Goal: Task Accomplishment & Management: Manage account settings

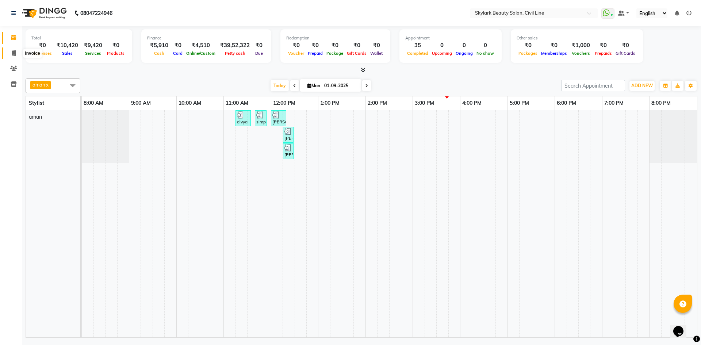
click at [13, 54] on icon at bounding box center [14, 52] width 4 height 5
select select "service"
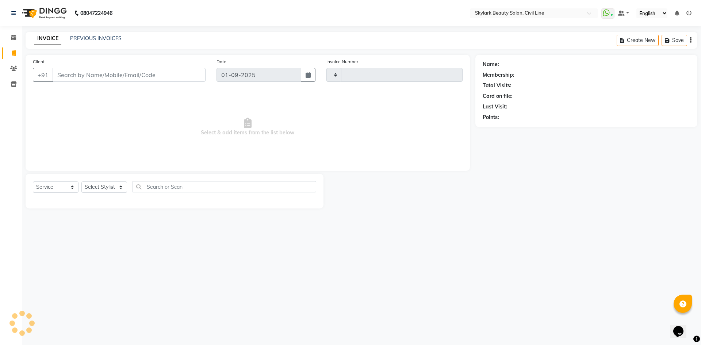
type input "6169"
select select "4588"
click at [12, 75] on li "Clients" at bounding box center [11, 69] width 22 height 16
click at [13, 69] on icon at bounding box center [13, 68] width 7 height 5
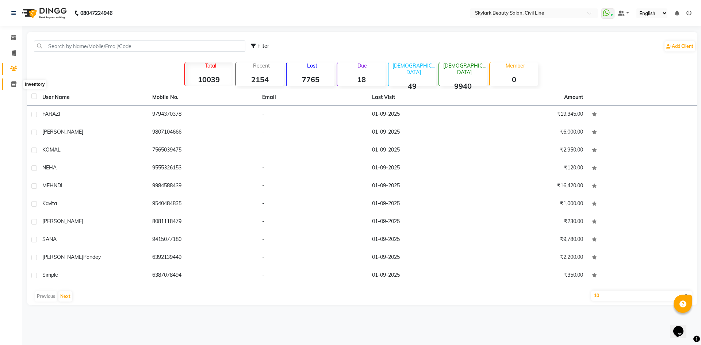
click at [17, 85] on span at bounding box center [13, 84] width 13 height 8
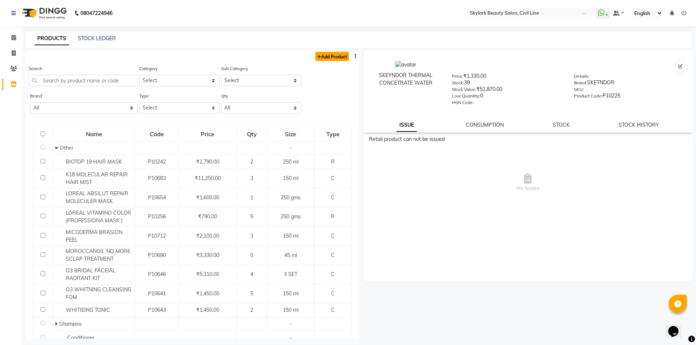
click at [343, 59] on div "Add Product" at bounding box center [193, 56] width 334 height 12
click at [331, 57] on link "Add Product" at bounding box center [332, 56] width 34 height 9
select select "true"
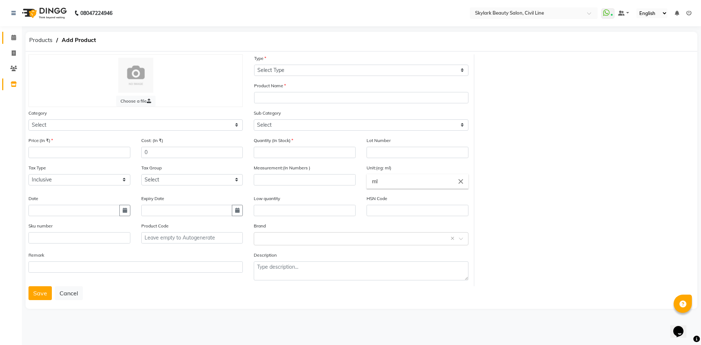
click at [15, 33] on link "Calendar" at bounding box center [11, 38] width 18 height 12
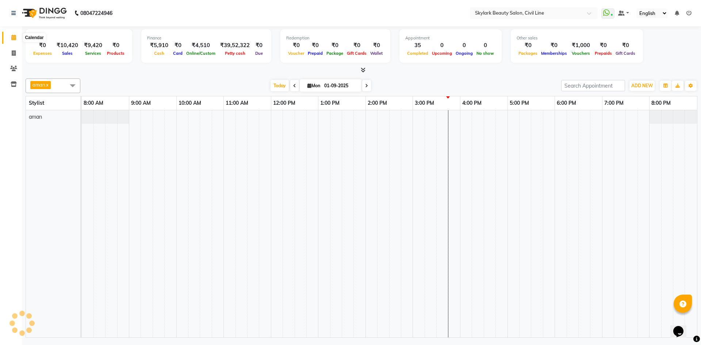
click at [15, 34] on span at bounding box center [13, 38] width 13 height 8
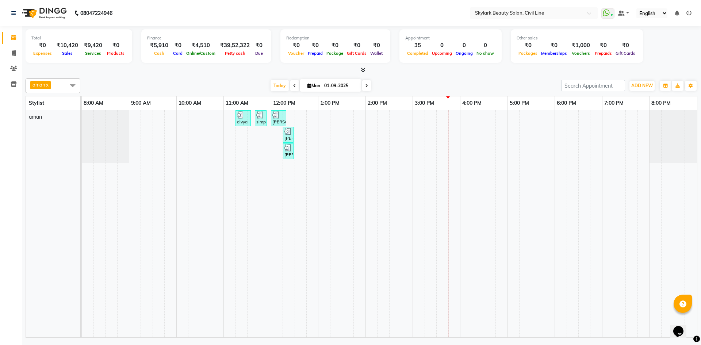
click at [75, 84] on span at bounding box center [72, 86] width 15 height 14
click at [15, 82] on icon at bounding box center [14, 83] width 6 height 5
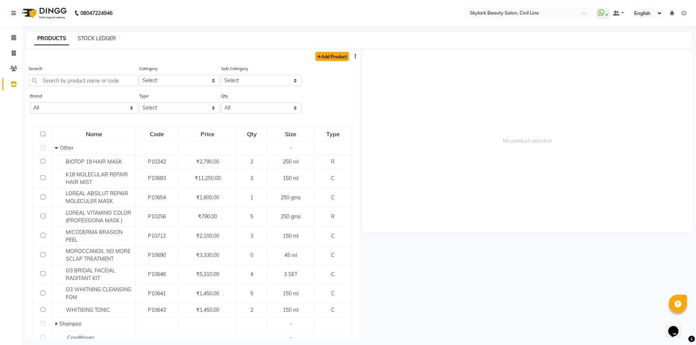
click at [317, 58] on icon at bounding box center [319, 57] width 4 height 4
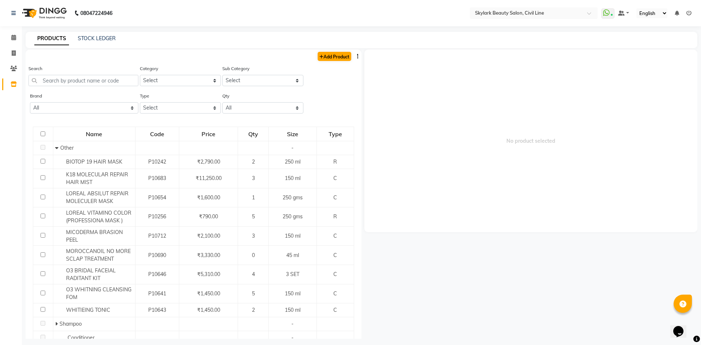
select select "true"
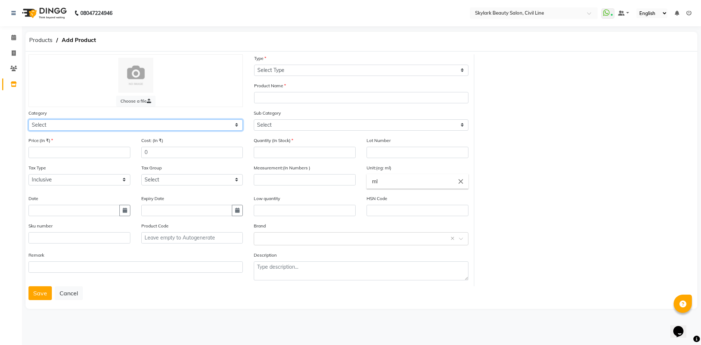
click at [53, 123] on select "Select Hair Skin Makeup Personal Care Appliances Beard Waxing Disposable Thread…" at bounding box center [135, 124] width 214 height 11
click at [16, 84] on icon at bounding box center [14, 83] width 6 height 5
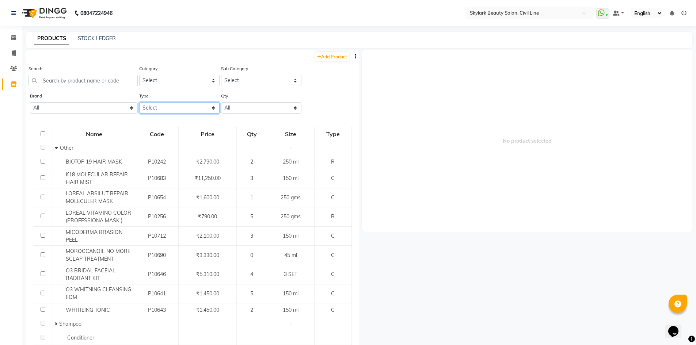
click at [210, 108] on select "Select Both Retail Consumable" at bounding box center [179, 107] width 80 height 11
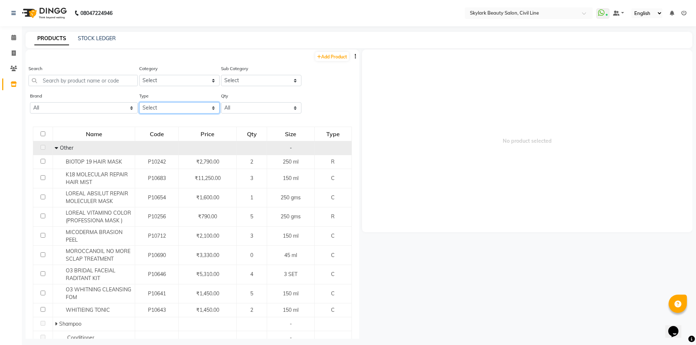
select select "C"
click at [139, 102] on select "Select Both Retail Consumable" at bounding box center [179, 107] width 80 height 11
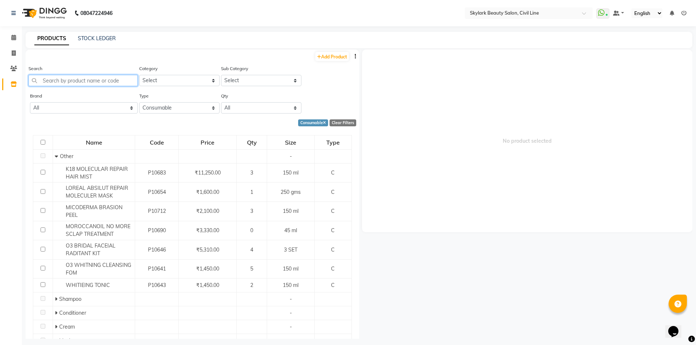
click at [84, 76] on input "text" at bounding box center [82, 80] width 109 height 11
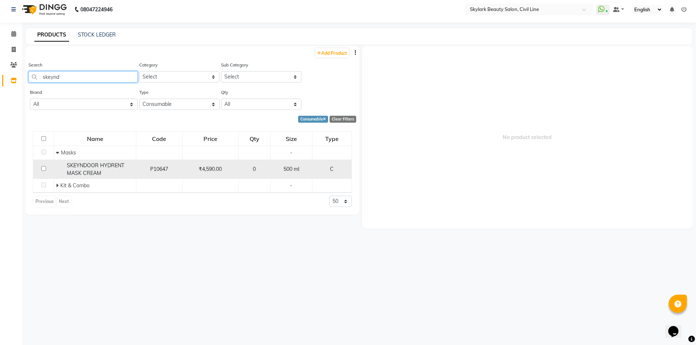
scroll to position [5, 0]
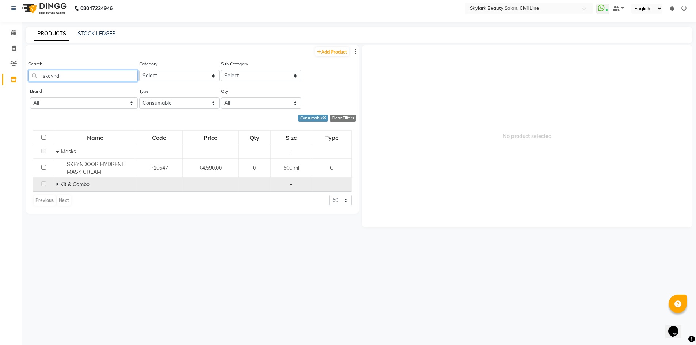
type input "skeynd"
click at [60, 184] on span at bounding box center [58, 184] width 4 height 7
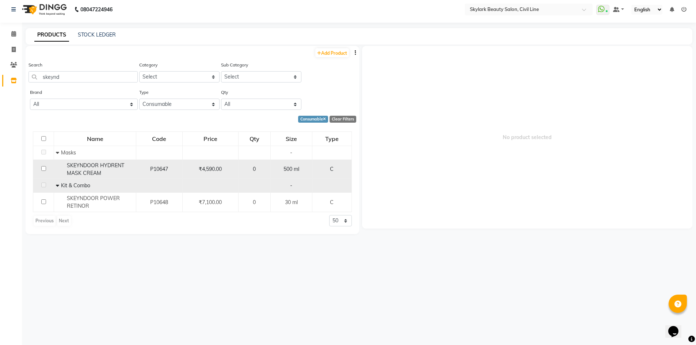
scroll to position [0, 0]
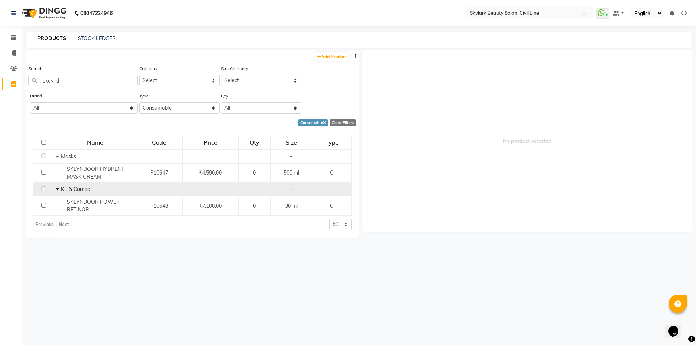
click at [469, 193] on span "No product selected" at bounding box center [527, 141] width 331 height 183
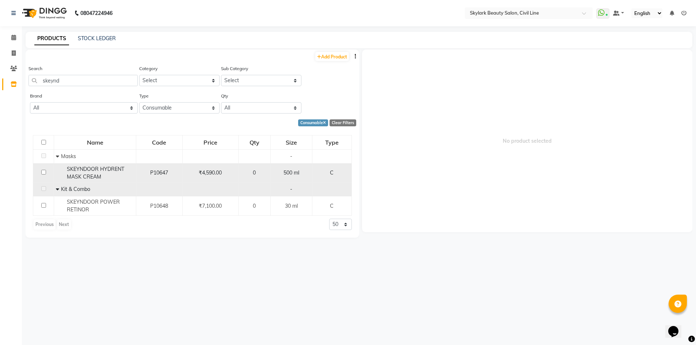
click at [187, 176] on div "₹4,590.00" at bounding box center [211, 173] width 50 height 8
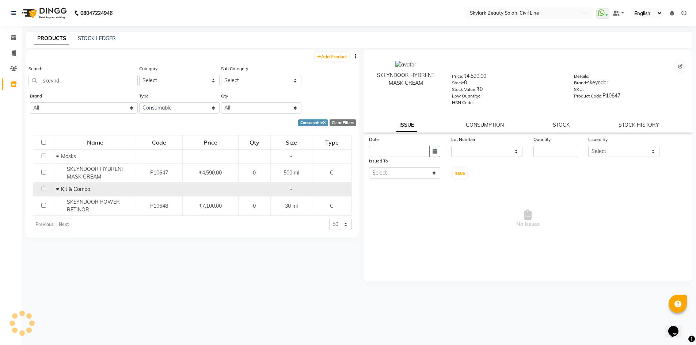
select select
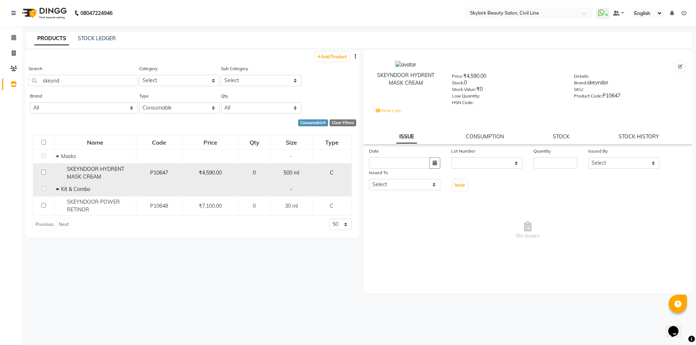
click at [216, 169] on span "₹4,590.00" at bounding box center [210, 172] width 23 height 7
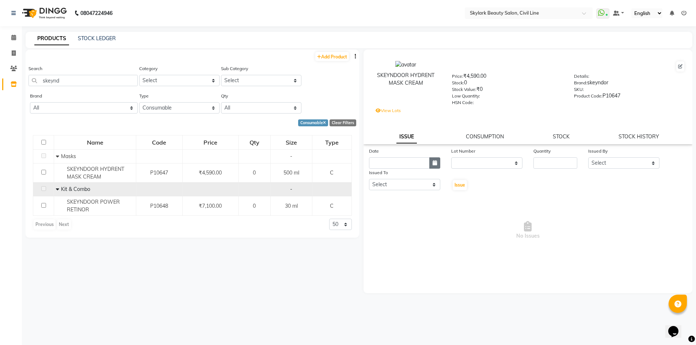
click at [432, 164] on icon "button" at bounding box center [434, 162] width 4 height 5
select select "9"
select select "2025"
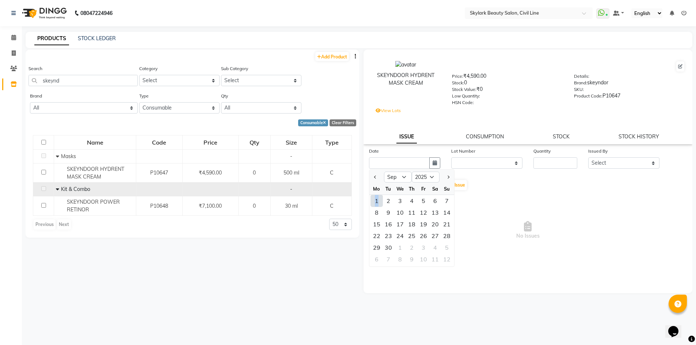
click at [374, 200] on div "1" at bounding box center [377, 201] width 12 height 12
type input "01-09-2025"
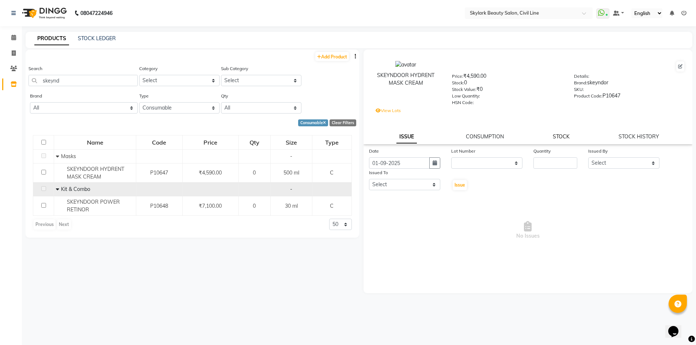
click at [563, 137] on link "STOCK" at bounding box center [561, 136] width 17 height 7
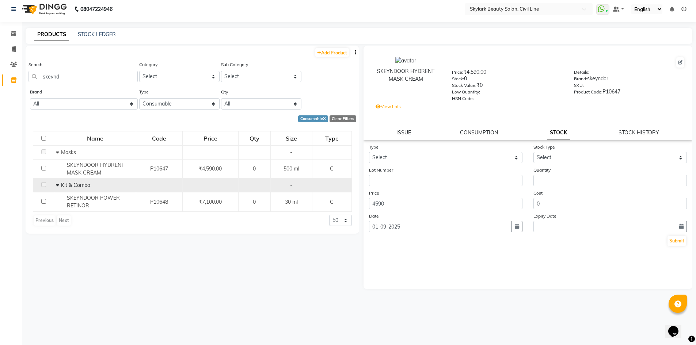
scroll to position [5, 0]
click at [400, 132] on link "ISSUE" at bounding box center [403, 132] width 15 height 7
select select
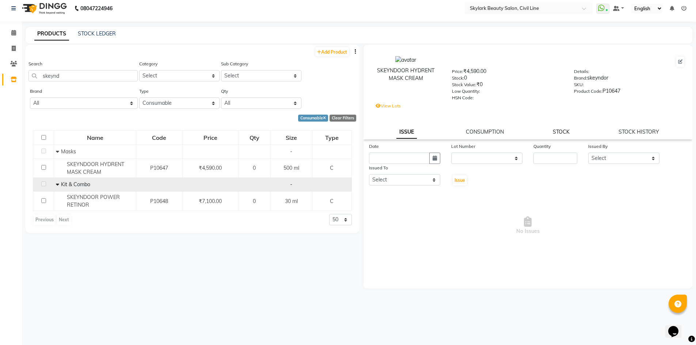
click at [563, 132] on link "STOCK" at bounding box center [561, 132] width 17 height 7
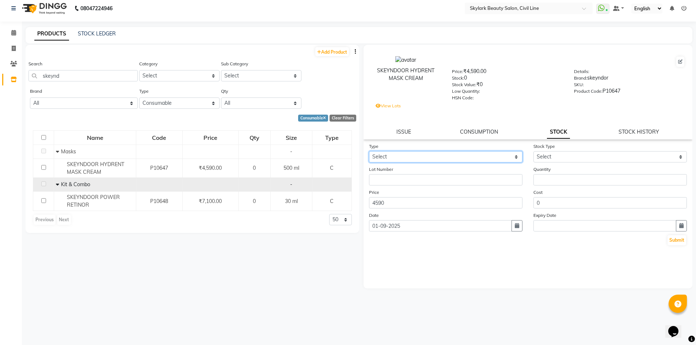
click at [515, 156] on select "Select In Out" at bounding box center [445, 156] width 153 height 11
select select "in"
click at [369, 151] on select "Select In Out" at bounding box center [445, 156] width 153 height 11
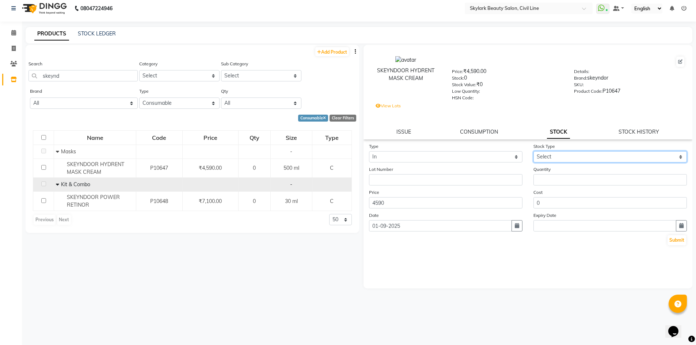
click at [606, 160] on select "Select New Stock Adjustment Return Other" at bounding box center [609, 156] width 153 height 11
select select "new stock"
click at [533, 151] on select "Select New Stock Adjustment Return Other" at bounding box center [609, 156] width 153 height 11
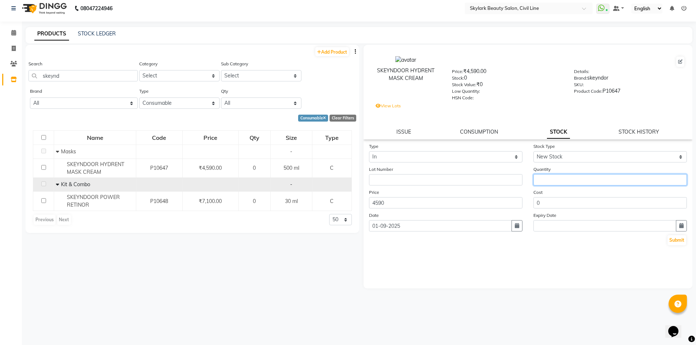
click at [560, 182] on input "number" at bounding box center [609, 179] width 153 height 11
type input "2"
click at [561, 199] on input "0" at bounding box center [609, 202] width 153 height 11
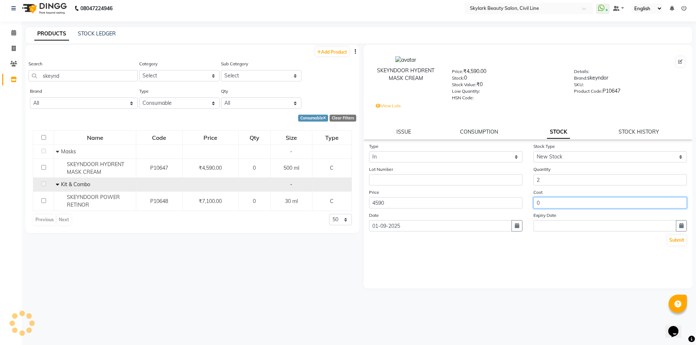
click at [561, 199] on input "0" at bounding box center [609, 202] width 153 height 11
click at [556, 271] on div "Type Select In Out Stock Type Select New Stock Adjustment Return Other Lot Numb…" at bounding box center [527, 215] width 329 height 146
click at [679, 238] on button "Submit" at bounding box center [676, 240] width 19 height 10
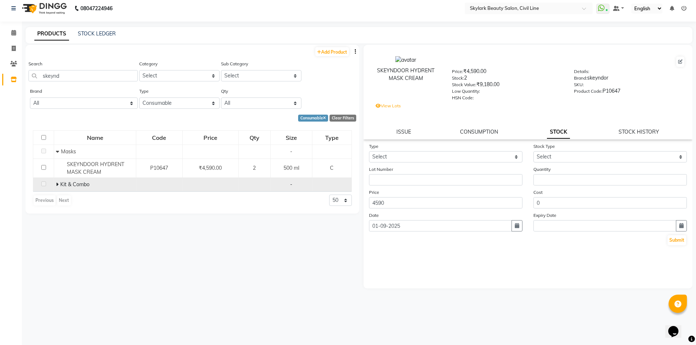
click at [72, 186] on span "Kit & Combo" at bounding box center [74, 184] width 29 height 7
click at [58, 183] on icon at bounding box center [57, 184] width 3 height 5
click at [126, 103] on select "All 03 Professional Biotop Bio Top Cadiveu Cadveu Floractive Flovstiva G.k K18 …" at bounding box center [84, 103] width 108 height 11
click at [30, 98] on select "All 03 Professional Biotop Bio Top Cadiveu Cadveu Floractive Flovstiva G.k K18 …" at bounding box center [84, 103] width 108 height 11
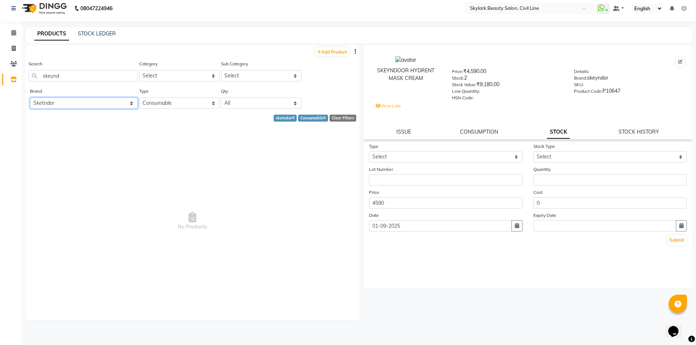
click at [133, 102] on select "All 03 Professional Biotop Bio Top Cadiveu Cadveu Floractive Flovstiva G.k K18 …" at bounding box center [84, 103] width 108 height 11
click at [30, 98] on select "All 03 Professional Biotop Bio Top Cadiveu Cadveu Floractive Flovstiva G.k K18 …" at bounding box center [84, 103] width 108 height 11
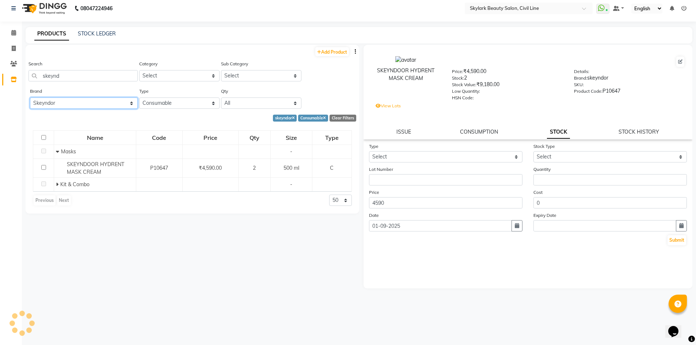
click at [81, 103] on select "All 03 Professional Biotop Bio Top Cadiveu Cadveu Floractive Flovstiva G.k K18 …" at bounding box center [84, 103] width 108 height 11
click at [30, 98] on select "All 03 Professional Biotop Bio Top Cadiveu Cadveu Floractive Flovstiva G.k K18 …" at bounding box center [84, 103] width 108 height 11
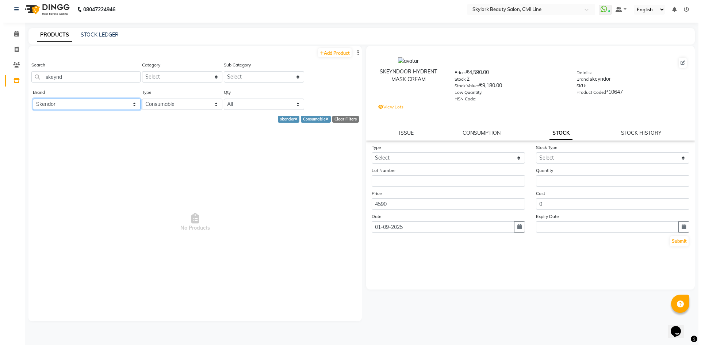
scroll to position [0, 0]
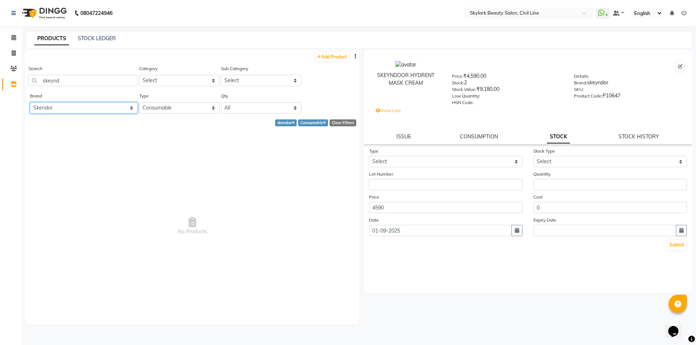
click at [125, 105] on select "All 03 Professional Biotop Bio Top Cadiveu Cadveu Floractive Flovstiva G.k K18 …" at bounding box center [84, 107] width 108 height 11
select select "skeyndor"
click at [30, 102] on select "All 03 Professional Biotop Bio Top Cadiveu Cadveu Floractive Flovstiva G.k K18 …" at bounding box center [84, 107] width 108 height 11
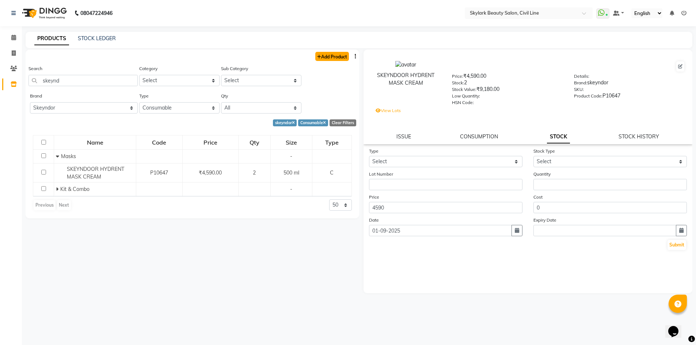
click at [329, 55] on link "Add Product" at bounding box center [332, 56] width 34 height 9
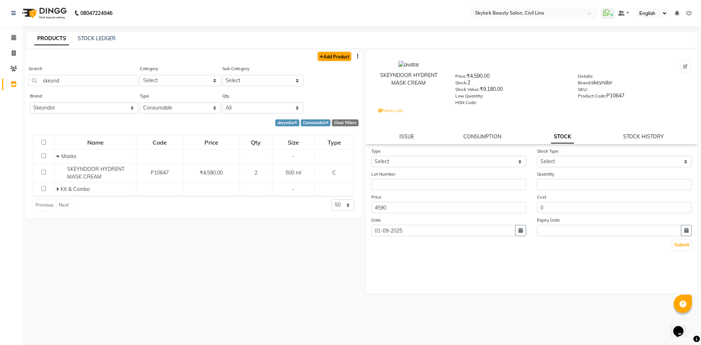
select select "true"
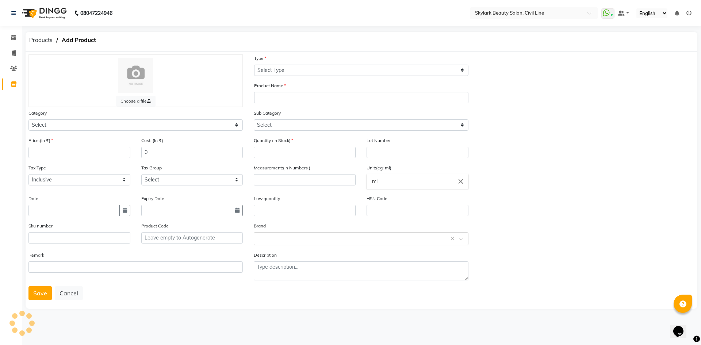
click at [95, 119] on div "Category Select" at bounding box center [135, 120] width 214 height 22
click at [66, 118] on div "Category Select Hair Skin Makeup Personal Care Appliances Beard Waxing Disposab…" at bounding box center [135, 120] width 214 height 22
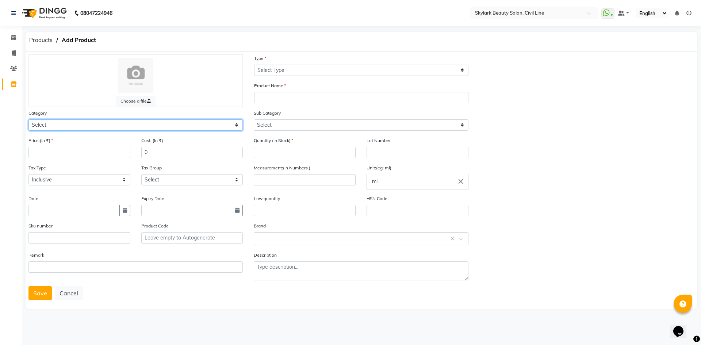
click at [61, 122] on select "Select Hair Skin Makeup Personal Care Appliances Beard Waxing Disposable Thread…" at bounding box center [135, 124] width 214 height 11
select select "1150"
click at [28, 119] on select "Select Hair Skin Makeup Personal Care Appliances Beard Waxing Disposable Thread…" at bounding box center [135, 124] width 214 height 11
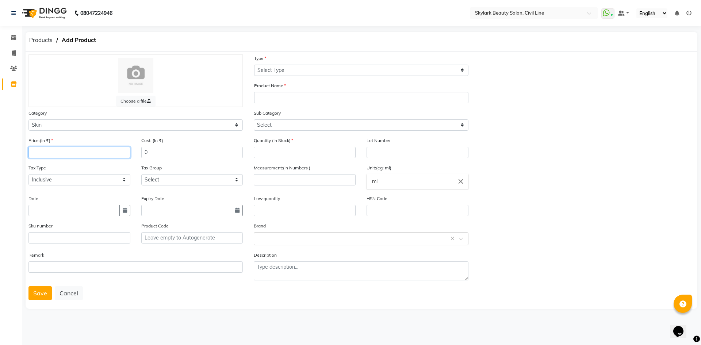
click at [107, 150] on input "number" at bounding box center [79, 152] width 102 height 11
type input "5800"
click at [170, 181] on select "Select GST" at bounding box center [192, 179] width 102 height 11
click at [55, 216] on input "text" at bounding box center [73, 210] width 91 height 11
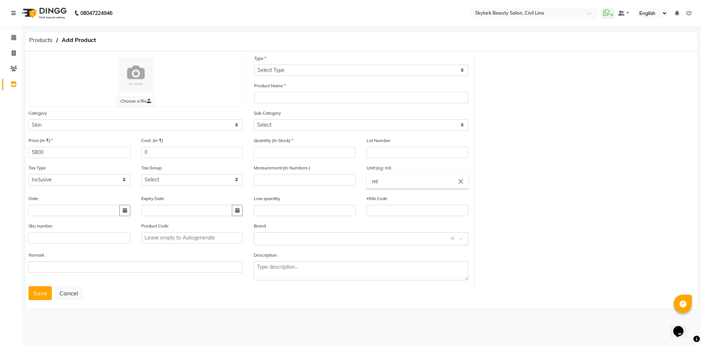
select select "9"
select select "2025"
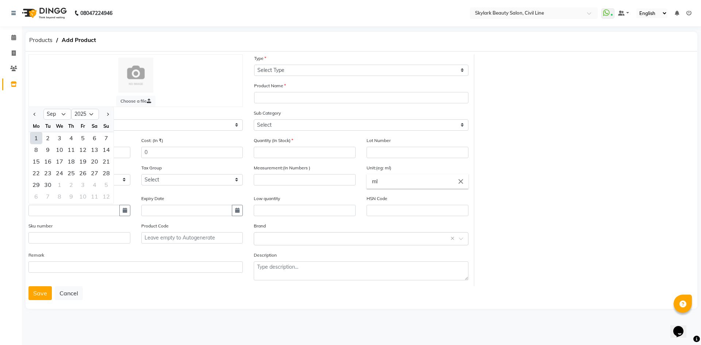
click at [41, 138] on div "1" at bounding box center [36, 138] width 12 height 12
type input "01-09-2025"
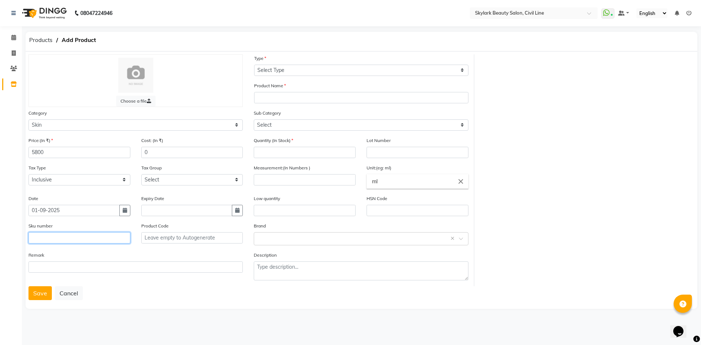
click at [58, 238] on input "text" at bounding box center [79, 237] width 102 height 11
click at [187, 239] on input "text" at bounding box center [192, 237] width 102 height 11
drag, startPoint x: 187, startPoint y: 239, endPoint x: 111, endPoint y: 255, distance: 77.2
click at [171, 243] on input "text" at bounding box center [192, 237] width 102 height 11
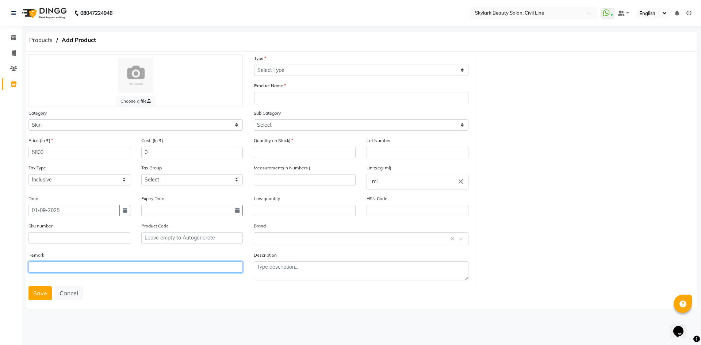
click at [77, 266] on input "text" at bounding box center [135, 267] width 214 height 11
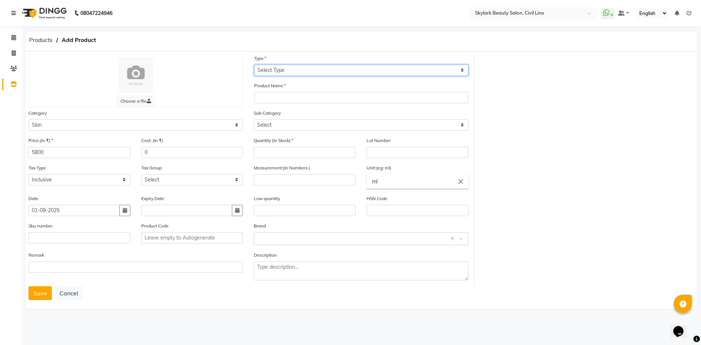
click at [302, 71] on select "Select Type Both Retail Consumable" at bounding box center [361, 70] width 214 height 11
select select "C"
click at [254, 65] on select "Select Type Both Retail Consumable" at bounding box center [361, 70] width 214 height 11
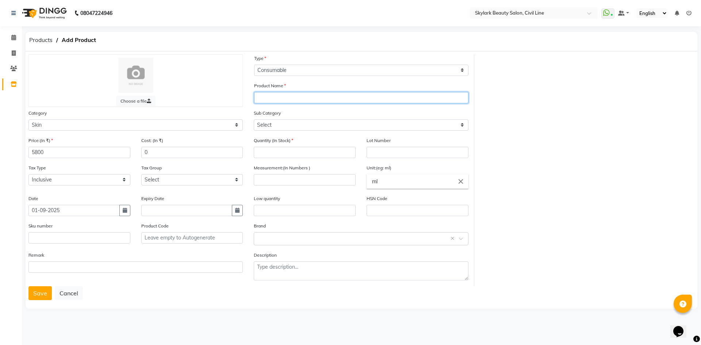
click at [301, 100] on input "text" at bounding box center [361, 97] width 214 height 11
type input "Aquatherm recovery kit"
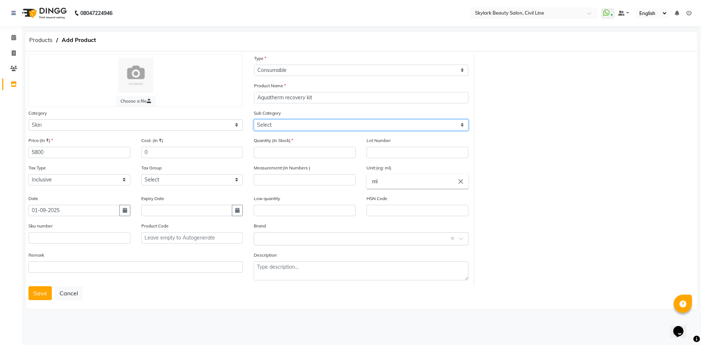
click at [318, 123] on select "Select Cleanser Facial Moisturiser Serum Toner Sun Care Masks Lip Care Eye Care…" at bounding box center [361, 124] width 214 height 11
select select "1152"
click at [254, 119] on select "Select Cleanser Facial Moisturiser Serum Toner Sun Care Masks Lip Care Eye Care…" at bounding box center [361, 124] width 214 height 11
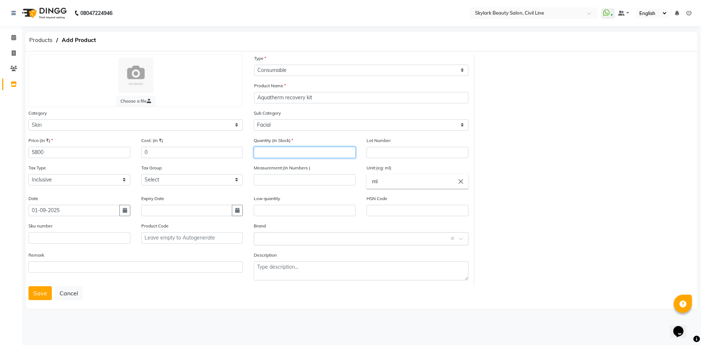
click at [285, 153] on input "number" at bounding box center [305, 152] width 102 height 11
type input "2"
click at [337, 163] on div "Quantity (In Stock) 2" at bounding box center [304, 150] width 113 height 27
click at [287, 182] on input "number" at bounding box center [305, 179] width 102 height 11
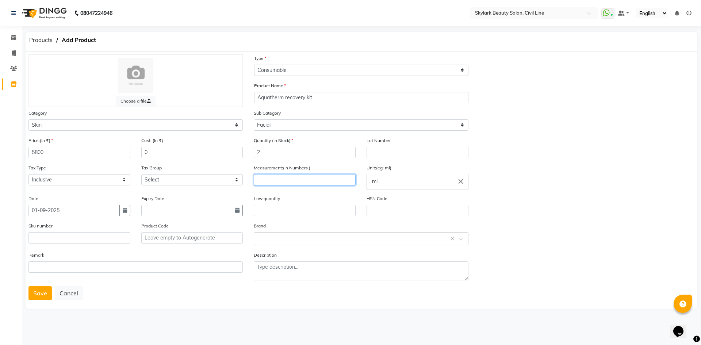
click at [286, 181] on input "number" at bounding box center [305, 179] width 102 height 11
click at [324, 198] on div "Low quantity" at bounding box center [305, 206] width 102 height 22
click at [323, 179] on input "number" at bounding box center [305, 179] width 102 height 11
type input "500"
click at [307, 193] on div "Measurement:(In Numbers ) 500" at bounding box center [304, 179] width 113 height 31
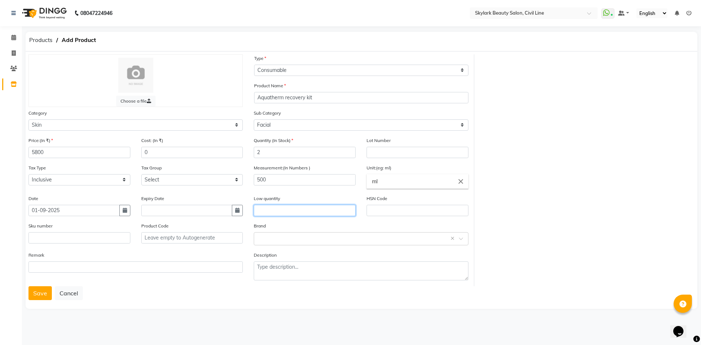
click at [305, 213] on input "text" at bounding box center [305, 210] width 102 height 11
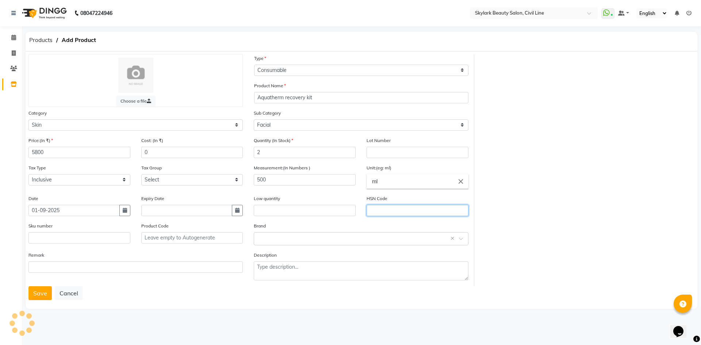
click at [413, 215] on input "text" at bounding box center [418, 210] width 102 height 11
click at [187, 259] on div "Remark" at bounding box center [135, 262] width 214 height 22
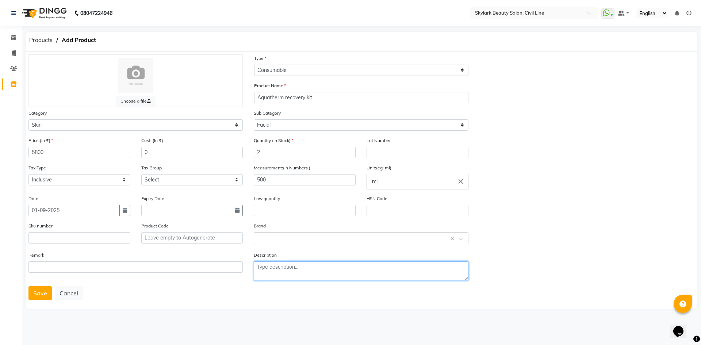
click at [350, 271] on textarea at bounding box center [361, 271] width 214 height 19
click at [301, 236] on input "text" at bounding box center [354, 239] width 192 height 8
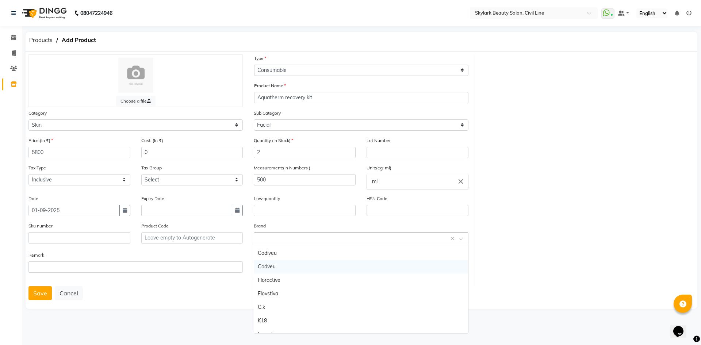
scroll to position [169, 0]
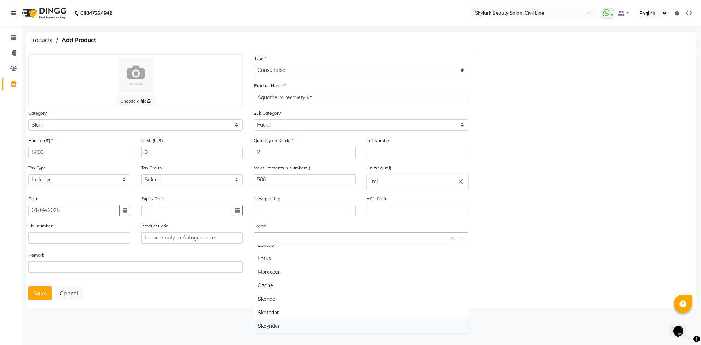
click at [270, 327] on div "Skeyndor" at bounding box center [361, 327] width 214 height 14
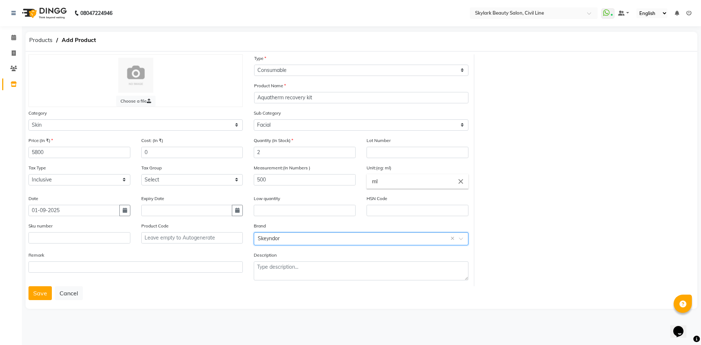
drag, startPoint x: 42, startPoint y: 294, endPoint x: 41, endPoint y: 302, distance: 8.2
click at [41, 302] on div "Choose a file Type Select Type Both Retail Consumable Product Name Aquatherm re…" at bounding box center [362, 181] width 672 height 258
click at [35, 284] on div "Remark" at bounding box center [135, 268] width 225 height 35
click at [35, 291] on button "Save" at bounding box center [39, 293] width 23 height 14
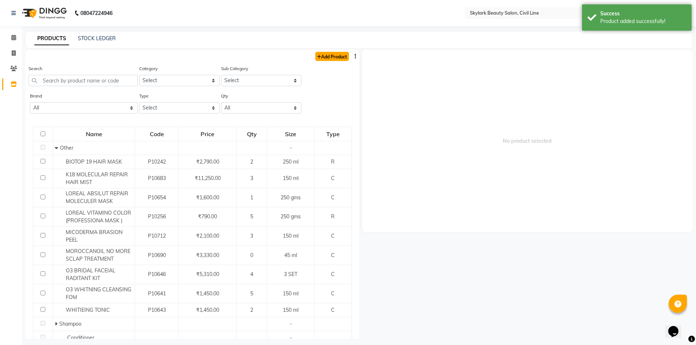
click at [334, 56] on link "Add Product" at bounding box center [332, 56] width 34 height 9
select select "true"
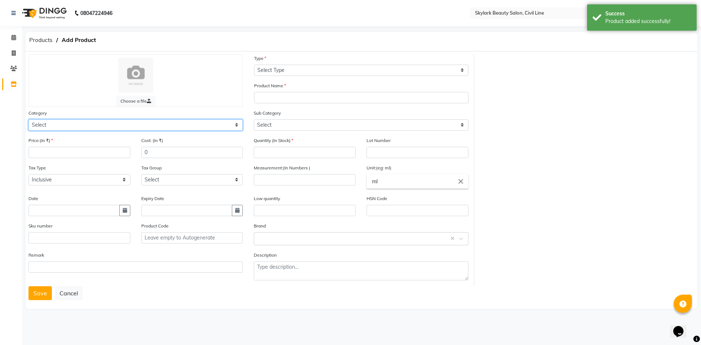
click at [110, 122] on select "Select Hair Skin Makeup Personal Care Appliances Beard Waxing Disposable Thread…" at bounding box center [135, 124] width 214 height 11
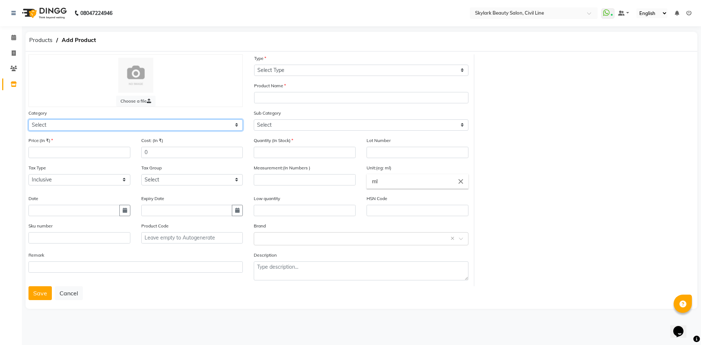
click at [56, 123] on select "Select Hair Skin Makeup Personal Care Appliances Beard Waxing Disposable Thread…" at bounding box center [135, 124] width 214 height 11
click at [237, 125] on select "Select Hair Skin Makeup Personal Care Appliances Beard Waxing Disposable Thread…" at bounding box center [135, 124] width 214 height 11
select select "1150"
click at [28, 119] on select "Select Hair Skin Makeup Personal Care Appliances Beard Waxing Disposable Thread…" at bounding box center [135, 124] width 214 height 11
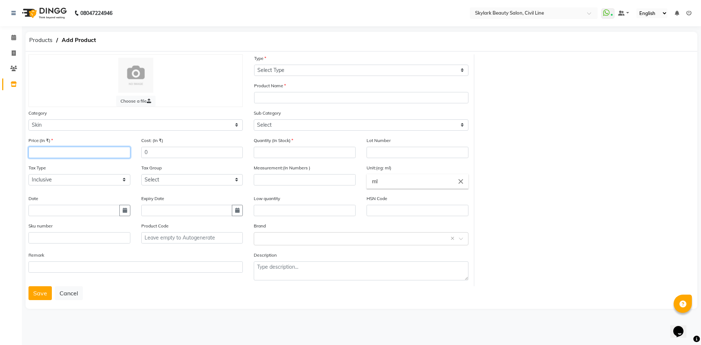
click at [84, 153] on input "number" at bounding box center [79, 152] width 102 height 11
type input "6380"
click at [88, 182] on select "Select Inclusive Exclusive" at bounding box center [79, 179] width 102 height 11
click at [85, 176] on select "Select Inclusive Exclusive" at bounding box center [79, 179] width 102 height 11
click at [153, 181] on select "Select GST" at bounding box center [192, 179] width 102 height 11
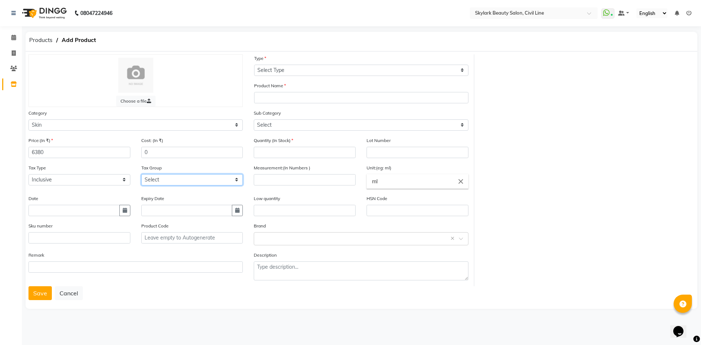
click at [153, 181] on select "Select GST" at bounding box center [192, 179] width 102 height 11
click at [72, 210] on input "text" at bounding box center [73, 210] width 91 height 11
select select "9"
select select "2025"
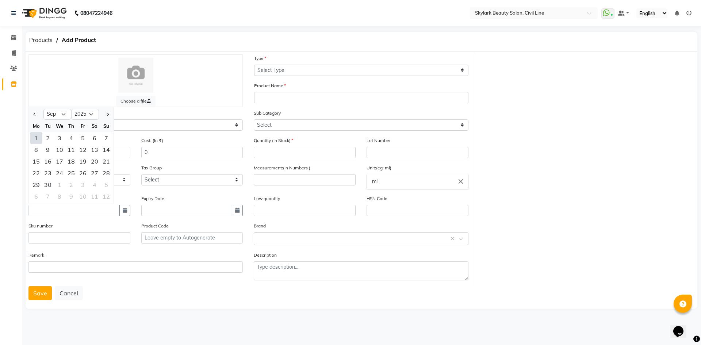
click at [37, 139] on div "1" at bounding box center [36, 138] width 12 height 12
type input "01-09-2025"
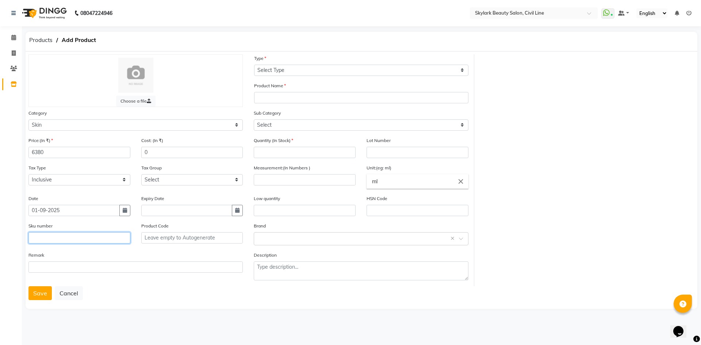
click at [84, 239] on input "text" at bounding box center [79, 237] width 102 height 11
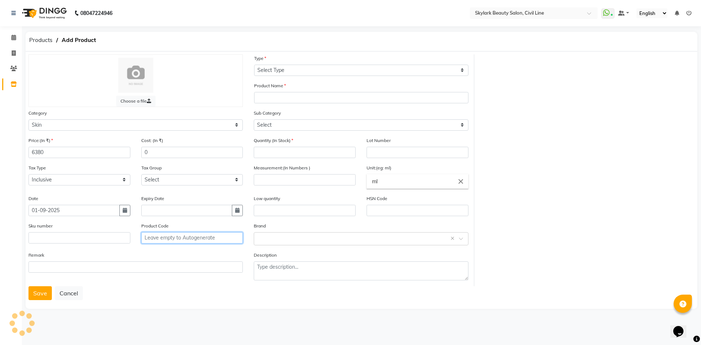
click at [169, 241] on input "text" at bounding box center [192, 237] width 102 height 11
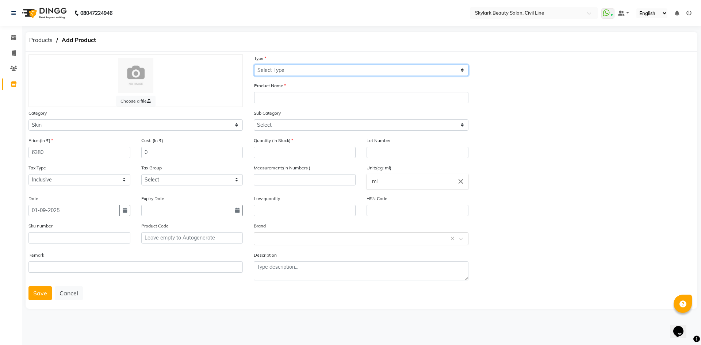
click at [316, 67] on select "Select Type Both Retail Consumable" at bounding box center [361, 70] width 214 height 11
select select "C"
click at [254, 65] on select "Select Type Both Retail Consumable" at bounding box center [361, 70] width 214 height 11
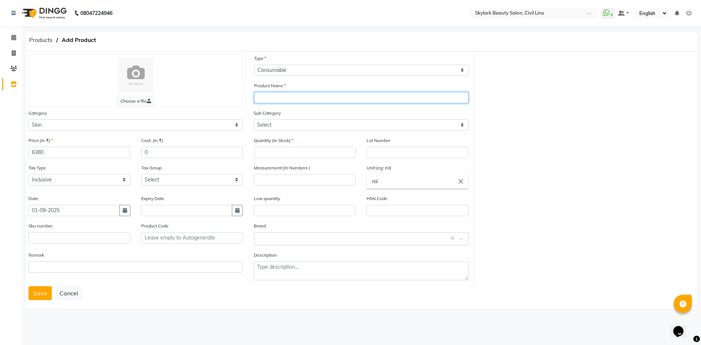
click at [288, 98] on input "text" at bounding box center [361, 97] width 214 height 11
type input "Antiox brighting kit"
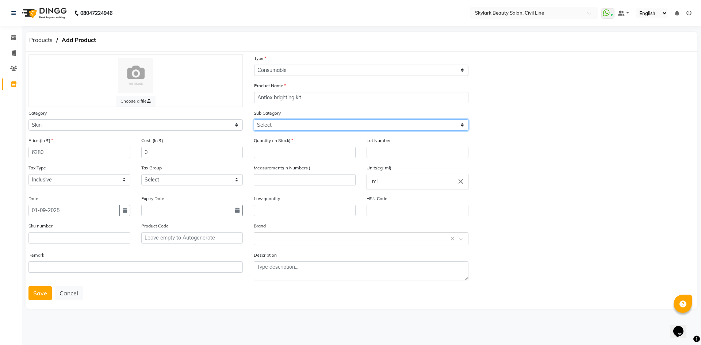
click at [359, 120] on select "Select Cleanser Facial Moisturiser Serum Toner Sun Care Masks Lip Care Eye Care…" at bounding box center [361, 124] width 214 height 11
select select "1152"
click at [254, 119] on select "Select Cleanser Facial Moisturiser Serum Toner Sun Care Masks Lip Care Eye Care…" at bounding box center [361, 124] width 214 height 11
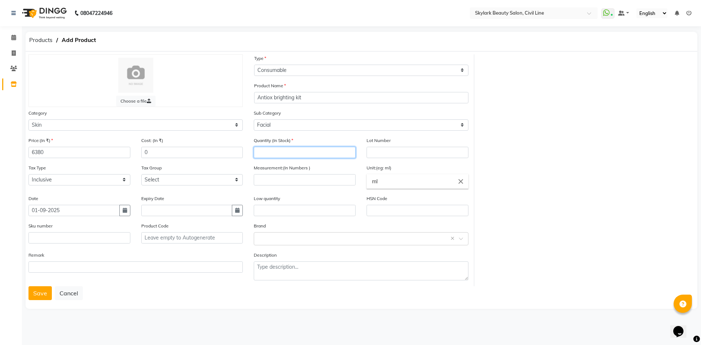
click at [297, 152] on input "number" at bounding box center [305, 152] width 102 height 11
type input "2"
click at [302, 178] on input "number" at bounding box center [305, 179] width 102 height 11
type input "500"
click at [321, 195] on div "Low quantity" at bounding box center [305, 206] width 102 height 22
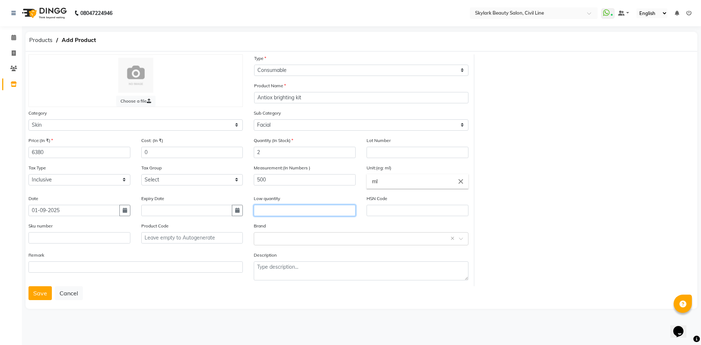
click at [341, 211] on input "text" at bounding box center [305, 210] width 102 height 11
click at [319, 238] on input "text" at bounding box center [354, 239] width 192 height 8
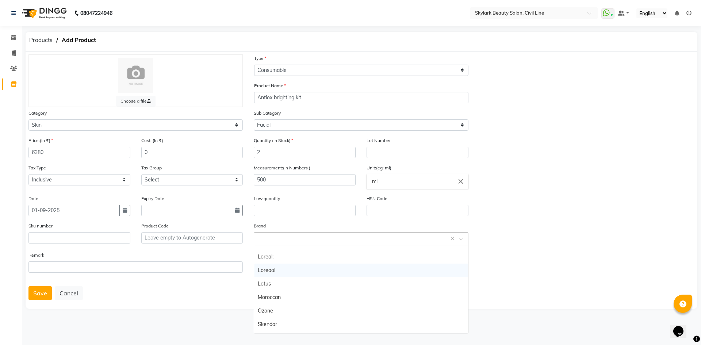
scroll to position [169, 0]
click at [278, 326] on div "Skeyndor" at bounding box center [361, 327] width 214 height 14
click at [38, 295] on button "Save" at bounding box center [39, 293] width 23 height 14
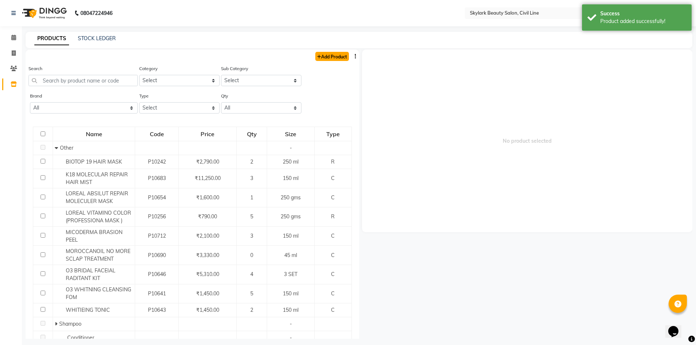
click at [332, 58] on link "Add Product" at bounding box center [332, 56] width 34 height 9
select select "true"
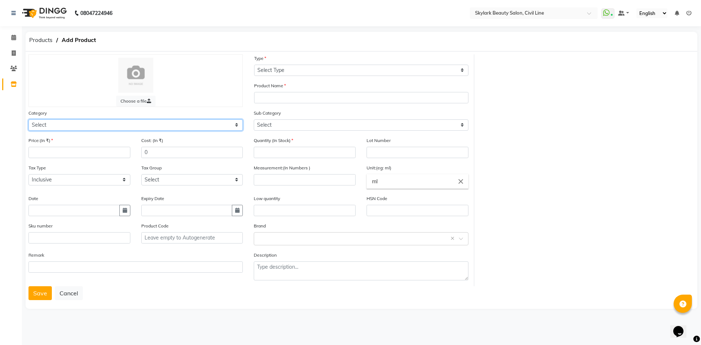
drag, startPoint x: 214, startPoint y: 123, endPoint x: 207, endPoint y: 129, distance: 9.1
click at [214, 123] on select "Select Hair Skin Makeup Personal Care Appliances Beard Waxing Disposable Thread…" at bounding box center [135, 124] width 214 height 11
select select "1150"
click at [28, 119] on select "Select Hair Skin Makeup Personal Care Appliances Beard Waxing Disposable Thread…" at bounding box center [135, 124] width 214 height 11
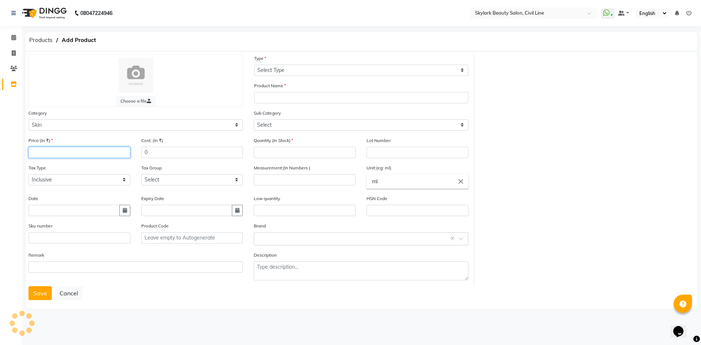
click at [88, 156] on input "number" at bounding box center [79, 152] width 102 height 11
type input "11050"
click at [186, 164] on div "Tax Group Select GST" at bounding box center [192, 175] width 102 height 22
click at [80, 180] on select "Select Inclusive Exclusive" at bounding box center [79, 179] width 102 height 11
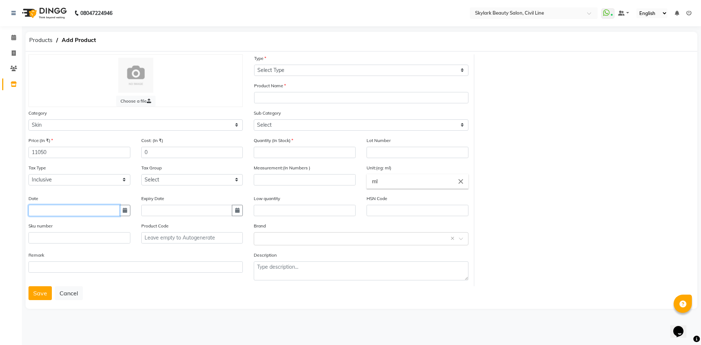
click at [98, 214] on input "text" at bounding box center [73, 210] width 91 height 11
select select "9"
select select "2025"
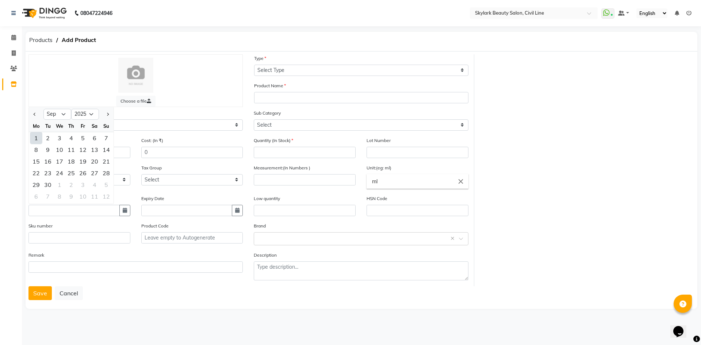
click at [38, 140] on div "1" at bounding box center [36, 138] width 12 height 12
type input "01-09-2025"
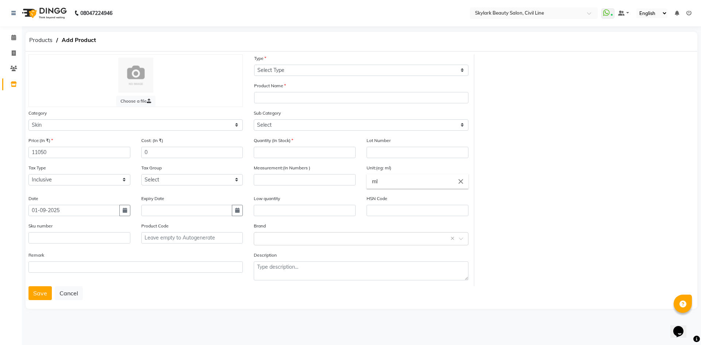
click at [175, 294] on div "Save Cancel" at bounding box center [361, 293] width 666 height 14
click at [300, 70] on select "Select Type Both Retail Consumable" at bounding box center [361, 70] width 214 height 11
click at [250, 111] on div "Sub Category Select Cleanser Facial Moisturiser Serum Toner Sun Care Masks Lip …" at bounding box center [360, 122] width 225 height 27
click at [274, 64] on div "Type Select Type Both Retail Consumable" at bounding box center [361, 65] width 214 height 22
click at [274, 66] on select "Select Type Both Retail Consumable" at bounding box center [361, 70] width 214 height 11
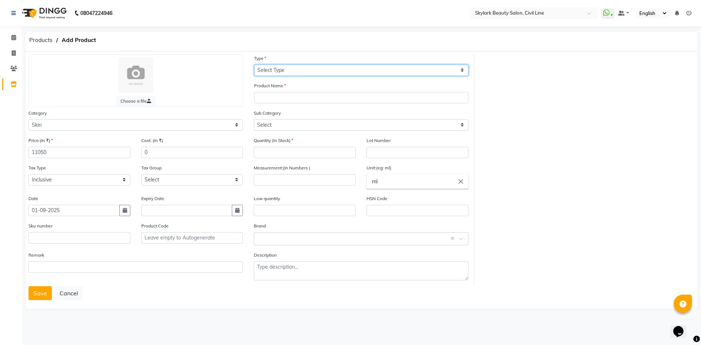
select select "C"
click at [254, 65] on select "Select Type Both Retail Consumable" at bounding box center [361, 70] width 214 height 11
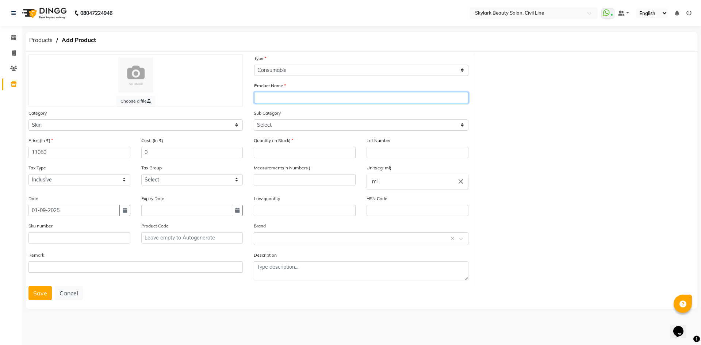
click at [287, 97] on input "text" at bounding box center [361, 97] width 214 height 11
click at [278, 98] on input "Anit grauity lifting kit" at bounding box center [361, 97] width 214 height 11
click at [283, 99] on input "Anit gravuity lifting kit" at bounding box center [361, 97] width 214 height 11
click at [340, 99] on input "Anit gravity lifting kit" at bounding box center [361, 97] width 214 height 11
type input "Anit gravity lifting kit"
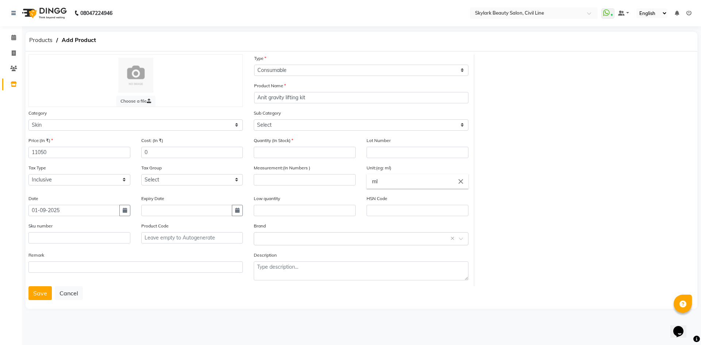
click at [336, 112] on div "Sub Category Select Cleanser Facial Moisturiser Serum Toner Sun Care Masks Lip …" at bounding box center [361, 120] width 214 height 22
click at [269, 126] on select "Select Cleanser Facial Moisturiser Serum Toner Sun Care Masks Lip Care Eye Care…" at bounding box center [361, 124] width 214 height 11
select select "1152"
click at [254, 119] on select "Select Cleanser Facial Moisturiser Serum Toner Sun Care Masks Lip Care Eye Care…" at bounding box center [361, 124] width 214 height 11
click at [279, 153] on input "number" at bounding box center [305, 152] width 102 height 11
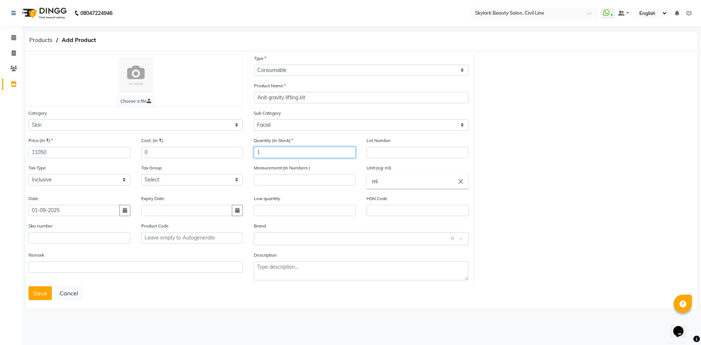
type input "1"
click at [542, 195] on div "Choose a file Type Select Type Both Retail Consumable Product Name Anit gravity…" at bounding box center [361, 170] width 677 height 232
click at [319, 189] on div "Measurement:(In Numbers )" at bounding box center [304, 179] width 113 height 31
click at [319, 180] on input "number" at bounding box center [305, 179] width 102 height 11
type input "500"
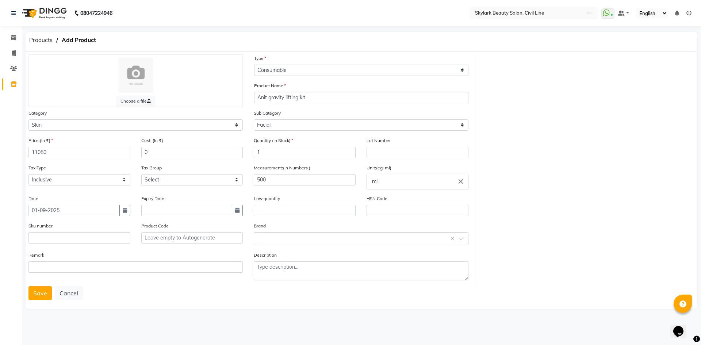
click at [512, 191] on div "Choose a file Type Select Type Both Retail Consumable Product Name Anit gravity…" at bounding box center [361, 170] width 677 height 232
click at [287, 238] on input "text" at bounding box center [354, 239] width 192 height 8
click at [279, 326] on div "Skeyndor" at bounding box center [361, 327] width 214 height 14
click at [33, 294] on button "Save" at bounding box center [39, 293] width 23 height 14
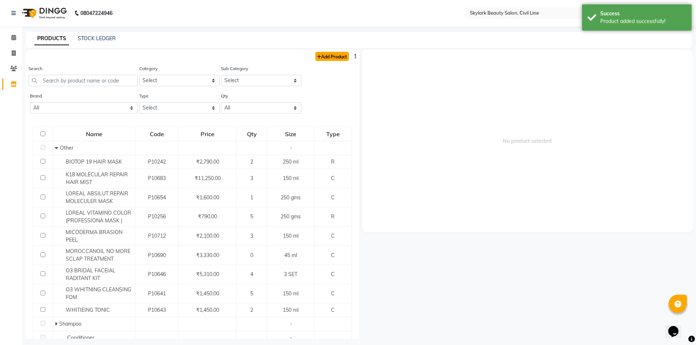
click at [329, 56] on link "Add Product" at bounding box center [332, 56] width 34 height 9
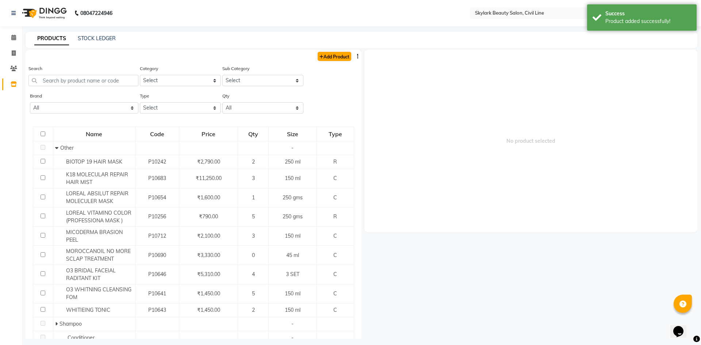
select select "true"
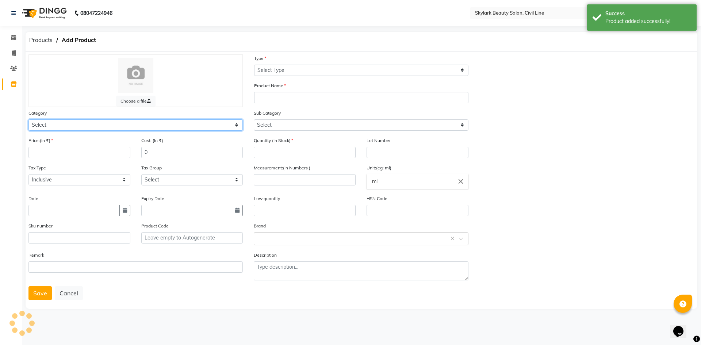
click at [125, 124] on select "Select Hair Skin Makeup Personal Care Appliances Beard Waxing Disposable Thread…" at bounding box center [135, 124] width 214 height 11
select select "1150"
click at [28, 119] on select "Select Hair Skin Makeup Personal Care Appliances Beard Waxing Disposable Thread…" at bounding box center [135, 124] width 214 height 11
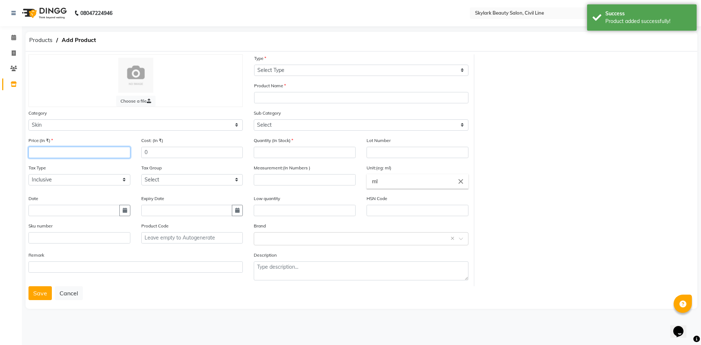
click at [69, 150] on input "number" at bounding box center [79, 152] width 102 height 11
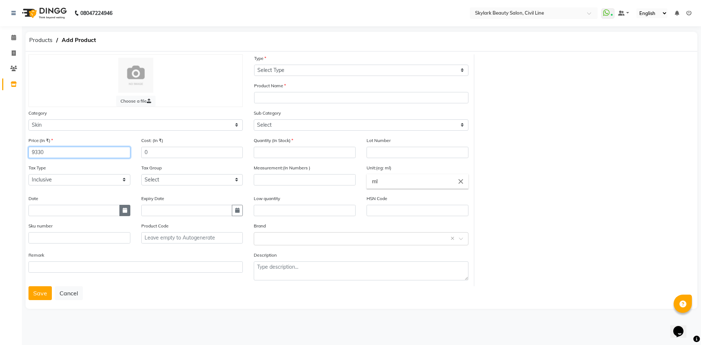
type input "9330"
click at [124, 209] on icon "button" at bounding box center [125, 210] width 4 height 5
select select "9"
select select "2025"
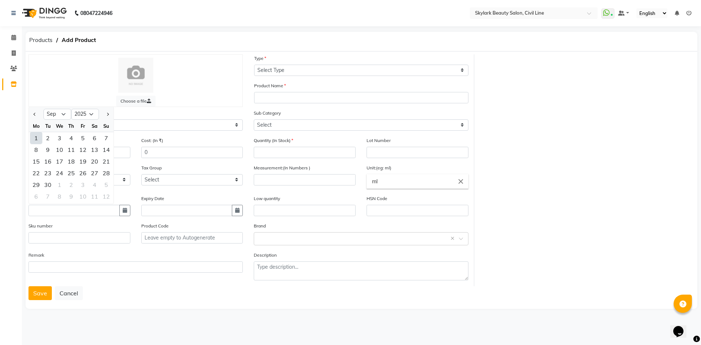
click at [35, 138] on div "1" at bounding box center [36, 138] width 12 height 12
type input "01-09-2025"
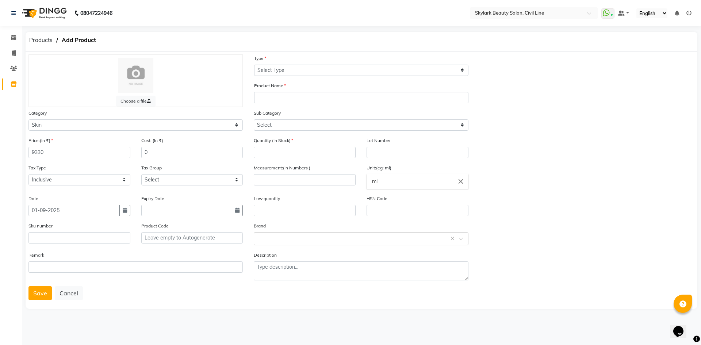
click at [117, 303] on div "Choose a file Type Select Type Both Retail Consumable Product Name Category Sel…" at bounding box center [362, 181] width 672 height 258
click at [282, 71] on select "Select Type Both Retail Consumable" at bounding box center [361, 70] width 214 height 11
select select "C"
click at [254, 65] on select "Select Type Both Retail Consumable" at bounding box center [361, 70] width 214 height 11
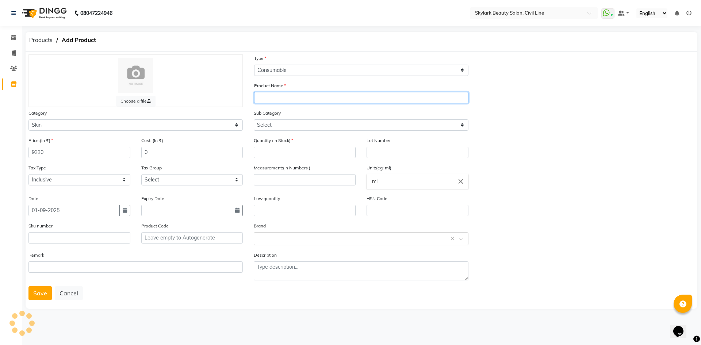
click at [277, 99] on input "text" at bounding box center [361, 97] width 214 height 11
type input "Etrnal kit"
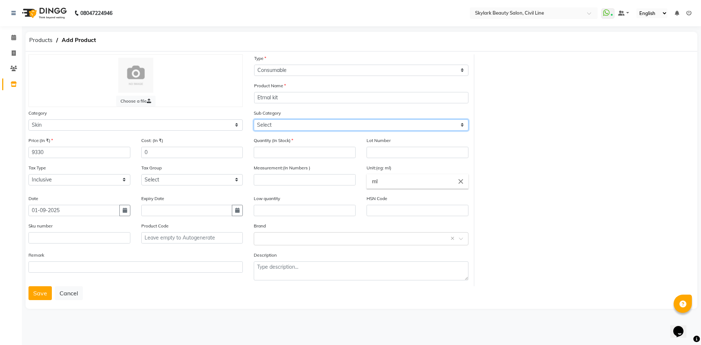
click at [284, 123] on select "Select Cleanser Facial Moisturiser Serum Toner Sun Care Masks Lip Care Eye Care…" at bounding box center [361, 124] width 214 height 11
select select "1152"
click at [254, 119] on select "Select Cleanser Facial Moisturiser Serum Toner Sun Care Masks Lip Care Eye Care…" at bounding box center [361, 124] width 214 height 11
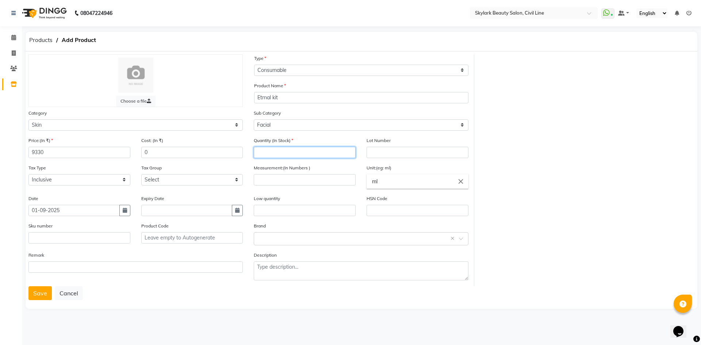
click at [277, 150] on input "number" at bounding box center [305, 152] width 102 height 11
type input "1"
click at [335, 166] on div "Measurement:(In Numbers )" at bounding box center [305, 175] width 102 height 22
click at [319, 179] on input "number" at bounding box center [305, 179] width 102 height 11
type input "500"
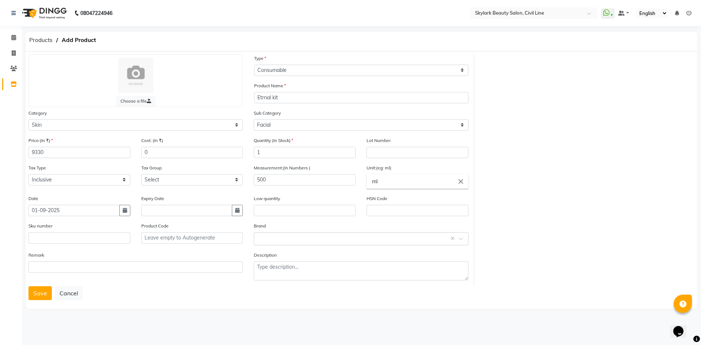
click at [361, 218] on div "HSN Code" at bounding box center [417, 208] width 113 height 27
click at [268, 236] on input "text" at bounding box center [354, 239] width 192 height 8
click at [283, 322] on div "Skeyndor" at bounding box center [361, 327] width 214 height 14
click at [41, 294] on button "Save" at bounding box center [39, 293] width 23 height 14
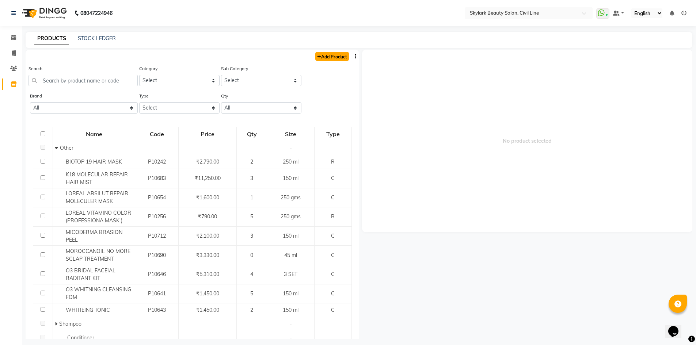
click at [324, 60] on link "Add Product" at bounding box center [332, 56] width 34 height 9
select select "true"
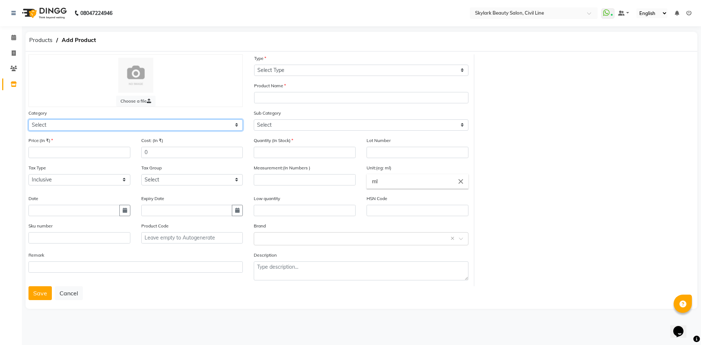
click at [81, 122] on select "Select Hair Skin Makeup Personal Care Appliances Beard Waxing Disposable Thread…" at bounding box center [135, 124] width 214 height 11
select select "1150"
click at [28, 119] on select "Select Hair Skin Makeup Personal Care Appliances Beard Waxing Disposable Thread…" at bounding box center [135, 124] width 214 height 11
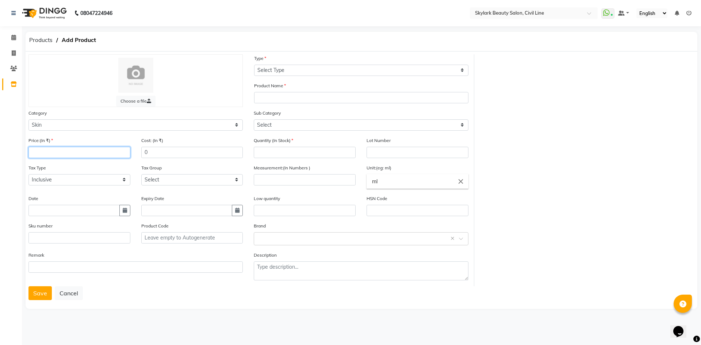
click at [59, 151] on input "number" at bounding box center [79, 152] width 102 height 11
type input "10600"
click at [97, 168] on div "Tax Type Select Inclusive Exclusive" at bounding box center [79, 175] width 102 height 22
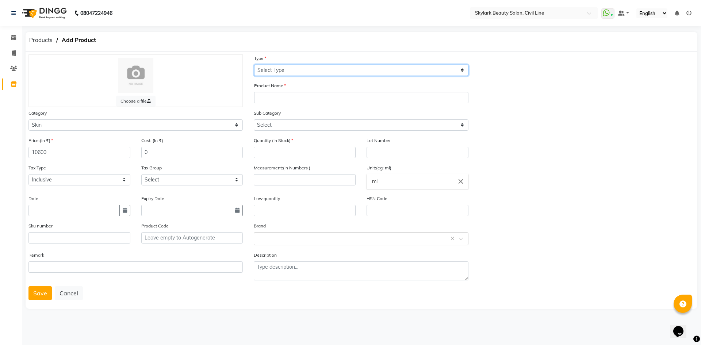
click at [299, 68] on select "Select Type Both Retail Consumable" at bounding box center [361, 70] width 214 height 11
select select "C"
click at [254, 65] on select "Select Type Both Retail Consumable" at bounding box center [361, 70] width 214 height 11
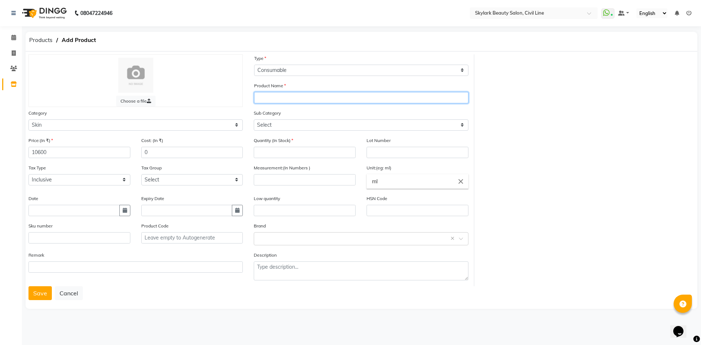
click at [276, 93] on input "text" at bounding box center [361, 97] width 214 height 11
type input "x"
type input "Corrective kit"
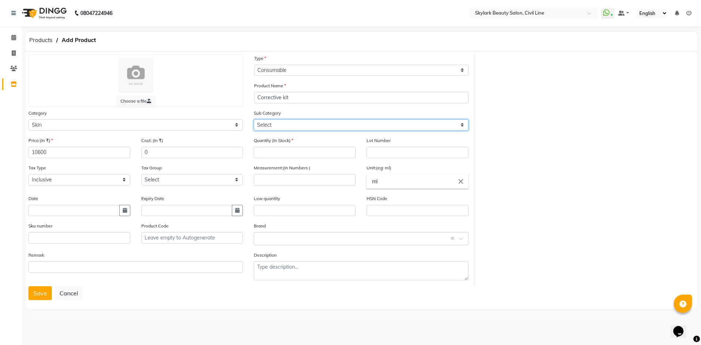
click at [276, 126] on select "Select Cleanser Facial Moisturiser Serum Toner Sun Care Masks Lip Care Eye Care…" at bounding box center [361, 124] width 214 height 11
select select "1152"
click at [254, 119] on select "Select Cleanser Facial Moisturiser Serum Toner Sun Care Masks Lip Care Eye Care…" at bounding box center [361, 124] width 214 height 11
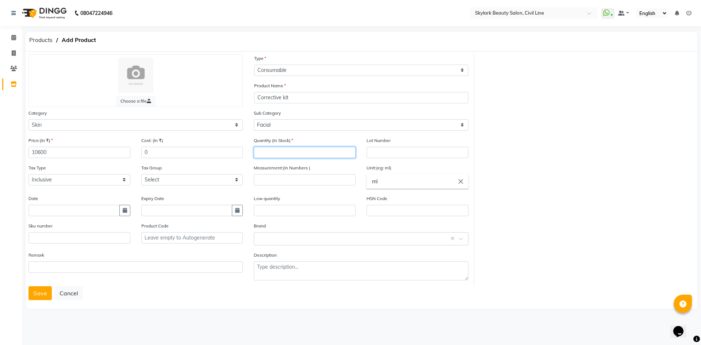
click at [273, 155] on input "number" at bounding box center [305, 152] width 102 height 11
type input "1"
click at [326, 139] on div "Quantity (In Stock) 1" at bounding box center [305, 148] width 102 height 22
click at [330, 182] on input "number" at bounding box center [305, 179] width 102 height 11
type input "1000"
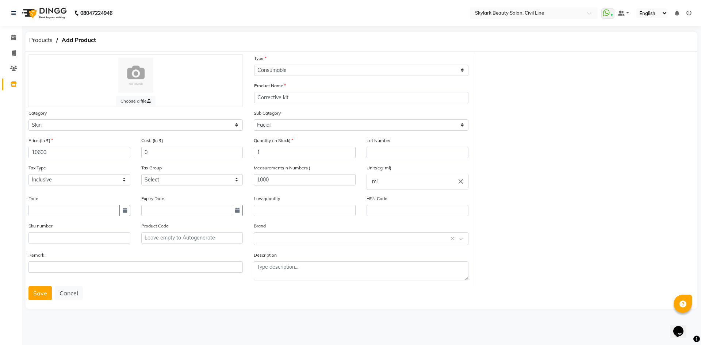
click at [318, 196] on div "Low quantity" at bounding box center [305, 206] width 102 height 22
click at [288, 233] on div "Select brand or add custom brand ×" at bounding box center [361, 238] width 214 height 13
click at [270, 323] on div "Skeyndor" at bounding box center [361, 327] width 214 height 14
click at [33, 294] on button "Save" at bounding box center [39, 293] width 23 height 14
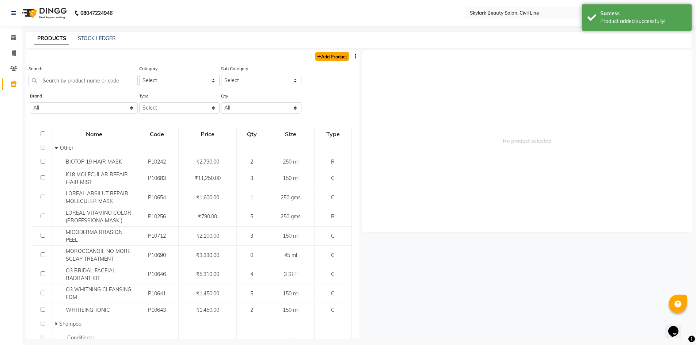
click at [317, 58] on link "Add Product" at bounding box center [332, 56] width 34 height 9
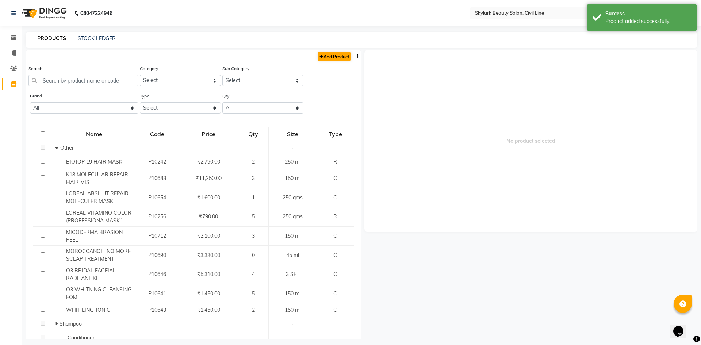
select select "true"
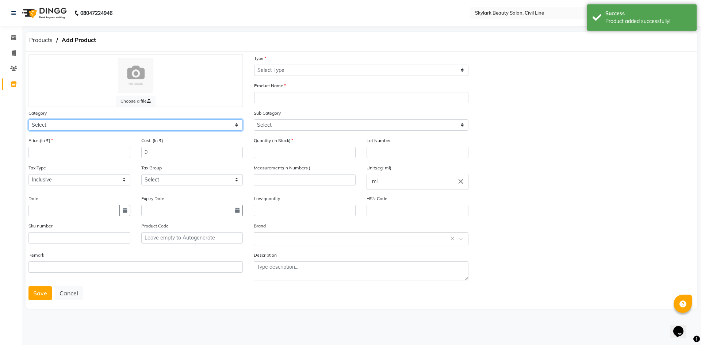
click at [66, 129] on select "Select Hair Skin Makeup Personal Care Appliances Beard Waxing Disposable Thread…" at bounding box center [135, 124] width 214 height 11
select select "1150"
click at [28, 119] on select "Select Hair Skin Makeup Personal Care Appliances Beard Waxing Disposable Thread…" at bounding box center [135, 124] width 214 height 11
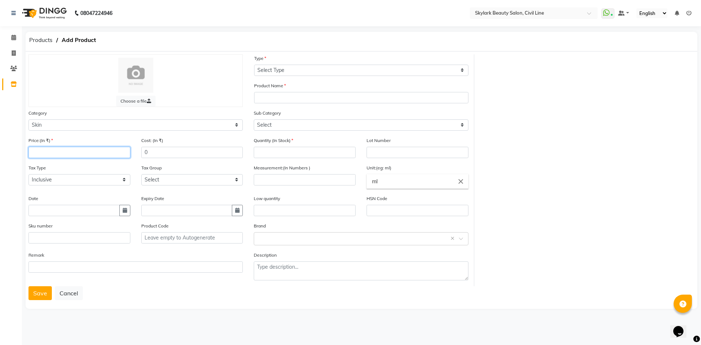
click at [58, 154] on input "number" at bounding box center [79, 152] width 102 height 11
type input "7420"
click at [168, 169] on div "Tax Group Select GST" at bounding box center [192, 175] width 102 height 22
click at [68, 213] on input "text" at bounding box center [73, 210] width 91 height 11
select select "9"
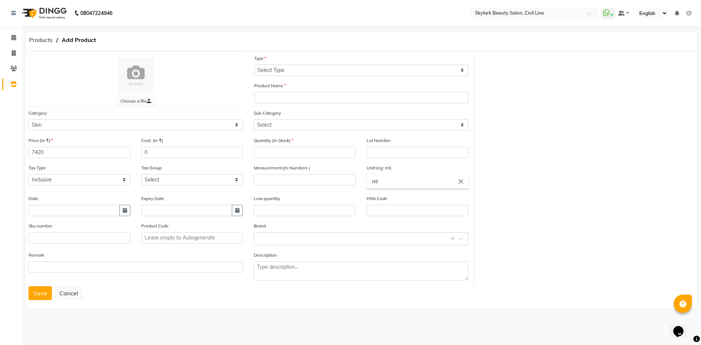
select select "2025"
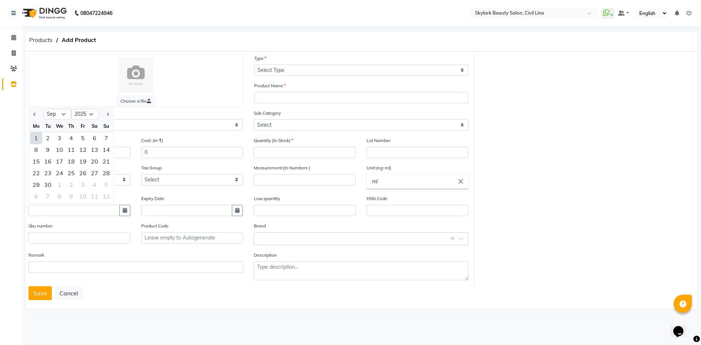
click at [38, 137] on div "1" at bounding box center [36, 138] width 12 height 12
type input "01-09-2025"
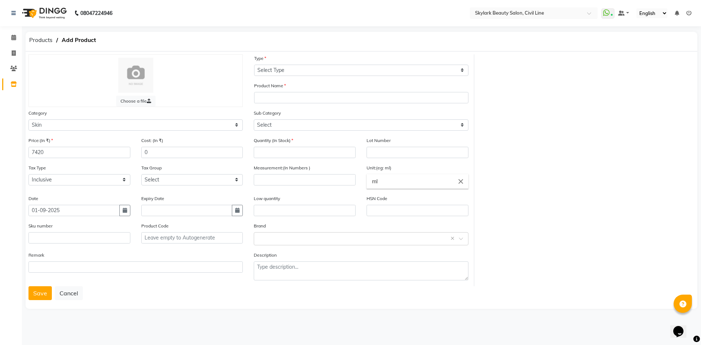
click at [93, 251] on div "Remark" at bounding box center [135, 262] width 214 height 22
drag, startPoint x: 319, startPoint y: 67, endPoint x: 316, endPoint y: 71, distance: 5.7
click at [319, 67] on select "Select Type Both Retail Consumable" at bounding box center [361, 70] width 214 height 11
select select "C"
click at [254, 65] on select "Select Type Both Retail Consumable" at bounding box center [361, 70] width 214 height 11
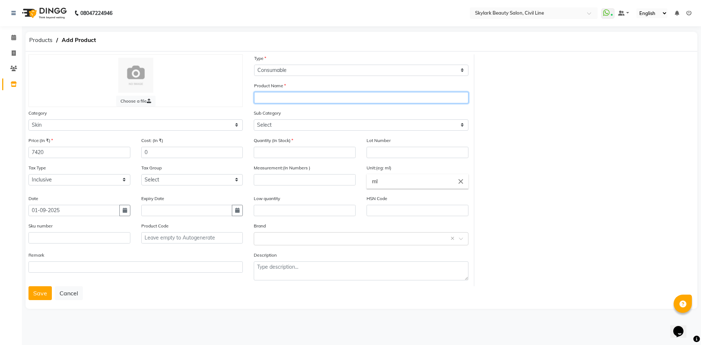
click at [295, 96] on input "text" at bounding box center [361, 97] width 214 height 11
click at [282, 98] on input "Power hyolornic kit" at bounding box center [361, 97] width 214 height 11
type input "Power hyalornic kit"
click at [325, 115] on div "Sub Category Select Cleanser Facial Moisturiser Serum Toner Sun Care Masks Lip …" at bounding box center [361, 120] width 214 height 22
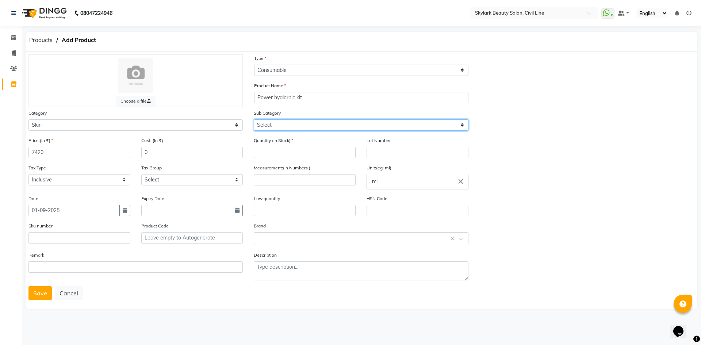
click at [276, 123] on select "Select Cleanser Facial Moisturiser Serum Toner Sun Care Masks Lip Care Eye Care…" at bounding box center [361, 124] width 214 height 11
select select "1152"
click at [254, 119] on select "Select Cleanser Facial Moisturiser Serum Toner Sun Care Masks Lip Care Eye Care…" at bounding box center [361, 124] width 214 height 11
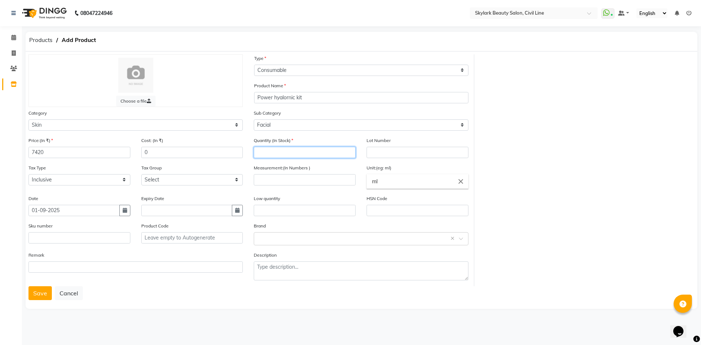
click at [275, 156] on input "number" at bounding box center [305, 152] width 102 height 11
click at [282, 152] on input "number" at bounding box center [305, 152] width 102 height 11
type input "1"
click at [289, 174] on div "Measurement:(In Numbers )" at bounding box center [305, 175] width 102 height 22
click at [284, 179] on input "number" at bounding box center [305, 179] width 102 height 11
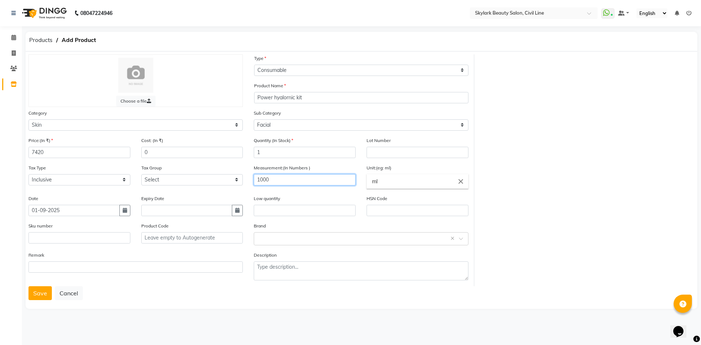
type input "1000"
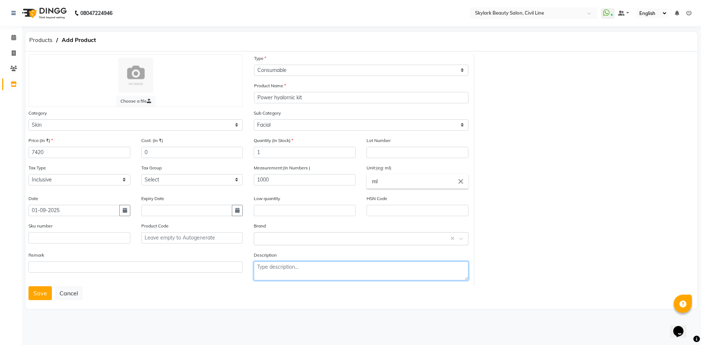
click at [287, 272] on textarea at bounding box center [361, 271] width 214 height 19
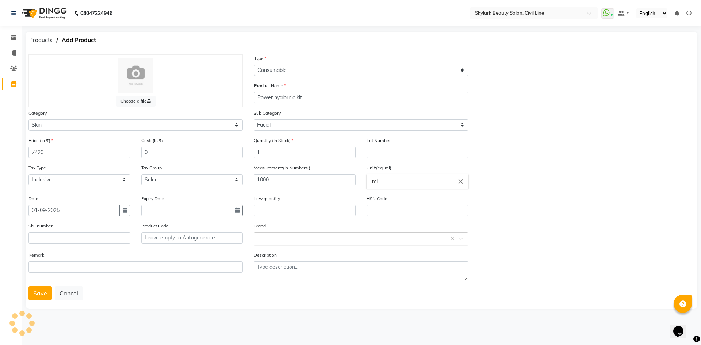
click at [285, 238] on input "text" at bounding box center [354, 239] width 192 height 8
click at [276, 327] on div "Skeyndor" at bounding box center [361, 327] width 214 height 14
click at [35, 294] on button "Save" at bounding box center [39, 293] width 23 height 14
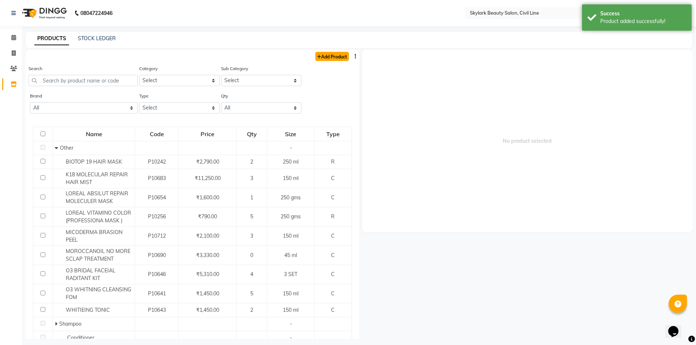
click at [327, 58] on link "Add Product" at bounding box center [332, 56] width 34 height 9
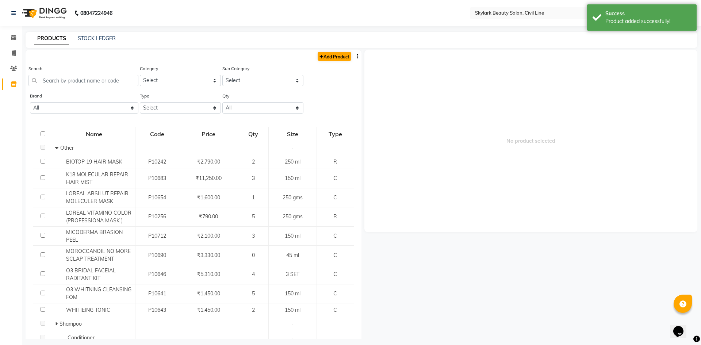
select select "true"
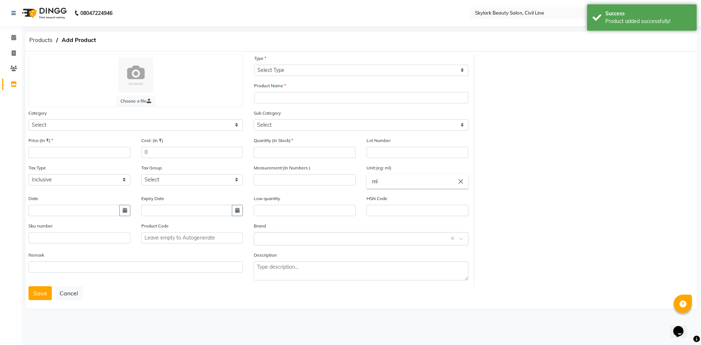
click at [145, 131] on div "Category Select Hair Skin Makeup Personal Care Appliances Beard Waxing Disposab…" at bounding box center [135, 122] width 225 height 27
drag, startPoint x: 142, startPoint y: 130, endPoint x: 179, endPoint y: 124, distance: 37.4
click at [142, 130] on select "Select Hair Skin Makeup Personal Care Appliances Beard Waxing Disposable Thread…" at bounding box center [135, 124] width 214 height 11
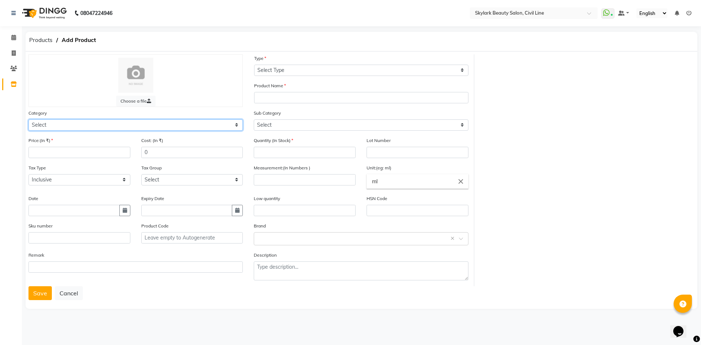
select select "1150"
click at [28, 119] on select "Select Hair Skin Makeup Personal Care Appliances Beard Waxing Disposable Thread…" at bounding box center [135, 124] width 214 height 11
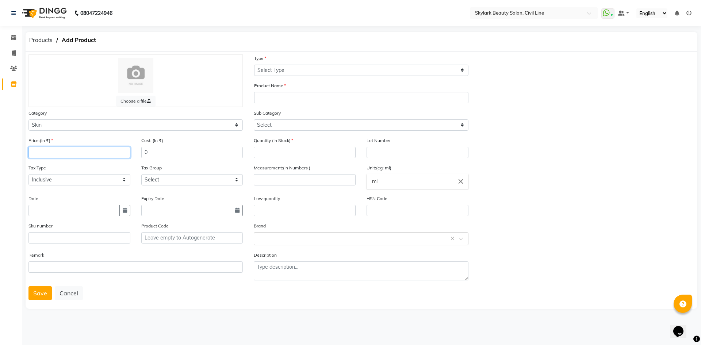
click at [72, 154] on input "number" at bounding box center [79, 152] width 102 height 11
type input "3250"
drag, startPoint x: 105, startPoint y: 170, endPoint x: 58, endPoint y: 216, distance: 65.4
click at [100, 174] on div "Tax Type Select Inclusive Exclusive" at bounding box center [79, 175] width 102 height 22
click at [58, 216] on input "text" at bounding box center [73, 210] width 91 height 11
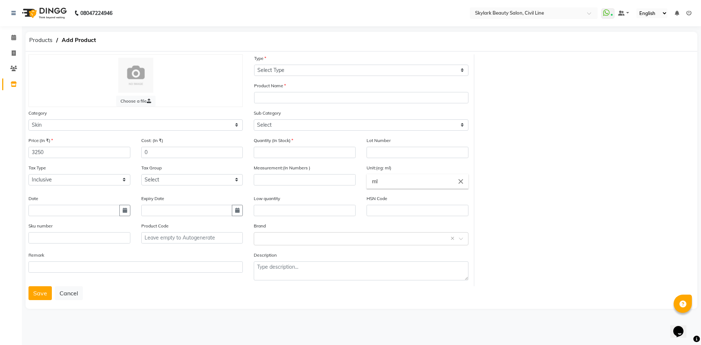
select select "9"
select select "2025"
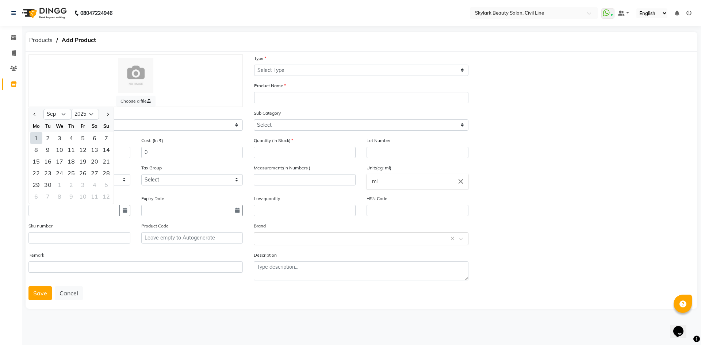
click at [35, 142] on div "1" at bounding box center [36, 138] width 12 height 12
type input "01-09-2025"
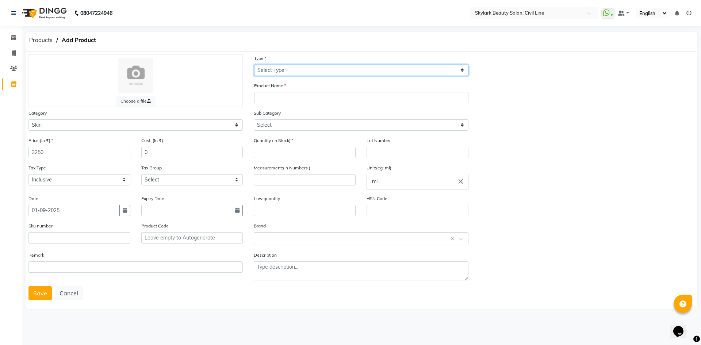
click at [350, 71] on select "Select Type Both Retail Consumable" at bounding box center [361, 70] width 214 height 11
select select "C"
click at [254, 65] on select "Select Type Both Retail Consumable" at bounding box center [361, 70] width 214 height 11
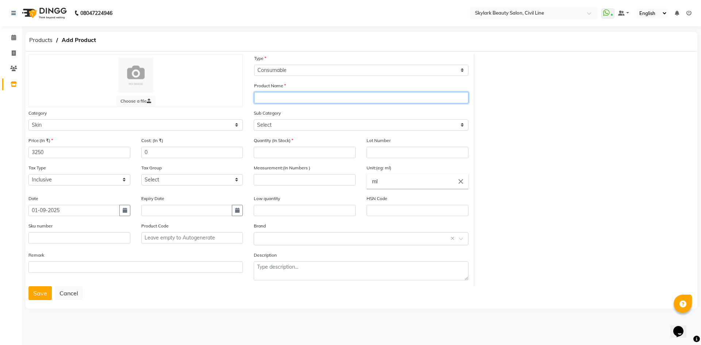
click at [274, 100] on input "text" at bounding box center [361, 97] width 214 height 11
type input "Aminoci"
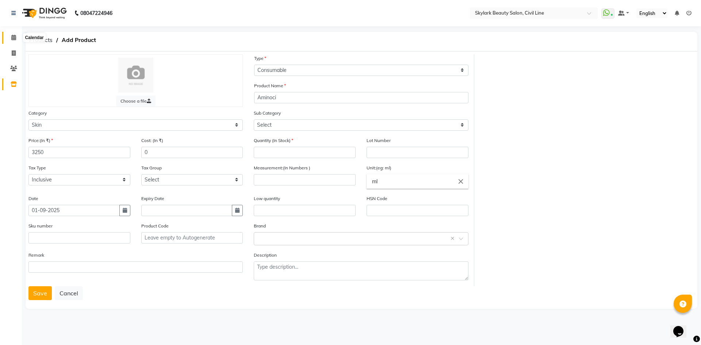
click at [12, 38] on icon at bounding box center [13, 37] width 5 height 5
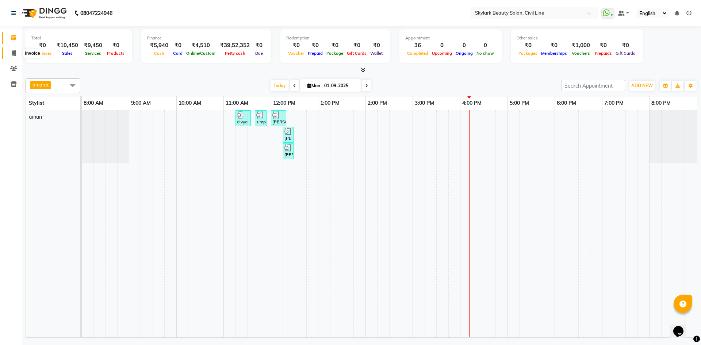
click at [14, 52] on icon at bounding box center [14, 52] width 4 height 5
select select "service"
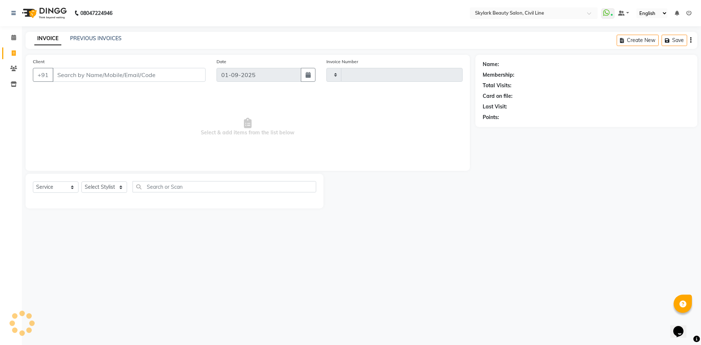
type input "6170"
select select "4588"
click at [62, 187] on select "Select Service Product Membership Package Voucher Prepaid Gift Card" at bounding box center [56, 187] width 46 height 11
click at [33, 182] on select "Select Service Product Membership Package Voucher Prepaid Gift Card" at bounding box center [56, 187] width 46 height 11
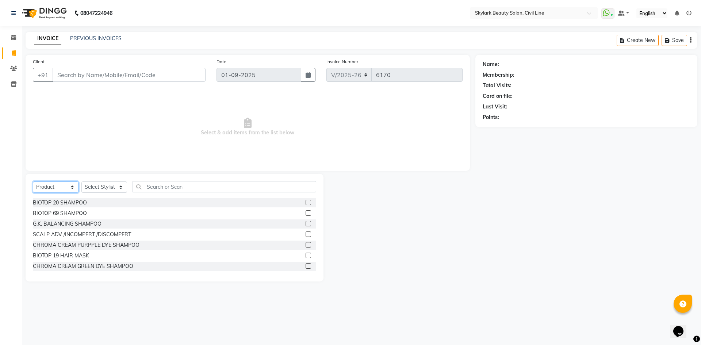
click at [61, 187] on select "Select Service Product Membership Package Voucher Prepaid Gift Card" at bounding box center [56, 187] width 46 height 11
select select "V"
click at [33, 182] on select "Select Service Product Membership Package Voucher Prepaid Gift Card" at bounding box center [56, 187] width 46 height 11
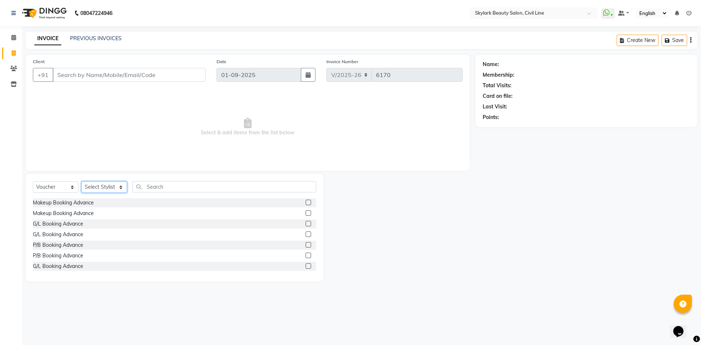
click at [100, 184] on select "Select Stylist [PERSON_NAME] [PERSON_NAME] [PERSON_NAME] WASU" at bounding box center [104, 187] width 46 height 11
click at [81, 182] on select "Select Stylist [PERSON_NAME] [PERSON_NAME] [PERSON_NAME] WASU" at bounding box center [104, 187] width 46 height 11
click at [166, 186] on input "text" at bounding box center [225, 186] width 184 height 11
click at [161, 71] on input "Client" at bounding box center [129, 75] width 153 height 14
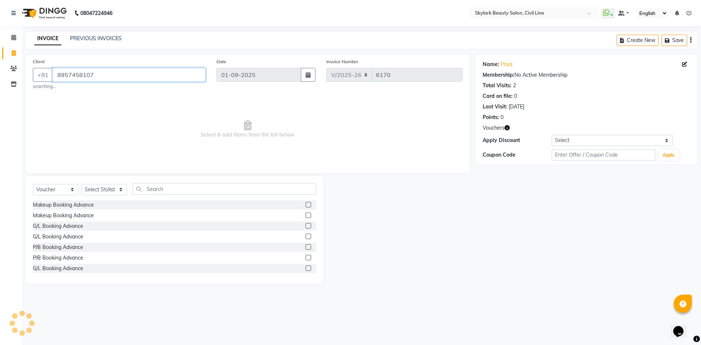
click at [145, 74] on input "8957458107" at bounding box center [129, 75] width 153 height 14
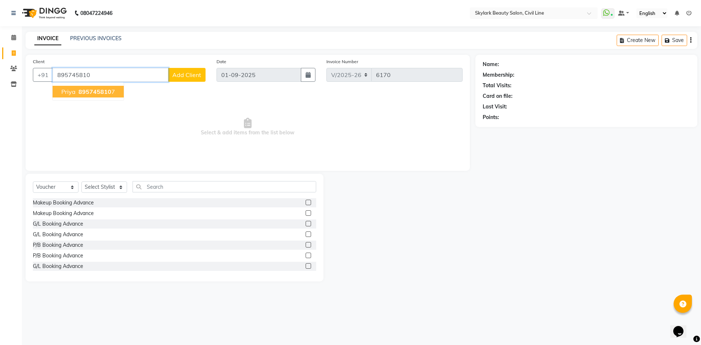
click at [106, 93] on span "895745810" at bounding box center [95, 91] width 33 height 7
type input "8957458107"
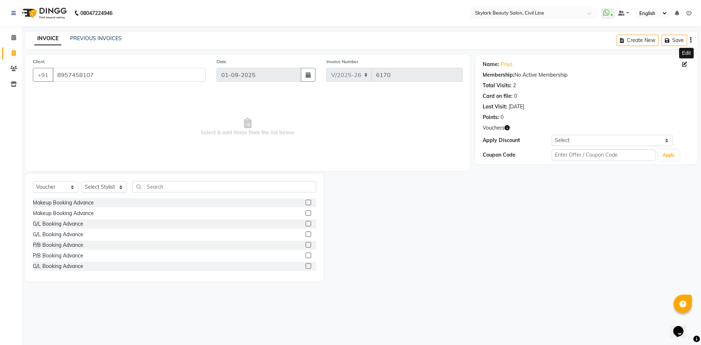
click at [684, 63] on icon at bounding box center [684, 64] width 5 height 5
select select "[DEMOGRAPHIC_DATA]"
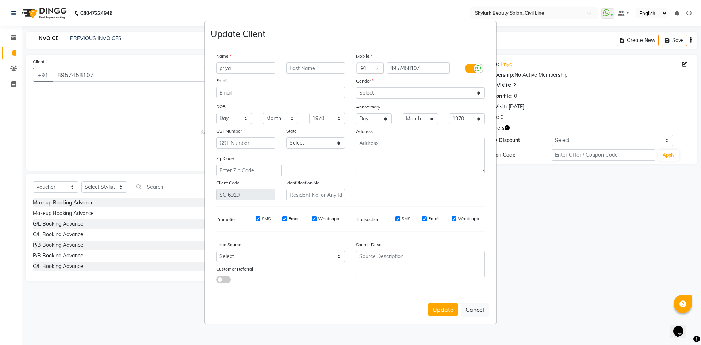
click at [257, 66] on input "priya" at bounding box center [245, 67] width 59 height 11
type input "priya rai"
click at [298, 67] on input "text" at bounding box center [315, 67] width 59 height 11
type input "24/nov/2025"
click at [445, 304] on button "Update" at bounding box center [443, 309] width 30 height 13
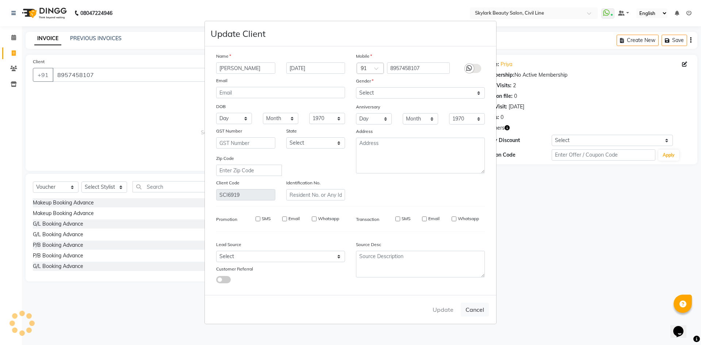
select select
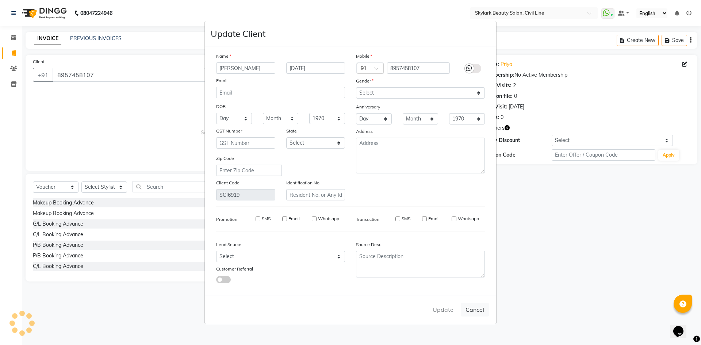
select select
checkbox input "false"
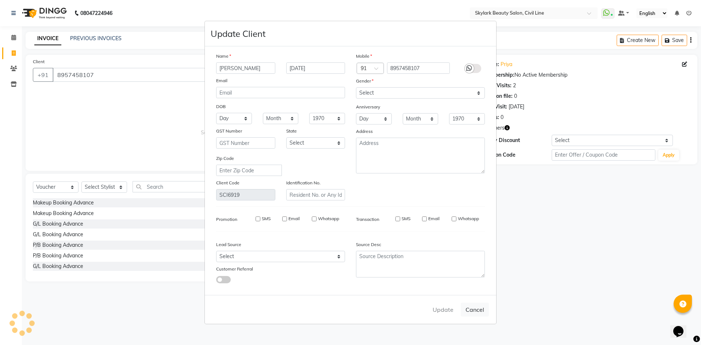
checkbox input "false"
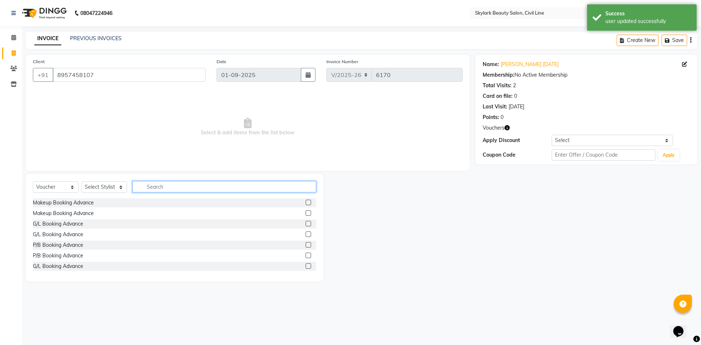
click at [180, 185] on input "text" at bounding box center [225, 186] width 184 height 11
click at [306, 202] on label at bounding box center [308, 202] width 5 height 5
click at [306, 202] on input "checkbox" at bounding box center [308, 203] width 5 height 5
checkbox input "false"
click at [106, 190] on select "Select Stylist [PERSON_NAME] [PERSON_NAME] [PERSON_NAME] WASU" at bounding box center [104, 187] width 46 height 11
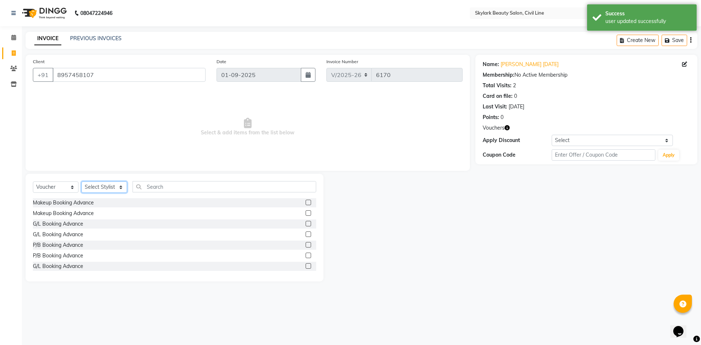
select select "85071"
click at [81, 182] on select "Select Stylist [PERSON_NAME] [PERSON_NAME] [PERSON_NAME] WASU" at bounding box center [104, 187] width 46 height 11
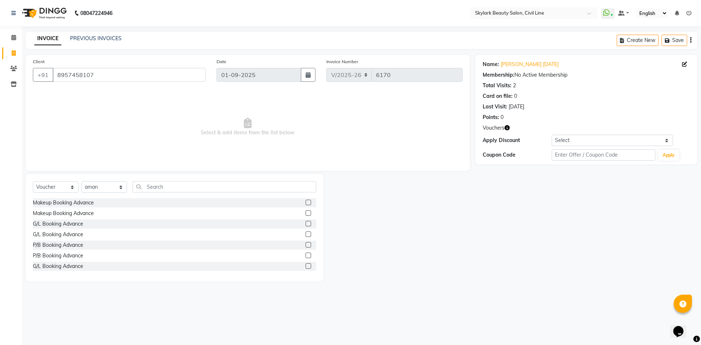
click at [306, 202] on label at bounding box center [308, 202] width 5 height 5
click at [306, 202] on input "checkbox" at bounding box center [308, 203] width 5 height 5
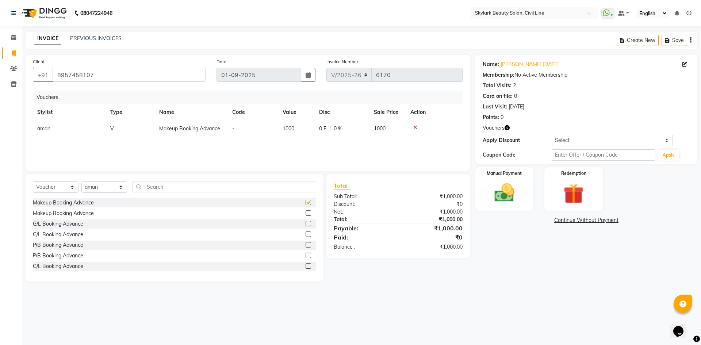
checkbox input "false"
click at [306, 212] on label at bounding box center [308, 212] width 5 height 5
click at [306, 212] on input "checkbox" at bounding box center [308, 213] width 5 height 5
checkbox input "false"
click at [413, 126] on icon at bounding box center [415, 127] width 4 height 5
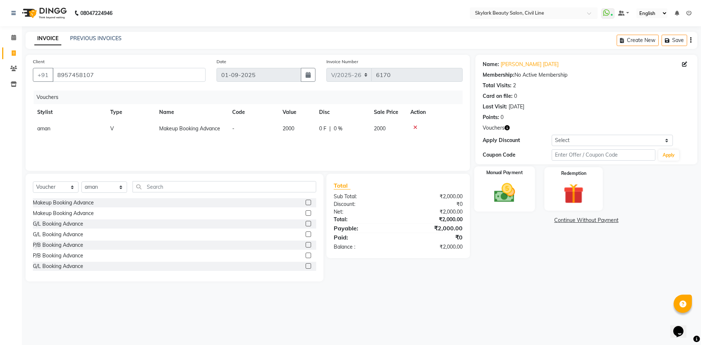
click at [529, 203] on div "Manual Payment" at bounding box center [504, 189] width 61 height 45
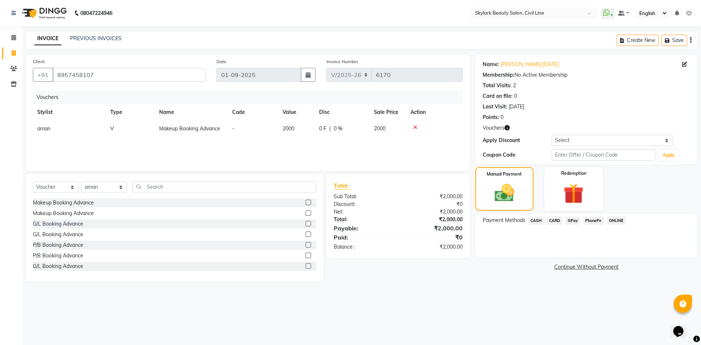
click at [573, 220] on span "GPay" at bounding box center [572, 221] width 15 height 8
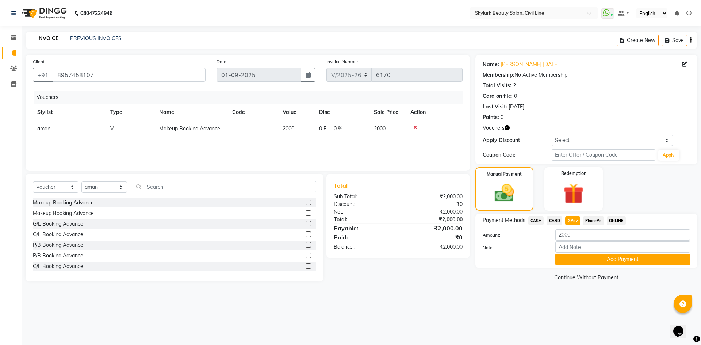
click at [576, 260] on button "Add Payment" at bounding box center [623, 259] width 135 height 11
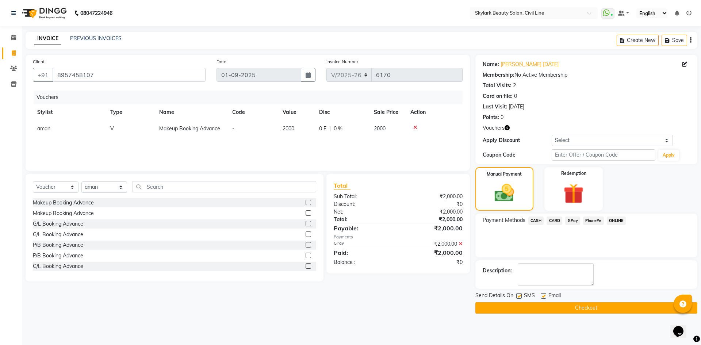
click at [569, 306] on button "Checkout" at bounding box center [587, 307] width 222 height 11
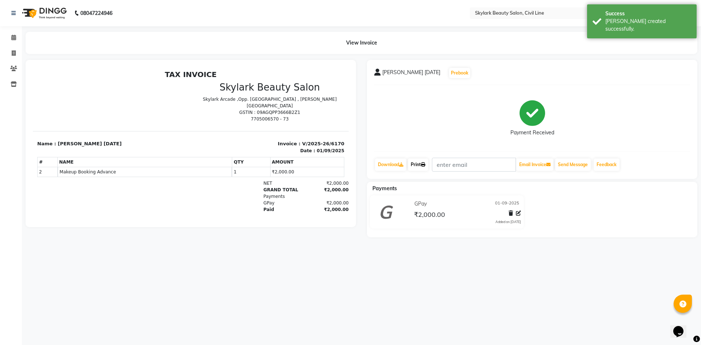
click at [420, 162] on link "Print" at bounding box center [418, 165] width 20 height 12
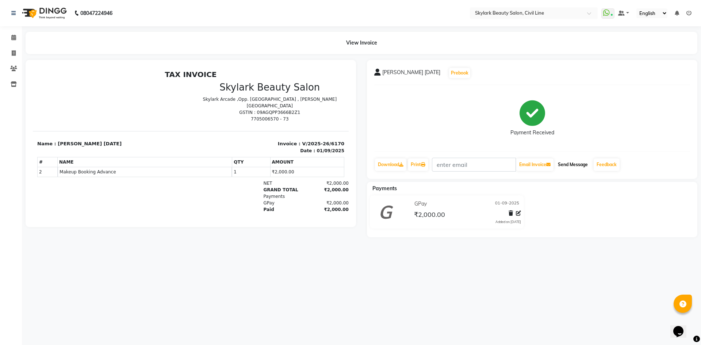
click at [591, 167] on button "Send Message" at bounding box center [573, 165] width 36 height 12
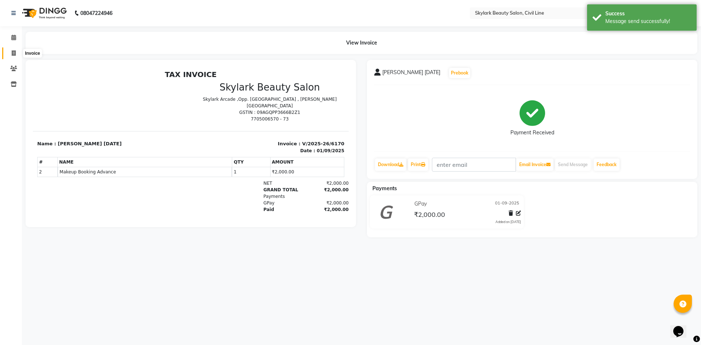
click at [15, 51] on icon at bounding box center [14, 52] width 4 height 5
select select "service"
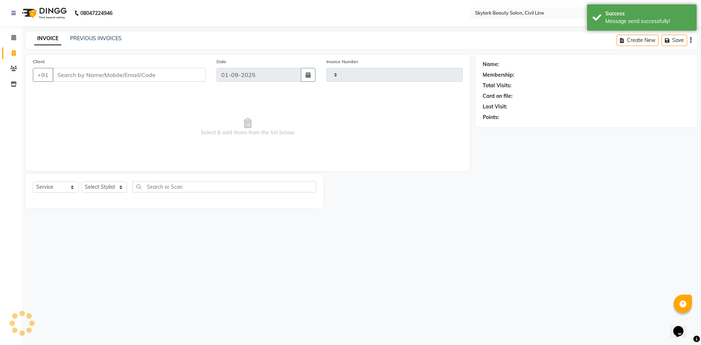
type input "6171"
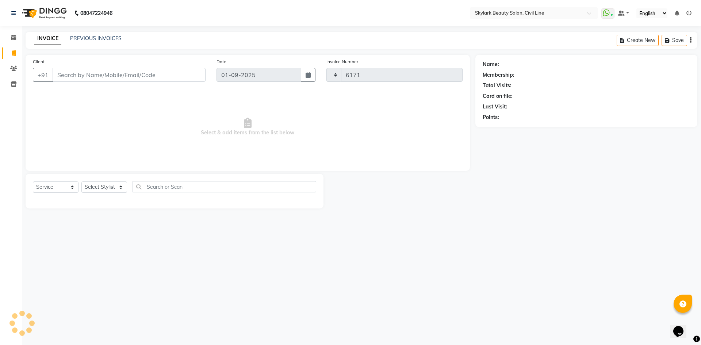
select select "4588"
click at [13, 69] on icon at bounding box center [13, 68] width 7 height 5
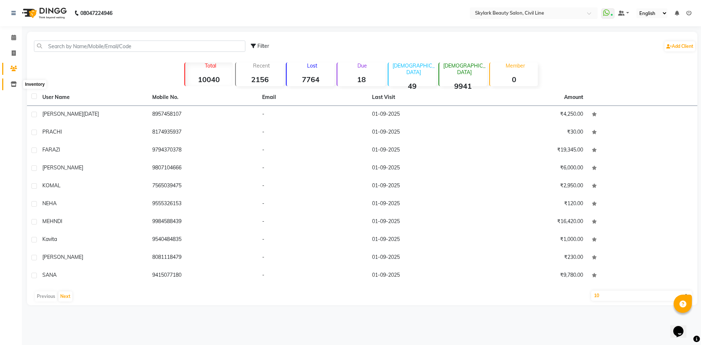
click at [7, 85] on link "Inventory" at bounding box center [11, 85] width 18 height 12
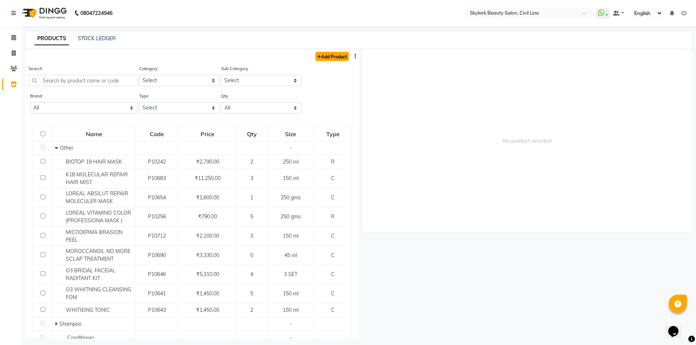
click at [339, 59] on link "Add Product" at bounding box center [332, 56] width 34 height 9
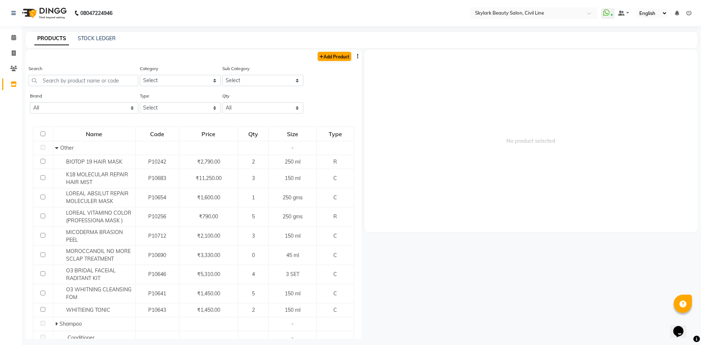
select select "true"
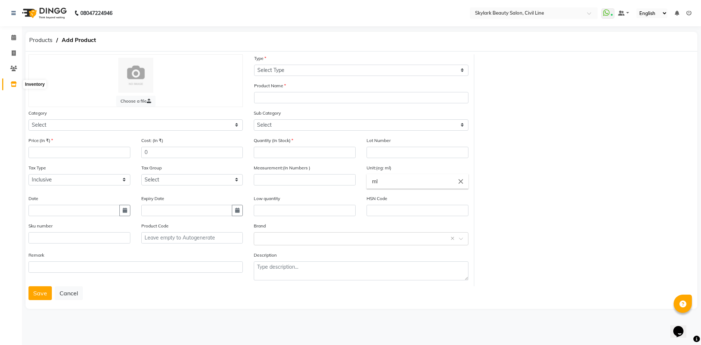
click at [13, 83] on icon at bounding box center [14, 83] width 6 height 5
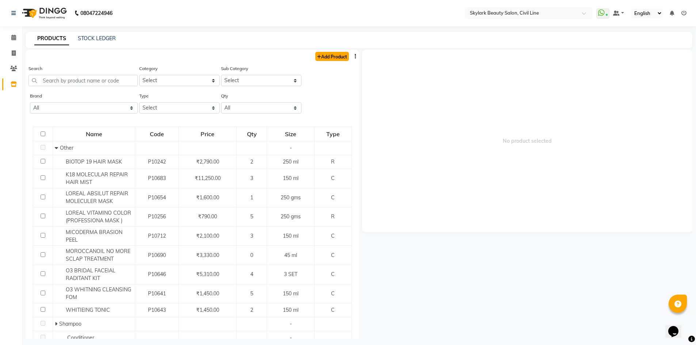
click at [319, 60] on link "Add Product" at bounding box center [332, 56] width 34 height 9
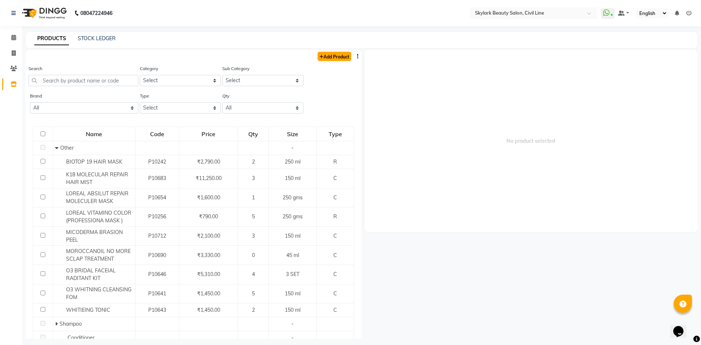
select select "true"
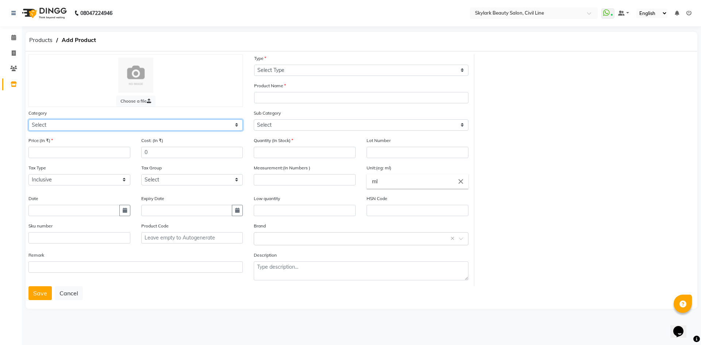
click at [93, 126] on select "Select Hair Skin Makeup Personal Care Appliances Beard Waxing Disposable Thread…" at bounding box center [135, 124] width 214 height 11
select select "1150"
click at [28, 119] on select "Select Hair Skin Makeup Personal Care Appliances Beard Waxing Disposable Thread…" at bounding box center [135, 124] width 214 height 11
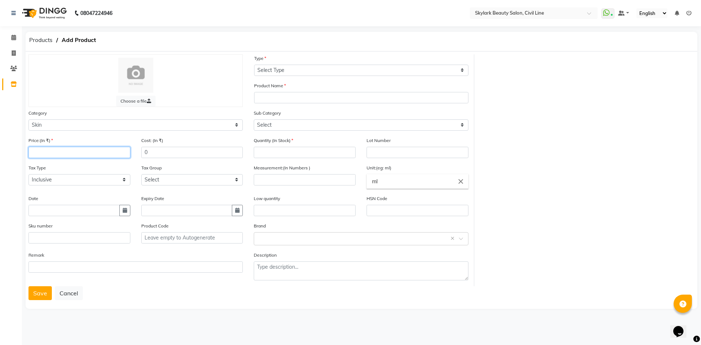
click at [79, 155] on input "number" at bounding box center [79, 152] width 102 height 11
type input "3250"
click at [113, 303] on div "Choose a file Type Select Type Both Retail Consumable Product Name Category Sel…" at bounding box center [362, 181] width 672 height 258
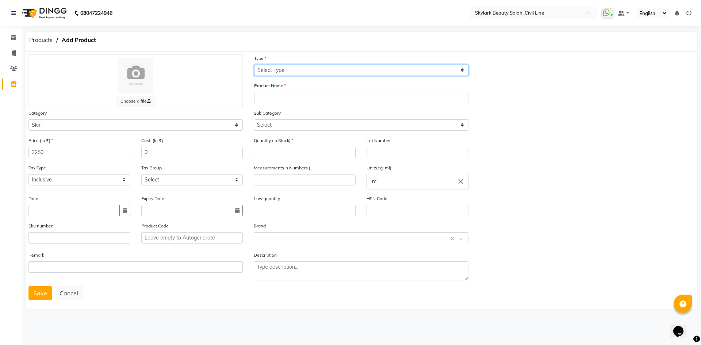
click at [294, 72] on select "Select Type Both Retail Consumable" at bounding box center [361, 70] width 214 height 11
select select "C"
click at [254, 65] on select "Select Type Both Retail Consumable" at bounding box center [361, 70] width 214 height 11
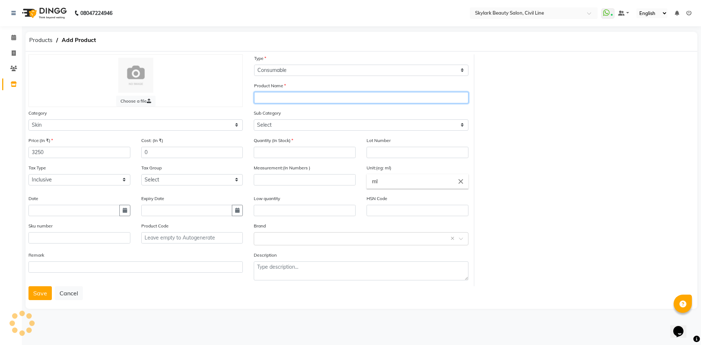
click at [291, 97] on input "text" at bounding box center [361, 97] width 214 height 11
type input "Aminoacids"
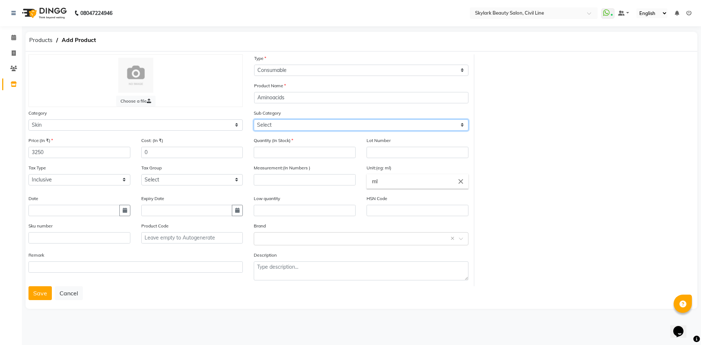
drag, startPoint x: 283, startPoint y: 123, endPoint x: 280, endPoint y: 127, distance: 4.4
click at [283, 123] on select "Select Cleanser Facial Moisturiser Serum Toner Sun Care Masks Lip Care Eye Care…" at bounding box center [361, 124] width 214 height 11
select select "1153"
click at [254, 119] on select "Select Cleanser Facial Moisturiser Serum Toner Sun Care Masks Lip Care Eye Care…" at bounding box center [361, 124] width 214 height 11
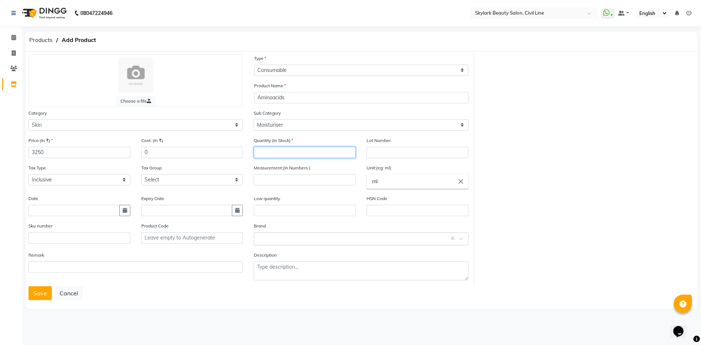
click at [304, 151] on input "number" at bounding box center [305, 152] width 102 height 11
type input "4"
click at [484, 167] on div "Choose a file Type Select Type Both Retail Consumable Product Name Aminoacids C…" at bounding box center [361, 170] width 677 height 232
click at [323, 178] on input "number" at bounding box center [305, 179] width 102 height 11
type input "100"
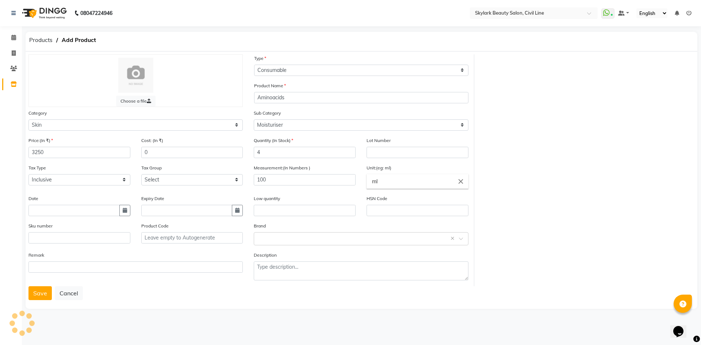
click at [316, 199] on div "Low quantity" at bounding box center [305, 206] width 102 height 22
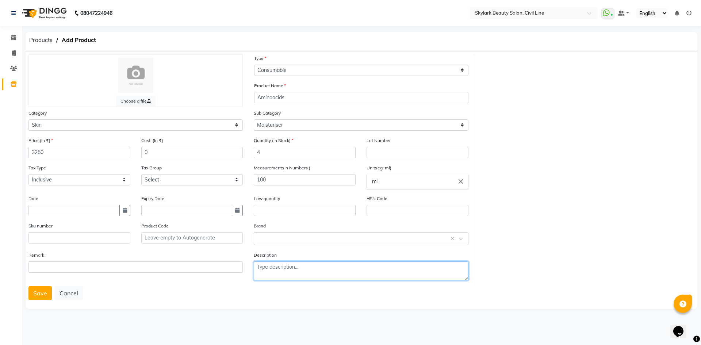
click at [297, 274] on textarea at bounding box center [361, 271] width 214 height 19
click at [279, 238] on input "text" at bounding box center [354, 239] width 192 height 8
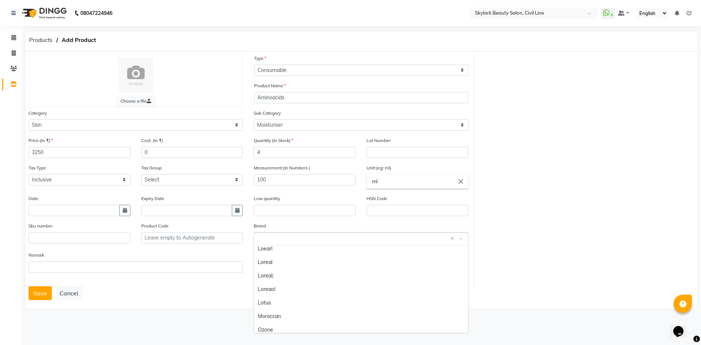
scroll to position [169, 0]
click at [285, 327] on div "Skeyndor" at bounding box center [361, 327] width 214 height 14
click at [47, 292] on button "Save" at bounding box center [39, 293] width 23 height 14
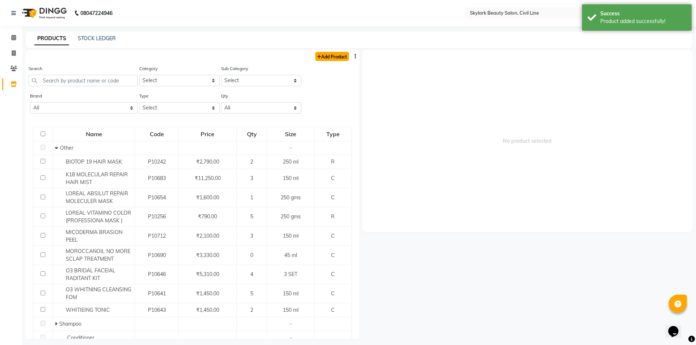
click at [328, 57] on link "Add Product" at bounding box center [332, 56] width 34 height 9
select select "true"
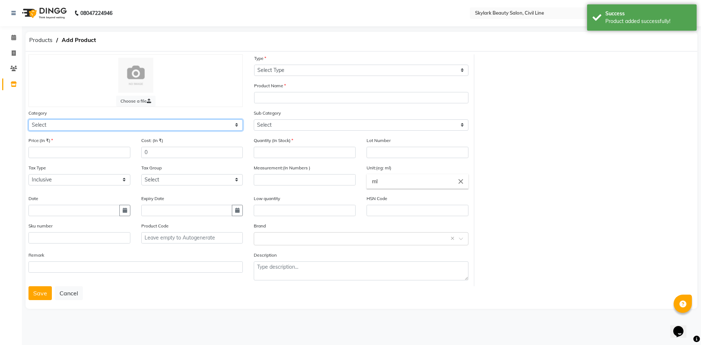
click at [149, 126] on select "Select Hair Skin Makeup Personal Care Appliances Beard Waxing Disposable Thread…" at bounding box center [135, 124] width 214 height 11
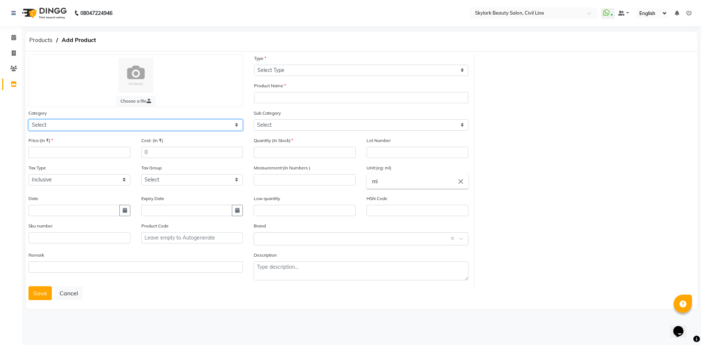
select select "1150"
click at [28, 119] on select "Select Hair Skin Makeup Personal Care Appliances Beard Waxing Disposable Thread…" at bounding box center [135, 124] width 214 height 11
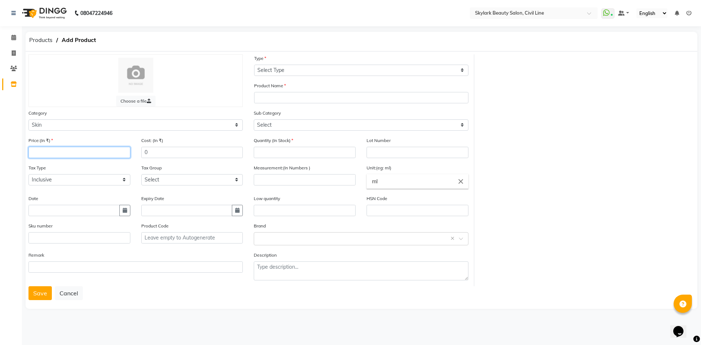
click at [98, 154] on input "number" at bounding box center [79, 152] width 102 height 11
type input "3410"
click at [98, 167] on div "Tax Type Select Inclusive Exclusive" at bounding box center [79, 175] width 102 height 22
click at [54, 212] on input "text" at bounding box center [73, 210] width 91 height 11
select select "9"
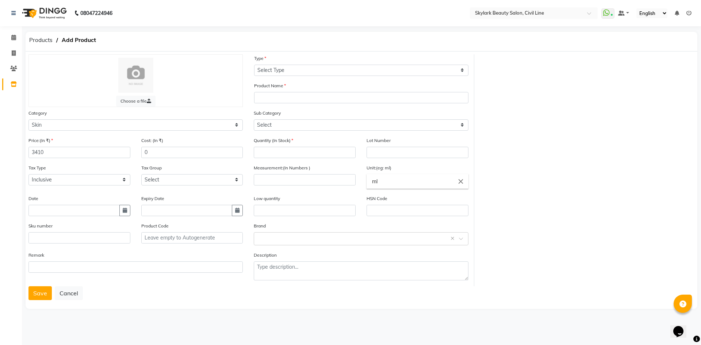
select select "2025"
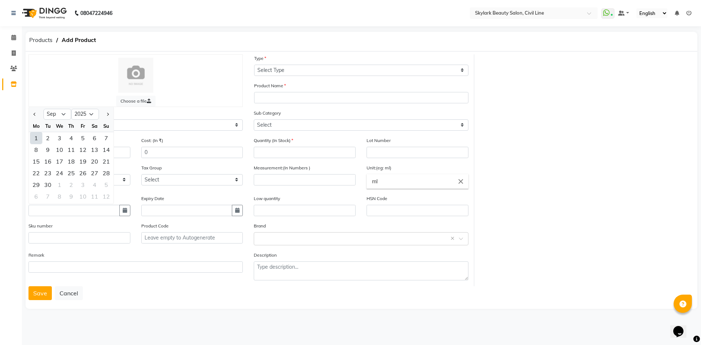
click at [34, 140] on div "1" at bounding box center [36, 138] width 12 height 12
type input "01-09-2025"
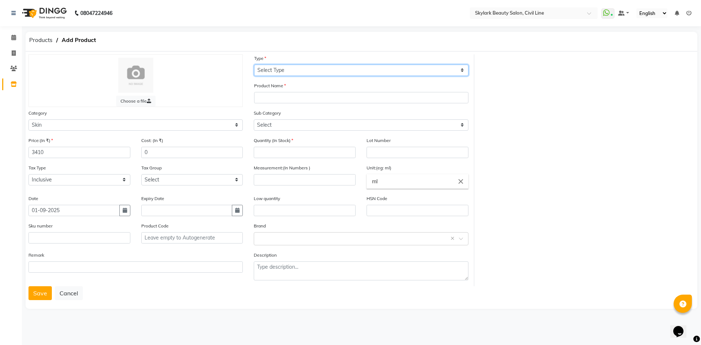
click at [286, 69] on select "Select Type Both Retail Consumable" at bounding box center [361, 70] width 214 height 11
select select "C"
click at [254, 65] on select "Select Type Both Retail Consumable" at bounding box center [361, 70] width 214 height 11
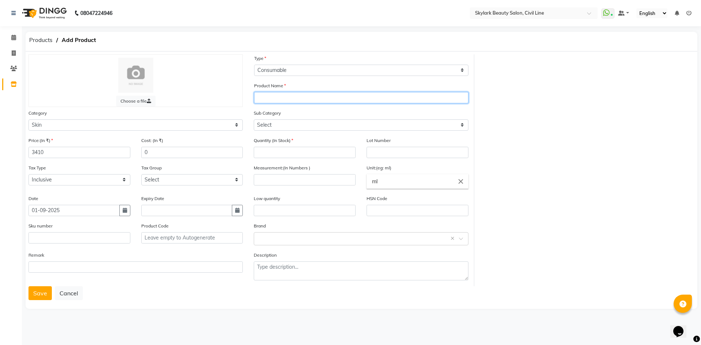
click at [279, 97] on input "text" at bounding box center [361, 97] width 214 height 11
type input "w"
type input "Wheat germ oil"
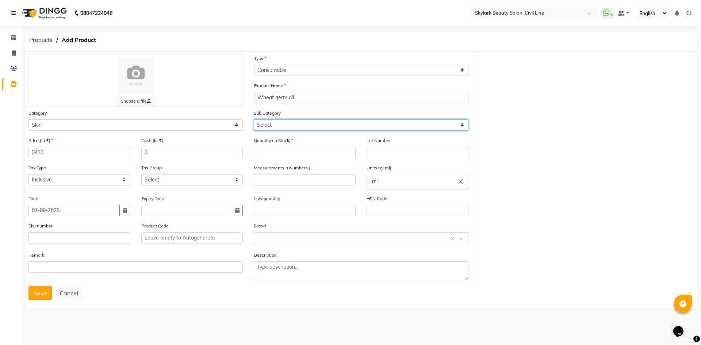
click at [288, 125] on select "Select Cleanser Facial Moisturiser Serum Toner Sun Care Masks Lip Care Eye Care…" at bounding box center [361, 124] width 214 height 11
select select "1153"
click at [254, 119] on select "Select Cleanser Facial Moisturiser Serum Toner Sun Care Masks Lip Care Eye Care…" at bounding box center [361, 124] width 214 height 11
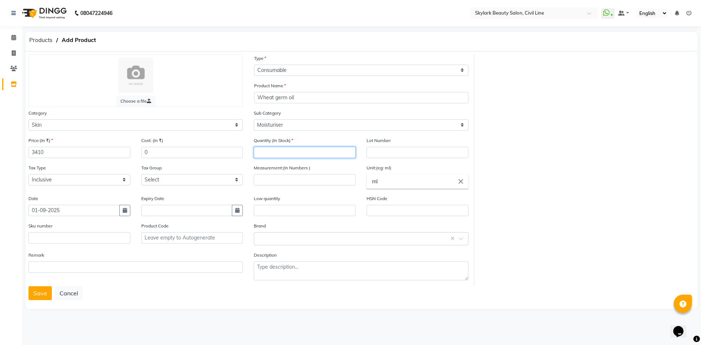
click at [285, 149] on input "number" at bounding box center [305, 152] width 102 height 11
type input "6"
click at [299, 197] on div "Low quantity" at bounding box center [305, 206] width 102 height 22
click at [321, 174] on input "number" at bounding box center [305, 179] width 102 height 11
type input "100"
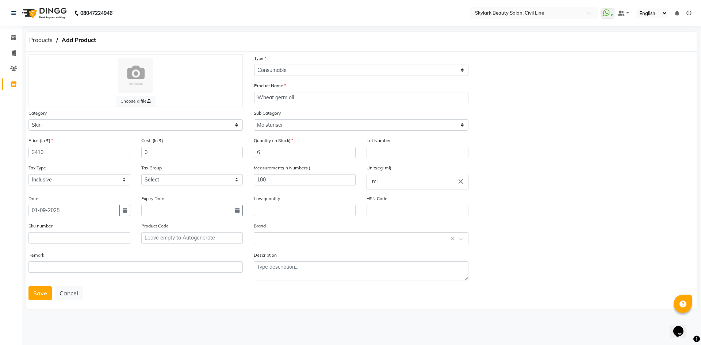
drag, startPoint x: 328, startPoint y: 253, endPoint x: 324, endPoint y: 267, distance: 14.5
click at [328, 253] on div "Description" at bounding box center [361, 265] width 214 height 29
click at [319, 238] on input "text" at bounding box center [354, 239] width 192 height 8
click at [304, 326] on div "Skeyndor" at bounding box center [361, 327] width 214 height 14
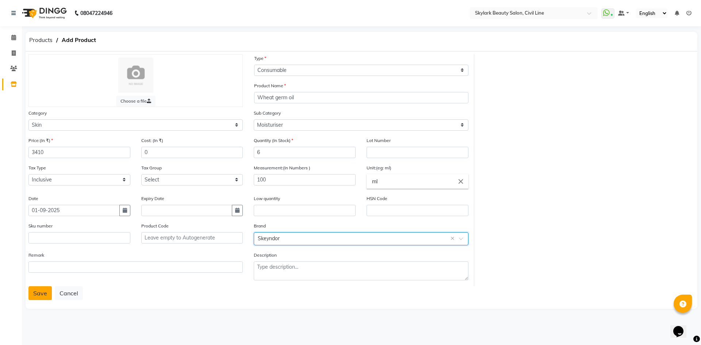
click at [31, 298] on button "Save" at bounding box center [39, 293] width 23 height 14
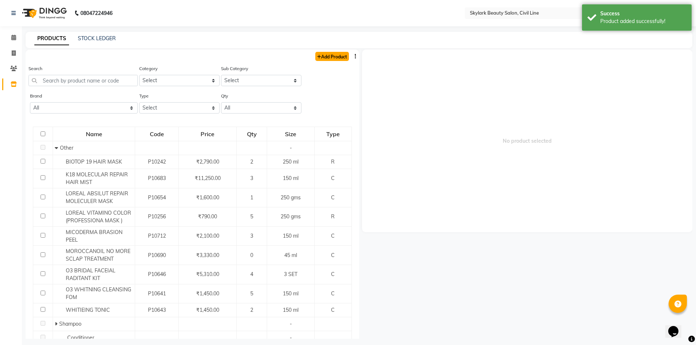
click at [325, 57] on link "Add Product" at bounding box center [332, 56] width 34 height 9
select select "true"
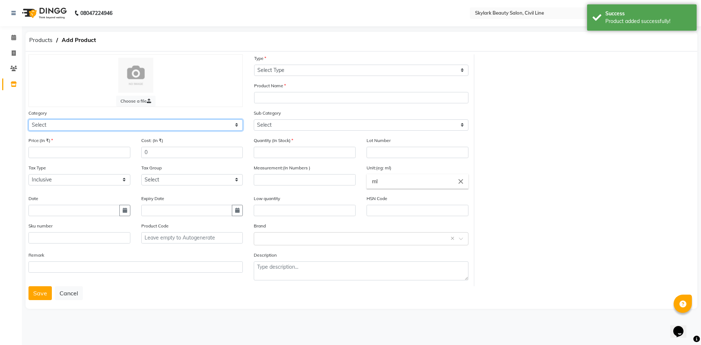
click at [103, 126] on select "Select Hair Skin Makeup Personal Care Appliances Beard Waxing Disposable Thread…" at bounding box center [135, 124] width 214 height 11
select select "1150"
click at [28, 119] on select "Select Hair Skin Makeup Personal Care Appliances Beard Waxing Disposable Thread…" at bounding box center [135, 124] width 214 height 11
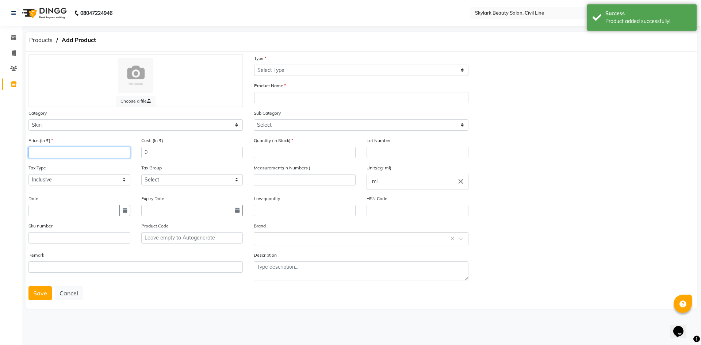
click at [71, 156] on input "number" at bounding box center [79, 152] width 102 height 11
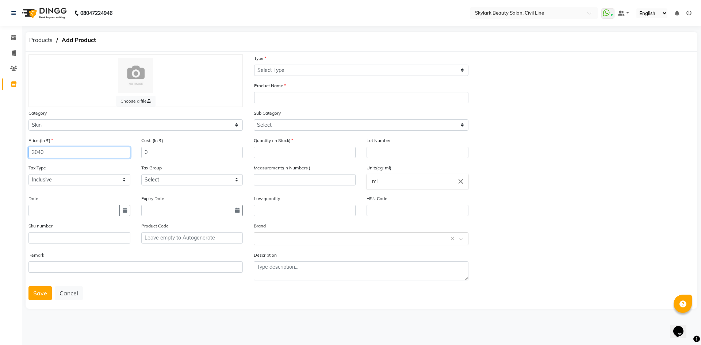
type input "3040"
click at [57, 213] on input "text" at bounding box center [73, 210] width 91 height 11
select select "9"
select select "2025"
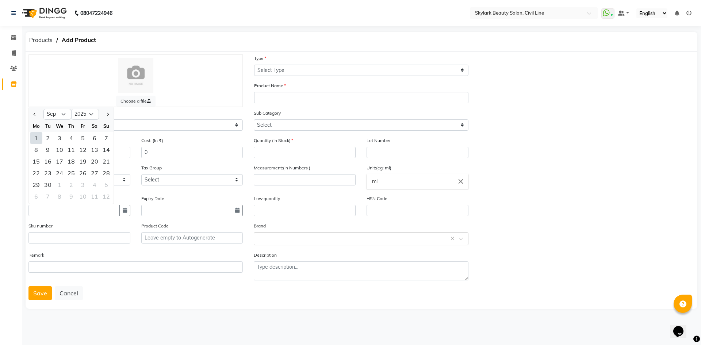
click at [33, 140] on div "1" at bounding box center [36, 138] width 12 height 12
type input "01-09-2025"
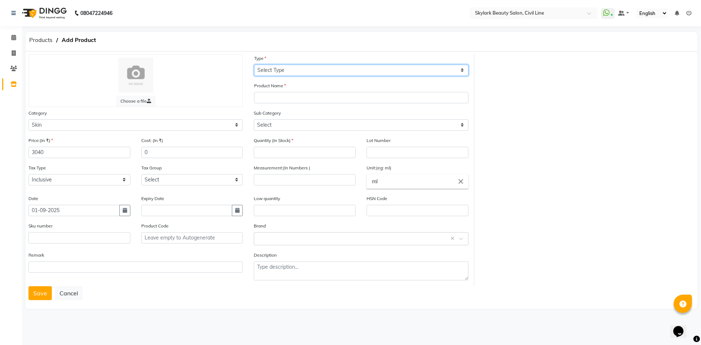
click at [286, 70] on select "Select Type Both Retail Consumable" at bounding box center [361, 70] width 214 height 11
select select "C"
click at [254, 65] on select "Select Type Both Retail Consumable" at bounding box center [361, 70] width 214 height 11
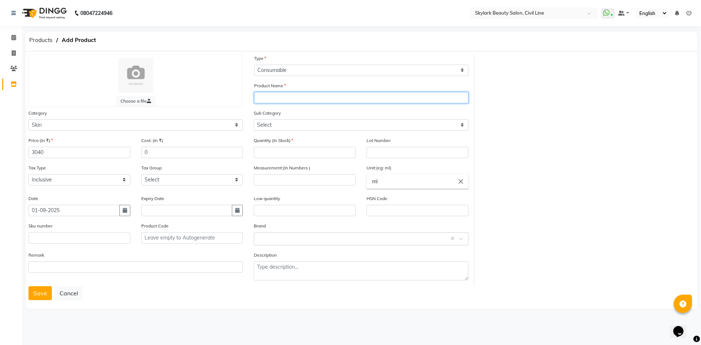
click at [270, 100] on input "text" at bounding box center [361, 97] width 214 height 11
type input "Soft peel"
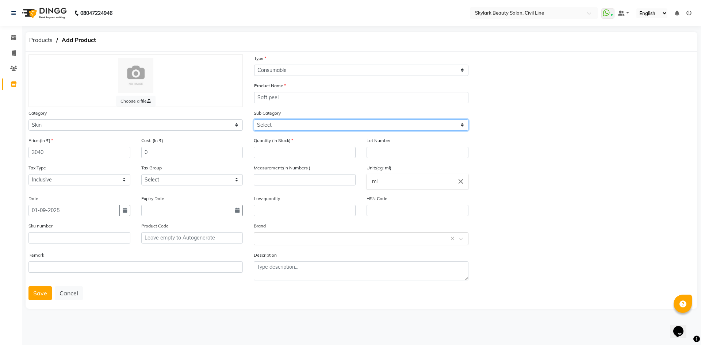
click at [279, 125] on select "Select Cleanser Facial Moisturiser Serum Toner Sun Care Masks Lip Care Eye Care…" at bounding box center [361, 124] width 214 height 11
select select "1153"
click at [254, 119] on select "Select Cleanser Facial Moisturiser Serum Toner Sun Care Masks Lip Care Eye Care…" at bounding box center [361, 124] width 214 height 11
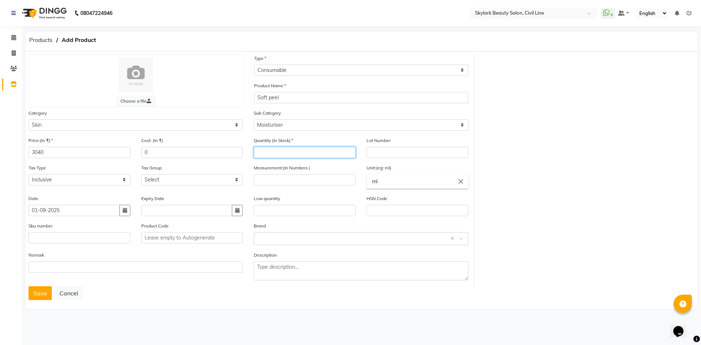
click at [285, 153] on input "number" at bounding box center [305, 152] width 102 height 11
type input "6"
click at [306, 195] on div "Low quantity" at bounding box center [305, 206] width 102 height 22
click at [303, 175] on input "number" at bounding box center [305, 179] width 102 height 11
type input "100"
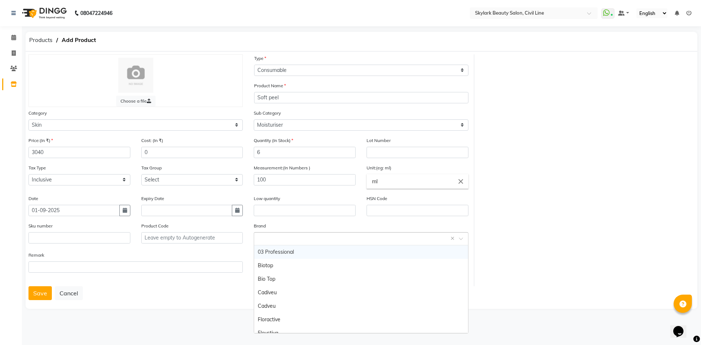
click at [312, 237] on input "text" at bounding box center [354, 239] width 192 height 8
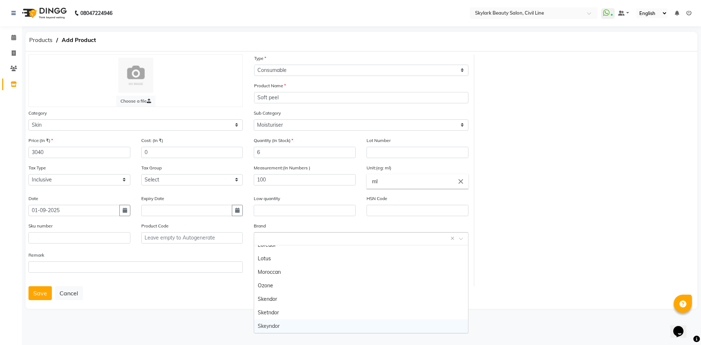
click at [295, 325] on div "Skeyndor" at bounding box center [361, 327] width 214 height 14
click at [42, 294] on button "Save" at bounding box center [39, 293] width 23 height 14
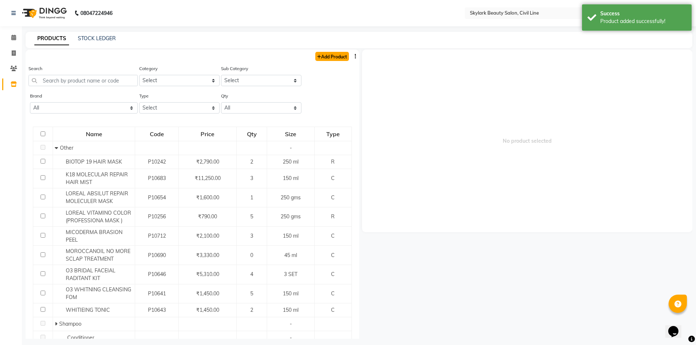
click at [328, 58] on link "Add Product" at bounding box center [332, 56] width 34 height 9
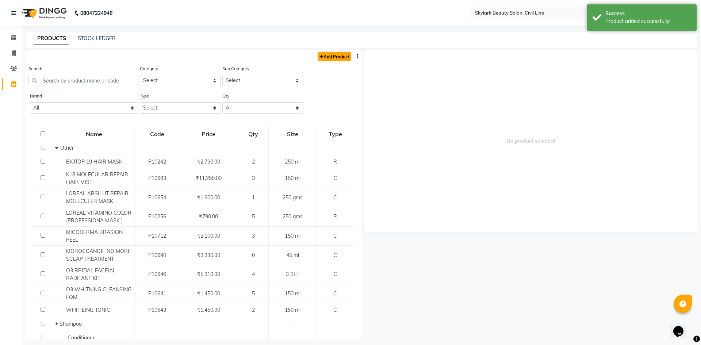
select select "true"
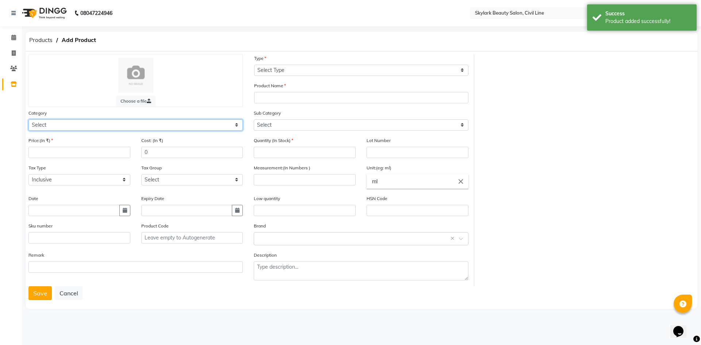
click at [112, 125] on select "Select Hair Skin Makeup Personal Care Appliances Beard Waxing Disposable Thread…" at bounding box center [135, 124] width 214 height 11
select select "1150"
click at [28, 119] on select "Select Hair Skin Makeup Personal Care Appliances Beard Waxing Disposable Thread…" at bounding box center [135, 124] width 214 height 11
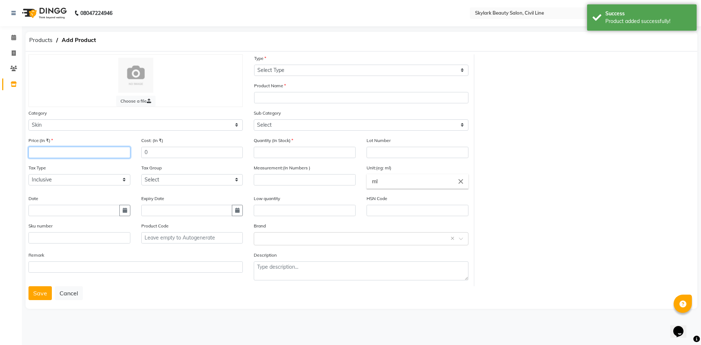
click at [61, 156] on input "number" at bounding box center [79, 152] width 102 height 11
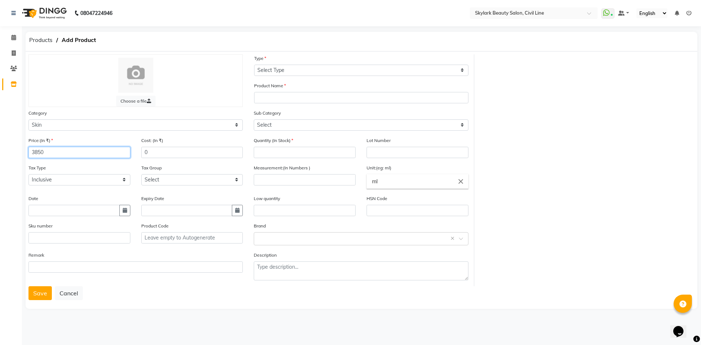
type input "3850"
click at [92, 169] on div "Tax Type Select Inclusive Exclusive" at bounding box center [79, 175] width 102 height 22
click at [73, 211] on input "text" at bounding box center [73, 210] width 91 height 11
select select "9"
select select "2025"
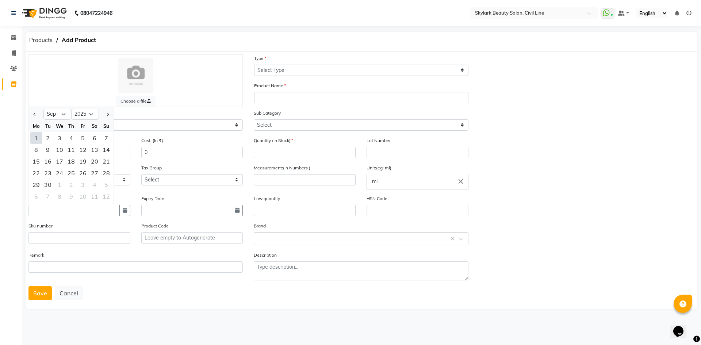
click at [36, 140] on div "1" at bounding box center [36, 138] width 12 height 12
type input "01-09-2025"
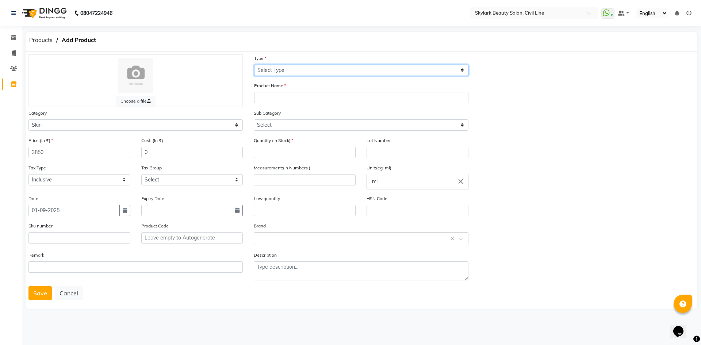
click at [276, 71] on select "Select Type Both Retail Consumable" at bounding box center [361, 70] width 214 height 11
select select "C"
click at [254, 65] on select "Select Type Both Retail Consumable" at bounding box center [361, 70] width 214 height 11
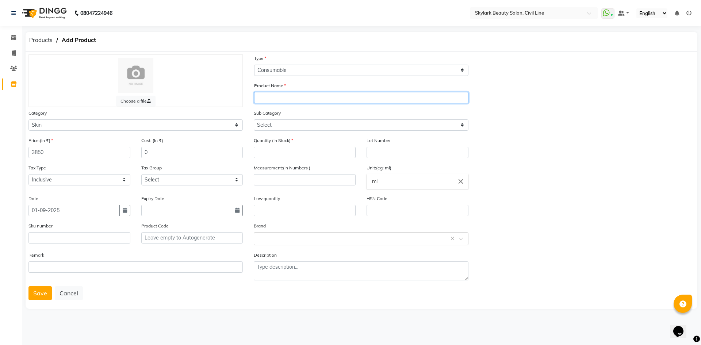
click at [271, 95] on input "text" at bounding box center [361, 97] width 214 height 11
type input "Camomile clenser"
click at [337, 111] on div "Sub Category Select Cleanser Facial Moisturiser Serum Toner Sun Care Masks Lip …" at bounding box center [361, 120] width 214 height 22
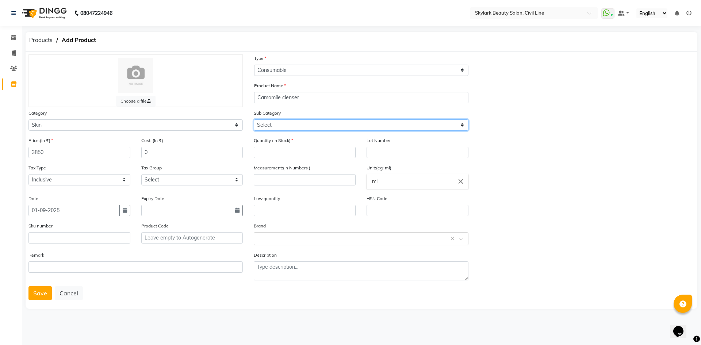
click at [314, 123] on select "Select Cleanser Facial Moisturiser Serum Toner Sun Care Masks Lip Care Eye Care…" at bounding box center [361, 124] width 214 height 11
select select "1151"
click at [254, 119] on select "Select Cleanser Facial Moisturiser Serum Toner Sun Care Masks Lip Care Eye Care…" at bounding box center [361, 124] width 214 height 11
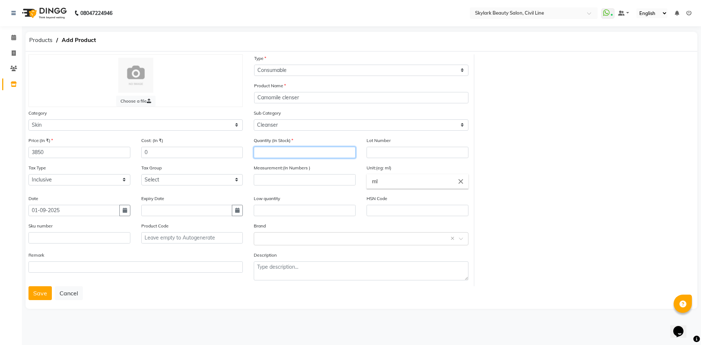
click at [301, 157] on input "number" at bounding box center [305, 152] width 102 height 11
type input "1"
click at [422, 165] on div "Unit:(eg: ml) ml close" at bounding box center [418, 176] width 102 height 25
click at [314, 179] on input "number" at bounding box center [305, 179] width 102 height 11
type input "1000"
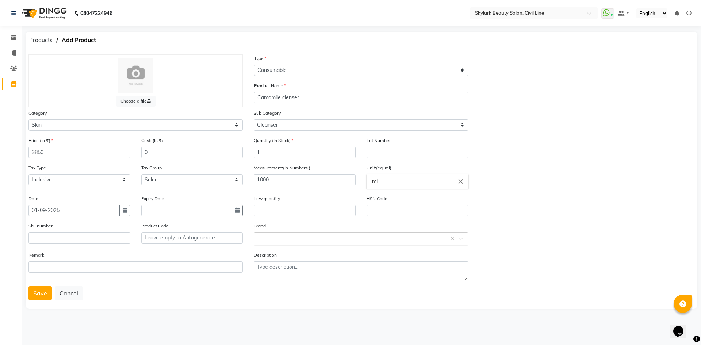
click at [347, 240] on input "text" at bounding box center [354, 239] width 192 height 8
click at [287, 328] on div "Skeyndor" at bounding box center [361, 327] width 214 height 14
click at [43, 294] on button "Save" at bounding box center [39, 293] width 23 height 14
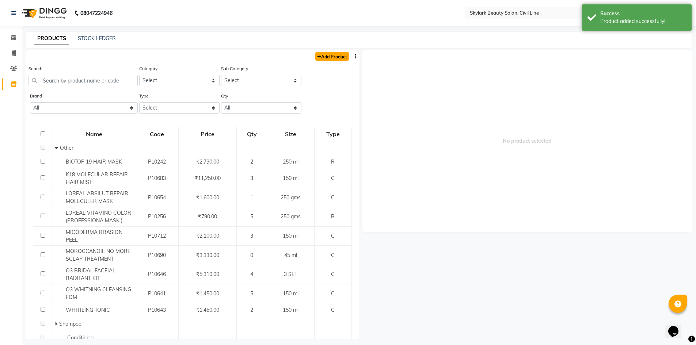
click at [323, 57] on link "Add Product" at bounding box center [332, 56] width 34 height 9
select select "true"
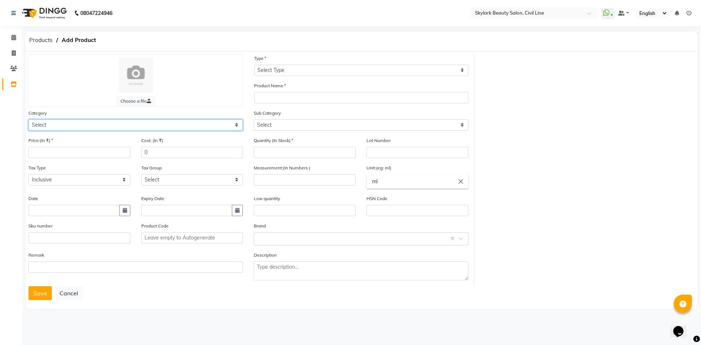
click at [105, 127] on select "Select Hair Skin Makeup Personal Care Appliances Beard Waxing Disposable Thread…" at bounding box center [135, 124] width 214 height 11
select select "1150"
click at [28, 119] on select "Select Hair Skin Makeup Personal Care Appliances Beard Waxing Disposable Thread…" at bounding box center [135, 124] width 214 height 11
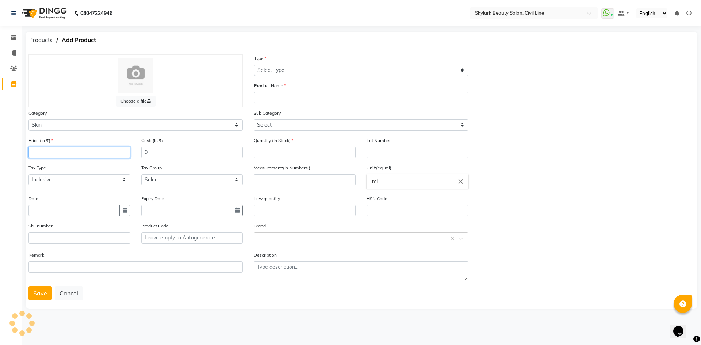
click at [113, 154] on input "number" at bounding box center [79, 152] width 102 height 11
type input "3470"
click at [107, 166] on div "Tax Type Select Inclusive Exclusive" at bounding box center [79, 175] width 102 height 22
click at [53, 211] on input "text" at bounding box center [73, 210] width 91 height 11
select select "9"
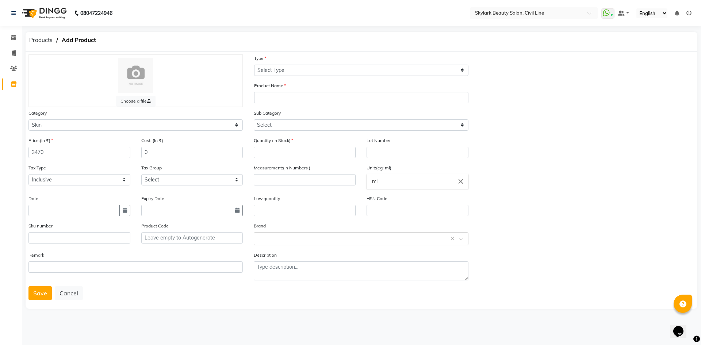
select select "2025"
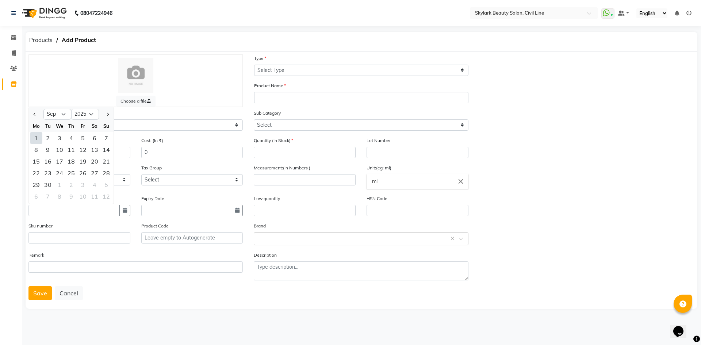
click at [37, 135] on div "1" at bounding box center [36, 138] width 12 height 12
type input "01-09-2025"
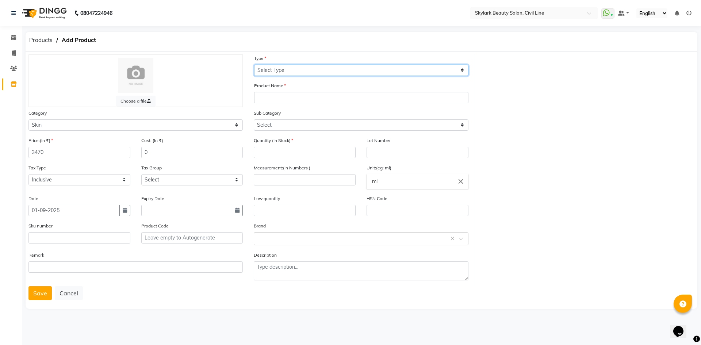
click at [291, 71] on select "Select Type Both Retail Consumable" at bounding box center [361, 70] width 214 height 11
select select "C"
click at [254, 65] on select "Select Type Both Retail Consumable" at bounding box center [361, 70] width 214 height 11
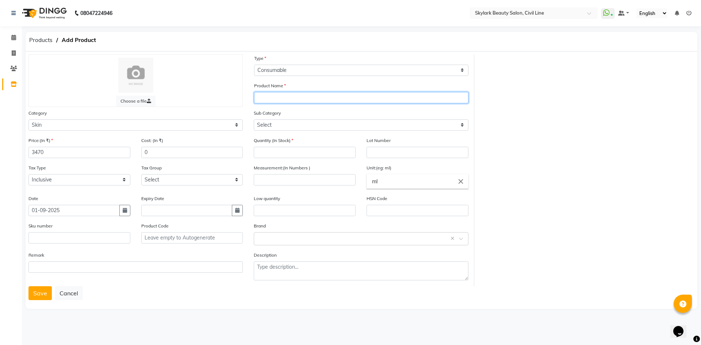
click at [277, 99] on input "text" at bounding box center [361, 97] width 214 height 11
type input "Camomile clenser"
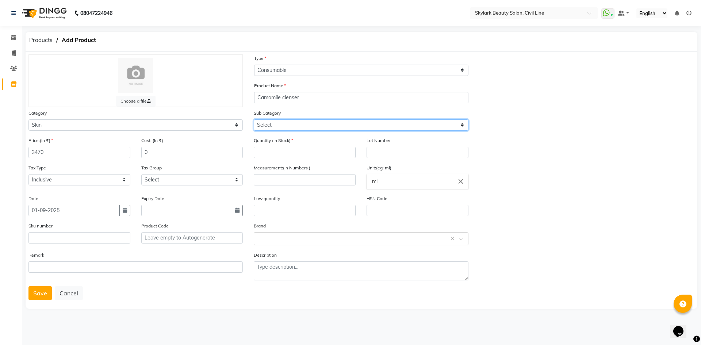
click at [270, 123] on select "Select Cleanser Facial Moisturiser Serum Toner Sun Care Masks Lip Care Eye Care…" at bounding box center [361, 124] width 214 height 11
select select "1151"
click at [254, 119] on select "Select Cleanser Facial Moisturiser Serum Toner Sun Care Masks Lip Care Eye Care…" at bounding box center [361, 124] width 214 height 11
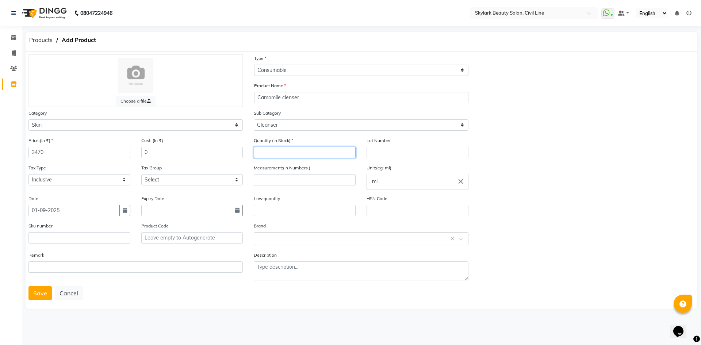
click at [281, 155] on input "number" at bounding box center [305, 152] width 102 height 11
type input "1"
click at [327, 180] on input "number" at bounding box center [305, 179] width 102 height 11
type input "1000"
drag, startPoint x: 327, startPoint y: 237, endPoint x: 321, endPoint y: 244, distance: 8.3
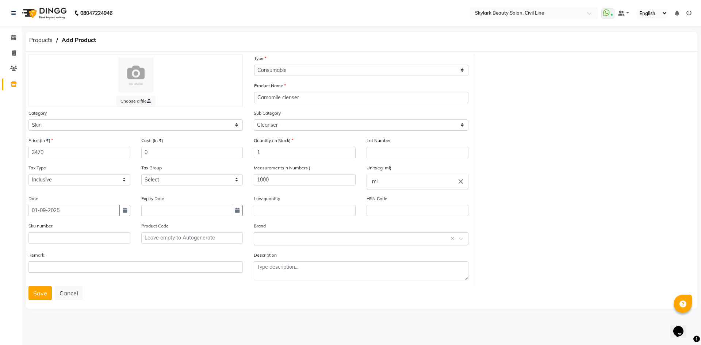
click at [327, 238] on input "text" at bounding box center [354, 239] width 192 height 8
click at [281, 325] on div "Skendor" at bounding box center [361, 323] width 214 height 14
click at [41, 296] on button "Save" at bounding box center [39, 293] width 23 height 14
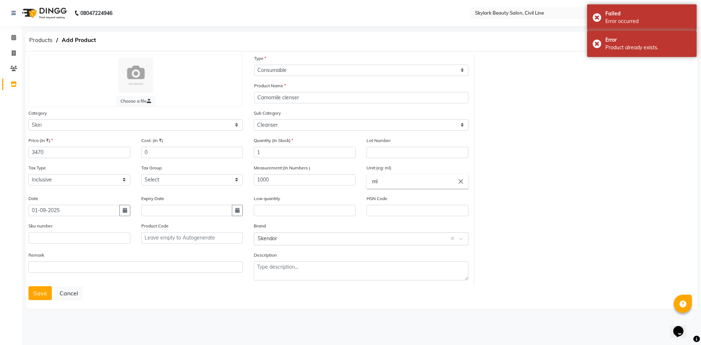
click at [480, 96] on div "Choose a file Type Select Type Both Retail Consumable Product Name Camomile cle…" at bounding box center [361, 170] width 677 height 232
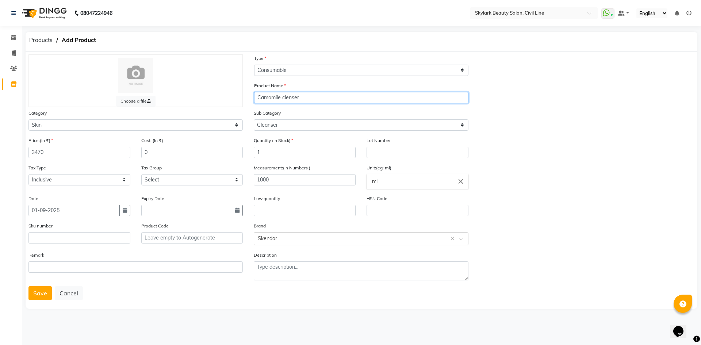
click at [303, 99] on input "Camomile clenser" at bounding box center [361, 97] width 214 height 11
click at [289, 95] on input "Camomile clenser" at bounding box center [361, 97] width 214 height 11
click at [300, 97] on input "Camomile cleannser" at bounding box center [361, 97] width 214 height 11
click at [299, 96] on input "Camomile cleannser" at bounding box center [361, 97] width 214 height 11
type input "Camomile cleanser"
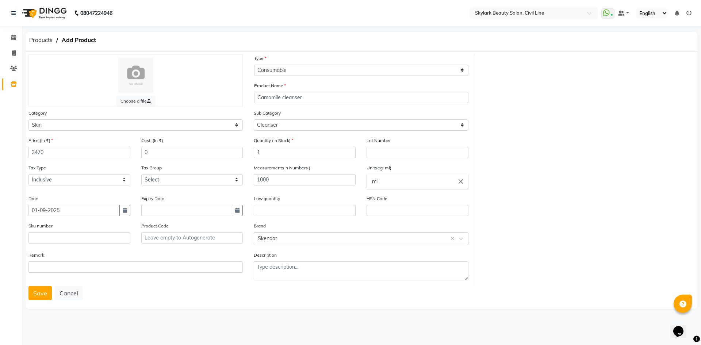
click at [477, 114] on div "Choose a file Type Select Type Both Retail Consumable Product Name Camomile cle…" at bounding box center [361, 170] width 677 height 232
click at [45, 293] on button "Save" at bounding box center [39, 293] width 23 height 14
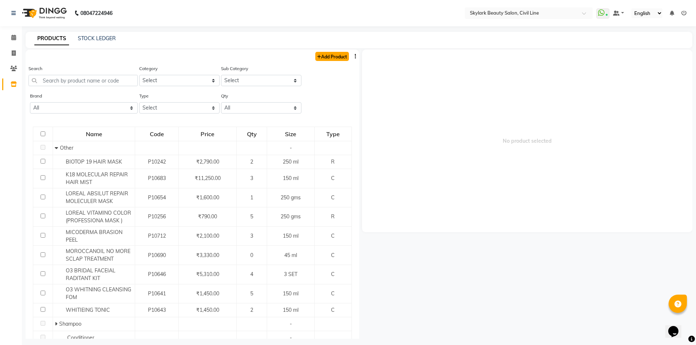
click at [329, 59] on link "Add Product" at bounding box center [332, 56] width 34 height 9
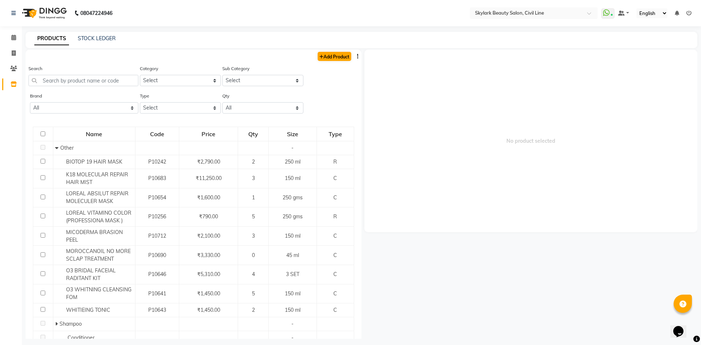
select select "true"
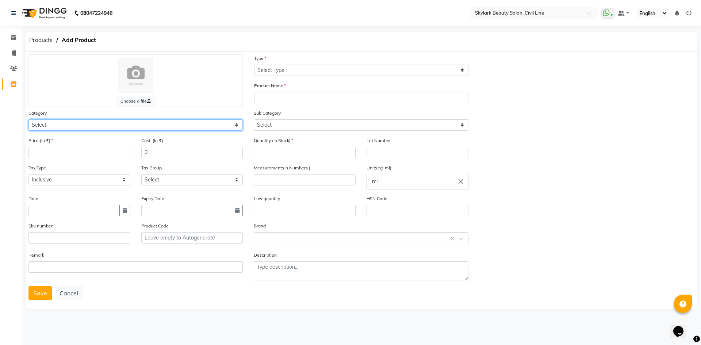
click at [159, 125] on select "Select Hair Skin Makeup Personal Care Appliances Beard Waxing Disposable Thread…" at bounding box center [135, 124] width 214 height 11
select select "1150"
click at [28, 119] on select "Select Hair Skin Makeup Personal Care Appliances Beard Waxing Disposable Thread…" at bounding box center [135, 124] width 214 height 11
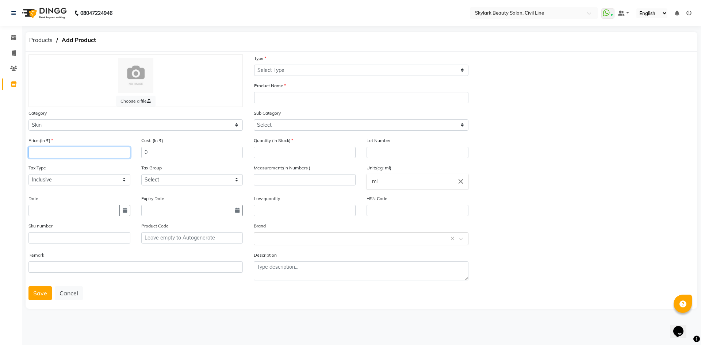
click at [84, 154] on input "number" at bounding box center [79, 152] width 102 height 11
type input "4590"
click at [78, 216] on input "text" at bounding box center [73, 210] width 91 height 11
select select "9"
select select "2025"
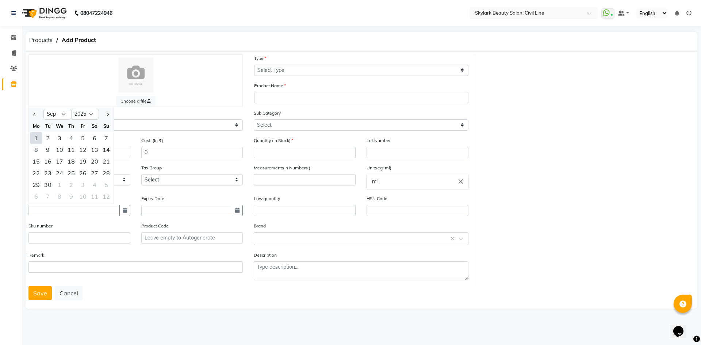
click at [38, 136] on div "1" at bounding box center [36, 138] width 12 height 12
type input "01-09-2025"
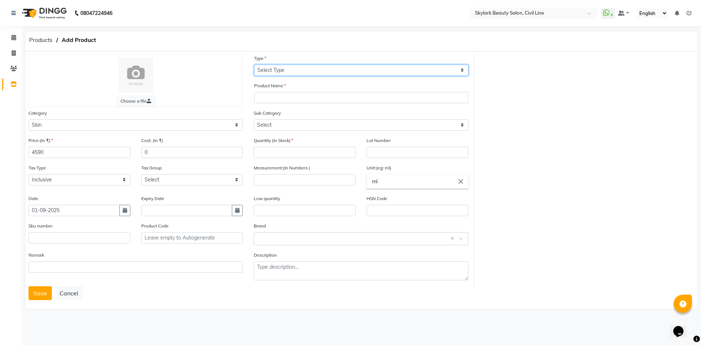
click at [300, 72] on select "Select Type Both Retail Consumable" at bounding box center [361, 70] width 214 height 11
select select "C"
click at [254, 65] on select "Select Type Both Retail Consumable" at bounding box center [361, 70] width 214 height 11
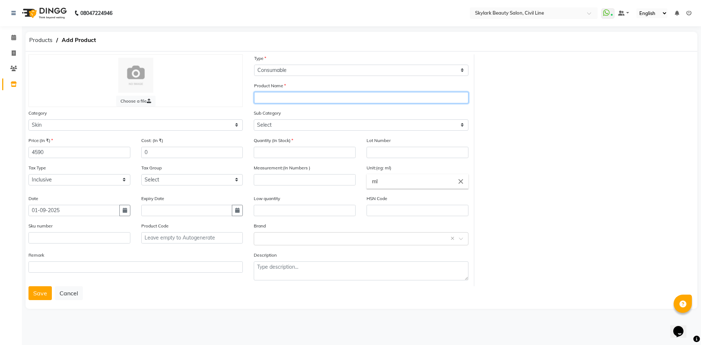
click at [292, 98] on input "text" at bounding box center [361, 97] width 214 height 11
type input "Hydrant mask cream"
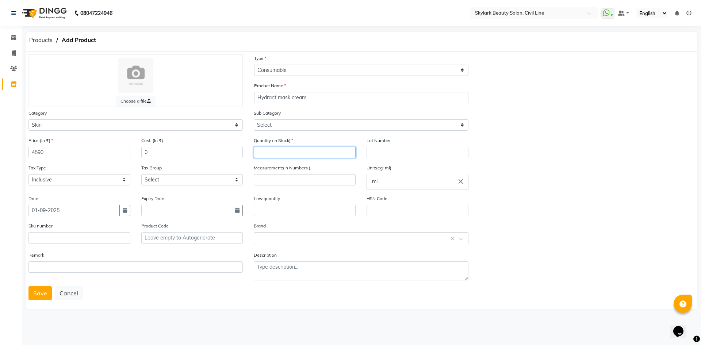
click at [264, 151] on input "number" at bounding box center [305, 152] width 102 height 11
type input "2"
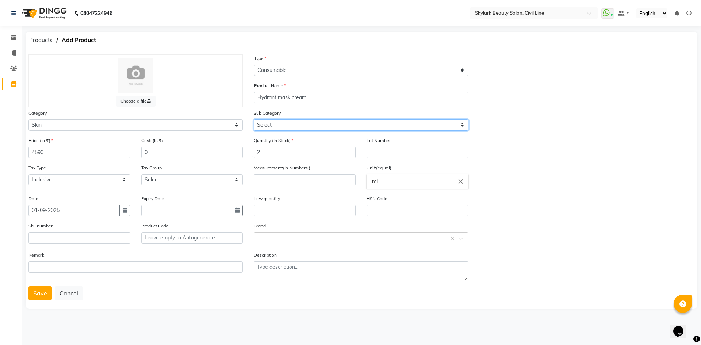
click at [279, 126] on select "Select Cleanser Facial Moisturiser Serum Toner Sun Care Masks Lip Care Eye Care…" at bounding box center [361, 124] width 214 height 11
select select "1157"
click at [254, 119] on select "Select Cleanser Facial Moisturiser Serum Toner Sun Care Masks Lip Care Eye Care…" at bounding box center [361, 124] width 214 height 11
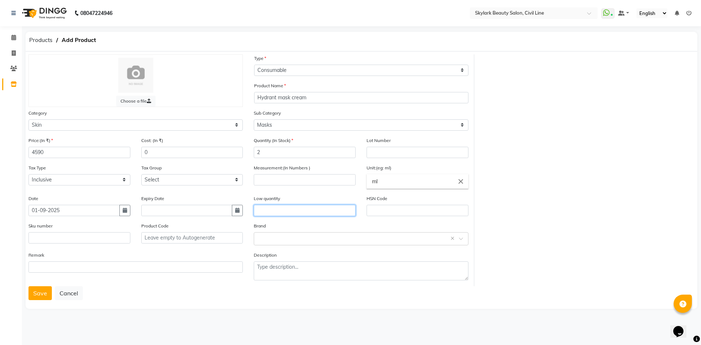
click at [298, 209] on input "text" at bounding box center [305, 210] width 102 height 11
click at [306, 245] on div "Brand Select brand or add custom brand ×" at bounding box center [360, 236] width 225 height 29
click at [296, 204] on div "Low quantity" at bounding box center [305, 206] width 102 height 22
click at [300, 211] on input "text" at bounding box center [305, 210] width 102 height 11
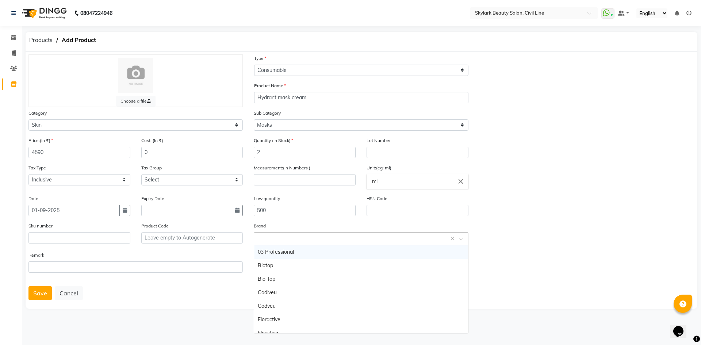
click at [427, 239] on input "text" at bounding box center [354, 239] width 192 height 8
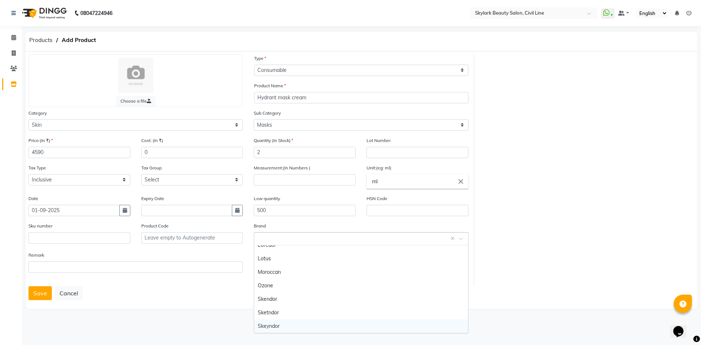
click at [280, 327] on div "Skeyndor" at bounding box center [361, 327] width 214 height 14
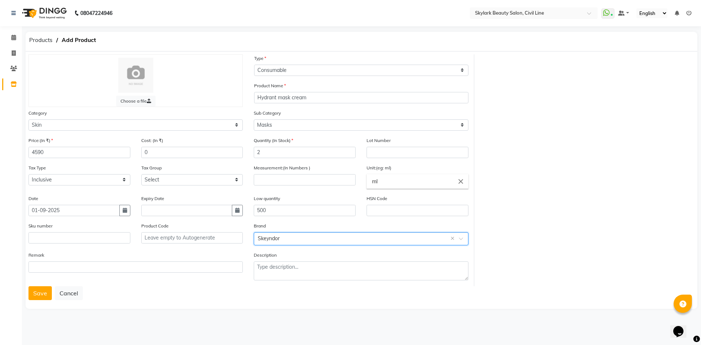
click at [585, 220] on div "Choose a file Type Select Type Both Retail Consumable Product Name Hydrant mask…" at bounding box center [361, 170] width 677 height 232
click at [45, 296] on button "Save" at bounding box center [39, 293] width 23 height 14
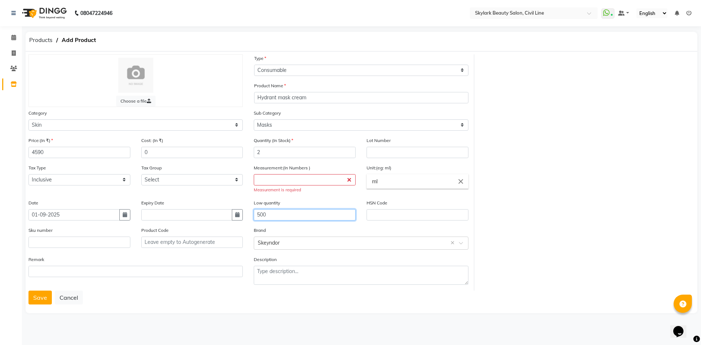
click at [305, 210] on input "500" at bounding box center [305, 214] width 102 height 11
type input "5"
click at [323, 182] on input "number" at bounding box center [305, 179] width 102 height 11
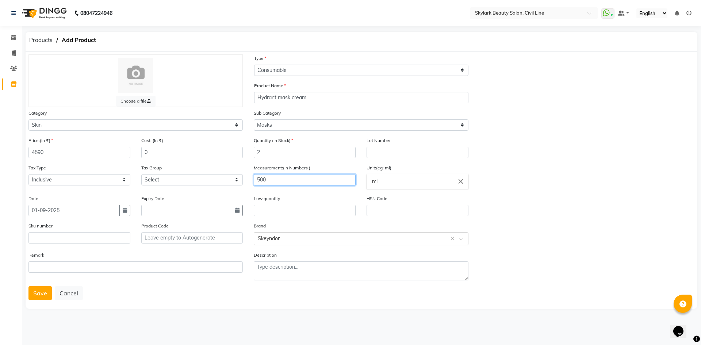
type input "500"
drag, startPoint x: 130, startPoint y: 312, endPoint x: 91, endPoint y: 290, distance: 44.5
click at [130, 311] on main "Products Add Product Choose a file Type Select Type Both Retail Consumable Prod…" at bounding box center [361, 177] width 679 height 290
click at [45, 293] on button "Save" at bounding box center [39, 293] width 23 height 14
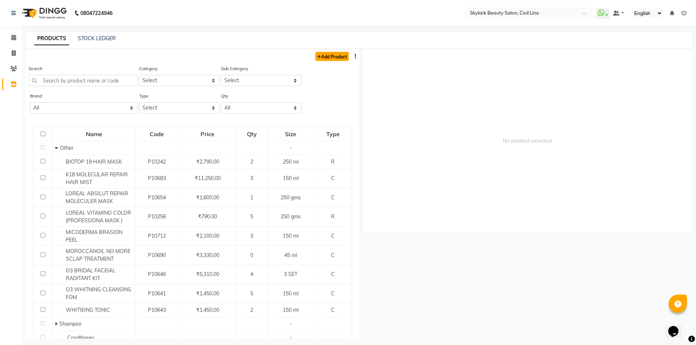
click at [334, 53] on link "Add Product" at bounding box center [332, 56] width 34 height 9
select select "true"
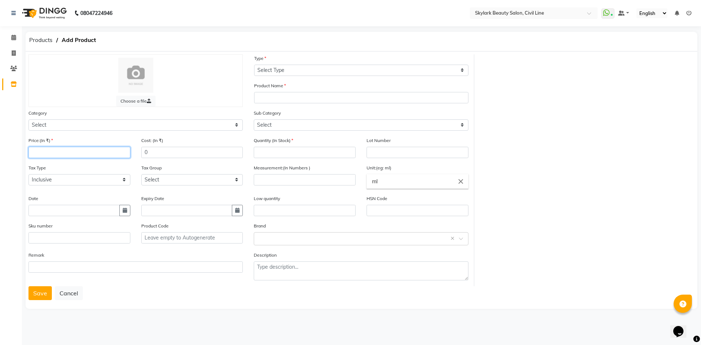
click at [75, 157] on input "number" at bounding box center [79, 152] width 102 height 11
type input "3420"
click at [66, 214] on input "text" at bounding box center [73, 210] width 91 height 11
select select "9"
select select "2025"
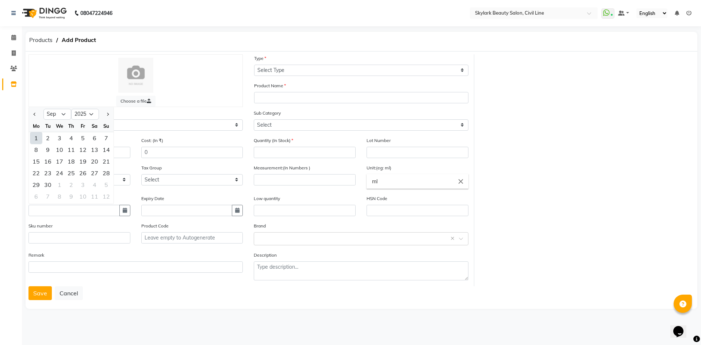
click at [36, 138] on div "1" at bounding box center [36, 138] width 12 height 12
type input "01-09-2025"
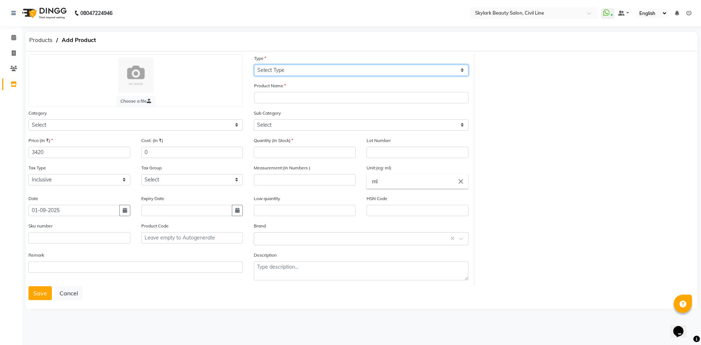
click at [305, 72] on select "Select Type Both Retail Consumable" at bounding box center [361, 70] width 214 height 11
select select "C"
click at [254, 65] on select "Select Type Both Retail Consumable" at bounding box center [361, 70] width 214 height 11
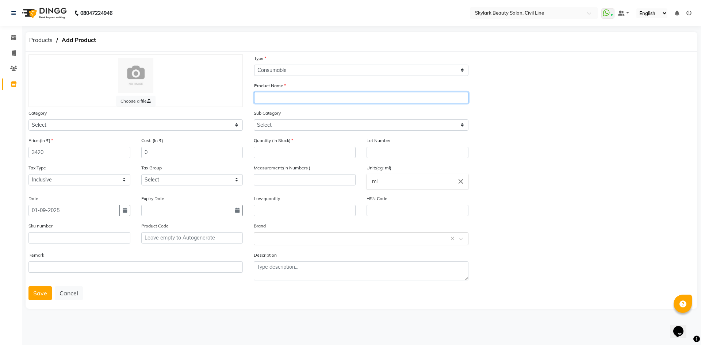
click at [280, 100] on input "text" at bounding box center [361, 97] width 214 height 11
type input "Rich foam in milk"
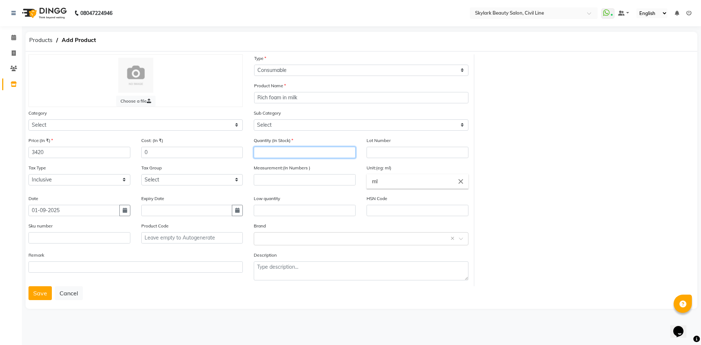
click at [301, 148] on input "number" at bounding box center [305, 152] width 102 height 11
type input "1"
click at [359, 164] on div "Measurement:(In Numbers )" at bounding box center [304, 179] width 113 height 31
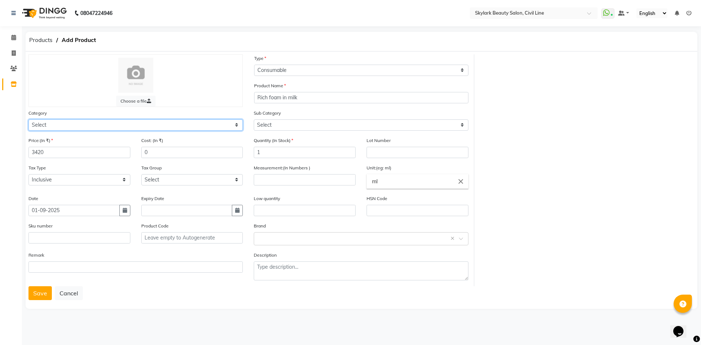
click at [164, 125] on select "Select Hair Skin Makeup Personal Care Appliances Beard Waxing Disposable Thread…" at bounding box center [135, 124] width 214 height 11
select select "1150"
click at [28, 119] on select "Select Hair Skin Makeup Personal Care Appliances Beard Waxing Disposable Thread…" at bounding box center [135, 124] width 214 height 11
click at [223, 96] on div "Choose a file" at bounding box center [135, 80] width 214 height 53
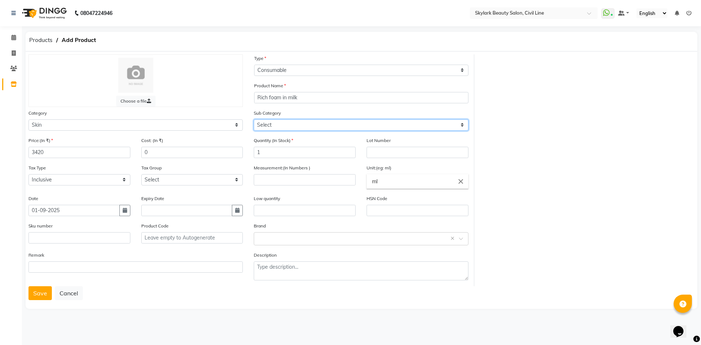
click at [289, 127] on select "Select Cleanser Facial Moisturiser Serum Toner Sun Care Masks Lip Care Eye Care…" at bounding box center [361, 124] width 214 height 11
select select "1153"
click at [254, 119] on select "Select Cleanser Facial Moisturiser Serum Toner Sun Care Masks Lip Care Eye Care…" at bounding box center [361, 124] width 214 height 11
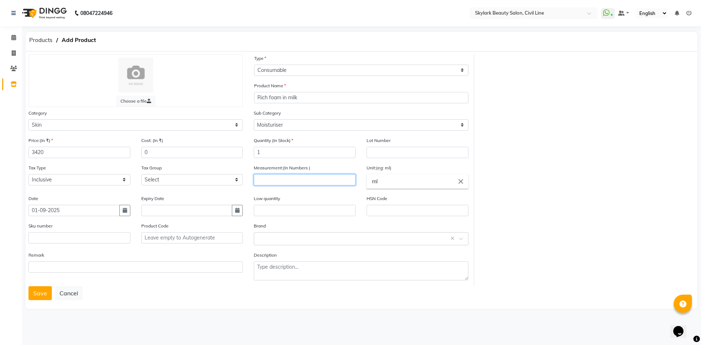
click at [282, 180] on input "number" at bounding box center [305, 179] width 102 height 11
type input "100"
click at [277, 243] on div "Select brand or add custom brand ×" at bounding box center [361, 238] width 214 height 13
click at [279, 325] on div "Skeyndor" at bounding box center [361, 327] width 214 height 14
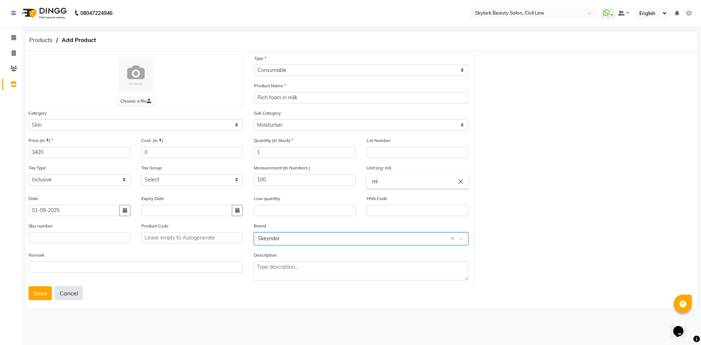
click at [70, 293] on button "Cancel" at bounding box center [69, 293] width 28 height 14
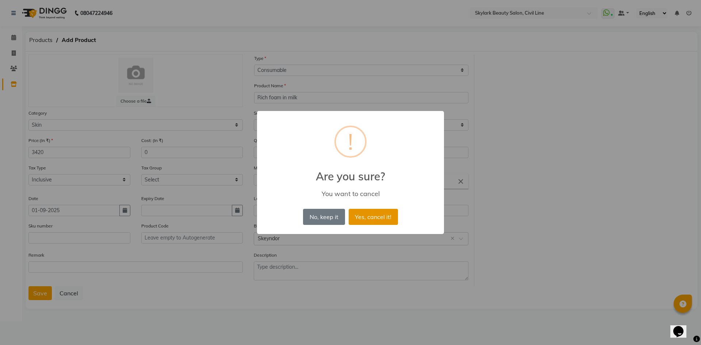
click at [373, 214] on button "Yes, cancel it!" at bounding box center [373, 217] width 49 height 16
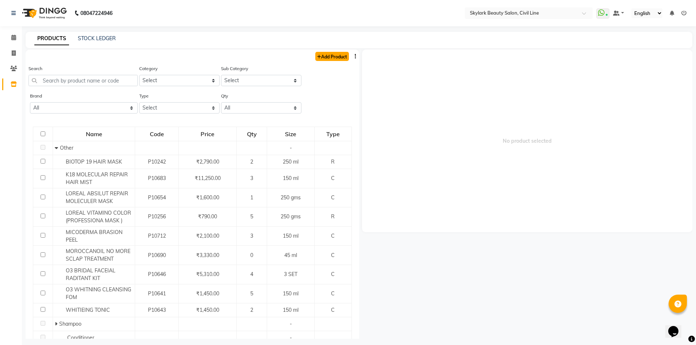
click at [316, 57] on link "Add Product" at bounding box center [332, 56] width 34 height 9
select select "true"
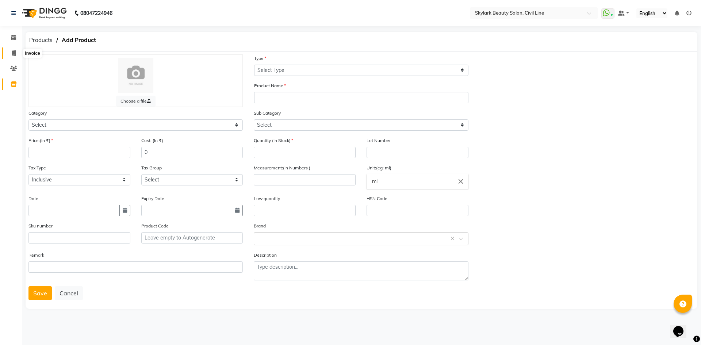
click at [12, 53] on icon at bounding box center [14, 52] width 4 height 5
select select "service"
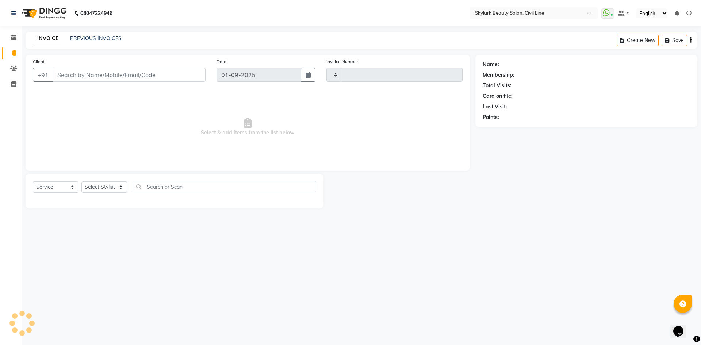
type input "6172"
click at [69, 186] on select "Select Service Product Membership Package Voucher Prepaid Gift Card" at bounding box center [56, 187] width 46 height 11
click at [33, 182] on select "Select Service Product Membership Package Voucher Prepaid Gift Card" at bounding box center [56, 187] width 46 height 11
click at [114, 186] on select "Select Stylist [PERSON_NAME] [PERSON_NAME] [PERSON_NAME] WASU" at bounding box center [104, 187] width 46 height 11
click at [81, 182] on select "Select Stylist [PERSON_NAME] [PERSON_NAME] [PERSON_NAME] WASU" at bounding box center [104, 187] width 46 height 11
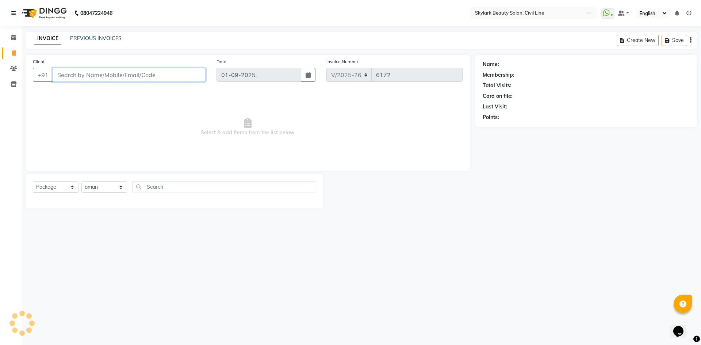
click at [141, 74] on input "Client" at bounding box center [129, 75] width 153 height 14
click at [58, 75] on input "977024343" at bounding box center [111, 75] width 116 height 14
click at [62, 75] on input "977024343" at bounding box center [111, 75] width 116 height 14
click at [184, 77] on span "Add Client" at bounding box center [186, 74] width 29 height 7
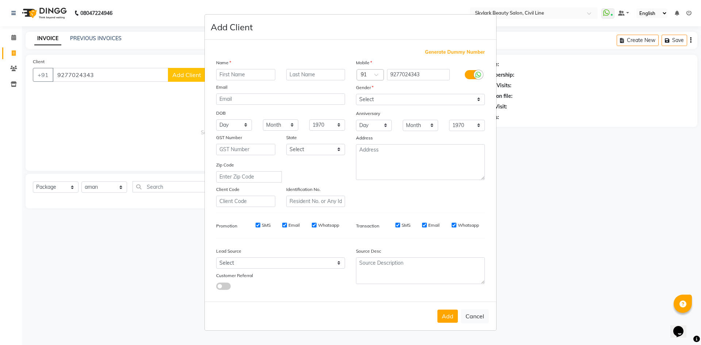
click at [239, 76] on input "text" at bounding box center [245, 74] width 59 height 11
click at [281, 84] on div "Email" at bounding box center [281, 88] width 140 height 10
click at [307, 74] on input "text" at bounding box center [315, 74] width 59 height 11
click at [305, 74] on input "4/dec/*202" at bounding box center [315, 74] width 59 height 11
click at [297, 73] on input "4/d202" at bounding box center [315, 74] width 59 height 11
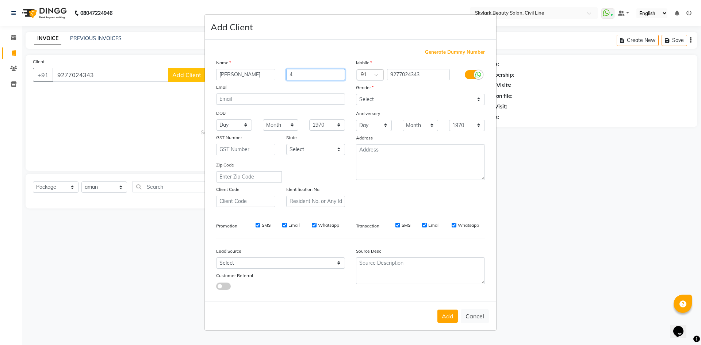
click at [298, 76] on input "4" at bounding box center [315, 74] width 59 height 11
click at [413, 103] on select "Select [DEMOGRAPHIC_DATA] [DEMOGRAPHIC_DATA] Other Prefer Not To Say" at bounding box center [420, 99] width 129 height 11
click at [356, 94] on select "Select [DEMOGRAPHIC_DATA] [DEMOGRAPHIC_DATA] Other Prefer Not To Say" at bounding box center [420, 99] width 129 height 11
click at [447, 317] on button "Add" at bounding box center [448, 316] width 20 height 13
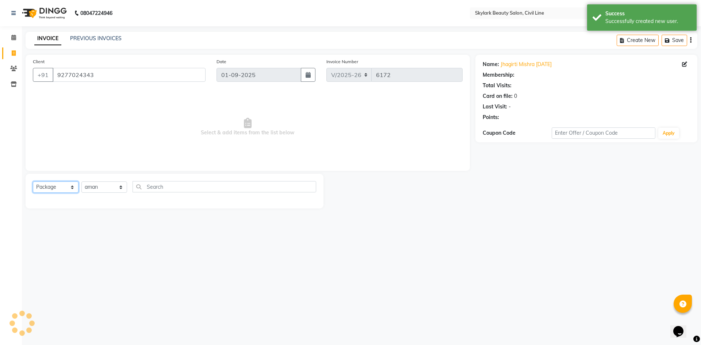
click at [70, 186] on select "Select Service Product Membership Package Voucher Prepaid Gift Card" at bounding box center [56, 187] width 46 height 11
click at [33, 182] on select "Select Service Product Membership Package Voucher Prepaid Gift Card" at bounding box center [56, 187] width 46 height 11
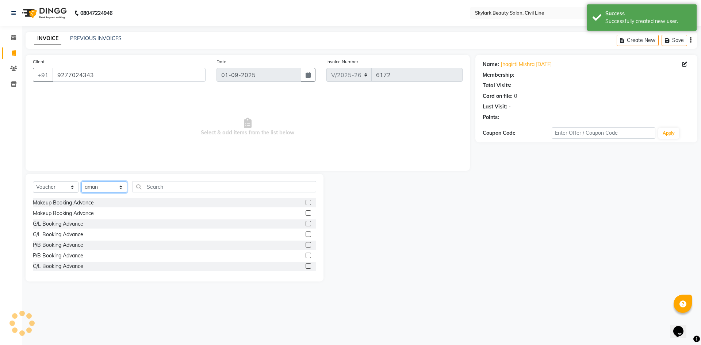
click at [112, 188] on select "Select Stylist [PERSON_NAME] [PERSON_NAME] [PERSON_NAME] WASU" at bounding box center [104, 187] width 46 height 11
click at [306, 214] on label at bounding box center [308, 212] width 5 height 5
click at [306, 214] on input "checkbox" at bounding box center [308, 213] width 5 height 5
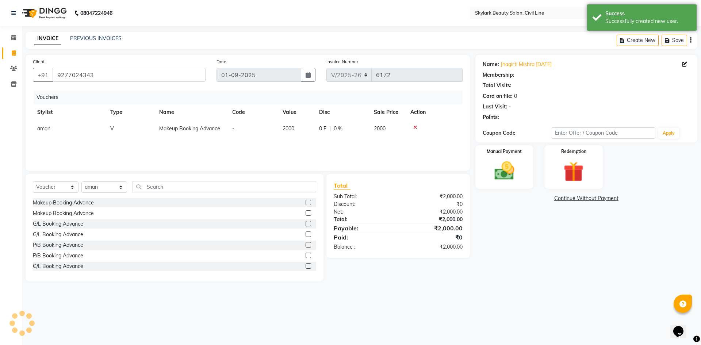
click at [306, 203] on label at bounding box center [308, 202] width 5 height 5
click at [306, 203] on input "checkbox" at bounding box center [308, 203] width 5 height 5
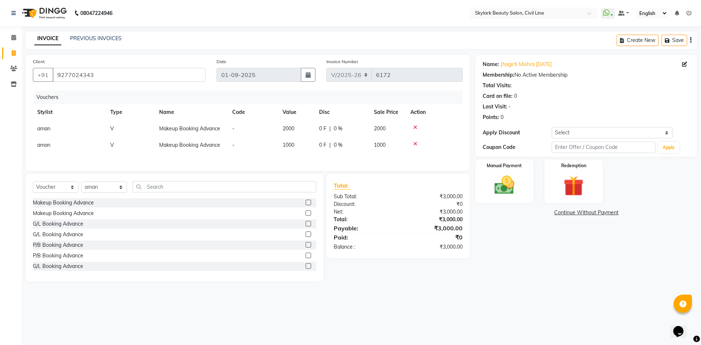
click at [306, 246] on label at bounding box center [308, 244] width 5 height 5
click at [306, 246] on input "checkbox" at bounding box center [308, 245] width 5 height 5
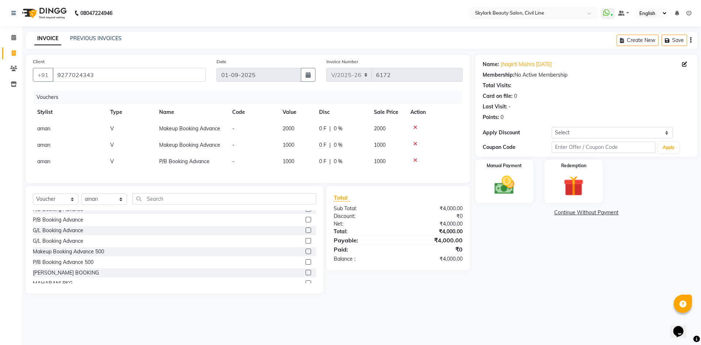
scroll to position [65, 0]
click at [306, 248] on label at bounding box center [308, 245] width 5 height 5
click at [306, 248] on input "checkbox" at bounding box center [308, 245] width 5 height 5
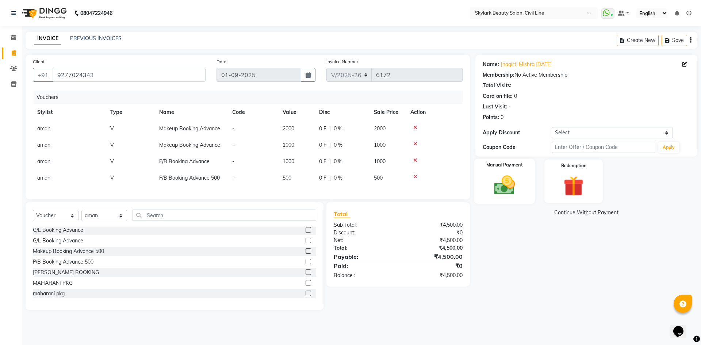
click at [528, 188] on div "Manual Payment" at bounding box center [504, 181] width 61 height 45
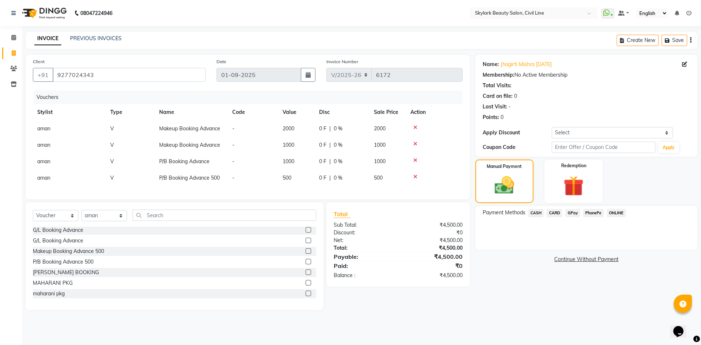
click at [538, 212] on span "CASH" at bounding box center [537, 213] width 16 height 8
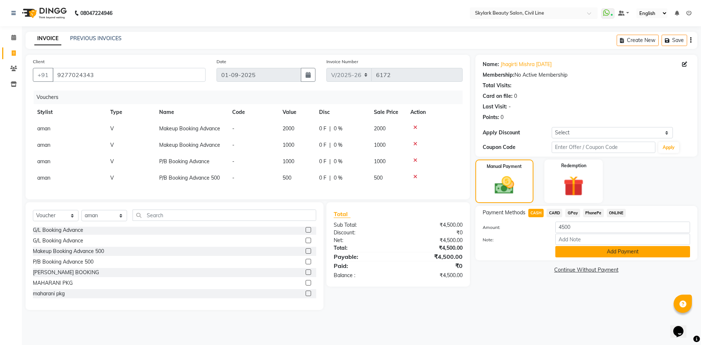
click at [597, 254] on button "Add Payment" at bounding box center [623, 251] width 135 height 11
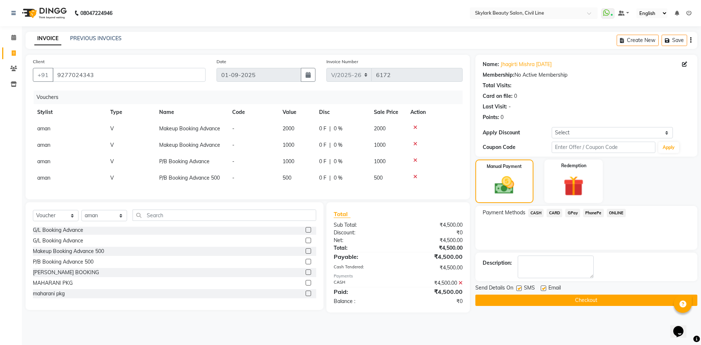
click at [596, 300] on button "Checkout" at bounding box center [587, 300] width 222 height 11
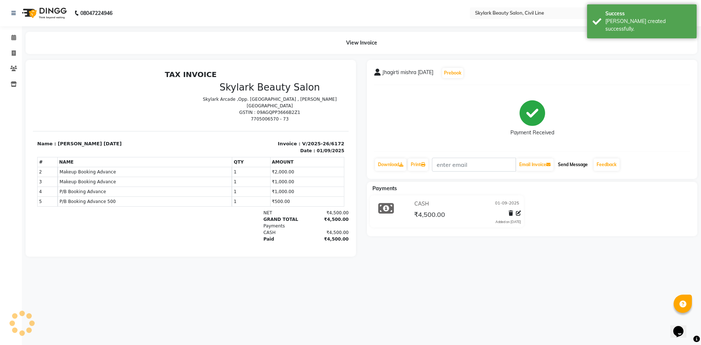
click at [586, 161] on button "Send Message" at bounding box center [573, 165] width 36 height 12
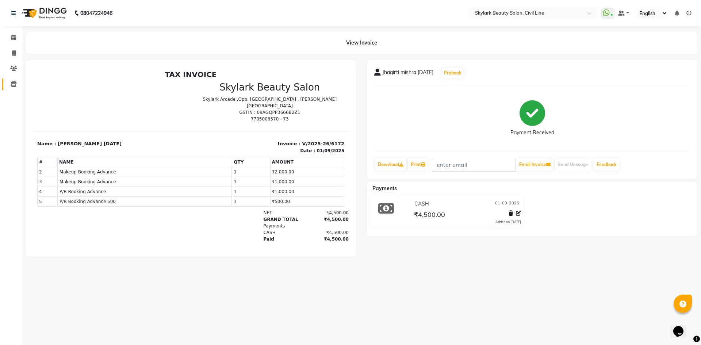
click at [12, 80] on link "Inventory" at bounding box center [11, 85] width 18 height 12
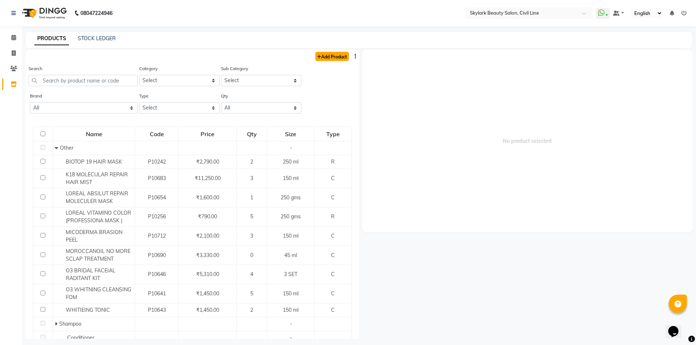
click at [330, 57] on link "Add Product" at bounding box center [332, 56] width 34 height 9
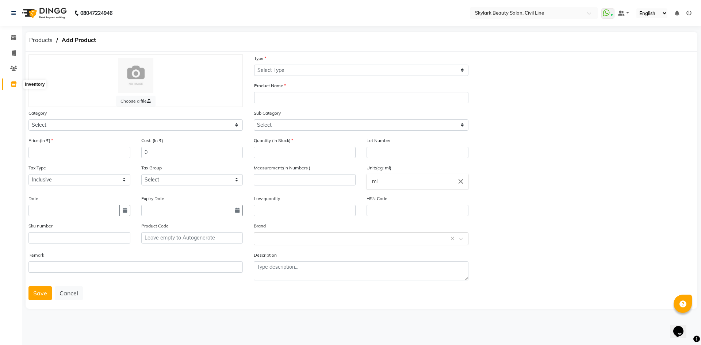
click at [13, 85] on icon at bounding box center [14, 83] width 6 height 5
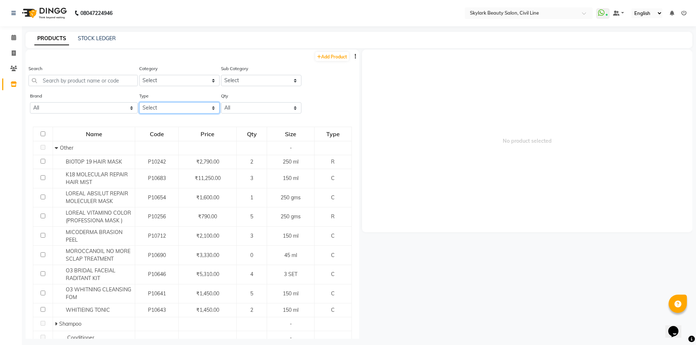
click at [185, 108] on select "Select Both Retail Consumable" at bounding box center [179, 107] width 80 height 11
click at [139, 102] on select "Select Both Retail Consumable" at bounding box center [179, 107] width 80 height 11
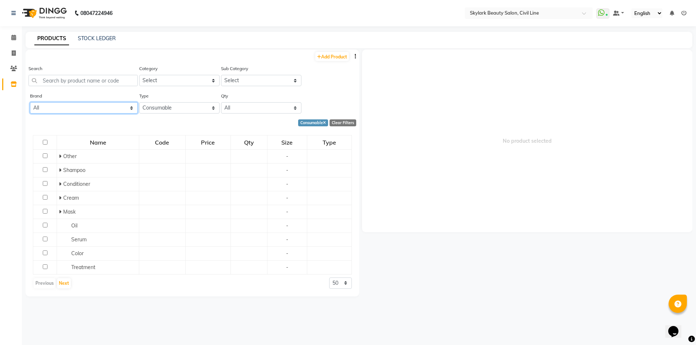
click at [94, 106] on select "All 03 Professional Biotop Bio Top Cadiveu Cadveu Floractive Flovstiva G.k K18 …" at bounding box center [84, 107] width 108 height 11
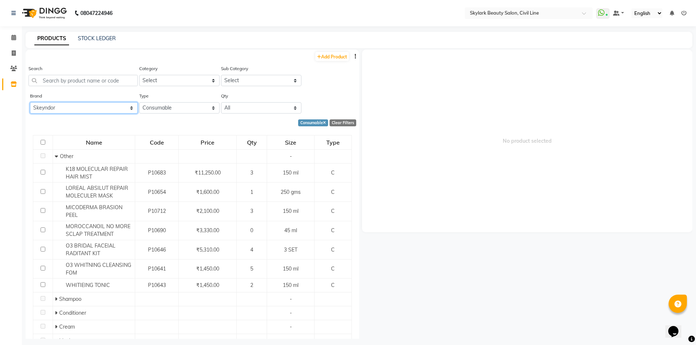
click at [30, 102] on select "All 03 Professional Biotop Bio Top Cadiveu Cadveu Floractive Flovstiva G.k K18 …" at bounding box center [84, 107] width 108 height 11
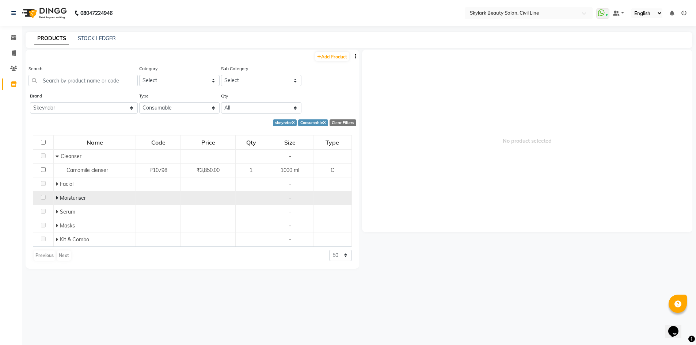
click at [58, 198] on span at bounding box center [58, 198] width 4 height 7
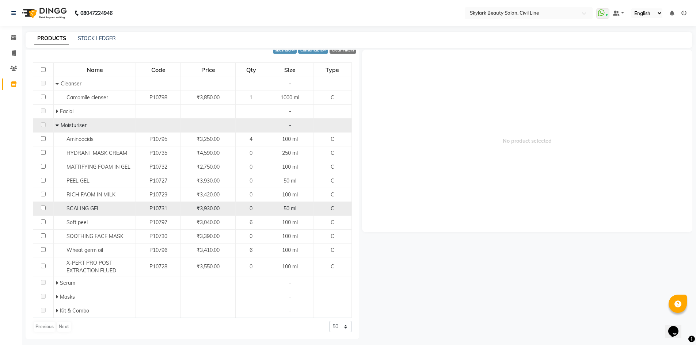
scroll to position [73, 0]
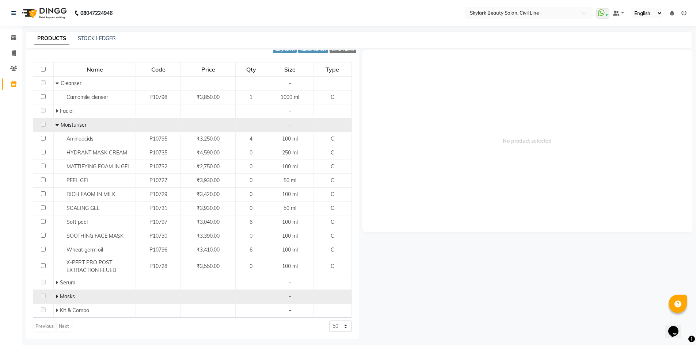
drag, startPoint x: 54, startPoint y: 296, endPoint x: 75, endPoint y: 290, distance: 21.2
click at [56, 296] on icon at bounding box center [57, 296] width 3 height 5
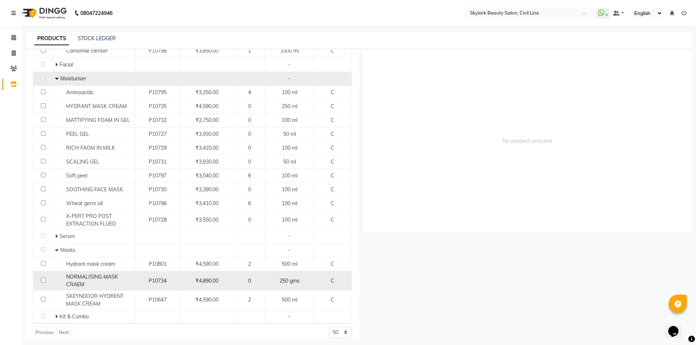
scroll to position [126, 0]
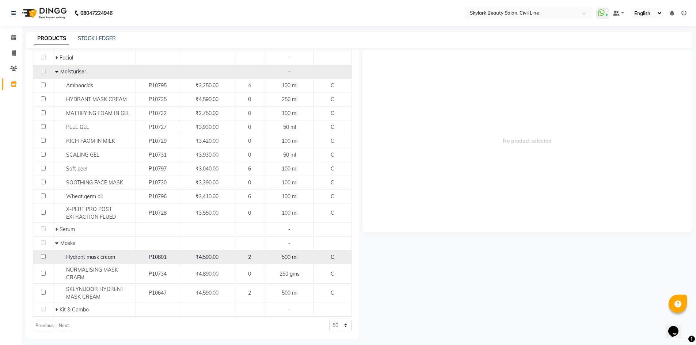
click at [251, 258] on div "2" at bounding box center [249, 258] width 25 height 8
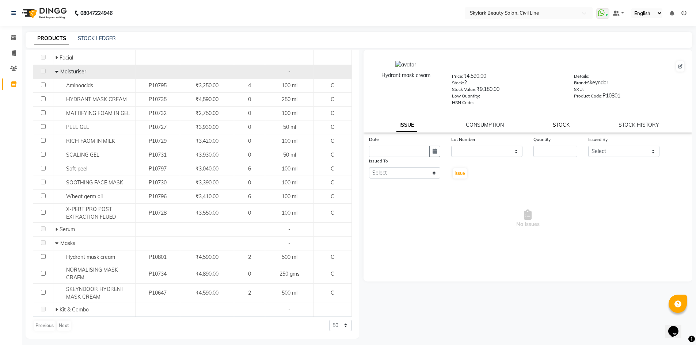
click at [567, 122] on link "STOCK" at bounding box center [561, 125] width 17 height 7
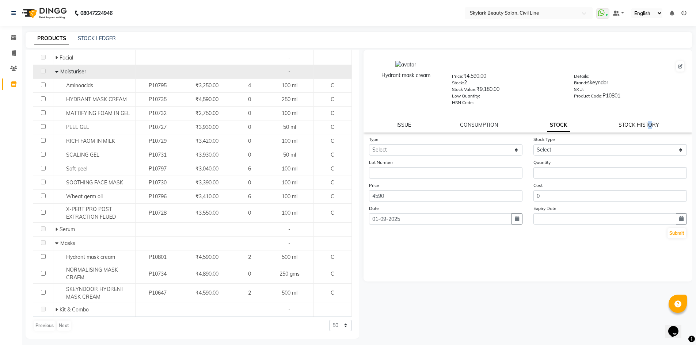
drag, startPoint x: 653, startPoint y: 126, endPoint x: 647, endPoint y: 127, distance: 5.9
click at [647, 127] on link "STOCK HISTORY" at bounding box center [638, 125] width 41 height 7
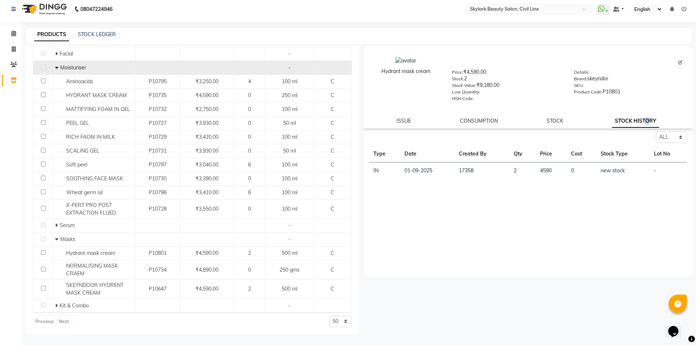
scroll to position [5, 0]
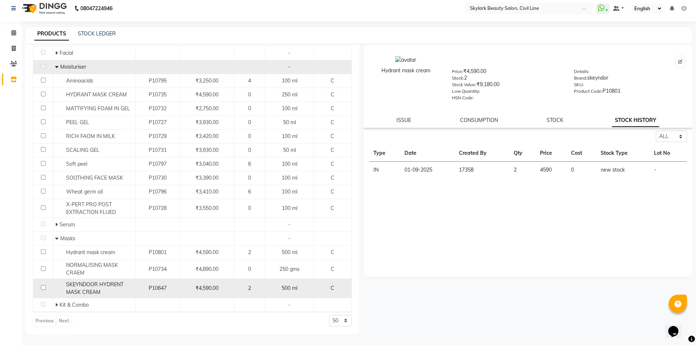
click at [156, 287] on span "P10647" at bounding box center [158, 288] width 18 height 7
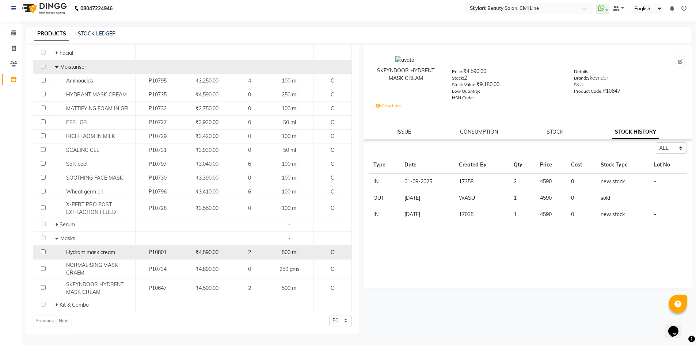
click at [254, 252] on div "2" at bounding box center [249, 253] width 25 height 8
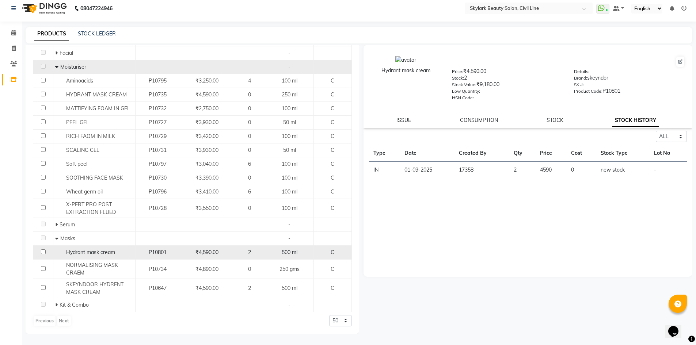
click at [162, 251] on span "P10801" at bounding box center [158, 252] width 18 height 7
click at [198, 250] on span "₹4,590.00" at bounding box center [206, 252] width 23 height 7
click at [216, 252] on span "₹4,590.00" at bounding box center [206, 252] width 23 height 7
click at [217, 252] on span "₹4,590.00" at bounding box center [206, 252] width 23 height 7
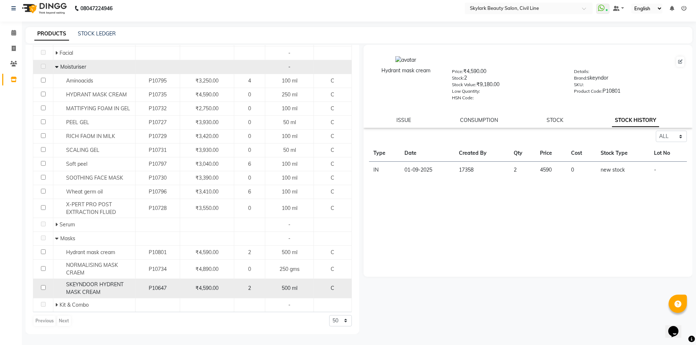
click at [191, 287] on div "₹4,590.00" at bounding box center [207, 289] width 48 height 8
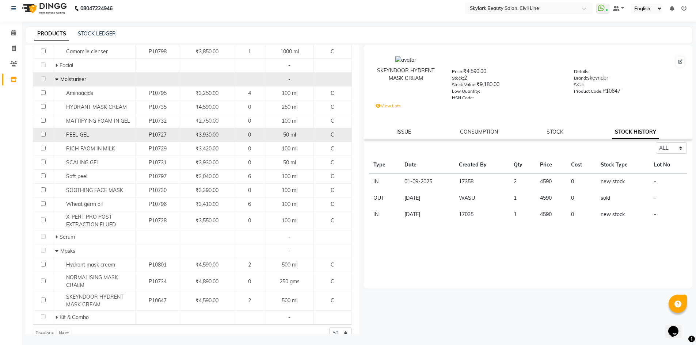
scroll to position [126, 0]
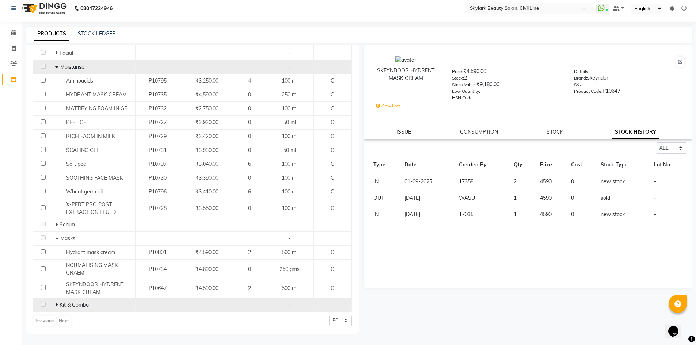
click at [57, 305] on span at bounding box center [57, 305] width 4 height 7
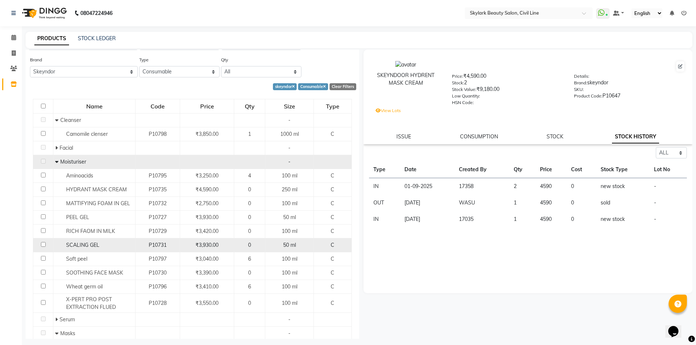
scroll to position [36, 0]
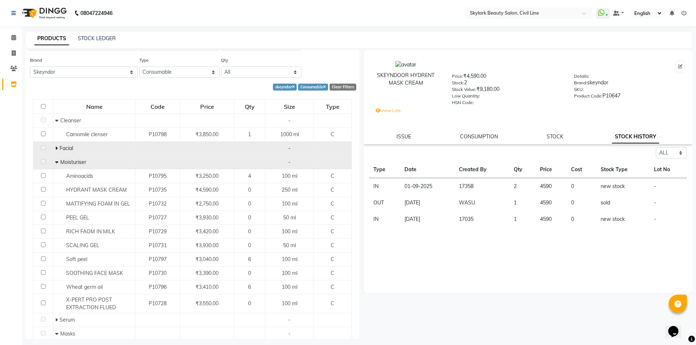
click at [58, 148] on div "Facial" at bounding box center [94, 149] width 78 height 8
click at [56, 148] on icon at bounding box center [56, 148] width 3 height 5
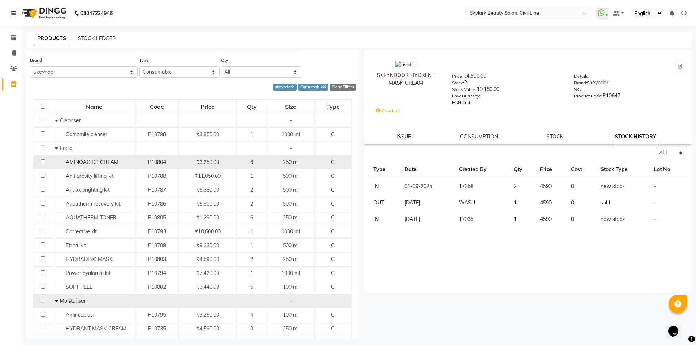
click at [160, 164] on span "P10804" at bounding box center [157, 162] width 18 height 7
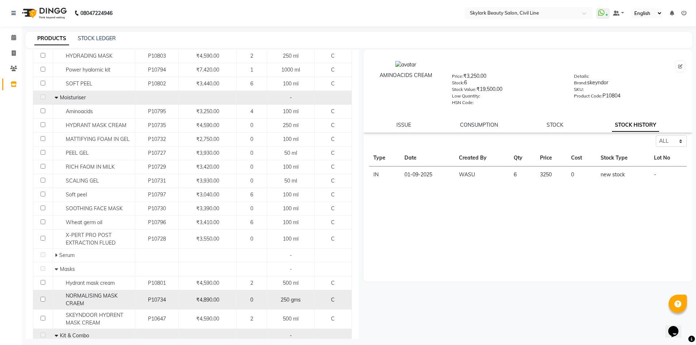
scroll to position [284, 0]
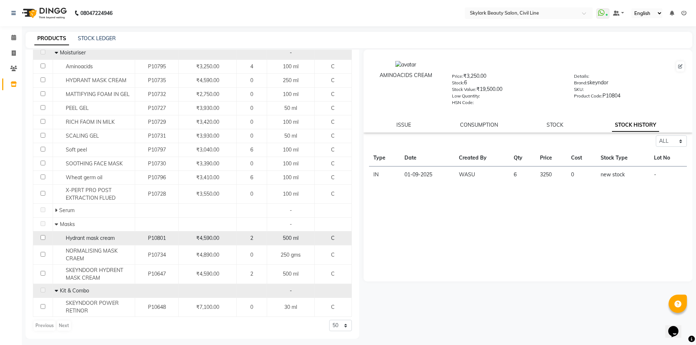
click at [234, 236] on tr "Hydrant mask cream P10801 ₹4,590.00 2 500 ml C" at bounding box center [192, 239] width 319 height 14
click at [205, 238] on span "₹4,590.00" at bounding box center [207, 238] width 23 height 7
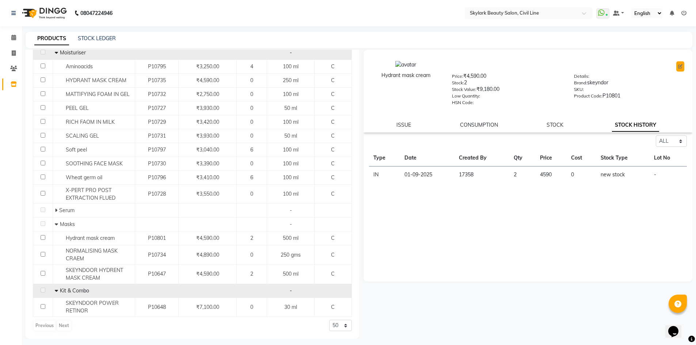
click at [682, 69] on button at bounding box center [680, 66] width 8 height 10
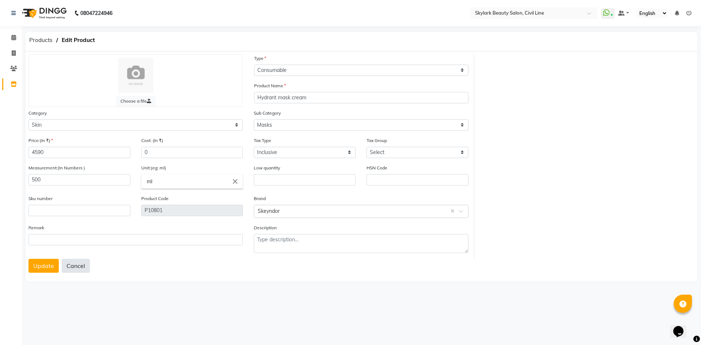
click at [78, 268] on button "Cancel" at bounding box center [76, 266] width 28 height 14
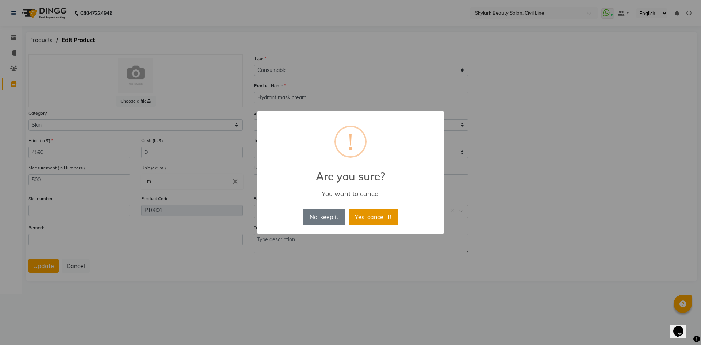
drag, startPoint x: 372, startPoint y: 214, endPoint x: 404, endPoint y: 214, distance: 32.1
click at [372, 214] on button "Yes, cancel it!" at bounding box center [373, 217] width 49 height 16
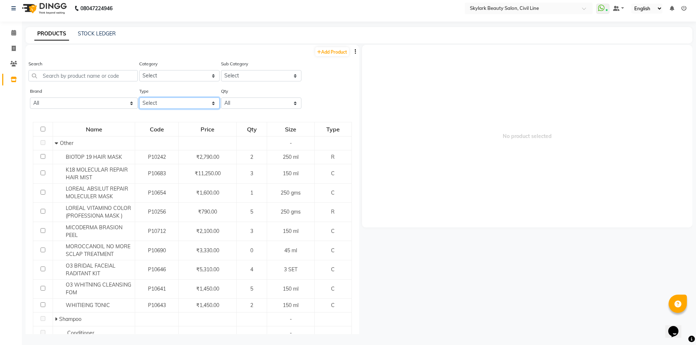
click at [198, 104] on select "Select Both Retail Consumable" at bounding box center [179, 103] width 80 height 11
click at [139, 98] on select "Select Both Retail Consumable" at bounding box center [179, 103] width 80 height 11
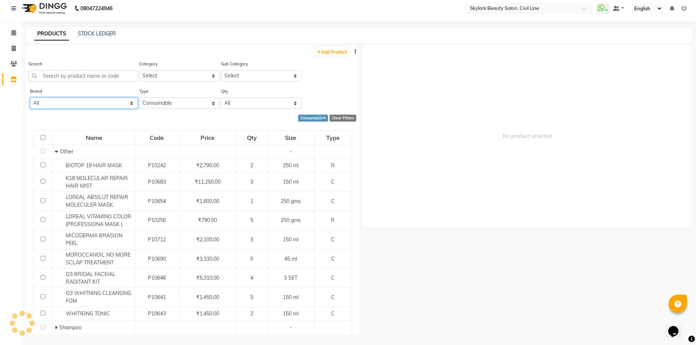
click at [122, 104] on select "All 03 Professional Biotop Bio Top Cadiveu Cadveu Floractive Flovstiva G.k K18 …" at bounding box center [84, 103] width 108 height 11
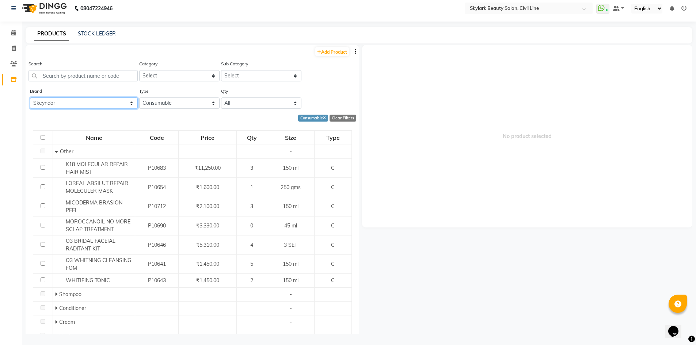
click at [30, 98] on select "All 03 Professional Biotop Bio Top Cadiveu Cadveu Floractive Flovstiva G.k K18 …" at bounding box center [84, 103] width 108 height 11
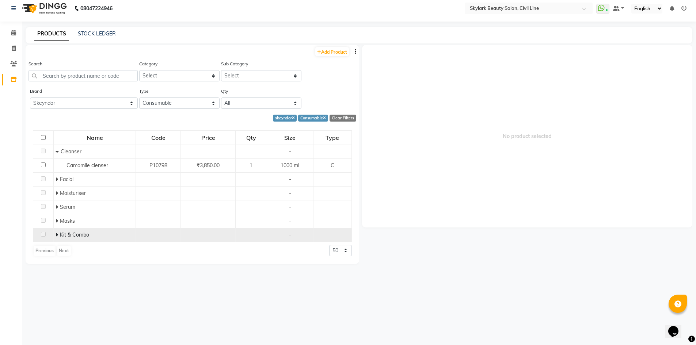
click at [56, 237] on icon at bounding box center [57, 234] width 3 height 5
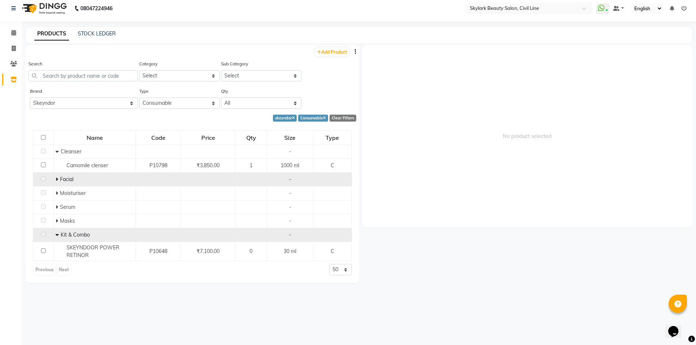
click at [60, 178] on span "Facial" at bounding box center [67, 179] width 14 height 7
click at [58, 179] on icon at bounding box center [57, 179] width 3 height 5
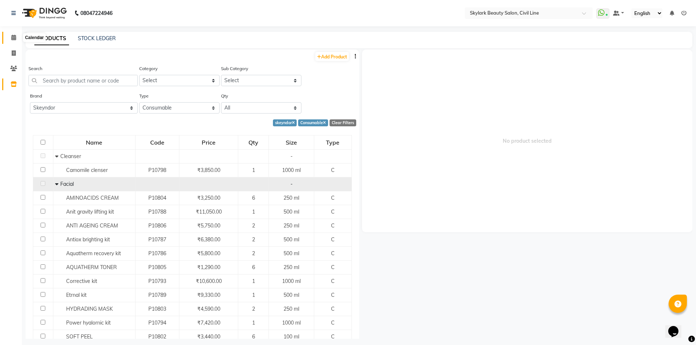
click at [8, 37] on span at bounding box center [13, 38] width 13 height 8
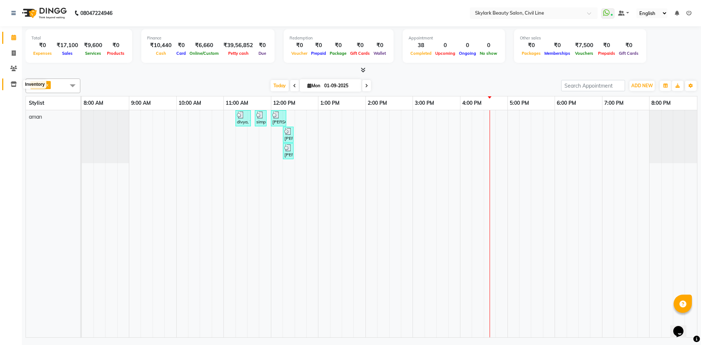
click at [16, 84] on icon at bounding box center [14, 83] width 6 height 5
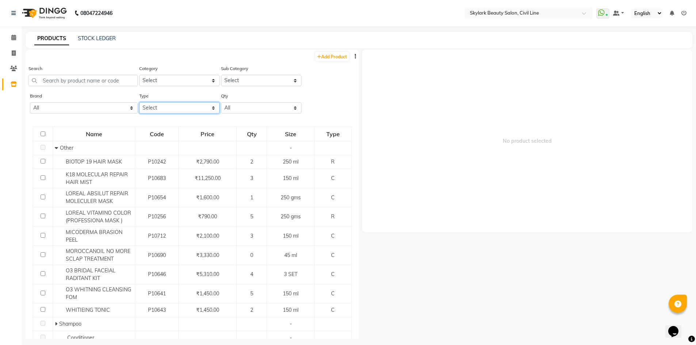
click at [208, 109] on select "Select Both Retail Consumable" at bounding box center [179, 107] width 80 height 11
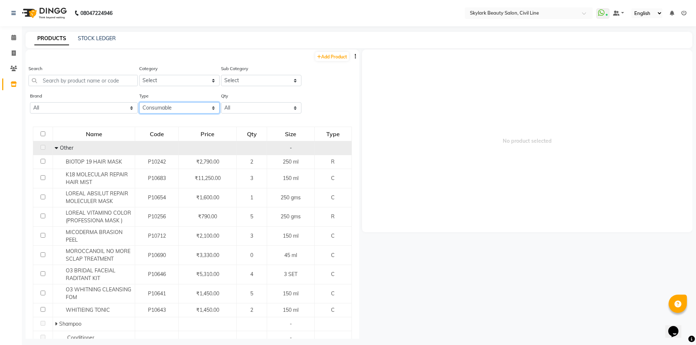
click at [139, 102] on select "Select Both Retail Consumable" at bounding box center [179, 107] width 80 height 11
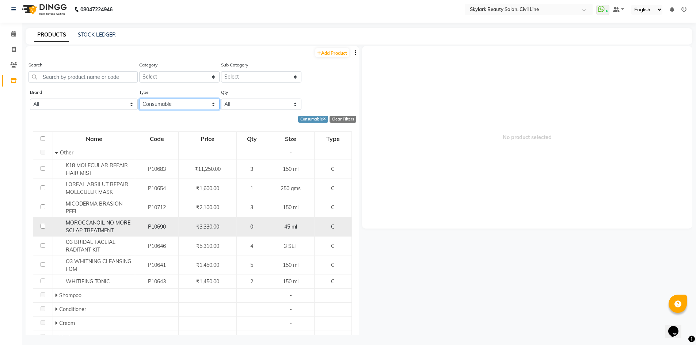
scroll to position [5, 0]
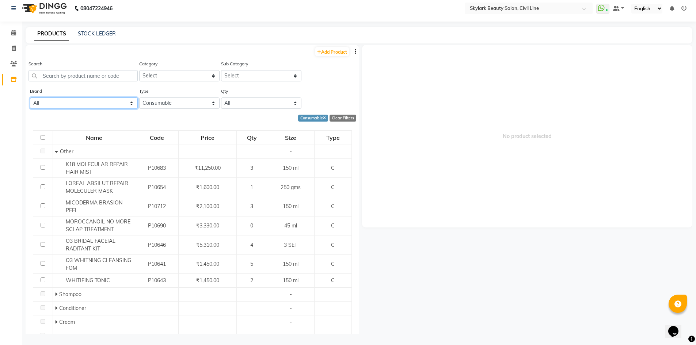
click at [116, 105] on select "All 03 Professional Biotop Bio Top Cadiveu Cadveu Floractive Flovstiva G.k K18 …" at bounding box center [84, 103] width 108 height 11
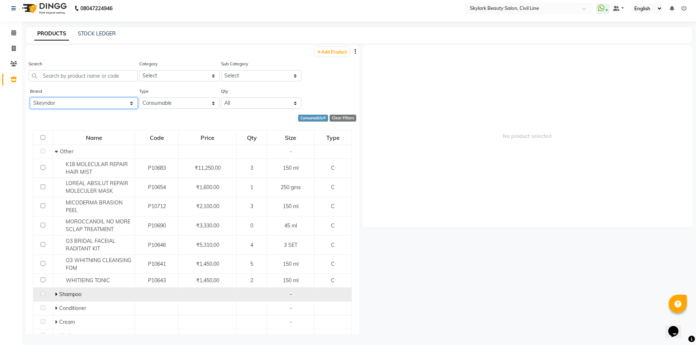
click at [30, 98] on select "All 03 Professional Biotop Bio Top Cadiveu Cadveu Floractive Flovstiva G.k K18 …" at bounding box center [84, 103] width 108 height 11
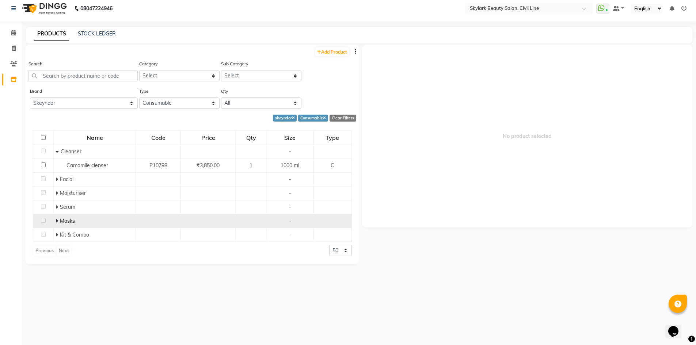
click at [69, 220] on span "Masks" at bounding box center [67, 221] width 15 height 7
click at [59, 221] on span at bounding box center [58, 221] width 4 height 7
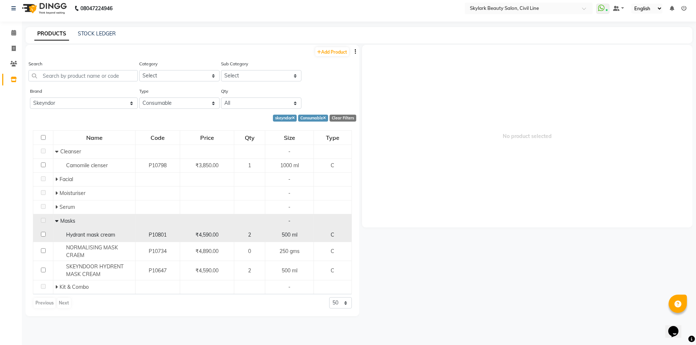
click at [210, 238] on span "₹4,590.00" at bounding box center [206, 235] width 23 height 7
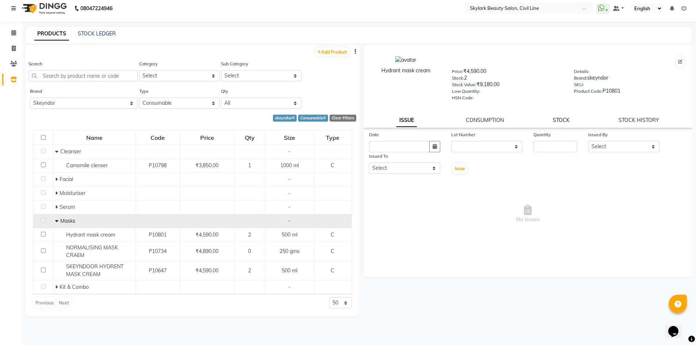
click at [564, 121] on link "STOCK" at bounding box center [561, 120] width 17 height 7
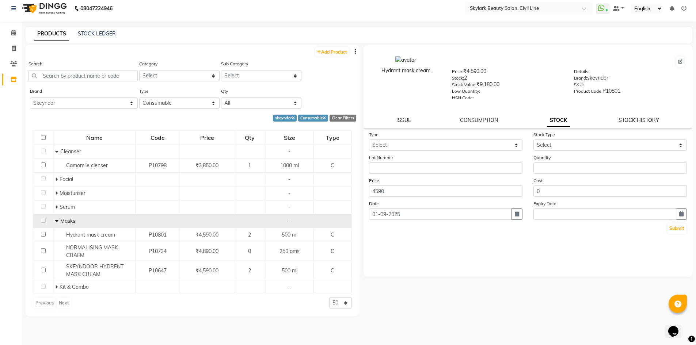
click at [640, 121] on link "STOCK HISTORY" at bounding box center [638, 120] width 41 height 7
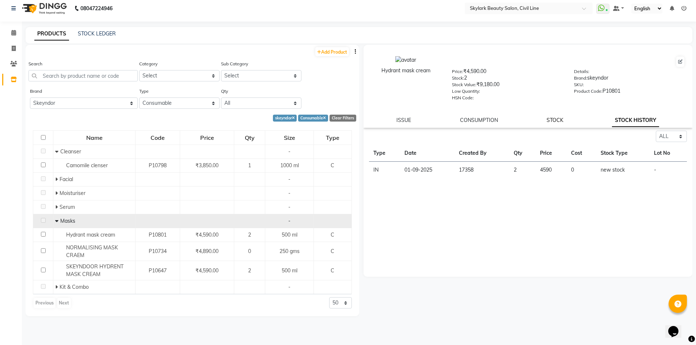
click at [556, 119] on link "STOCK" at bounding box center [554, 120] width 17 height 7
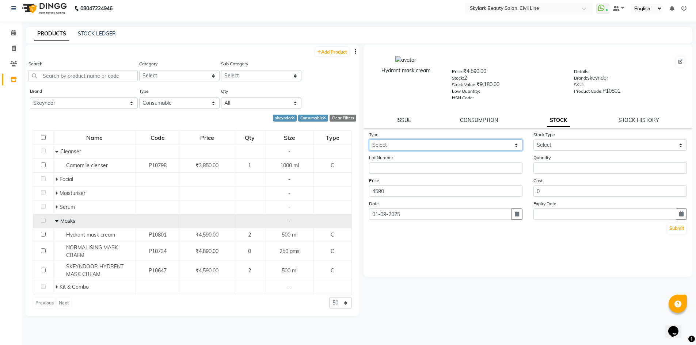
click at [518, 144] on select "Select In Out" at bounding box center [445, 145] width 153 height 11
click at [369, 140] on select "Select In Out" at bounding box center [445, 145] width 153 height 11
click at [618, 146] on select "Select Internal Use Damaged Expired Adjustment Return Other" at bounding box center [609, 145] width 153 height 11
click at [533, 140] on select "Select Internal Use Damaged Expired Adjustment Return Other" at bounding box center [609, 145] width 153 height 11
click at [676, 228] on button "Submit" at bounding box center [676, 229] width 19 height 10
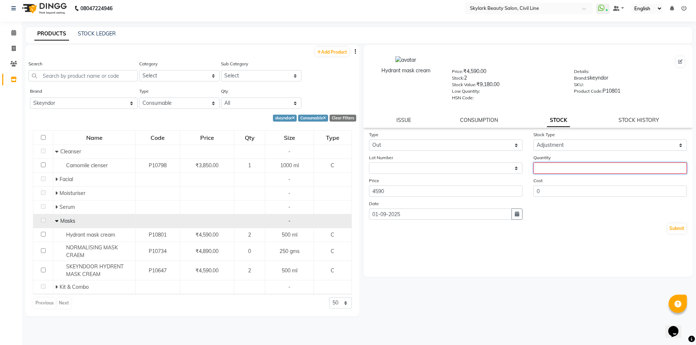
click at [611, 167] on input "number" at bounding box center [609, 168] width 153 height 11
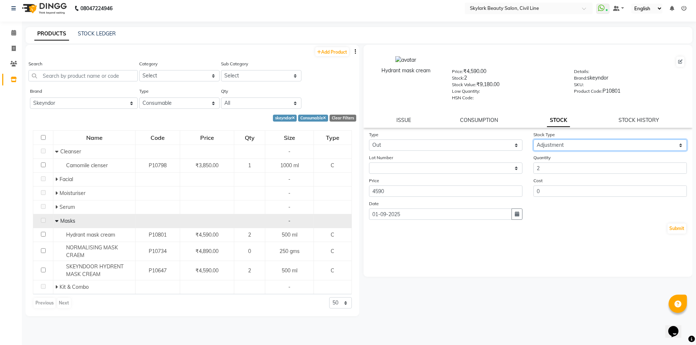
click at [670, 144] on select "Select Internal Use Damaged Expired Adjustment Return Other" at bounding box center [609, 145] width 153 height 11
click at [533, 140] on select "Select Internal Use Damaged Expired Adjustment Return Other" at bounding box center [609, 145] width 153 height 11
click at [675, 229] on button "Submit" at bounding box center [676, 229] width 19 height 10
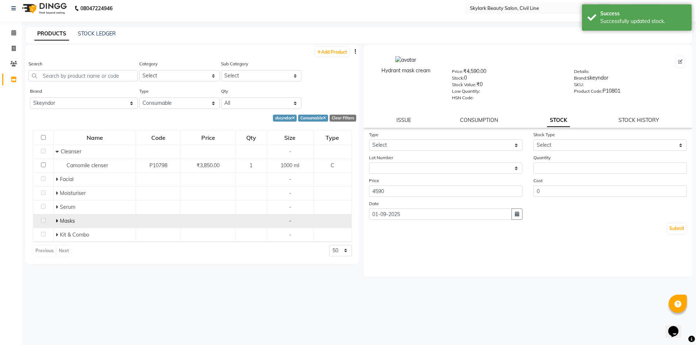
click at [54, 222] on td "Masks" at bounding box center [95, 221] width 82 height 14
click at [56, 220] on icon at bounding box center [57, 220] width 3 height 5
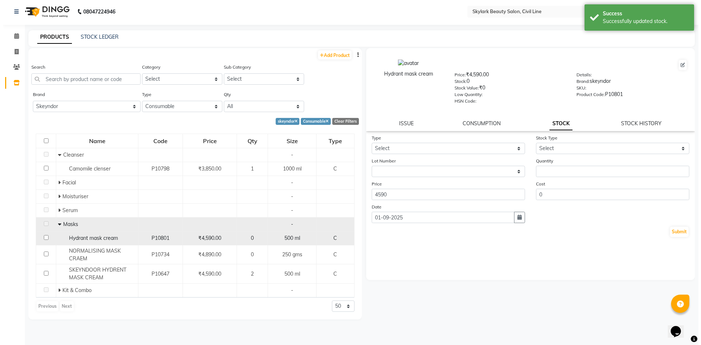
scroll to position [0, 0]
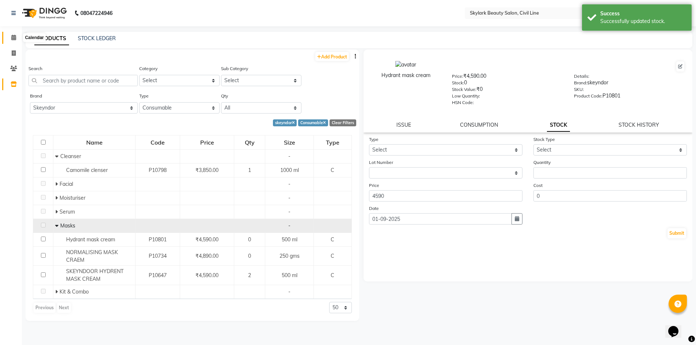
click at [15, 39] on icon at bounding box center [13, 37] width 5 height 5
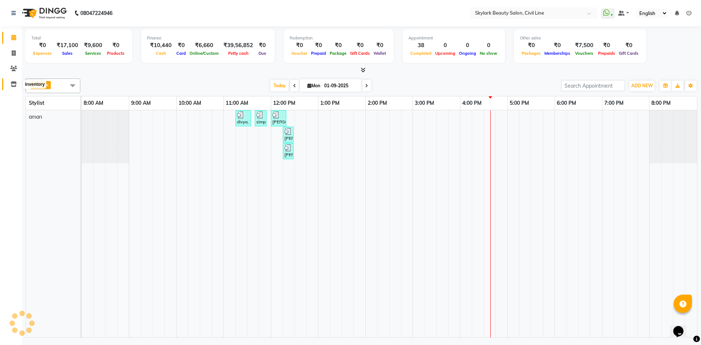
click at [12, 84] on icon at bounding box center [14, 83] width 6 height 5
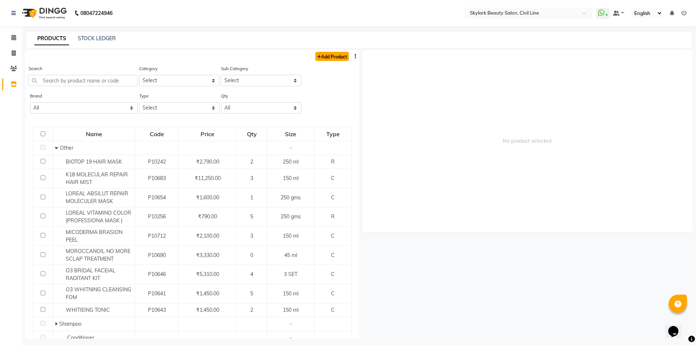
click at [336, 55] on link "Add Product" at bounding box center [332, 56] width 34 height 9
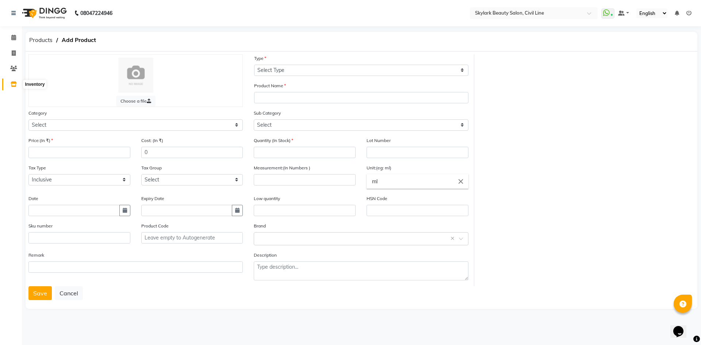
click at [13, 87] on icon at bounding box center [14, 83] width 6 height 5
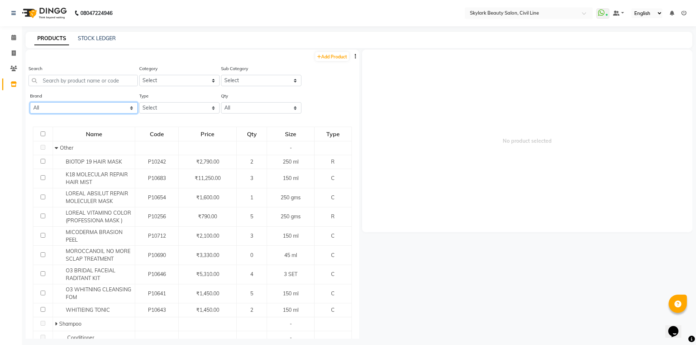
click at [119, 105] on select "All 03 Professional Biotop Bio Top Cadiveu Cadveu Floractive Flovstiva G.k K18 …" at bounding box center [84, 107] width 108 height 11
click at [30, 102] on select "All 03 Professional Biotop Bio Top Cadiveu Cadveu Floractive Flovstiva G.k K18 …" at bounding box center [84, 107] width 108 height 11
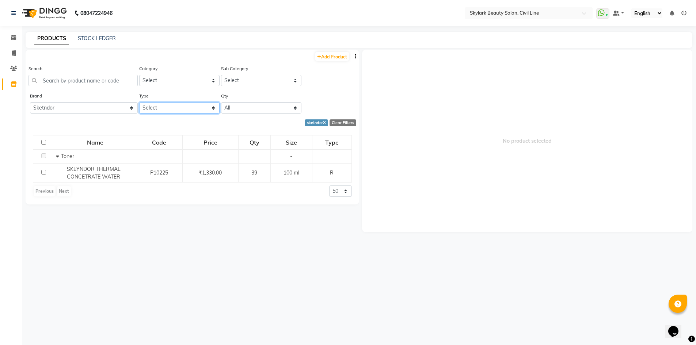
click at [209, 108] on select "Select Both Retail Consumable" at bounding box center [179, 107] width 80 height 11
click at [139, 102] on select "Select Both Retail Consumable" at bounding box center [179, 107] width 80 height 11
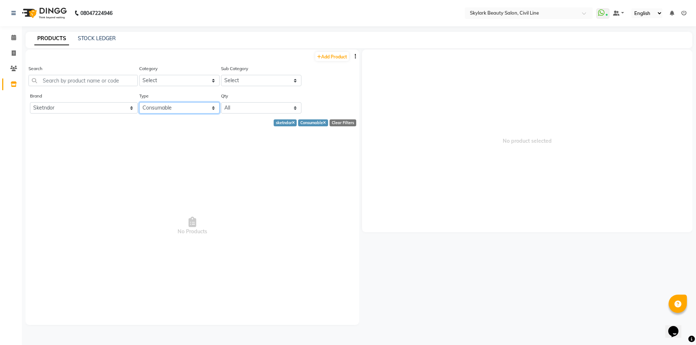
click at [192, 106] on select "Select Both Retail Consumable" at bounding box center [179, 107] width 80 height 11
click at [139, 102] on select "Select Both Retail Consumable" at bounding box center [179, 107] width 80 height 11
click at [120, 112] on select "All 03 Professional Biotop Bio Top Cadiveu Cadveu Floractive Flovstiva G.k K18 …" at bounding box center [84, 107] width 108 height 11
click at [30, 102] on select "All 03 Professional Biotop Bio Top Cadiveu Cadveu Floractive Flovstiva G.k K18 …" at bounding box center [84, 107] width 108 height 11
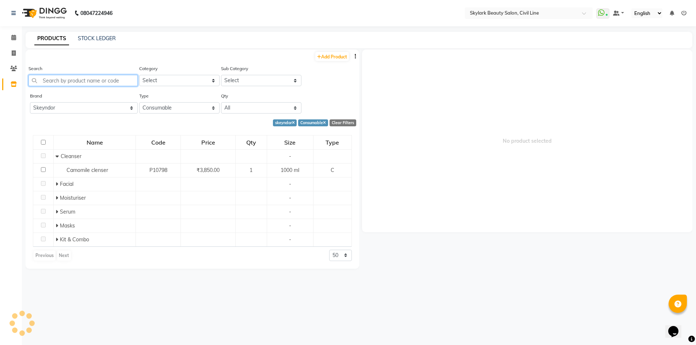
click at [57, 82] on input "text" at bounding box center [82, 80] width 109 height 11
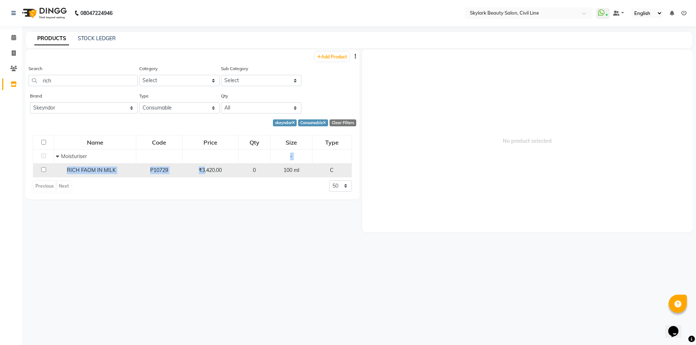
drag, startPoint x: 205, startPoint y: 163, endPoint x: 206, endPoint y: 167, distance: 4.5
click at [206, 167] on tbody "Moisturiser - RICH FAOM IN MILK P10729 ₹3,420.00 0 100 ml C" at bounding box center [192, 163] width 319 height 28
click at [206, 168] on span "₹3,420.00" at bounding box center [210, 170] width 23 height 7
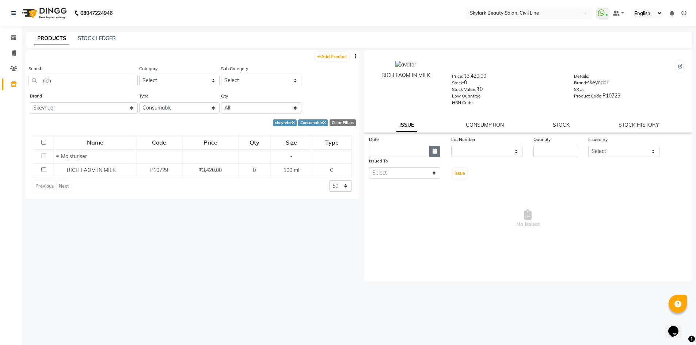
click at [437, 155] on button "button" at bounding box center [434, 151] width 11 height 11
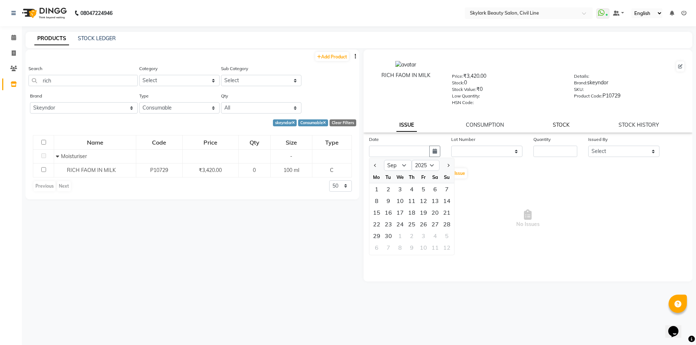
click at [566, 123] on div "RICH FAOM IN MILK Price: ₹3,420.00 Stock: 0 Stock Value: ₹0 Low Quantity: HSN C…" at bounding box center [527, 91] width 329 height 83
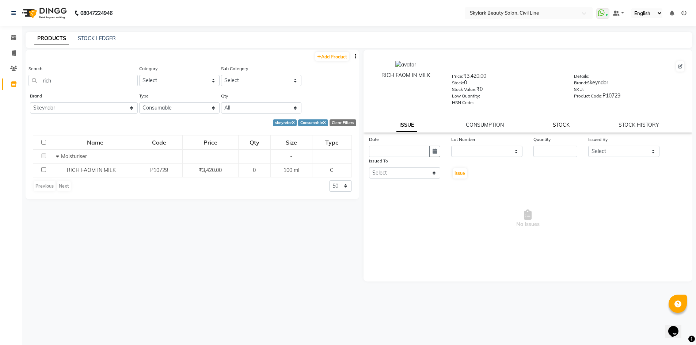
click at [565, 124] on link "STOCK" at bounding box center [561, 125] width 17 height 7
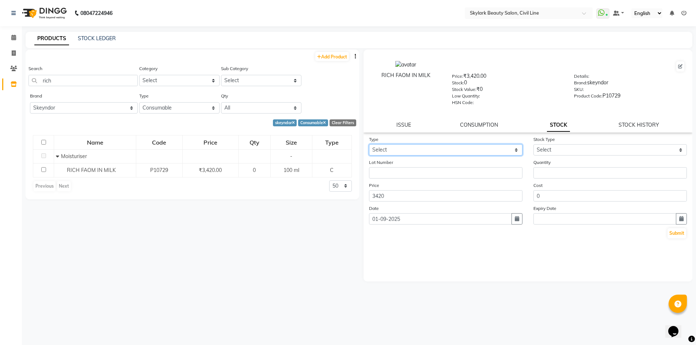
click at [465, 147] on select "Select In Out" at bounding box center [445, 149] width 153 height 11
click at [369, 144] on select "Select In Out" at bounding box center [445, 149] width 153 height 11
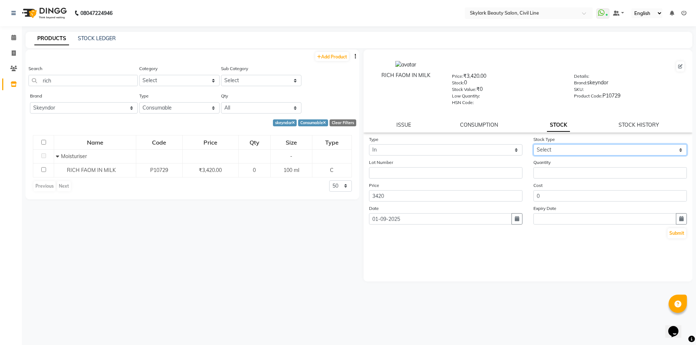
click at [592, 149] on select "Select New Stock Adjustment Return Other" at bounding box center [609, 149] width 153 height 11
click at [533, 144] on select "Select New Stock Adjustment Return Other" at bounding box center [609, 149] width 153 height 11
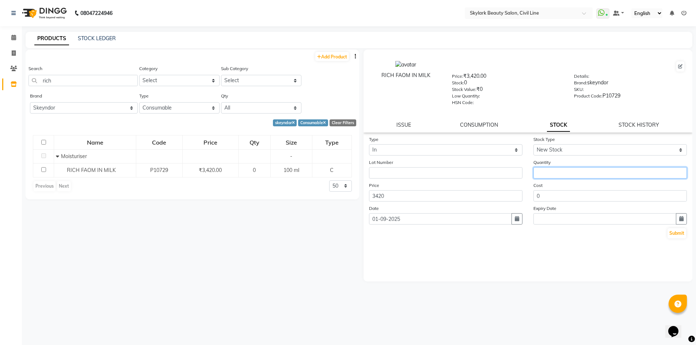
click at [540, 176] on input "number" at bounding box center [609, 172] width 153 height 11
click at [519, 216] on button "button" at bounding box center [516, 218] width 11 height 11
click at [678, 236] on button "Submit" at bounding box center [676, 233] width 19 height 10
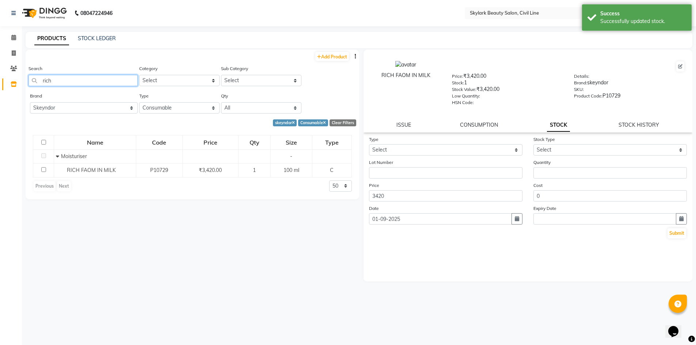
click at [60, 81] on input "rich" at bounding box center [82, 80] width 109 height 11
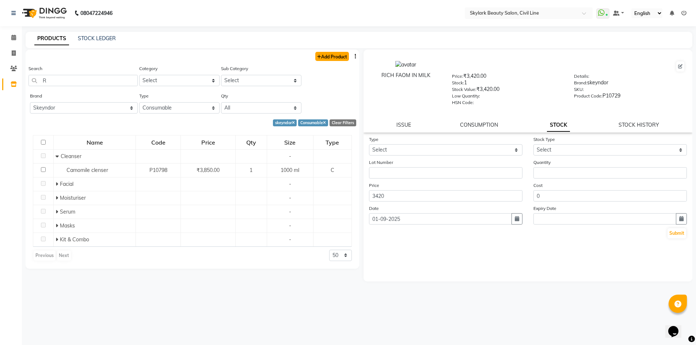
click at [329, 58] on link "Add Product" at bounding box center [332, 56] width 34 height 9
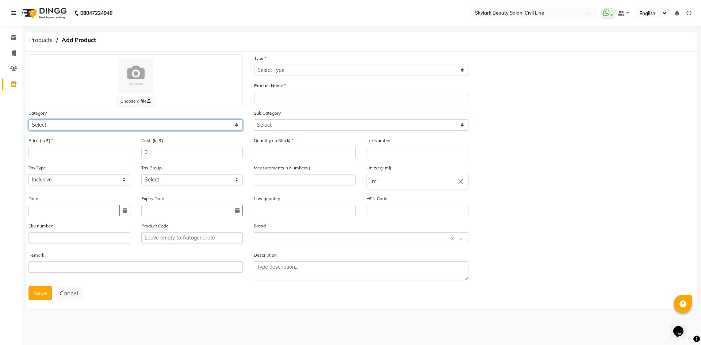
click at [78, 129] on select "Select Hair Skin Makeup Personal Care Appliances Beard Waxing Disposable Thread…" at bounding box center [135, 124] width 214 height 11
click at [28, 119] on select "Select Hair Skin Makeup Personal Care Appliances Beard Waxing Disposable Thread…" at bounding box center [135, 124] width 214 height 11
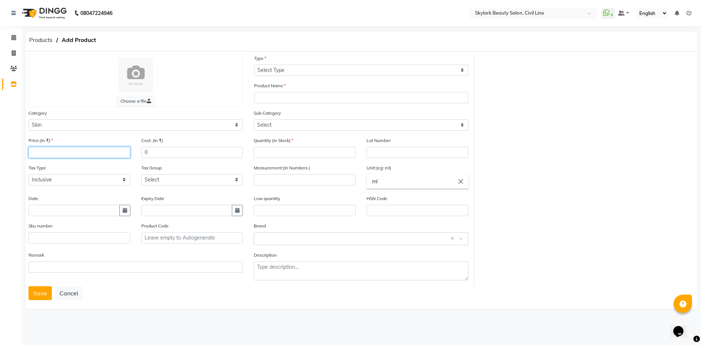
click at [73, 157] on input "number" at bounding box center [79, 152] width 102 height 11
click at [67, 213] on input "text" at bounding box center [73, 210] width 91 height 11
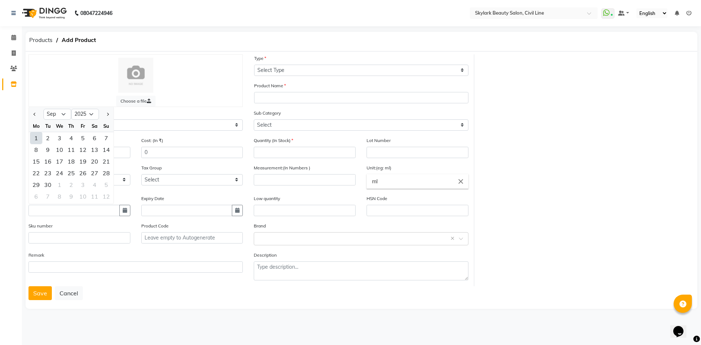
click at [35, 139] on div "1" at bounding box center [36, 138] width 12 height 12
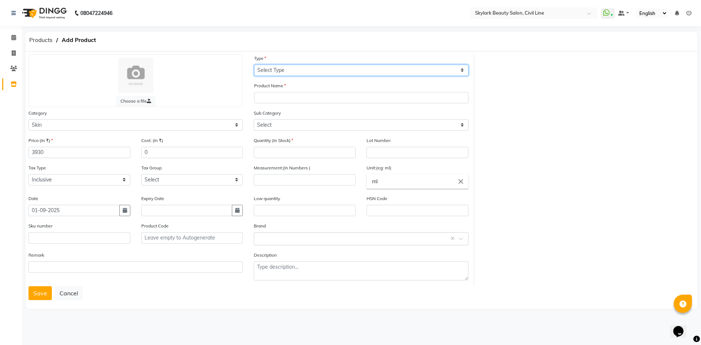
click at [338, 72] on select "Select Type Both Retail Consumable" at bounding box center [361, 70] width 214 height 11
click at [254, 65] on select "Select Type Both Retail Consumable" at bounding box center [361, 70] width 214 height 11
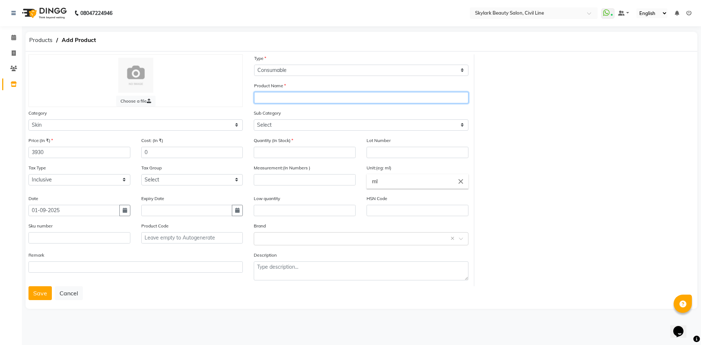
click at [296, 96] on input "text" at bounding box center [361, 97] width 214 height 11
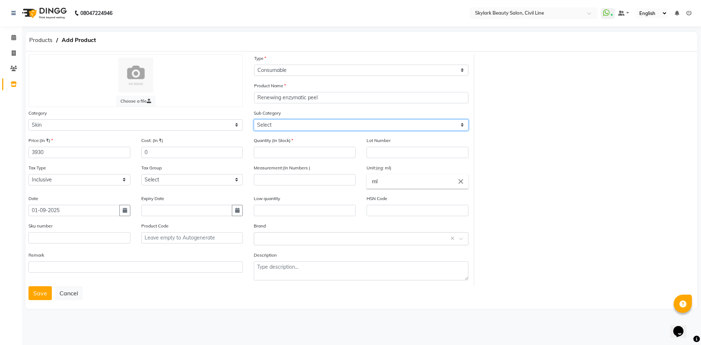
click at [298, 126] on select "Select Cleanser Facial Moisturiser Serum Toner Sun Care Masks Lip Care Eye Care…" at bounding box center [361, 124] width 214 height 11
click at [254, 119] on select "Select Cleanser Facial Moisturiser Serum Toner Sun Care Masks Lip Care Eye Care…" at bounding box center [361, 124] width 214 height 11
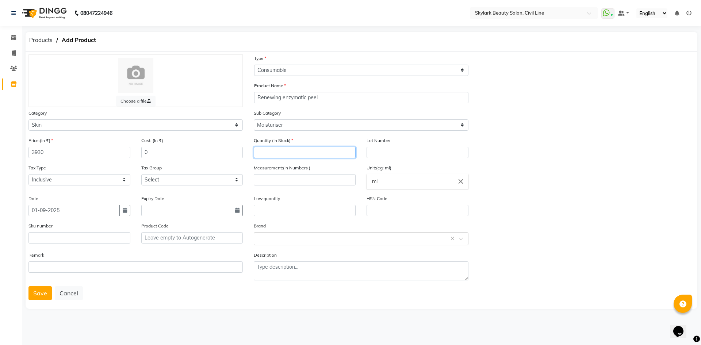
click at [298, 152] on input "number" at bounding box center [305, 152] width 102 height 11
click at [300, 178] on input "number" at bounding box center [305, 179] width 102 height 11
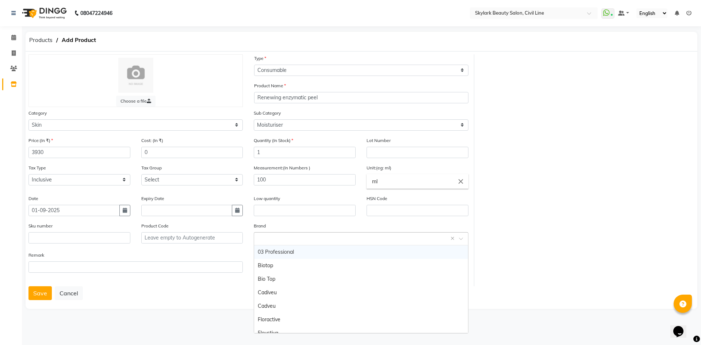
click at [305, 241] on input "text" at bounding box center [354, 239] width 192 height 8
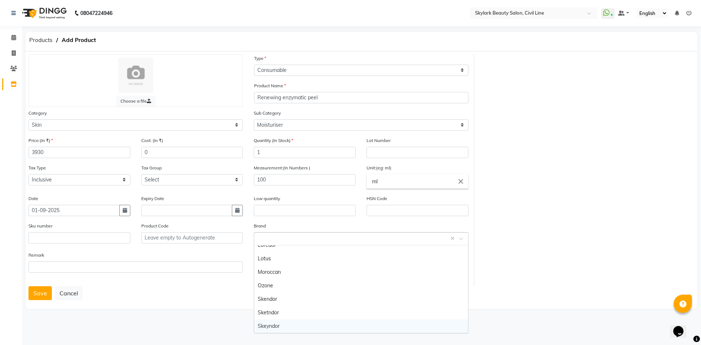
click at [292, 327] on div "Skeyndor" at bounding box center [361, 327] width 214 height 14
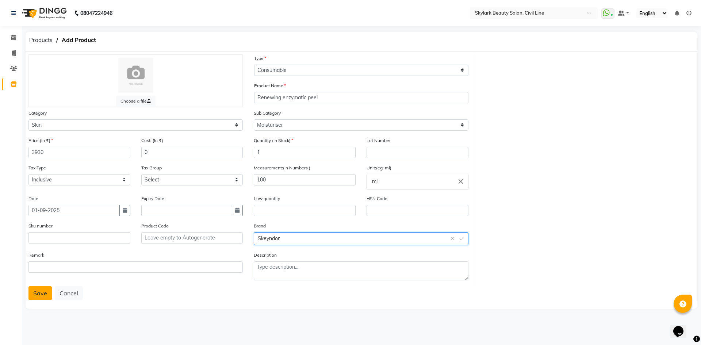
click at [36, 292] on button "Save" at bounding box center [39, 293] width 23 height 14
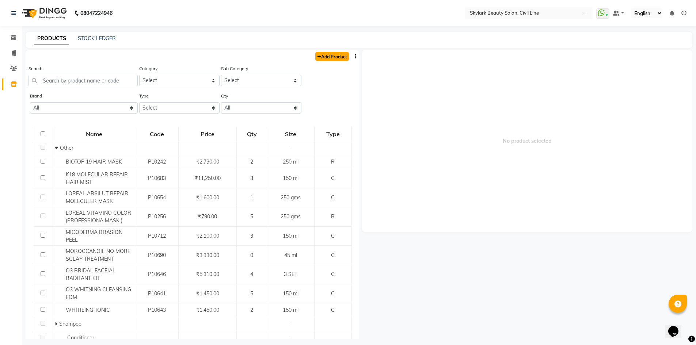
click at [325, 54] on link "Add Product" at bounding box center [332, 56] width 34 height 9
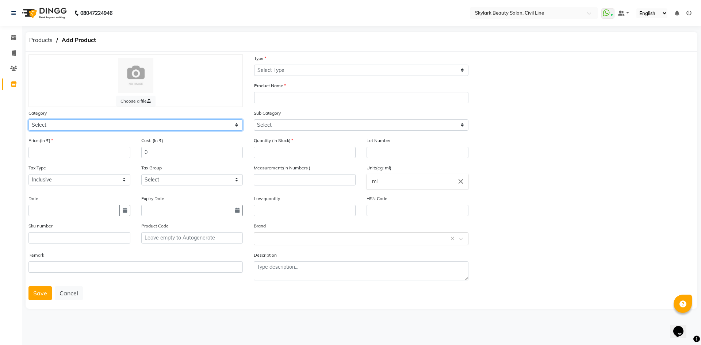
drag, startPoint x: 144, startPoint y: 125, endPoint x: 142, endPoint y: 128, distance: 4.2
click at [144, 125] on select "Select Hair Skin Makeup Personal Care Appliances Beard Waxing Disposable Thread…" at bounding box center [135, 124] width 214 height 11
click at [28, 119] on select "Select Hair Skin Makeup Personal Care Appliances Beard Waxing Disposable Thread…" at bounding box center [135, 124] width 214 height 11
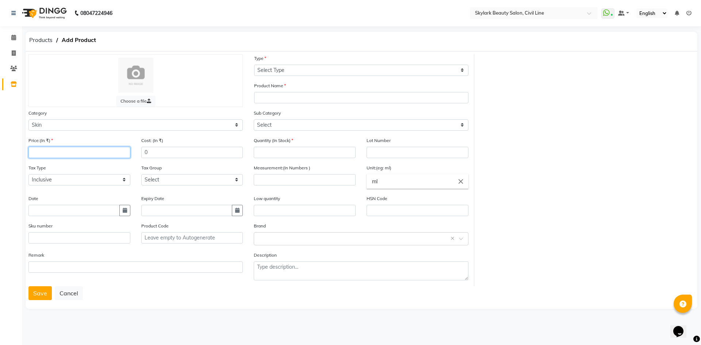
click at [65, 154] on input "number" at bounding box center [79, 152] width 102 height 11
click at [70, 211] on input "text" at bounding box center [73, 210] width 91 height 11
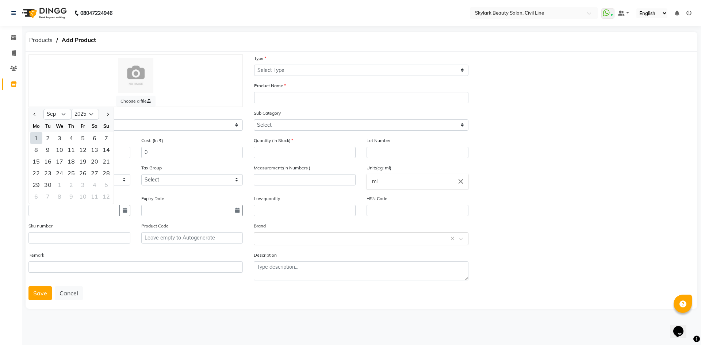
click at [38, 136] on div "1" at bounding box center [36, 138] width 12 height 12
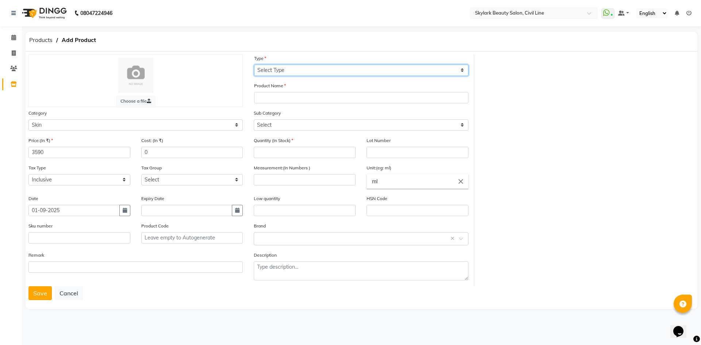
click at [368, 69] on select "Select Type Both Retail Consumable" at bounding box center [361, 70] width 214 height 11
click at [254, 65] on select "Select Type Both Retail Consumable" at bounding box center [361, 70] width 214 height 11
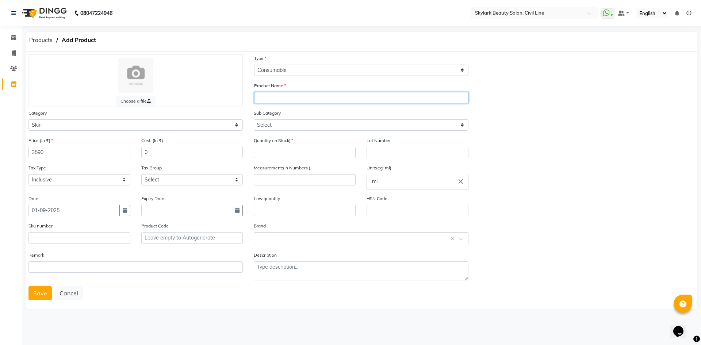
click at [266, 100] on input "text" at bounding box center [361, 97] width 214 height 11
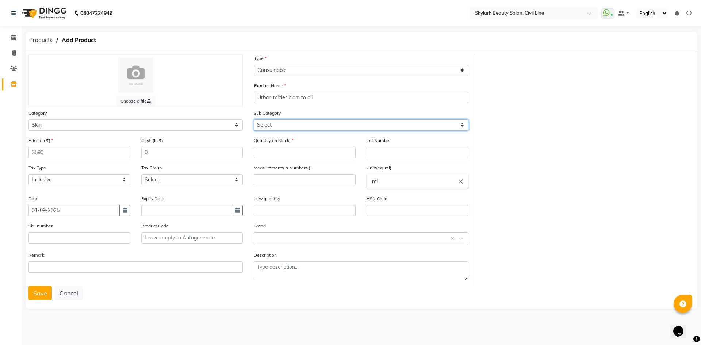
click at [314, 121] on select "Select Cleanser Facial Moisturiser Serum Toner Sun Care Masks Lip Care Eye Care…" at bounding box center [361, 124] width 214 height 11
click at [254, 119] on select "Select Cleanser Facial Moisturiser Serum Toner Sun Care Masks Lip Care Eye Care…" at bounding box center [361, 124] width 214 height 11
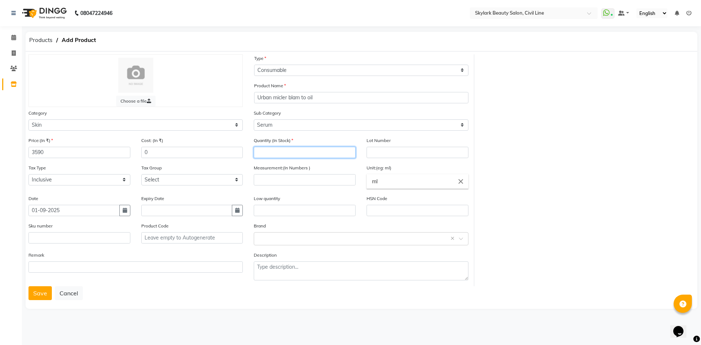
click at [304, 152] on input "number" at bounding box center [305, 152] width 102 height 11
click at [306, 182] on input "number" at bounding box center [305, 179] width 102 height 11
click at [414, 243] on div "Select brand or add custom brand ×" at bounding box center [361, 238] width 214 height 13
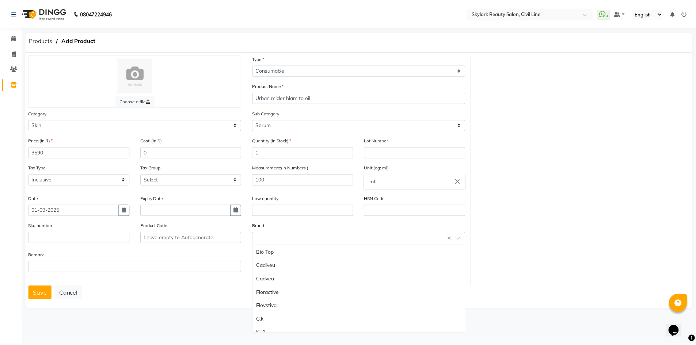
scroll to position [169, 0]
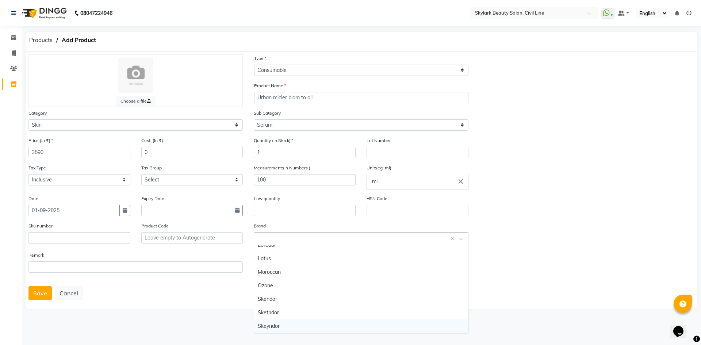
click at [311, 330] on div "Skeyndor" at bounding box center [361, 327] width 214 height 14
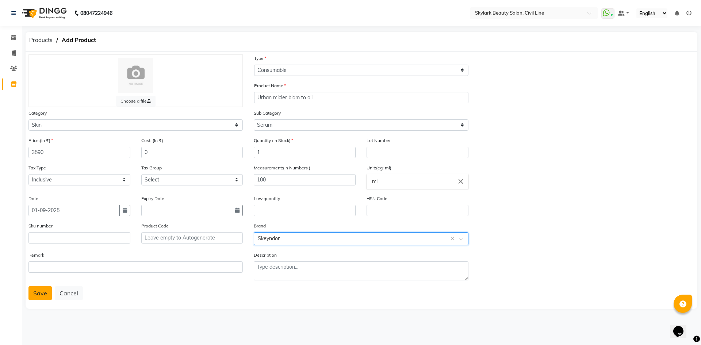
click at [41, 288] on button "Save" at bounding box center [39, 293] width 23 height 14
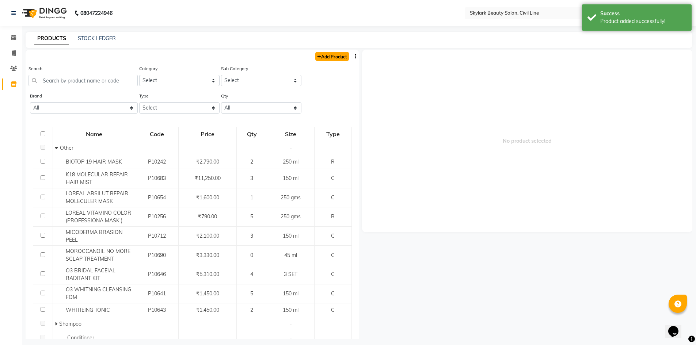
click at [342, 56] on link "Add Product" at bounding box center [332, 56] width 34 height 9
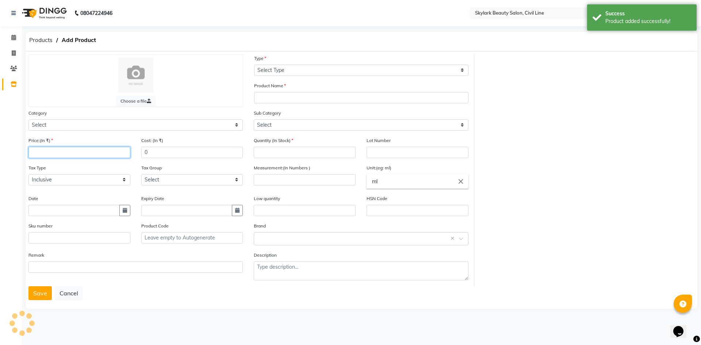
click at [68, 154] on input "number" at bounding box center [79, 152] width 102 height 11
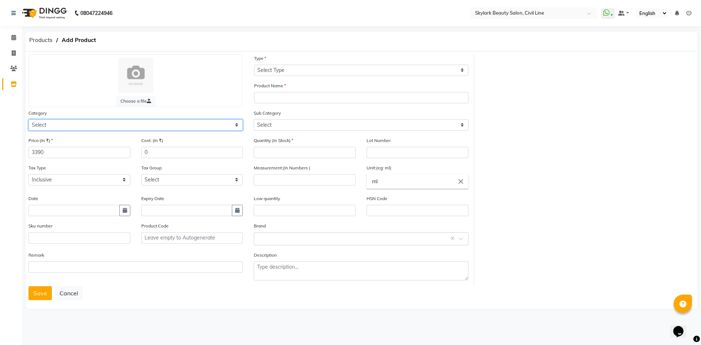
click at [112, 121] on select "Select Hair Skin Makeup Personal Care Appliances Beard Waxing Disposable Thread…" at bounding box center [135, 124] width 214 height 11
click at [28, 119] on select "Select Hair Skin Makeup Personal Care Appliances Beard Waxing Disposable Thread…" at bounding box center [135, 124] width 214 height 11
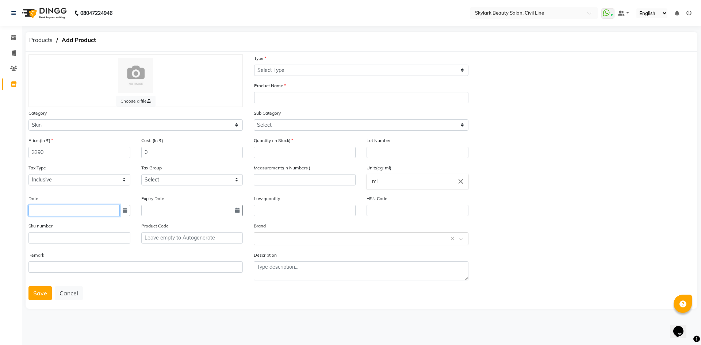
click at [66, 211] on input "text" at bounding box center [73, 210] width 91 height 11
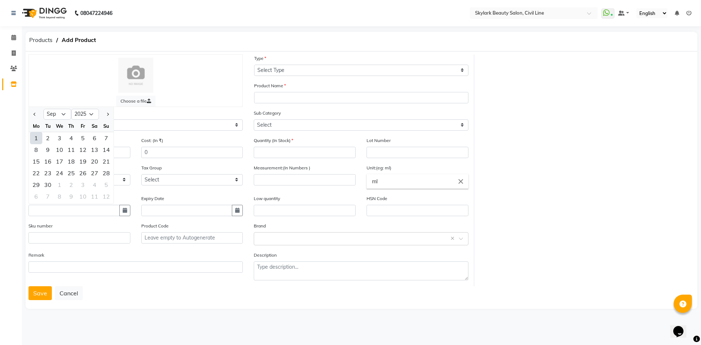
click at [35, 139] on div "1" at bounding box center [36, 138] width 12 height 12
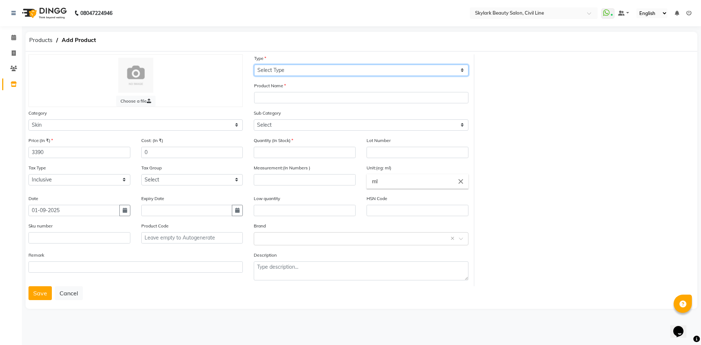
click at [323, 69] on select "Select Type Both Retail Consumable" at bounding box center [361, 70] width 214 height 11
click at [254, 65] on select "Select Type Both Retail Consumable" at bounding box center [361, 70] width 214 height 11
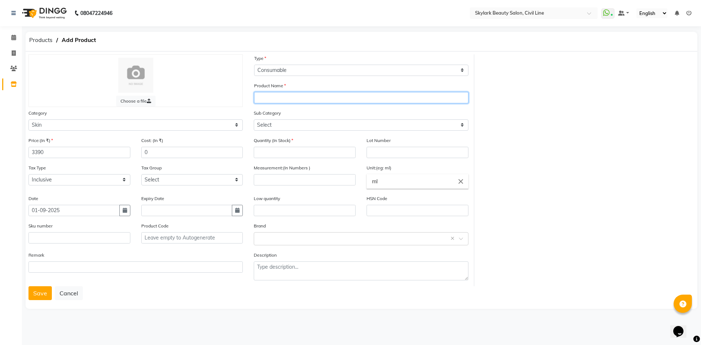
click at [310, 100] on input "text" at bounding box center [361, 97] width 214 height 11
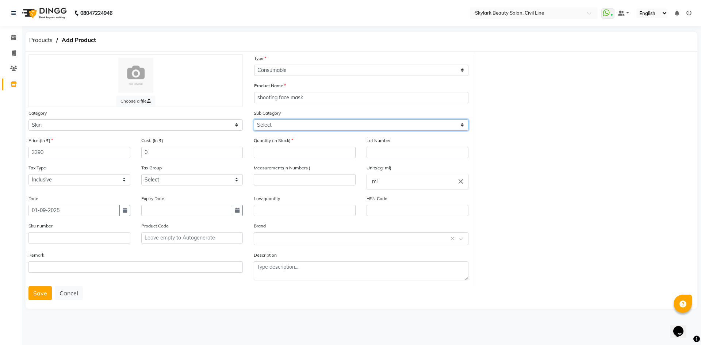
click at [431, 120] on select "Select Cleanser Facial Moisturiser Serum Toner Sun Care Masks Lip Care Eye Care…" at bounding box center [361, 124] width 214 height 11
click at [346, 126] on select "Select Cleanser Facial Moisturiser Serum Toner Sun Care Masks Lip Care Eye Care…" at bounding box center [361, 124] width 214 height 11
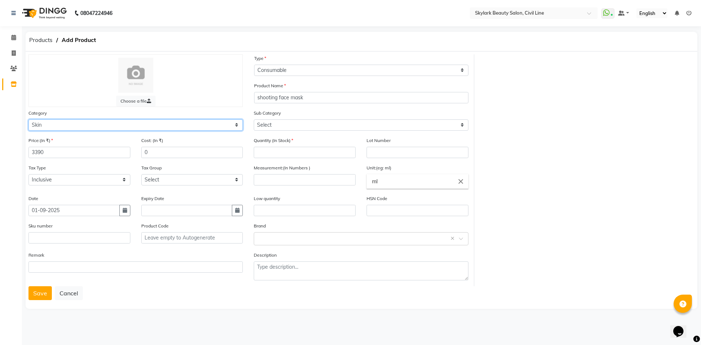
click at [221, 126] on select "Select Hair Skin Makeup Personal Care Appliances Beard Waxing Disposable Thread…" at bounding box center [135, 124] width 214 height 11
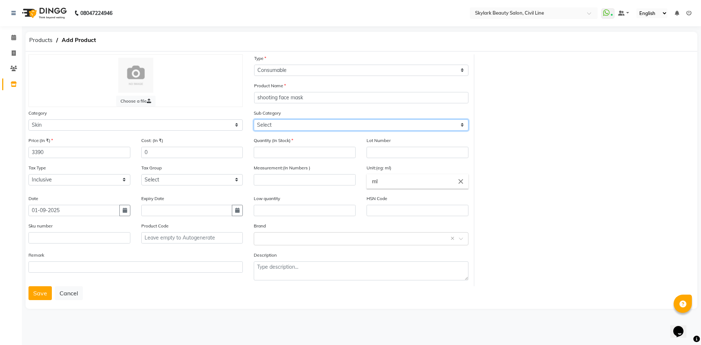
click at [305, 125] on select "Select Cleanser Facial Moisturiser Serum Toner Sun Care Masks Lip Care Eye Care…" at bounding box center [361, 124] width 214 height 11
click at [306, 125] on select "Select Cleanser Facial Moisturiser Serum Toner Sun Care Masks Lip Care Eye Care…" at bounding box center [361, 124] width 214 height 11
click at [254, 119] on select "Select Cleanser Facial Moisturiser Serum Toner Sun Care Masks Lip Care Eye Care…" at bounding box center [361, 124] width 214 height 11
click at [11, 80] on span at bounding box center [13, 84] width 13 height 8
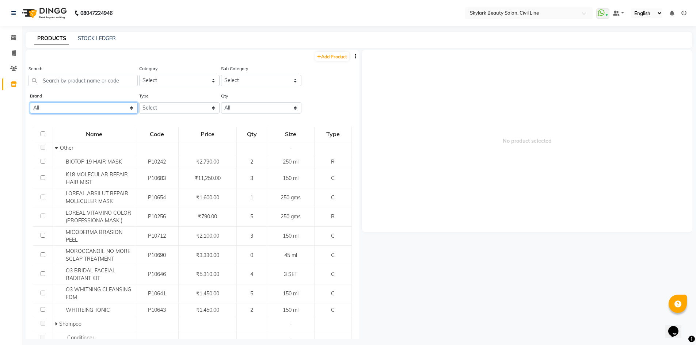
click at [122, 107] on select "All 03 Professional Biotop Bio Top Cadiveu Cadveu Floractive Flovstiva G.k K18 …" at bounding box center [84, 107] width 108 height 11
click at [30, 102] on select "All 03 Professional Biotop Bio Top Cadiveu Cadveu Floractive Flovstiva G.k K18 …" at bounding box center [84, 107] width 108 height 11
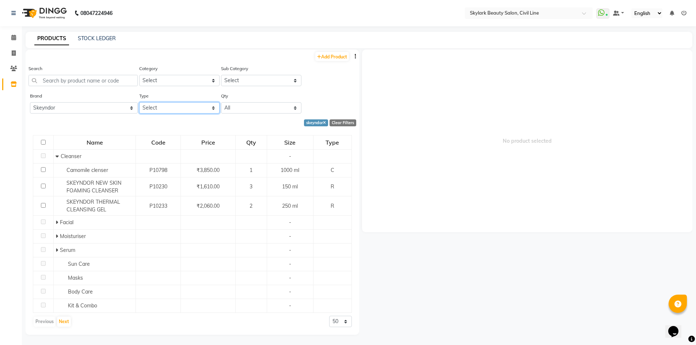
click at [186, 108] on select "Select Both Retail Consumable" at bounding box center [179, 107] width 80 height 11
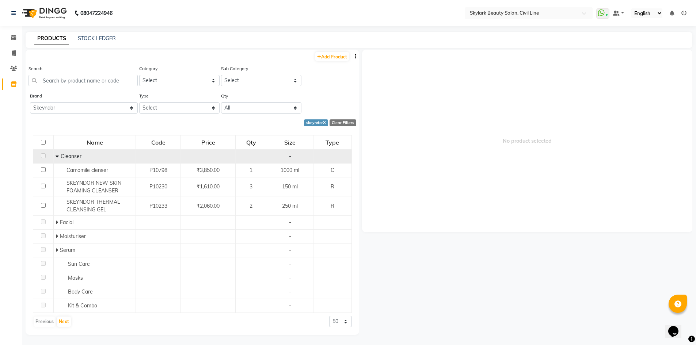
click at [178, 154] on td at bounding box center [158, 156] width 45 height 14
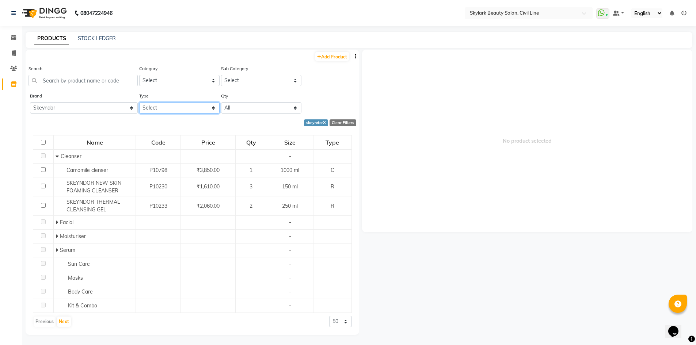
click at [163, 111] on select "Select Both Retail Consumable" at bounding box center [179, 107] width 80 height 11
click at [139, 102] on select "Select Both Retail Consumable" at bounding box center [179, 107] width 80 height 11
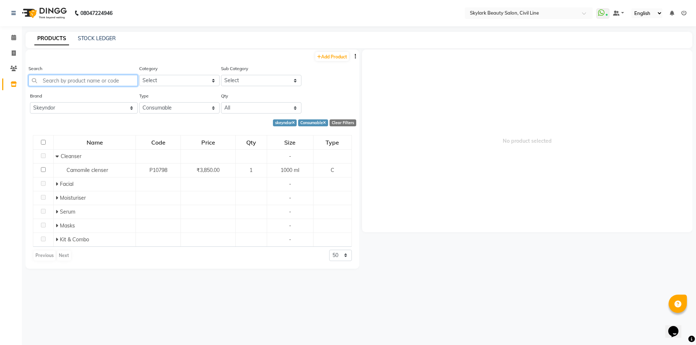
click at [60, 80] on input "text" at bounding box center [82, 80] width 109 height 11
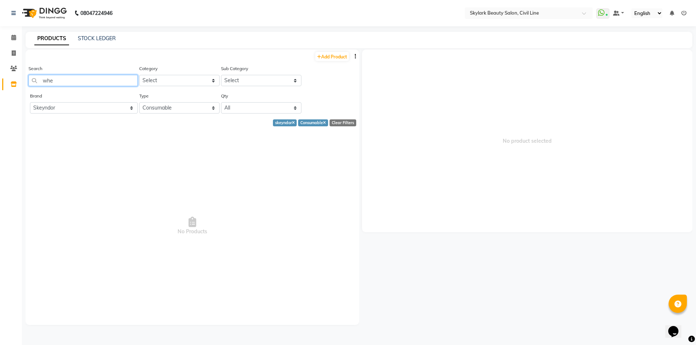
click at [60, 81] on input "whe" at bounding box center [82, 80] width 109 height 11
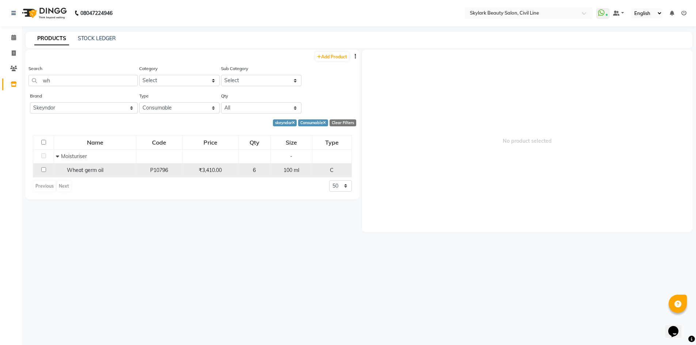
click at [222, 168] on span "₹3,410.00" at bounding box center [210, 170] width 23 height 7
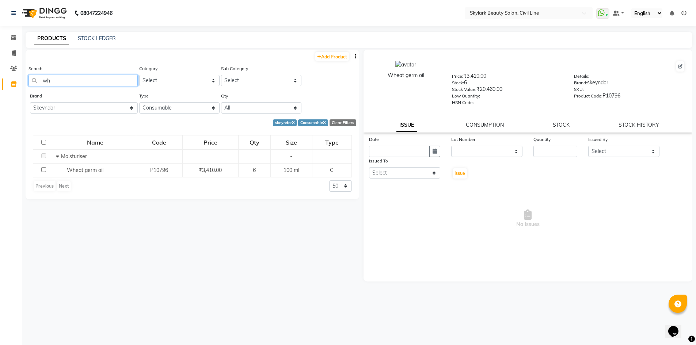
click at [59, 79] on input "wh" at bounding box center [82, 80] width 109 height 11
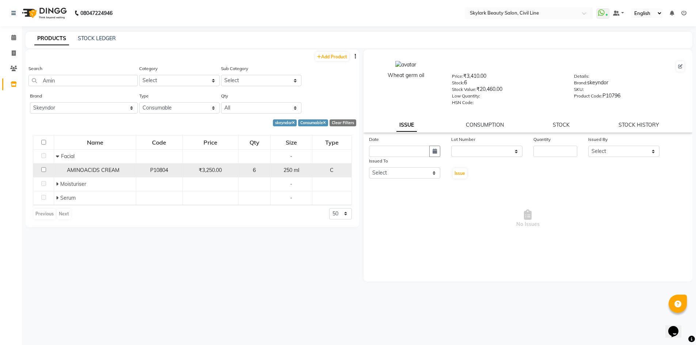
click at [234, 173] on div "₹3,250.00" at bounding box center [211, 171] width 50 height 8
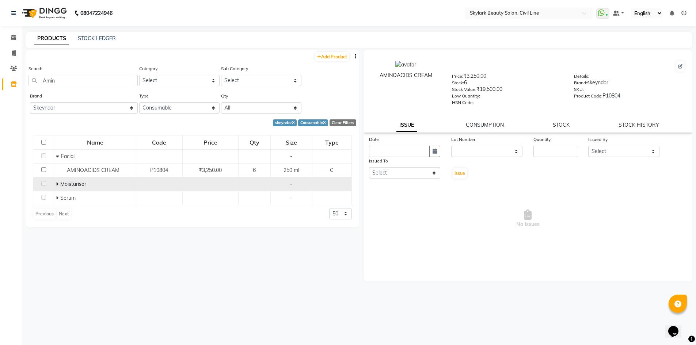
click at [60, 184] on span "Moisturiser" at bounding box center [73, 184] width 26 height 7
click at [58, 183] on icon at bounding box center [57, 184] width 3 height 5
click at [334, 58] on link "Add Product" at bounding box center [332, 56] width 34 height 9
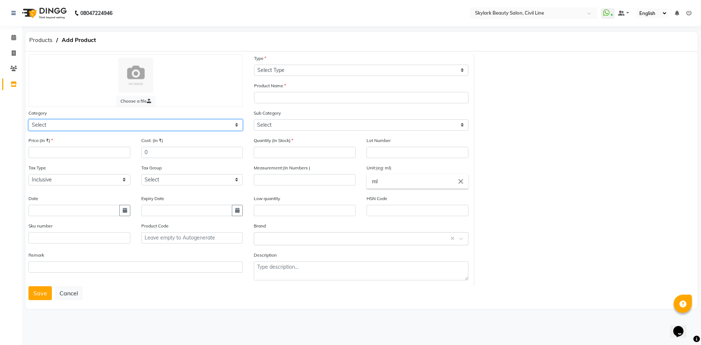
click at [103, 127] on select "Select Hair Skin Makeup Personal Care Appliances Beard Waxing Disposable Thread…" at bounding box center [135, 124] width 214 height 11
click at [28, 119] on select "Select Hair Skin Makeup Personal Care Appliances Beard Waxing Disposable Thread…" at bounding box center [135, 124] width 214 height 11
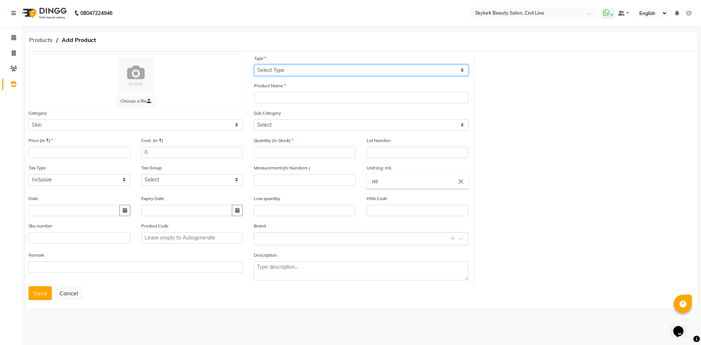
click at [341, 72] on select "Select Type Both Retail Consumable" at bounding box center [361, 70] width 214 height 11
click at [254, 65] on select "Select Type Both Retail Consumable" at bounding box center [361, 70] width 214 height 11
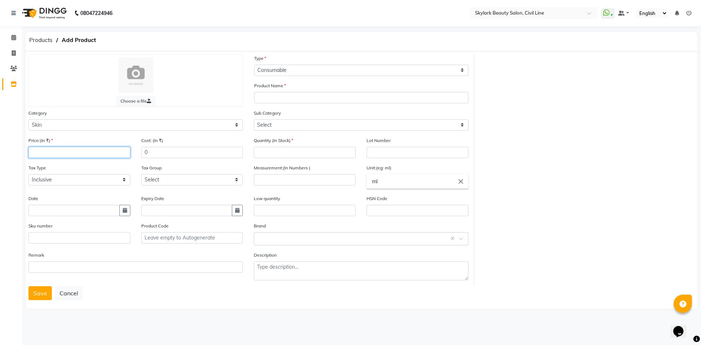
drag, startPoint x: 86, startPoint y: 154, endPoint x: 95, endPoint y: 150, distance: 9.6
click at [91, 152] on input "number" at bounding box center [79, 152] width 102 height 11
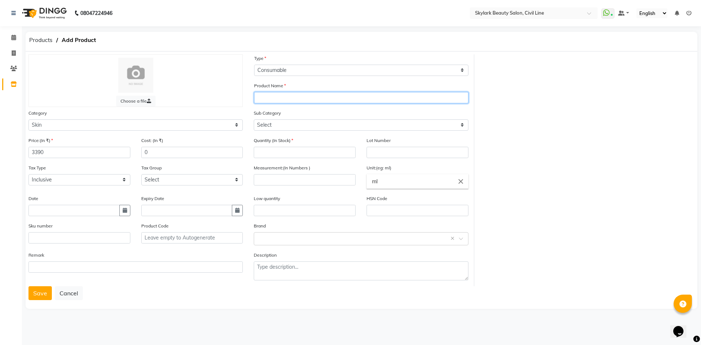
click at [346, 95] on input "text" at bounding box center [361, 97] width 214 height 11
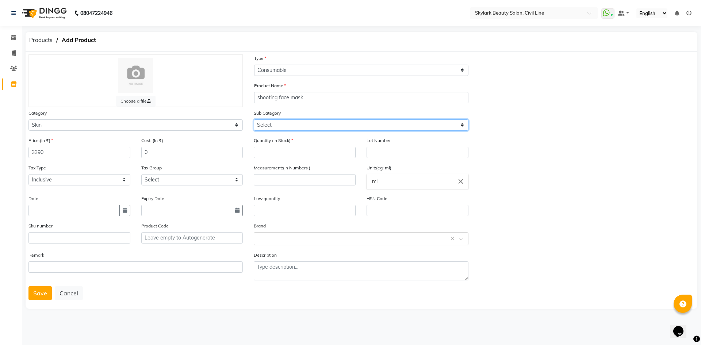
click at [362, 121] on select "Select Cleanser Facial Moisturiser Serum Toner Sun Care Masks Lip Care Eye Care…" at bounding box center [361, 124] width 214 height 11
click at [254, 119] on select "Select Cleanser Facial Moisturiser Serum Toner Sun Care Masks Lip Care Eye Care…" at bounding box center [361, 124] width 214 height 11
drag, startPoint x: 340, startPoint y: 122, endPoint x: 331, endPoint y: 129, distance: 11.8
click at [340, 122] on select "Select Cleanser Facial Moisturiser Serum Toner Sun Care Masks Lip Care Eye Care…" at bounding box center [361, 124] width 214 height 11
click at [254, 119] on select "Select Cleanser Facial Moisturiser Serum Toner Sun Care Masks Lip Care Eye Care…" at bounding box center [361, 124] width 214 height 11
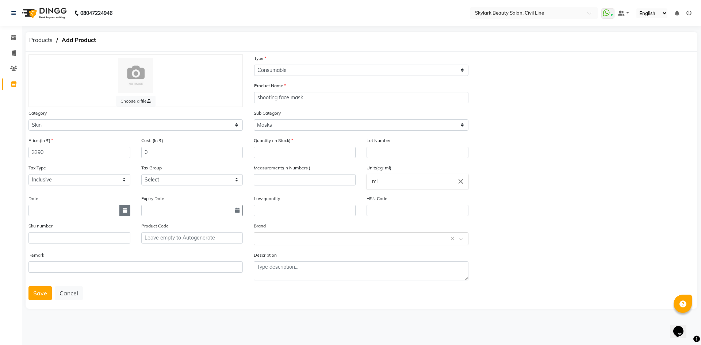
click at [128, 213] on button "button" at bounding box center [124, 210] width 11 height 11
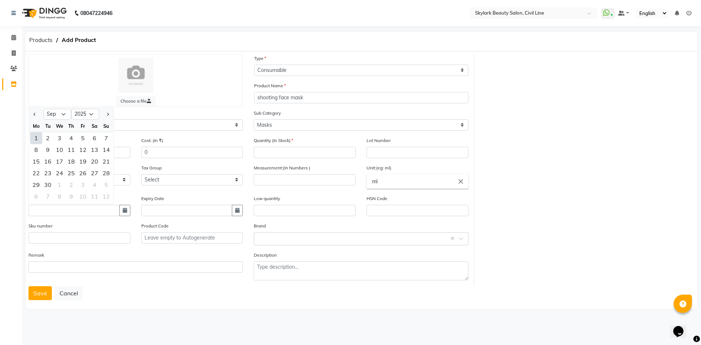
click at [38, 135] on div "1" at bounding box center [36, 138] width 12 height 12
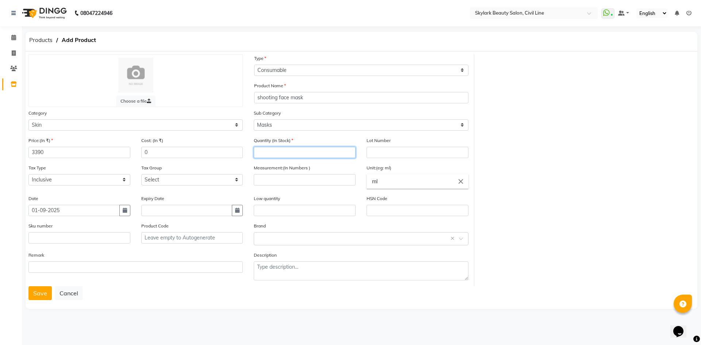
click at [288, 152] on input "number" at bounding box center [305, 152] width 102 height 11
click at [344, 196] on div "Low quantity" at bounding box center [305, 206] width 102 height 22
click at [325, 210] on input "text" at bounding box center [305, 210] width 102 height 11
click at [364, 225] on div "Brand Select brand or add custom brand ×" at bounding box center [361, 233] width 214 height 23
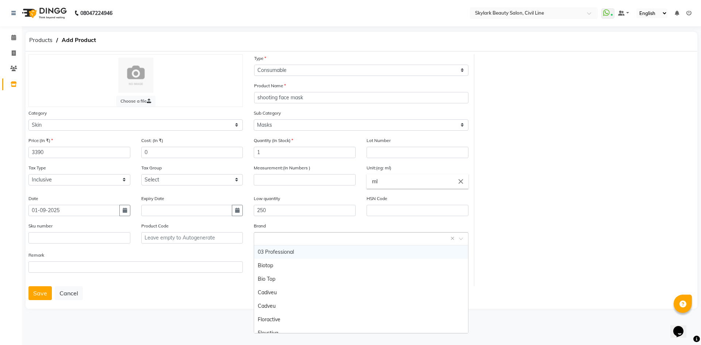
click at [291, 238] on input "text" at bounding box center [354, 239] width 192 height 8
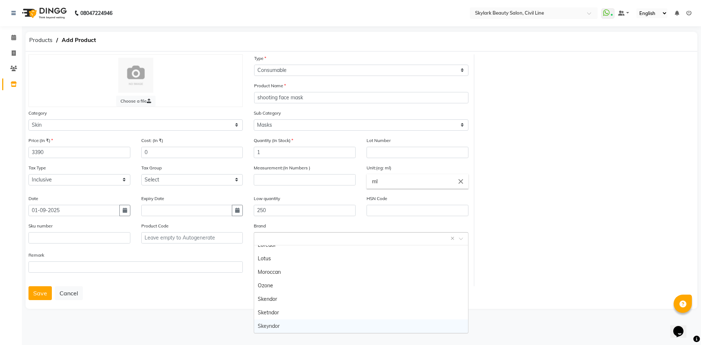
click at [306, 324] on div "Skeyndor" at bounding box center [361, 327] width 214 height 14
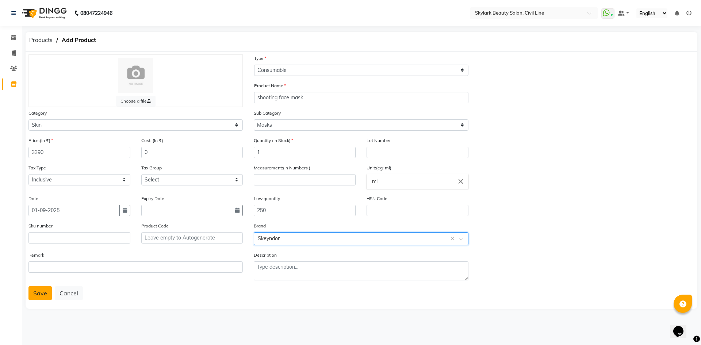
click at [34, 290] on button "Save" at bounding box center [39, 293] width 23 height 14
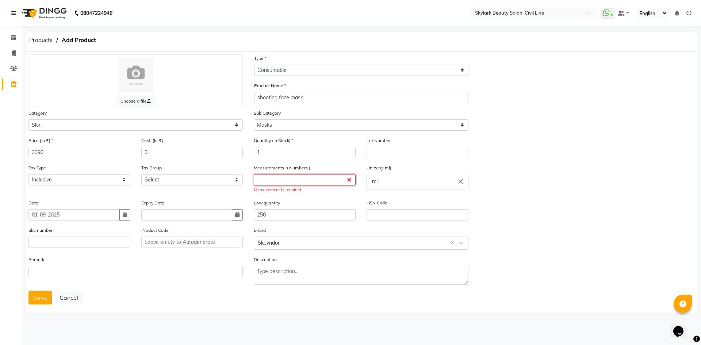
click at [300, 180] on input "number" at bounding box center [305, 179] width 102 height 11
click at [352, 216] on input "250" at bounding box center [305, 214] width 102 height 11
click at [339, 178] on input "number" at bounding box center [305, 179] width 102 height 11
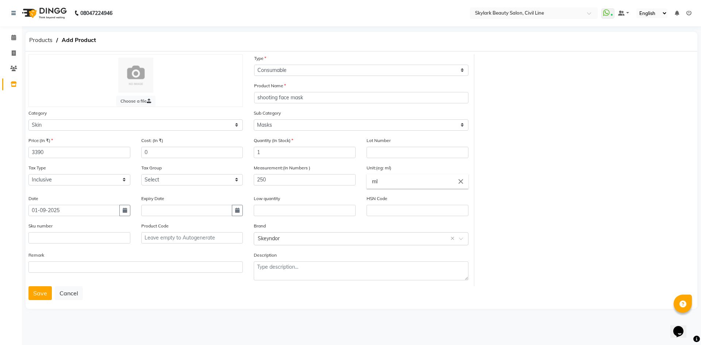
click at [315, 193] on div "Measurement:(In Numbers ) 250" at bounding box center [304, 179] width 113 height 31
click at [32, 292] on button "Save" at bounding box center [39, 293] width 23 height 14
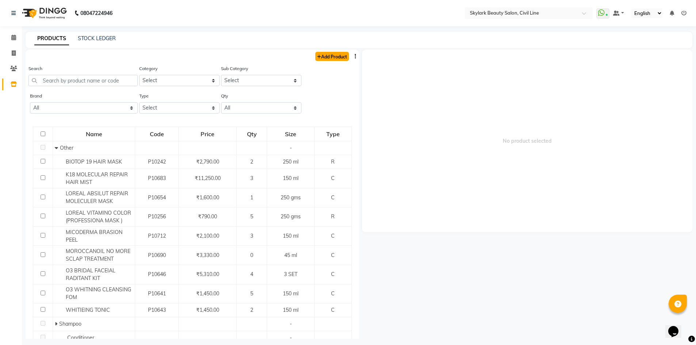
click at [340, 56] on link "Add Product" at bounding box center [332, 56] width 34 height 9
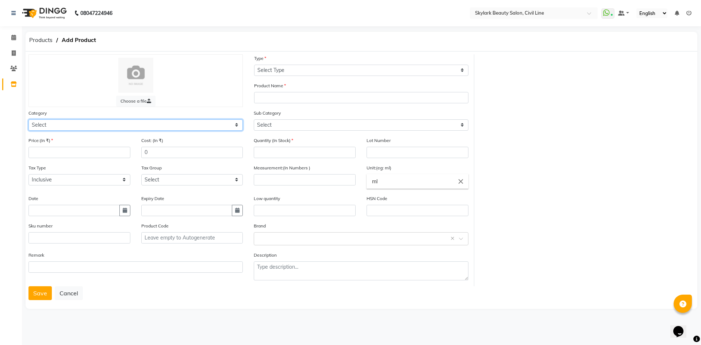
click at [150, 123] on select "Select Hair Skin Makeup Personal Care Appliances Beard Waxing Disposable Thread…" at bounding box center [135, 124] width 214 height 11
click at [28, 119] on select "Select Hair Skin Makeup Personal Care Appliances Beard Waxing Disposable Thread…" at bounding box center [135, 124] width 214 height 11
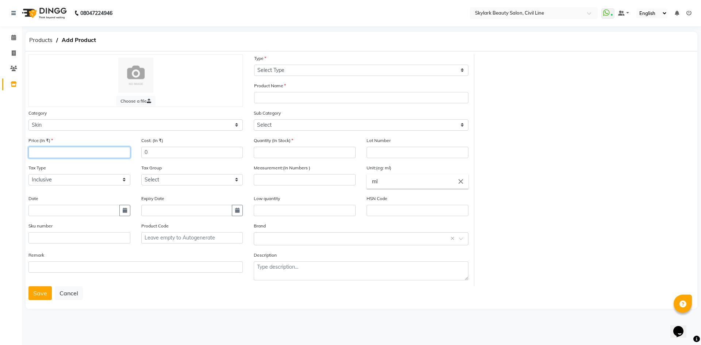
click at [77, 155] on input "number" at bounding box center [79, 152] width 102 height 11
click at [102, 182] on select "Select Inclusive Exclusive" at bounding box center [79, 179] width 102 height 11
click at [101, 182] on select "Select Inclusive Exclusive" at bounding box center [79, 179] width 102 height 11
click at [79, 213] on input "text" at bounding box center [73, 210] width 91 height 11
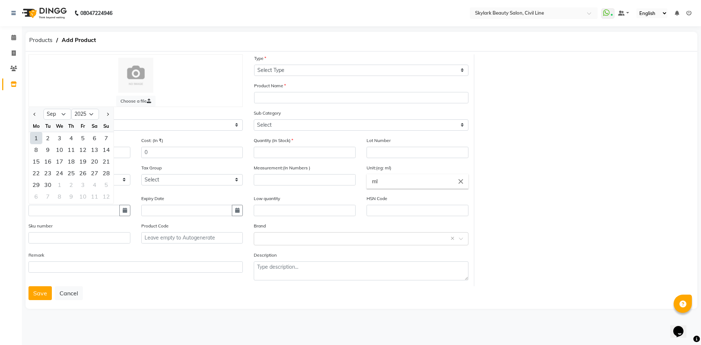
click at [35, 139] on div "1" at bounding box center [36, 138] width 12 height 12
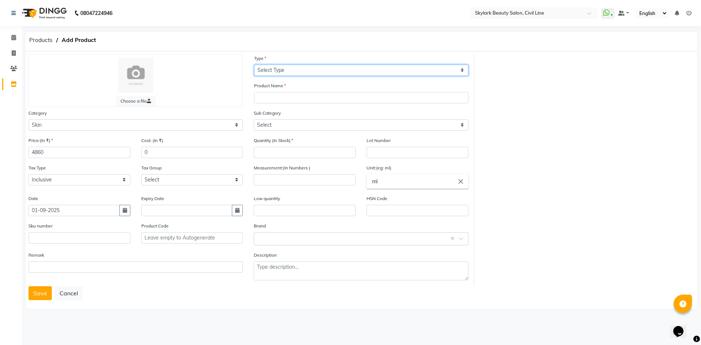
click at [313, 70] on select "Select Type Both Retail Consumable" at bounding box center [361, 70] width 214 height 11
click at [254, 65] on select "Select Type Both Retail Consumable" at bounding box center [361, 70] width 214 height 11
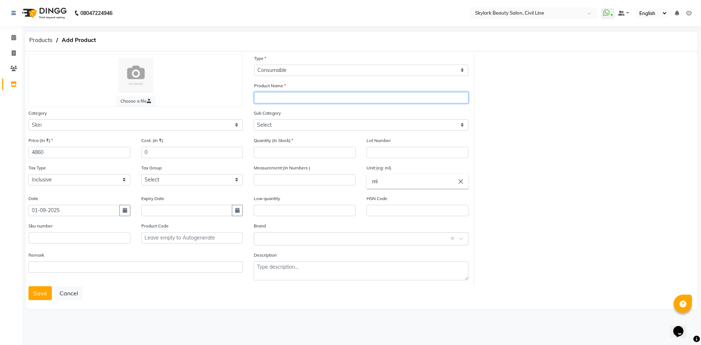
click at [293, 96] on input "text" at bounding box center [361, 97] width 214 height 11
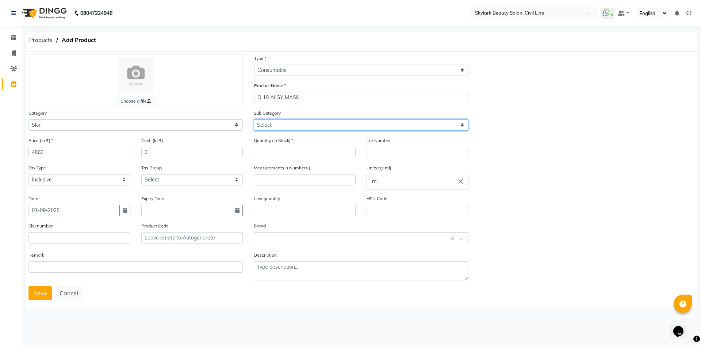
click at [290, 121] on select "Select Cleanser Facial Moisturiser Serum Toner Sun Care Masks Lip Care Eye Care…" at bounding box center [361, 124] width 214 height 11
click at [254, 119] on select "Select Cleanser Facial Moisturiser Serum Toner Sun Care Masks Lip Care Eye Care…" at bounding box center [361, 124] width 214 height 11
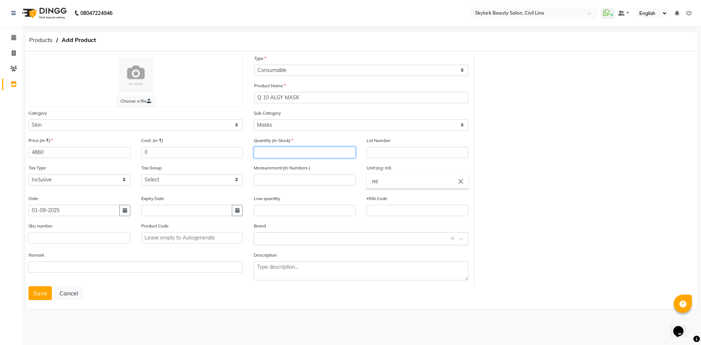
click at [277, 152] on input "number" at bounding box center [305, 152] width 102 height 11
click at [313, 180] on input "number" at bounding box center [305, 179] width 102 height 11
click at [320, 195] on div "Low quantity" at bounding box center [305, 206] width 102 height 22
click at [297, 238] on input "text" at bounding box center [354, 239] width 192 height 8
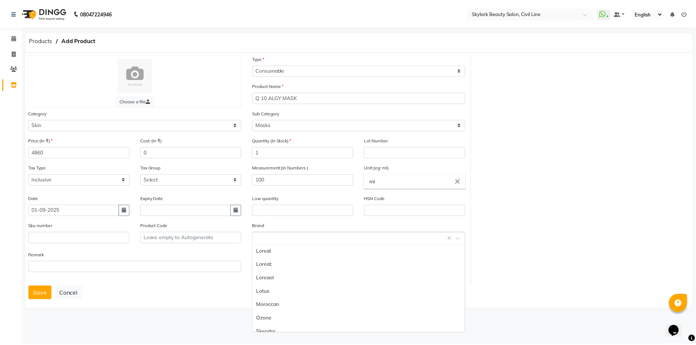
scroll to position [169, 0]
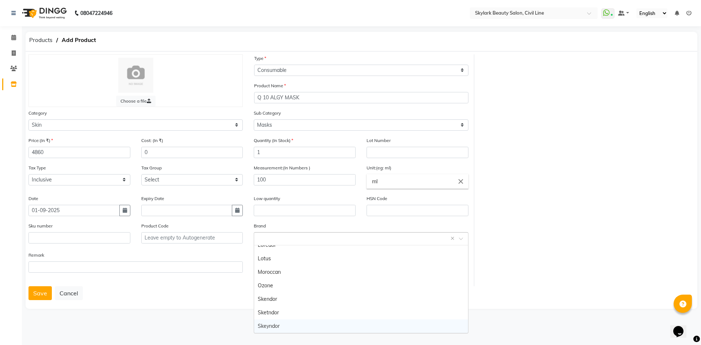
click at [293, 328] on div "Skeyndor" at bounding box center [361, 327] width 214 height 14
click at [33, 294] on button "Save" at bounding box center [39, 293] width 23 height 14
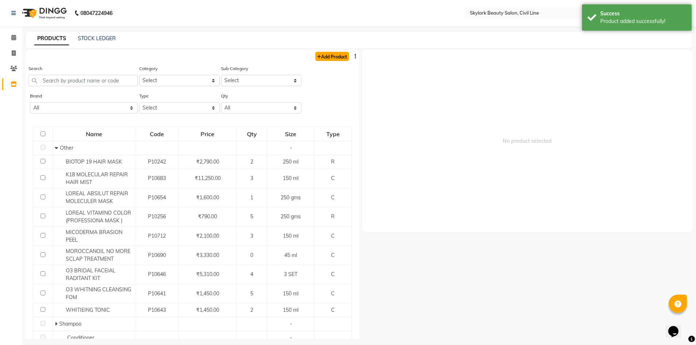
click at [324, 59] on link "Add Product" at bounding box center [332, 56] width 34 height 9
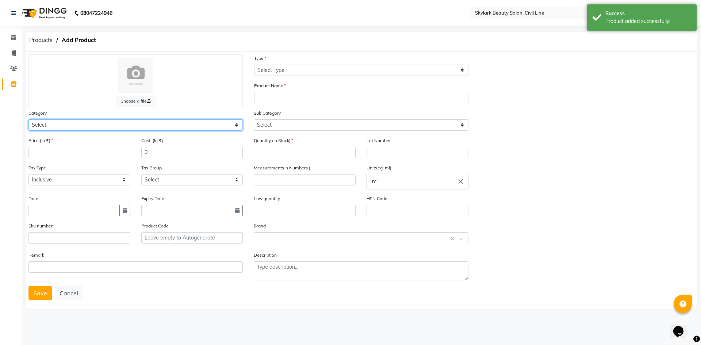
drag, startPoint x: 166, startPoint y: 126, endPoint x: 143, endPoint y: 130, distance: 22.9
click at [166, 126] on select "Select Hair Skin Makeup Personal Care Appliances Beard Waxing Disposable Thread…" at bounding box center [135, 124] width 214 height 11
click at [28, 119] on select "Select Hair Skin Makeup Personal Care Appliances Beard Waxing Disposable Thread…" at bounding box center [135, 124] width 214 height 11
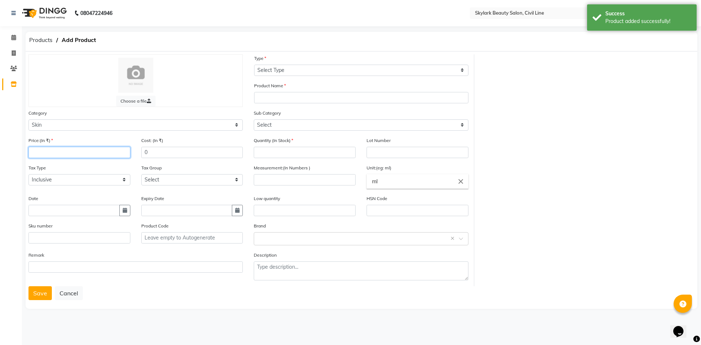
click at [73, 150] on input "number" at bounding box center [79, 152] width 102 height 11
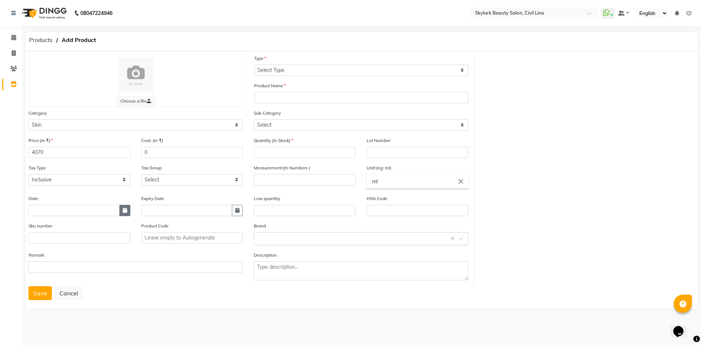
click at [122, 216] on button "button" at bounding box center [124, 210] width 11 height 11
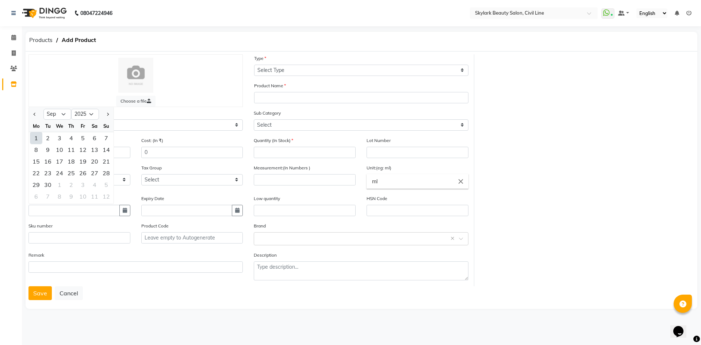
click at [34, 137] on div "1" at bounding box center [36, 138] width 12 height 12
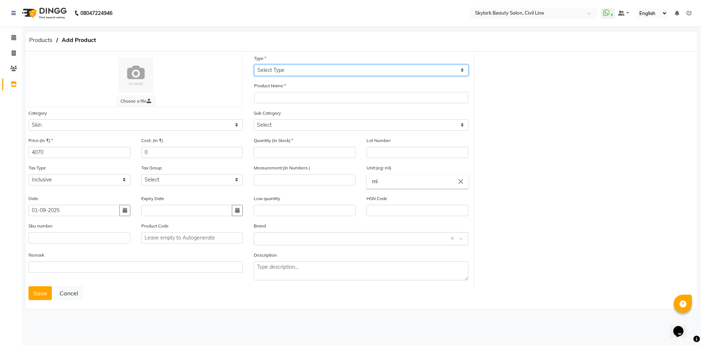
click at [314, 70] on select "Select Type Both Retail Consumable" at bounding box center [361, 70] width 214 height 11
click at [254, 65] on select "Select Type Both Retail Consumable" at bounding box center [361, 70] width 214 height 11
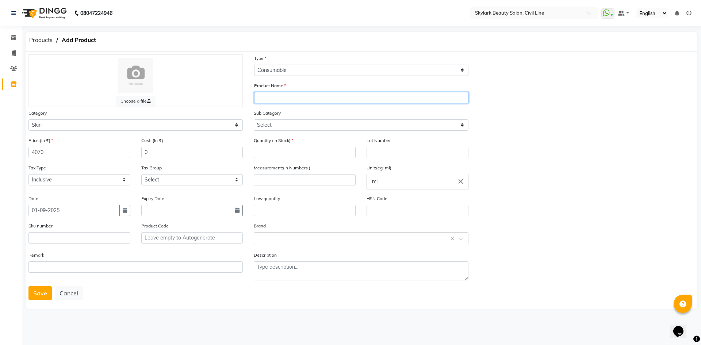
click at [262, 97] on input "text" at bounding box center [361, 97] width 214 height 11
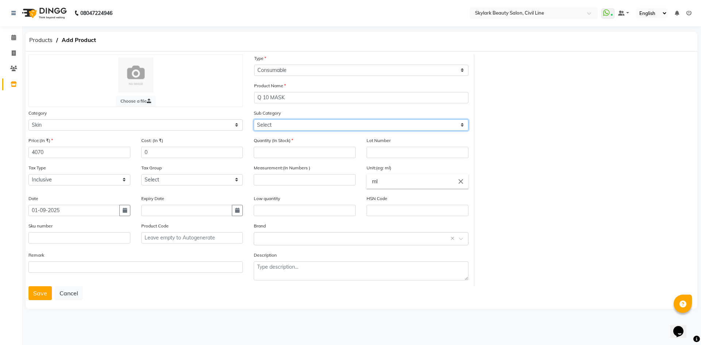
click at [291, 122] on select "Select Cleanser Facial Moisturiser Serum Toner Sun Care Masks Lip Care Eye Care…" at bounding box center [361, 124] width 214 height 11
click at [254, 119] on select "Select Cleanser Facial Moisturiser Serum Toner Sun Care Masks Lip Care Eye Care…" at bounding box center [361, 124] width 214 height 11
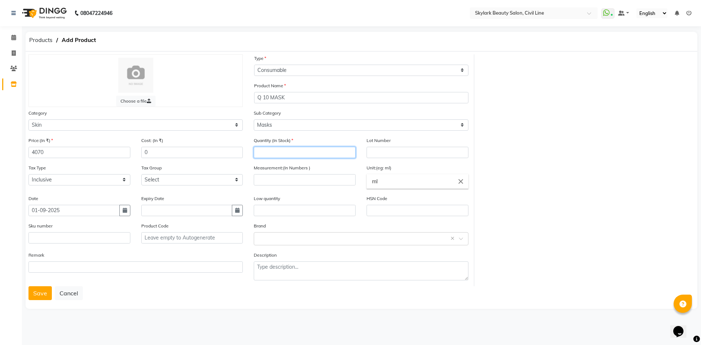
click at [277, 154] on input "number" at bounding box center [305, 152] width 102 height 11
click at [419, 169] on div "Unit:(eg: ml) ml close" at bounding box center [418, 176] width 102 height 25
click at [316, 174] on div "Measurement:(In Numbers )" at bounding box center [305, 175] width 102 height 22
click at [317, 178] on input "number" at bounding box center [305, 179] width 102 height 11
click at [452, 184] on input "ml" at bounding box center [418, 181] width 102 height 15
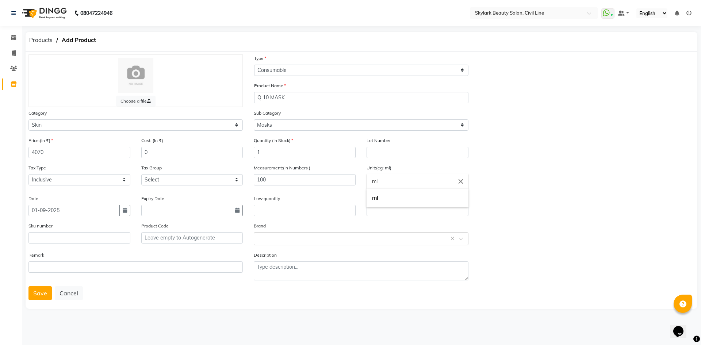
click at [462, 179] on icon "close" at bounding box center [461, 182] width 8 height 8
click at [69, 293] on div at bounding box center [350, 172] width 701 height 345
click at [68, 290] on button "Cancel" at bounding box center [69, 293] width 28 height 14
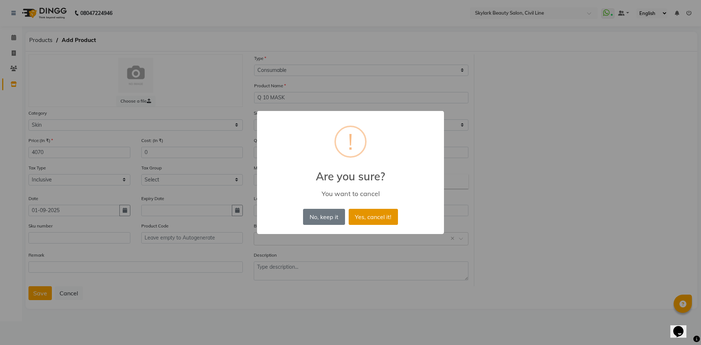
click at [379, 217] on button "Yes, cancel it!" at bounding box center [373, 217] width 49 height 16
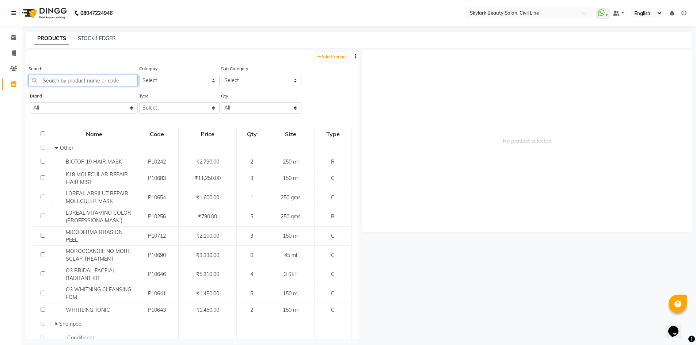
click at [80, 81] on input "text" at bounding box center [82, 80] width 109 height 11
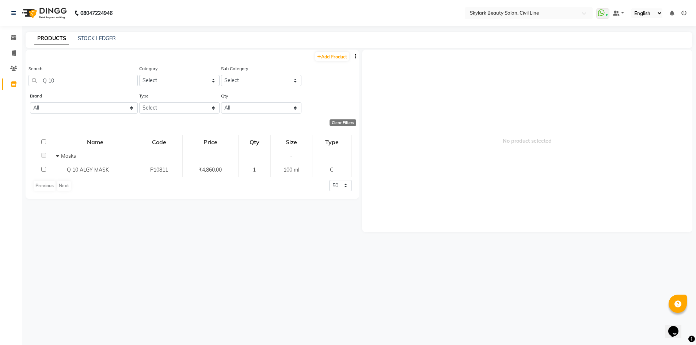
click at [218, 167] on span "₹4,860.00" at bounding box center [210, 170] width 23 height 7
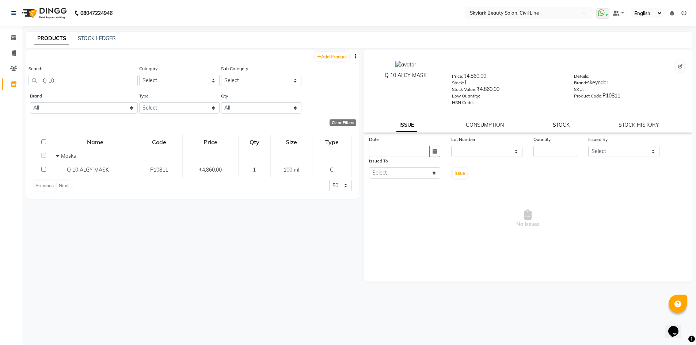
click at [564, 127] on link "STOCK" at bounding box center [561, 125] width 17 height 7
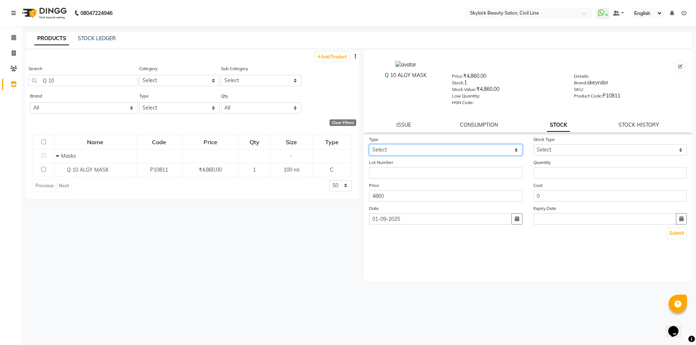
click at [503, 145] on select "Select In Out" at bounding box center [445, 149] width 153 height 11
click at [369, 144] on select "Select In Out" at bounding box center [445, 149] width 153 height 11
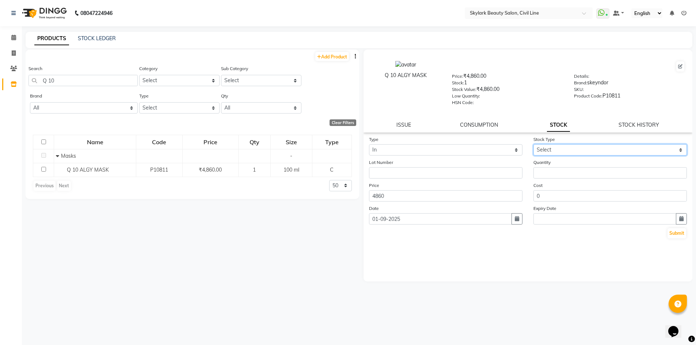
click at [560, 151] on select "Select New Stock Adjustment Return Other" at bounding box center [609, 149] width 153 height 11
click at [533, 144] on select "Select New Stock Adjustment Return Other" at bounding box center [609, 149] width 153 height 11
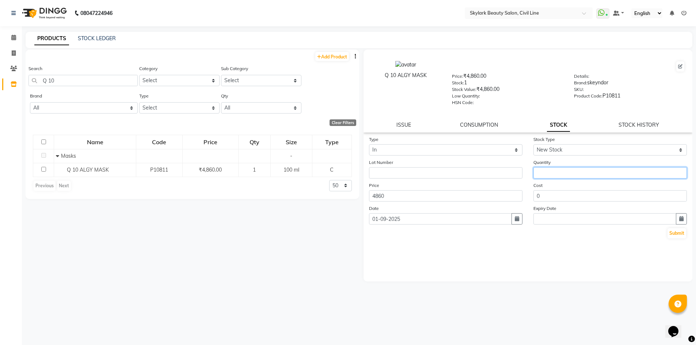
click at [552, 175] on input "number" at bounding box center [609, 172] width 153 height 11
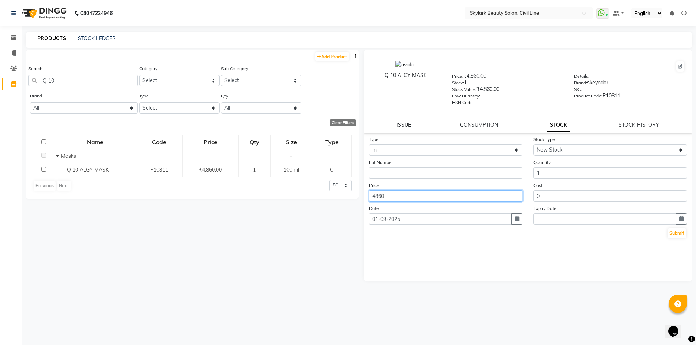
click at [487, 191] on input "4860" at bounding box center [445, 195] width 153 height 11
click at [676, 232] on button "Submit" at bounding box center [676, 233] width 19 height 10
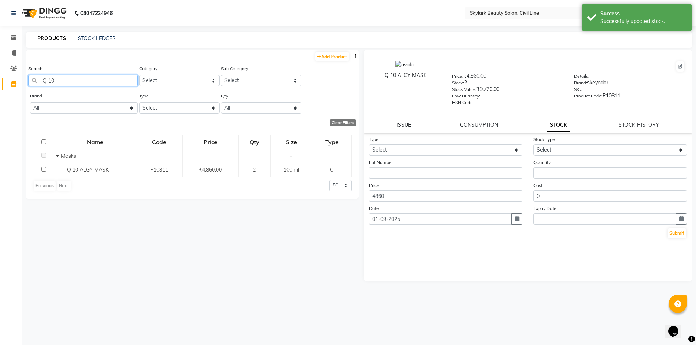
click at [82, 77] on input "Q 10" at bounding box center [82, 80] width 109 height 11
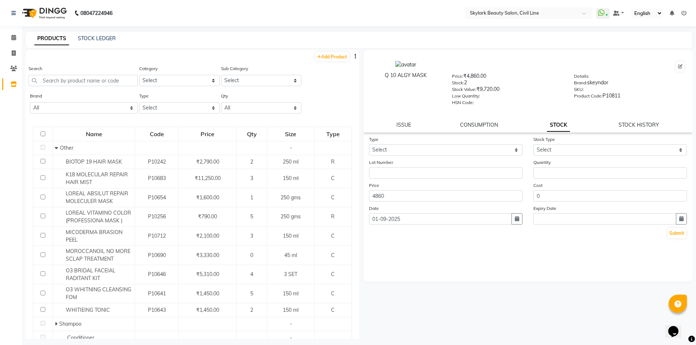
click at [327, 52] on div "Add Product" at bounding box center [193, 56] width 334 height 12
click at [327, 55] on link "Add Product" at bounding box center [332, 56] width 34 height 9
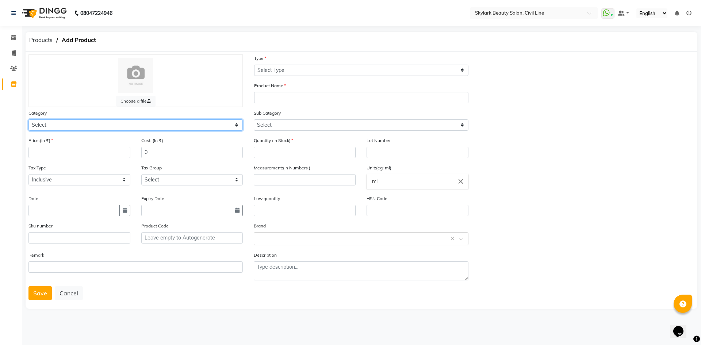
click at [150, 126] on select "Select Hair Skin Makeup Personal Care Appliances Beard Waxing Disposable Thread…" at bounding box center [135, 124] width 214 height 11
click at [28, 119] on select "Select Hair Skin Makeup Personal Care Appliances Beard Waxing Disposable Thread…" at bounding box center [135, 124] width 214 height 11
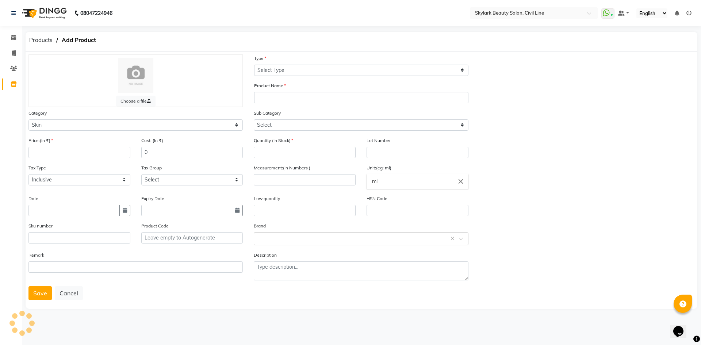
click at [335, 62] on div "Type Select Type Both Retail Consumable" at bounding box center [361, 65] width 214 height 22
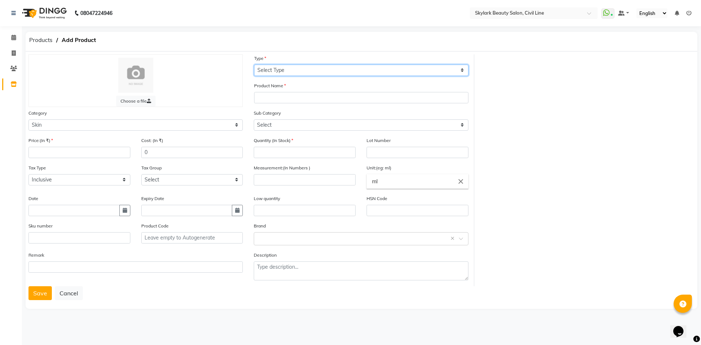
click at [331, 73] on select "Select Type Both Retail Consumable" at bounding box center [361, 70] width 214 height 11
click at [254, 65] on select "Select Type Both Retail Consumable" at bounding box center [361, 70] width 214 height 11
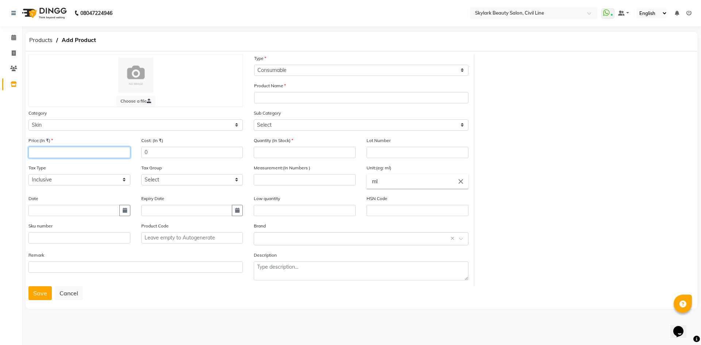
click at [96, 152] on input "number" at bounding box center [79, 152] width 102 height 11
click at [123, 210] on icon "button" at bounding box center [125, 210] width 4 height 5
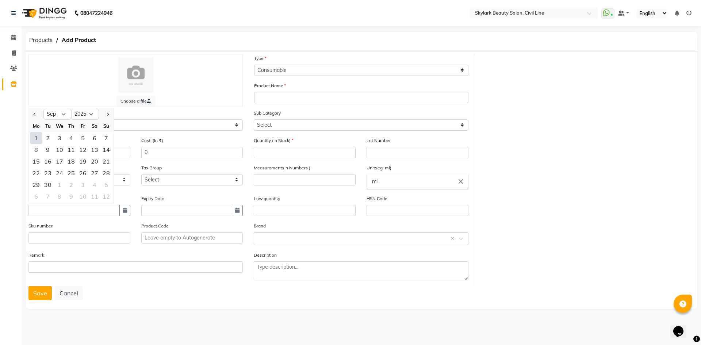
click at [34, 137] on div "1" at bounding box center [36, 138] width 12 height 12
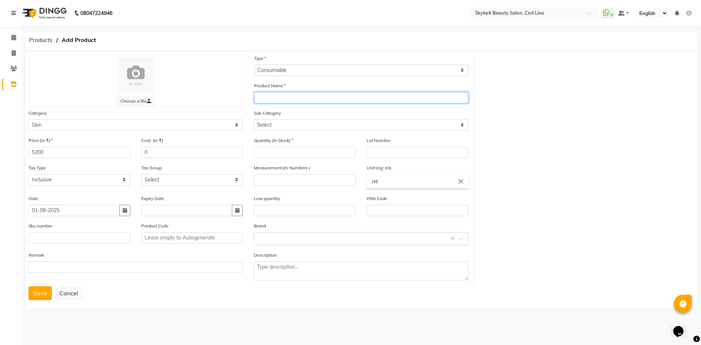
click at [289, 92] on input "text" at bounding box center [361, 97] width 214 height 11
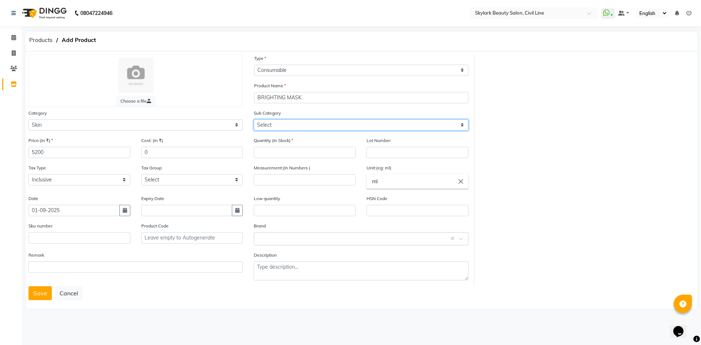
click at [287, 126] on select "Select Cleanser Facial Moisturiser Serum Toner Sun Care Masks Lip Care Eye Care…" at bounding box center [361, 124] width 214 height 11
click at [254, 119] on select "Select Cleanser Facial Moisturiser Serum Toner Sun Care Masks Lip Care Eye Care…" at bounding box center [361, 124] width 214 height 11
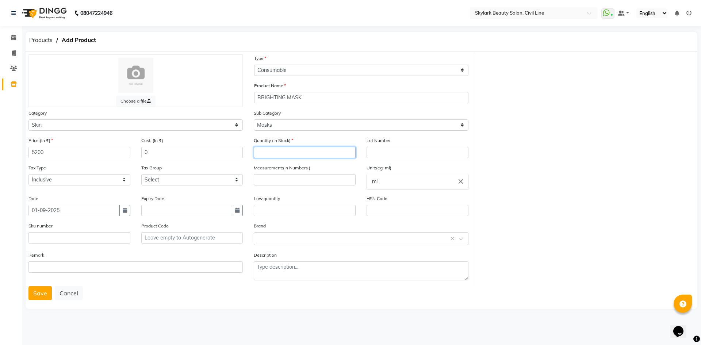
click at [274, 152] on input "number" at bounding box center [305, 152] width 102 height 11
click at [269, 182] on input "number" at bounding box center [305, 179] width 102 height 11
click at [321, 198] on div "Low quantity" at bounding box center [305, 206] width 102 height 22
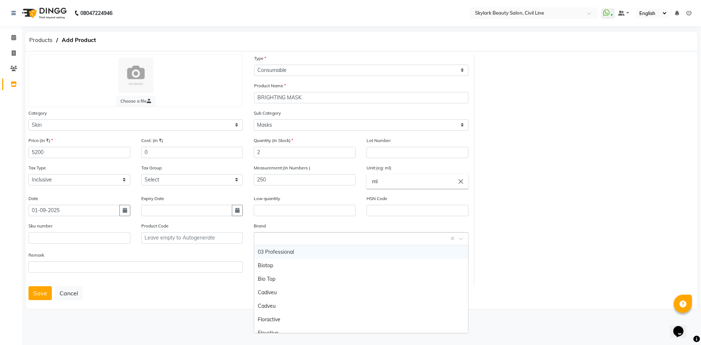
click at [282, 237] on input "text" at bounding box center [354, 239] width 192 height 8
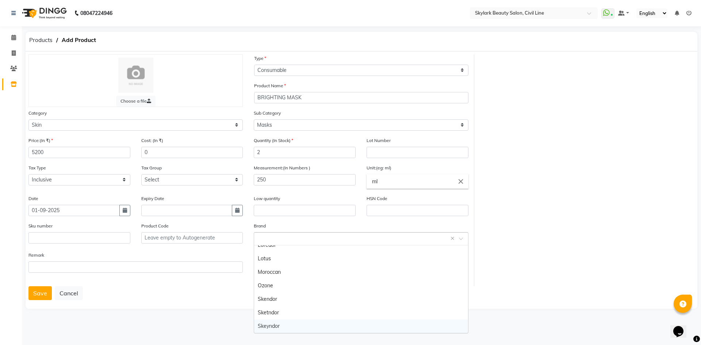
click at [288, 325] on div "Skeyndor" at bounding box center [361, 327] width 214 height 14
click at [35, 293] on button "Save" at bounding box center [39, 293] width 23 height 14
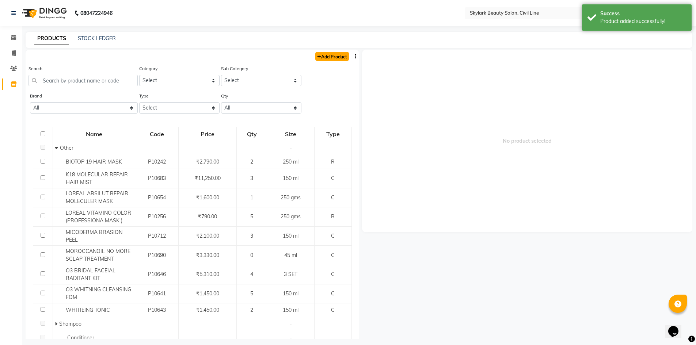
click at [335, 58] on link "Add Product" at bounding box center [332, 56] width 34 height 9
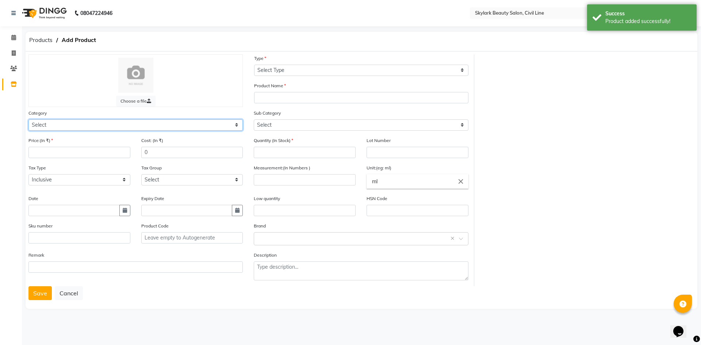
click at [160, 126] on select "Select Hair Skin Makeup Personal Care Appliances Beard Waxing Disposable Thread…" at bounding box center [135, 124] width 214 height 11
click at [28, 119] on select "Select Hair Skin Makeup Personal Care Appliances Beard Waxing Disposable Thread…" at bounding box center [135, 124] width 214 height 11
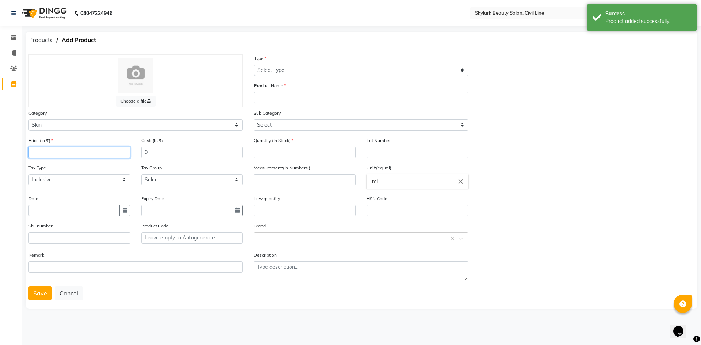
click at [76, 153] on input "number" at bounding box center [79, 152] width 102 height 11
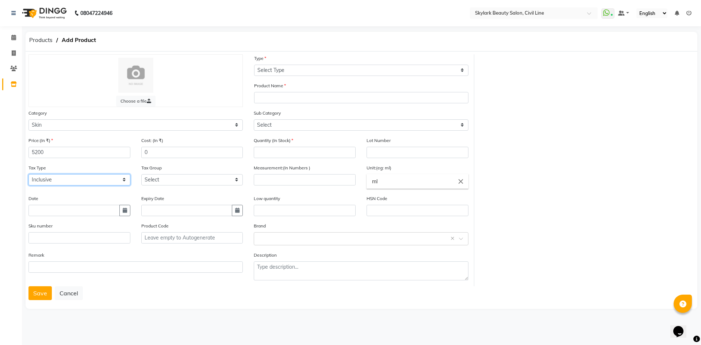
click at [70, 184] on select "Select Inclusive Exclusive" at bounding box center [79, 179] width 102 height 11
click at [115, 210] on input "text" at bounding box center [73, 210] width 91 height 11
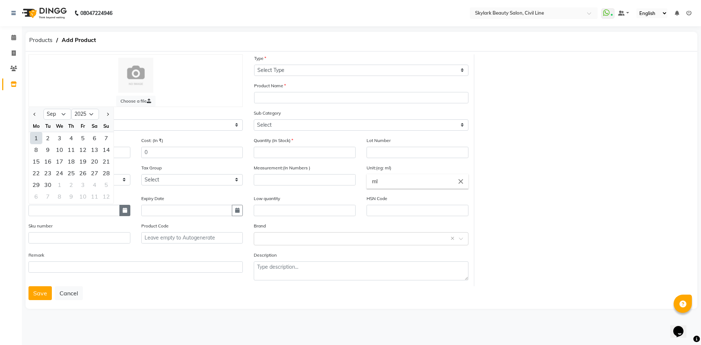
click at [119, 210] on button "button" at bounding box center [124, 210] width 11 height 11
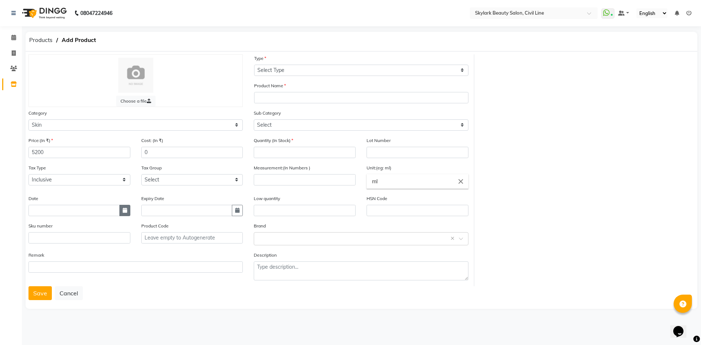
drag, startPoint x: 125, startPoint y: 209, endPoint x: 115, endPoint y: 204, distance: 10.9
click at [124, 209] on icon "button" at bounding box center [125, 210] width 4 height 5
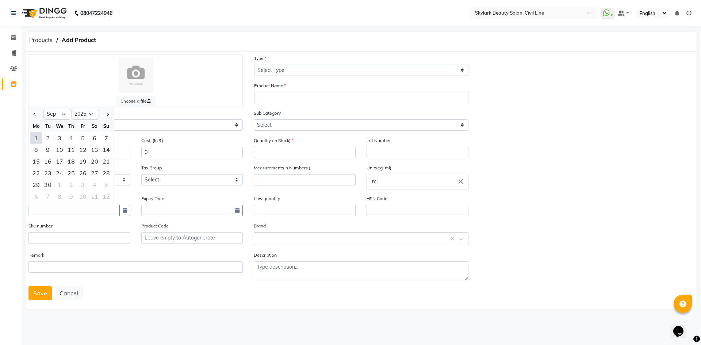
click at [36, 137] on div "1" at bounding box center [36, 138] width 12 height 12
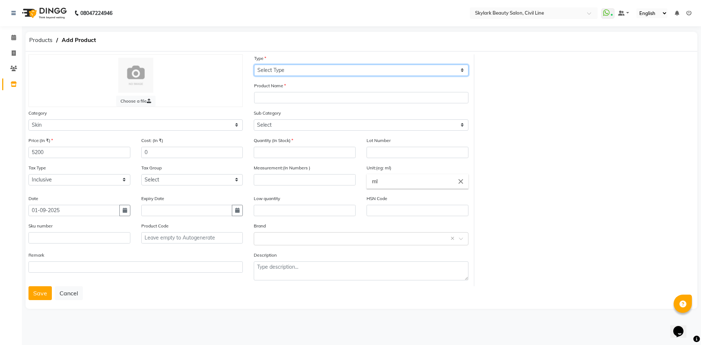
click at [313, 70] on select "Select Type Both Retail Consumable" at bounding box center [361, 70] width 214 height 11
click at [254, 65] on select "Select Type Both Retail Consumable" at bounding box center [361, 70] width 214 height 11
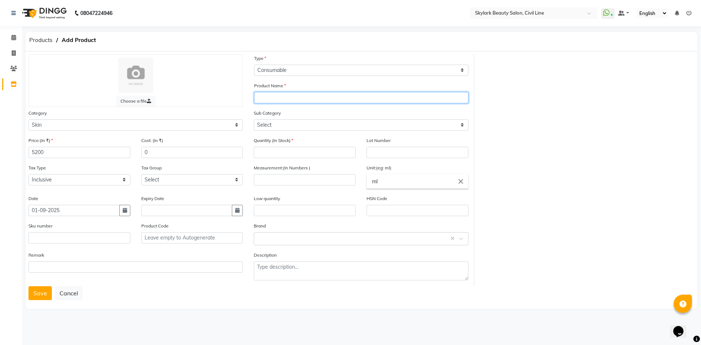
click at [327, 96] on input "text" at bounding box center [361, 97] width 214 height 11
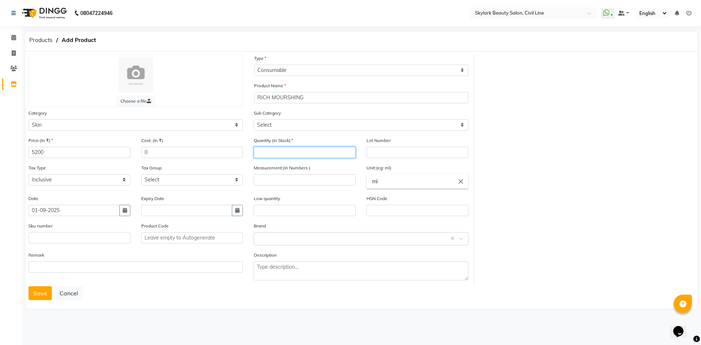
click at [302, 157] on input "number" at bounding box center [305, 152] width 102 height 11
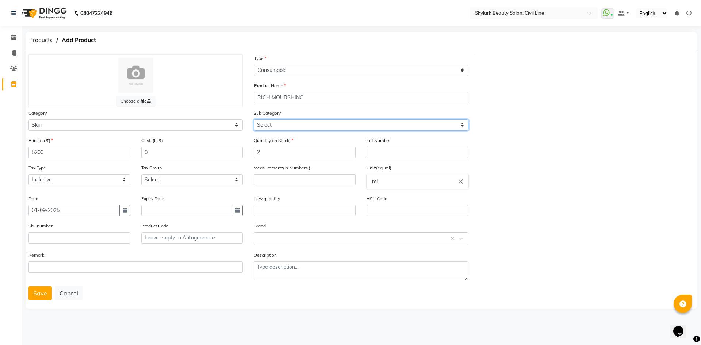
click at [280, 127] on select "Select Cleanser Facial Moisturiser Serum Toner Sun Care Masks Lip Care Eye Care…" at bounding box center [361, 124] width 214 height 11
click at [254, 119] on select "Select Cleanser Facial Moisturiser Serum Toner Sun Care Masks Lip Care Eye Care…" at bounding box center [361, 124] width 214 height 11
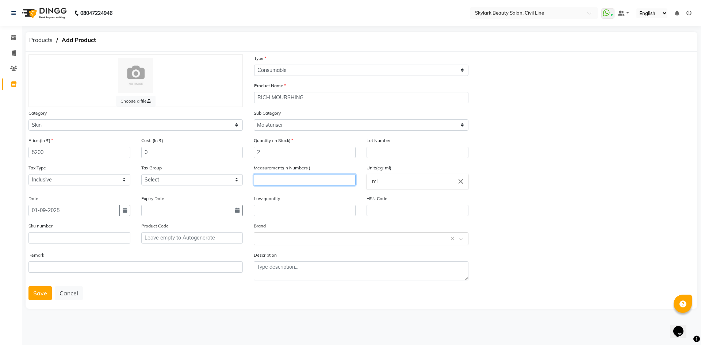
drag, startPoint x: 285, startPoint y: 180, endPoint x: 289, endPoint y: 179, distance: 3.7
click at [288, 179] on input "number" at bounding box center [305, 179] width 102 height 11
click at [345, 243] on div "Select brand or add custom brand ×" at bounding box center [361, 238] width 214 height 13
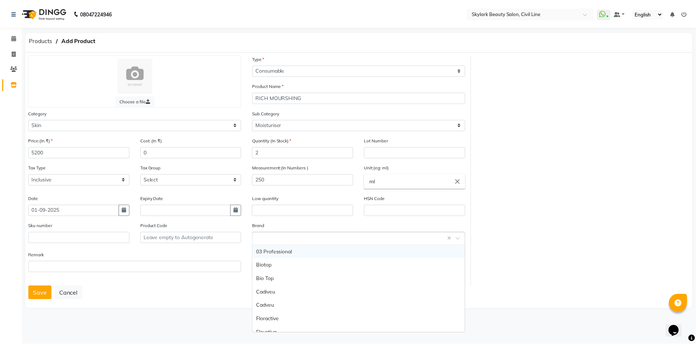
scroll to position [169, 0]
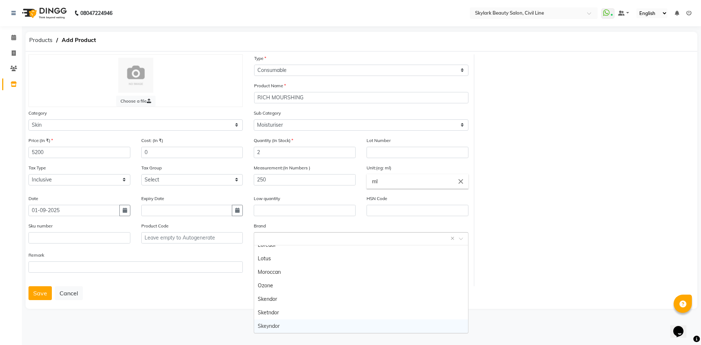
click at [269, 331] on div "Skeyndor" at bounding box center [361, 327] width 214 height 14
click at [34, 292] on button "Save" at bounding box center [39, 293] width 23 height 14
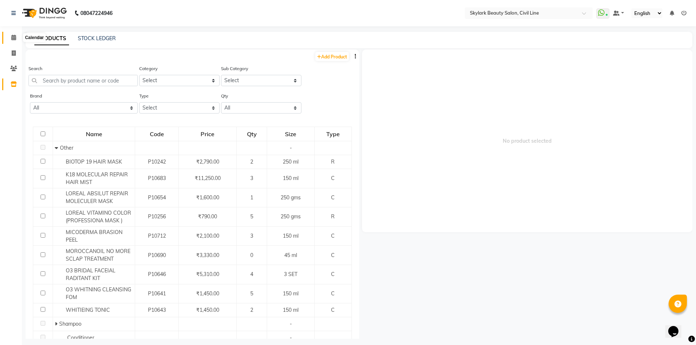
click at [16, 35] on span at bounding box center [13, 38] width 13 height 8
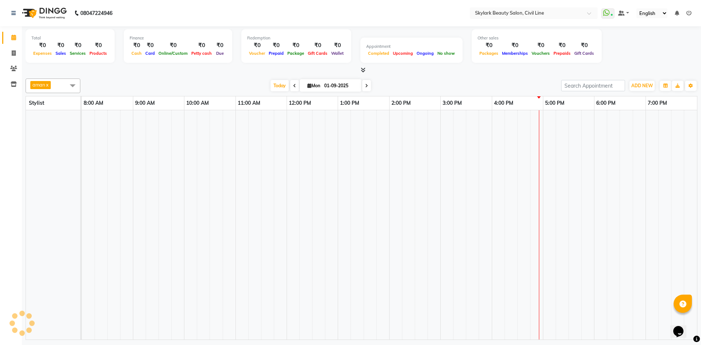
click at [540, 118] on div at bounding box center [539, 224] width 0 height 229
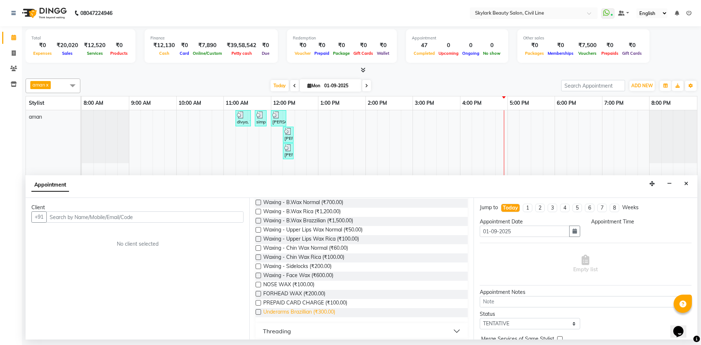
scroll to position [256, 0]
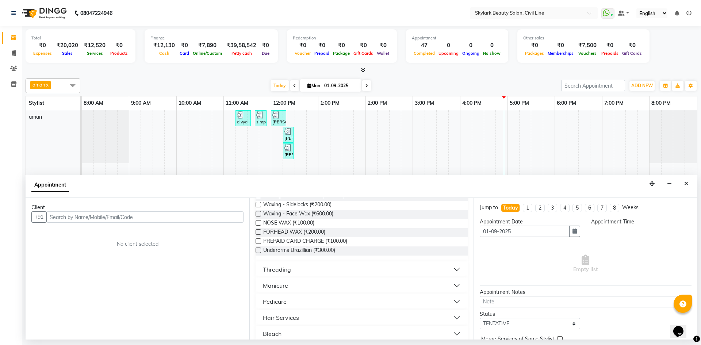
click at [279, 273] on div "Threading" at bounding box center [277, 269] width 28 height 9
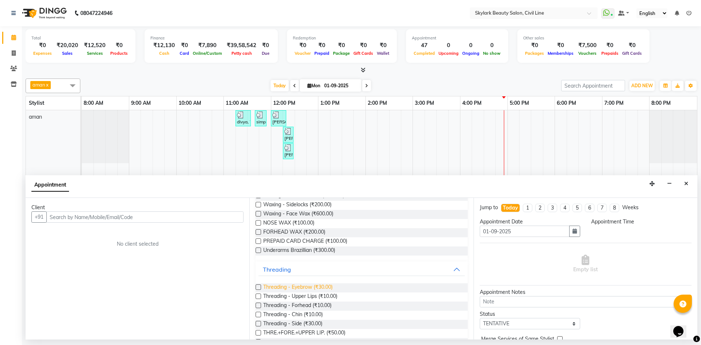
click at [309, 287] on span "Threading - Eyebrow (₹30.00)" at bounding box center [297, 287] width 69 height 9
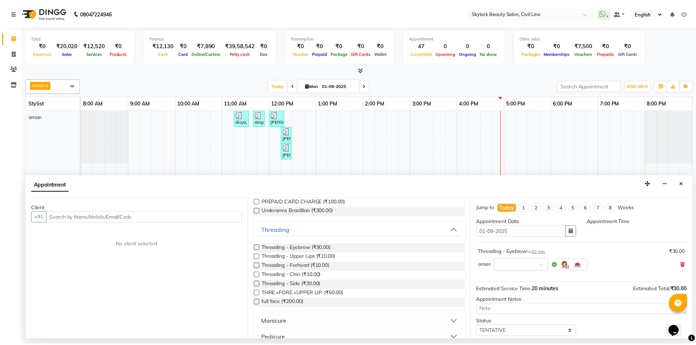
scroll to position [365, 0]
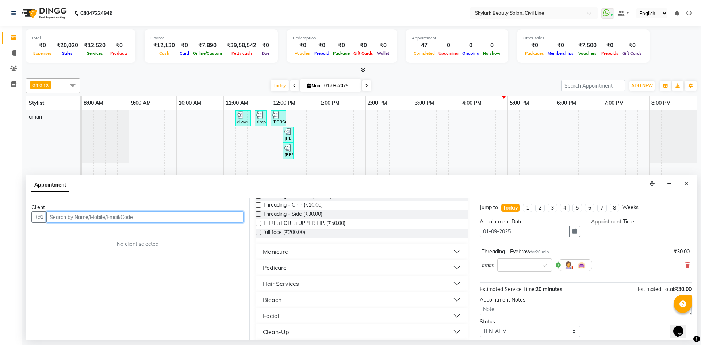
click at [73, 218] on input "text" at bounding box center [144, 216] width 197 height 11
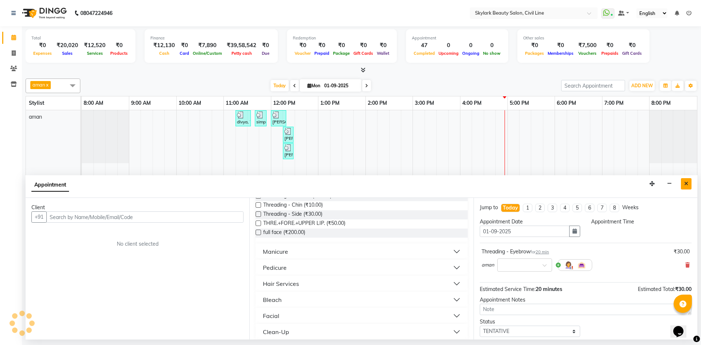
click at [687, 185] on icon "Close" at bounding box center [687, 183] width 4 height 5
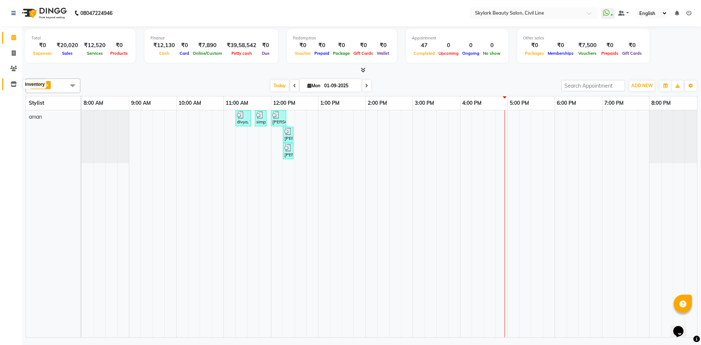
click at [15, 85] on icon at bounding box center [14, 83] width 6 height 5
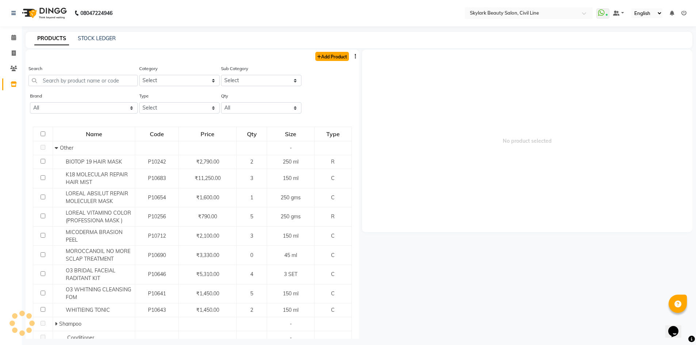
click at [336, 57] on link "Add Product" at bounding box center [332, 56] width 34 height 9
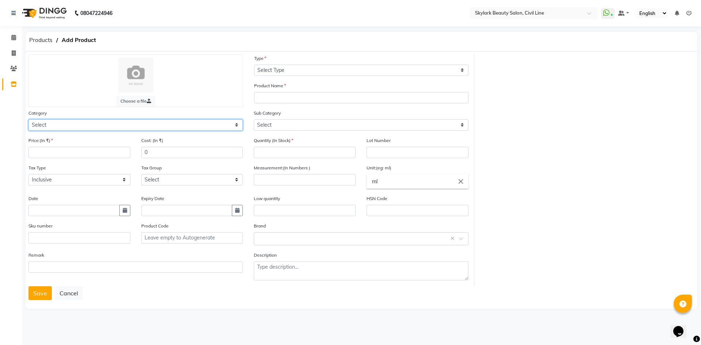
click at [38, 126] on select "Select Hair Skin Makeup Personal Care Appliances Beard Waxing Disposable Thread…" at bounding box center [135, 124] width 214 height 11
click at [28, 119] on select "Select Hair Skin Makeup Personal Care Appliances Beard Waxing Disposable Thread…" at bounding box center [135, 124] width 214 height 11
click at [15, 83] on icon at bounding box center [14, 83] width 6 height 5
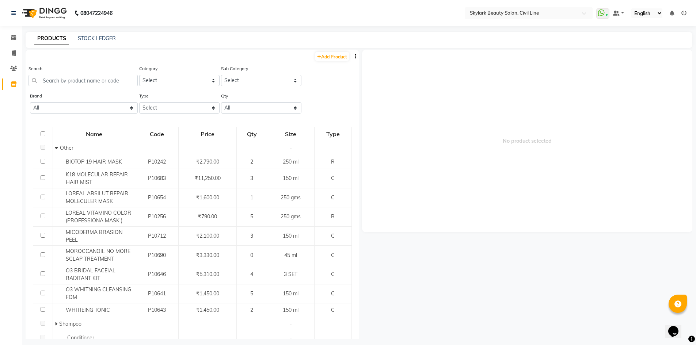
drag, startPoint x: 123, startPoint y: 100, endPoint x: 123, endPoint y: 104, distance: 3.7
click at [123, 104] on div "Brand All 03 Professional Biotop Bio Top Cadiveu Cadveu Floractive Flovstiva G.…" at bounding box center [84, 103] width 108 height 22
click at [123, 107] on select "All 03 Professional Biotop Bio Top Cadiveu Cadveu Floractive Flovstiva G.k K18 …" at bounding box center [84, 107] width 108 height 11
click at [30, 102] on select "All 03 Professional Biotop Bio Top Cadiveu Cadveu Floractive Flovstiva G.k K18 …" at bounding box center [84, 107] width 108 height 11
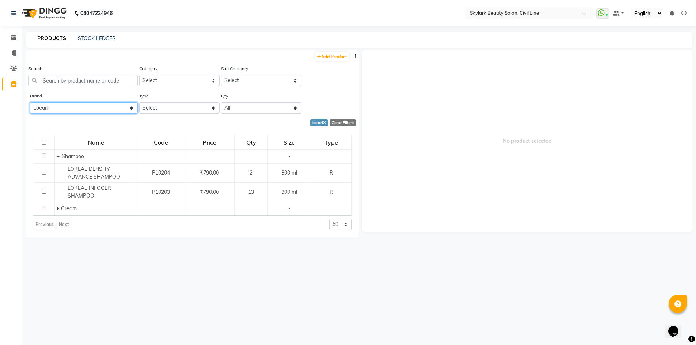
click at [126, 107] on select "All 03 Professional Biotop Bio Top Cadiveu Cadveu Floractive Flovstiva G.k K18 …" at bounding box center [84, 107] width 108 height 11
click at [30, 102] on select "All 03 Professional Biotop Bio Top Cadiveu Cadveu Floractive Flovstiva G.k K18 …" at bounding box center [84, 107] width 108 height 11
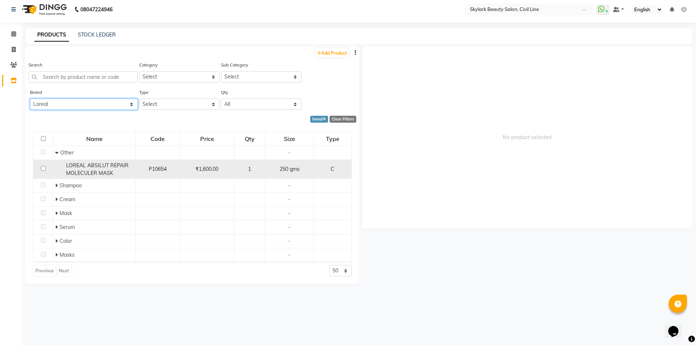
scroll to position [5, 0]
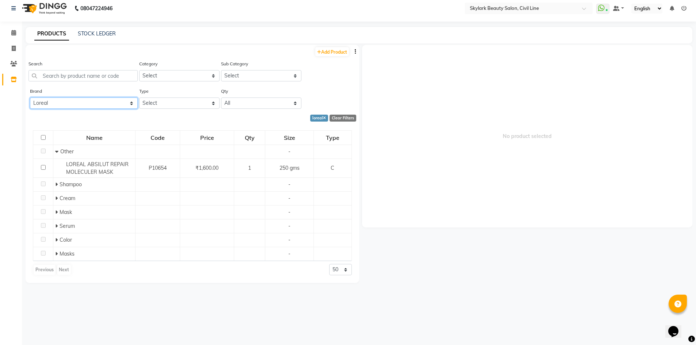
click at [133, 105] on select "All 03 Professional Biotop Bio Top Cadiveu Cadveu Floractive Flovstiva G.k K18 …" at bounding box center [84, 103] width 108 height 11
click at [99, 77] on input "text" at bounding box center [82, 75] width 109 height 11
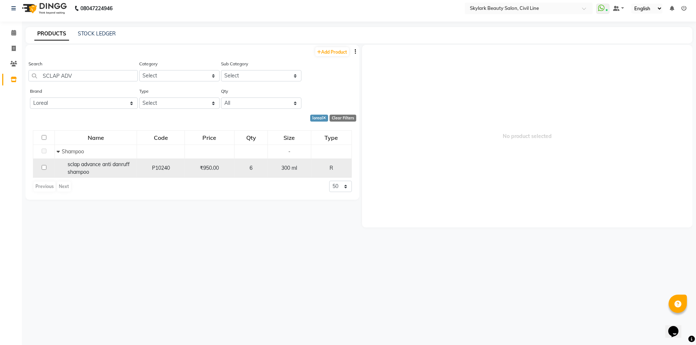
click at [214, 171] on span "₹950.00" at bounding box center [209, 168] width 19 height 7
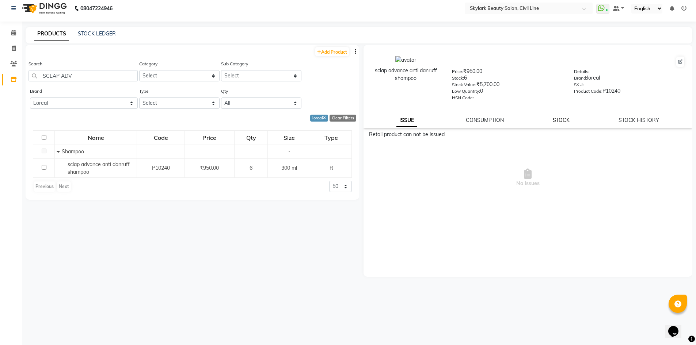
click at [567, 120] on link "STOCK" at bounding box center [561, 120] width 17 height 7
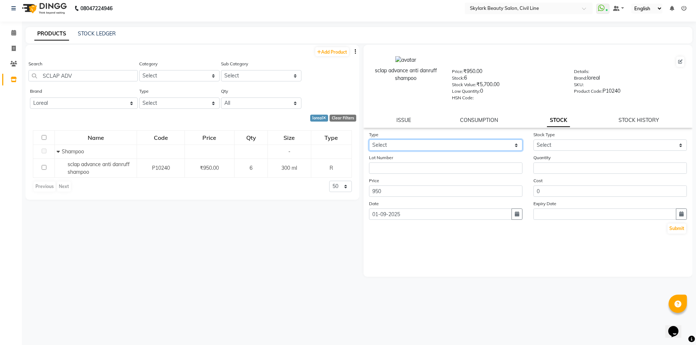
click at [490, 144] on select "Select In Out" at bounding box center [445, 145] width 153 height 11
click at [369, 140] on select "Select In Out" at bounding box center [445, 145] width 153 height 11
click at [563, 145] on select "Select New Stock Adjustment Return Other" at bounding box center [609, 145] width 153 height 11
click at [533, 140] on select "Select New Stock Adjustment Return Other" at bounding box center [609, 145] width 153 height 11
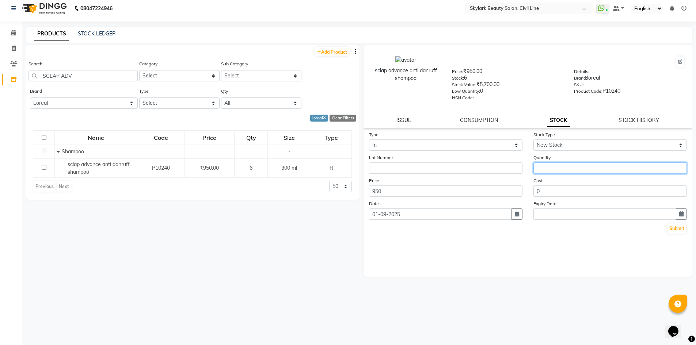
click at [567, 165] on input "number" at bounding box center [609, 168] width 153 height 11
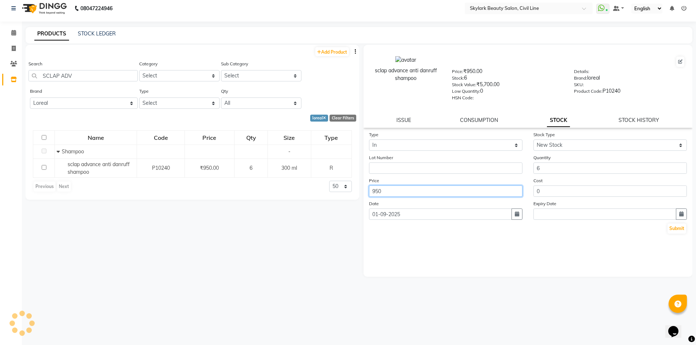
click at [428, 192] on input "950" at bounding box center [445, 191] width 153 height 11
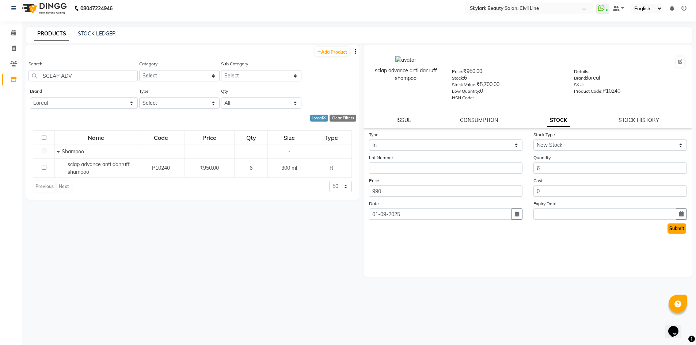
click at [676, 227] on button "Submit" at bounding box center [676, 229] width 19 height 10
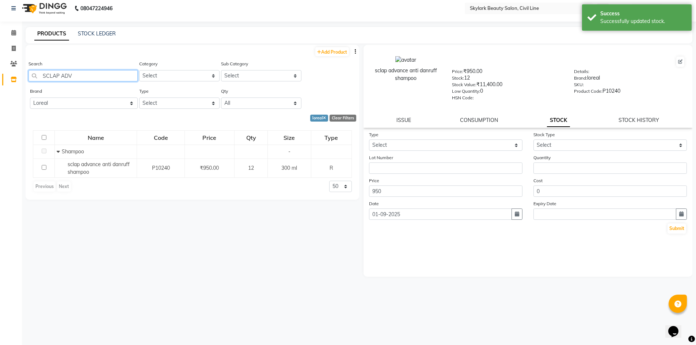
click at [80, 76] on input "SCLAP ADV" at bounding box center [82, 75] width 109 height 11
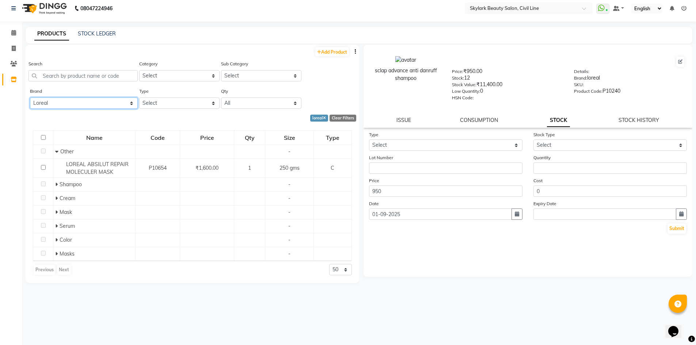
click at [126, 104] on select "All 03 Professional Biotop Bio Top Cadiveu Cadveu Floractive Flovstiva G.k K18 …" at bounding box center [84, 103] width 108 height 11
click at [30, 98] on select "All 03 Professional Biotop Bio Top Cadiveu Cadveu Floractive Flovstiva G.k K18 …" at bounding box center [84, 103] width 108 height 11
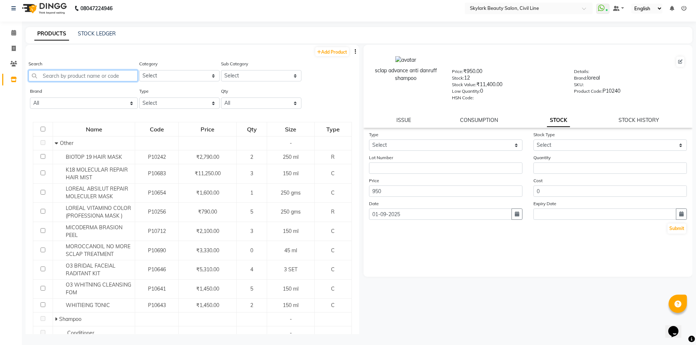
click at [70, 74] on input "text" at bounding box center [82, 75] width 109 height 11
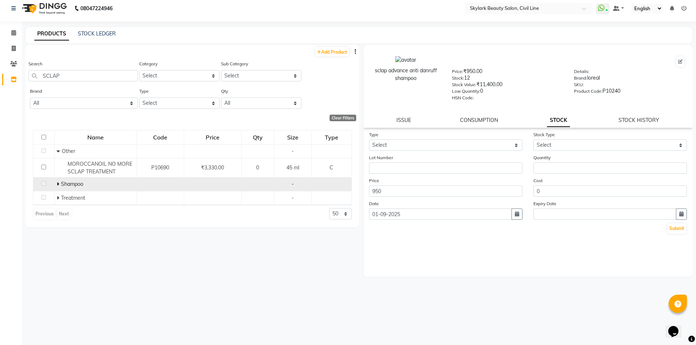
click at [56, 180] on td "Shampoo" at bounding box center [95, 185] width 82 height 14
click at [58, 183] on icon at bounding box center [58, 184] width 3 height 5
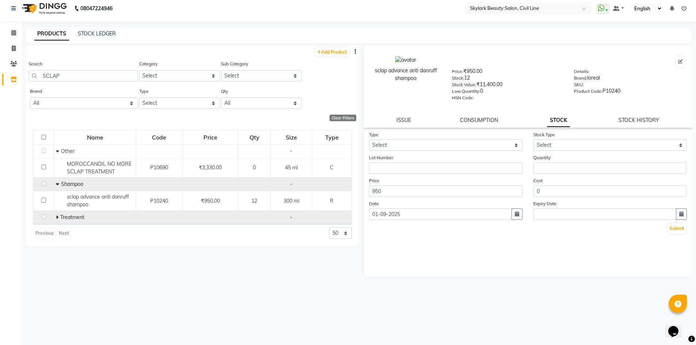
click at [59, 219] on span at bounding box center [58, 217] width 4 height 7
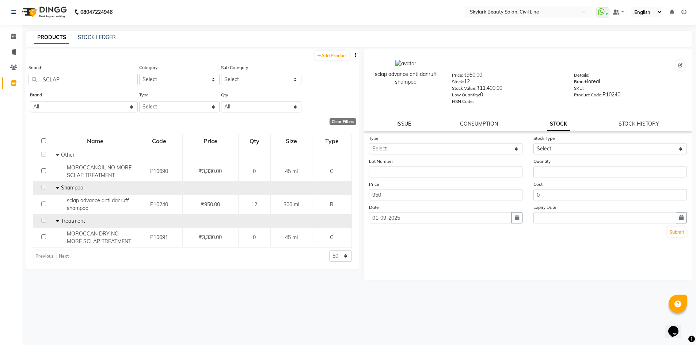
scroll to position [0, 0]
click at [88, 80] on input "SCLAP" at bounding box center [82, 80] width 109 height 11
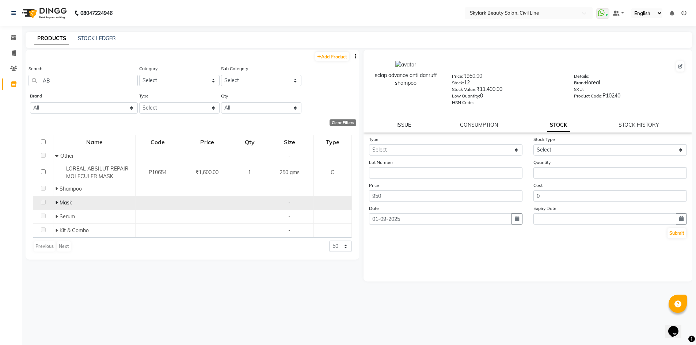
click at [60, 202] on span "Mask" at bounding box center [66, 202] width 12 height 7
click at [60, 203] on span "Mask" at bounding box center [66, 202] width 12 height 7
click at [57, 202] on icon at bounding box center [56, 202] width 3 height 5
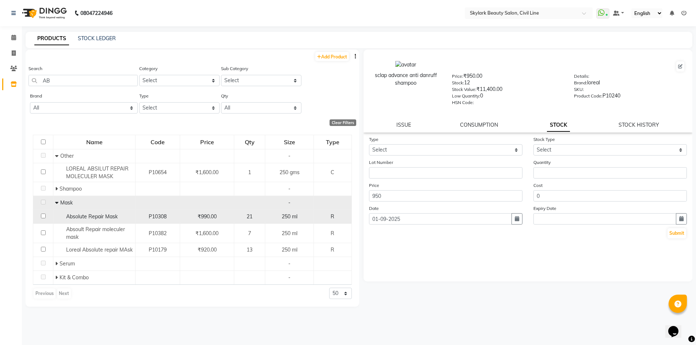
click at [255, 214] on div "21" at bounding box center [249, 217] width 25 height 8
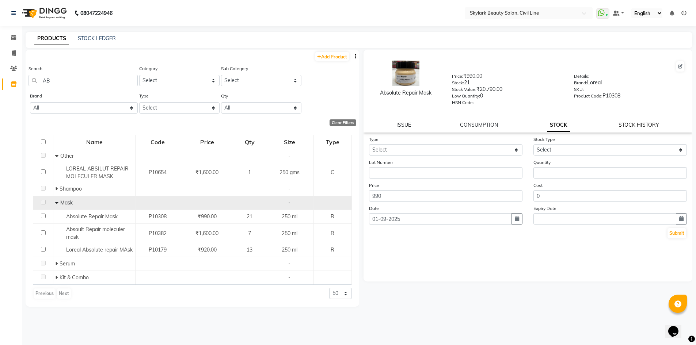
click at [650, 126] on link "STOCK HISTORY" at bounding box center [638, 125] width 41 height 7
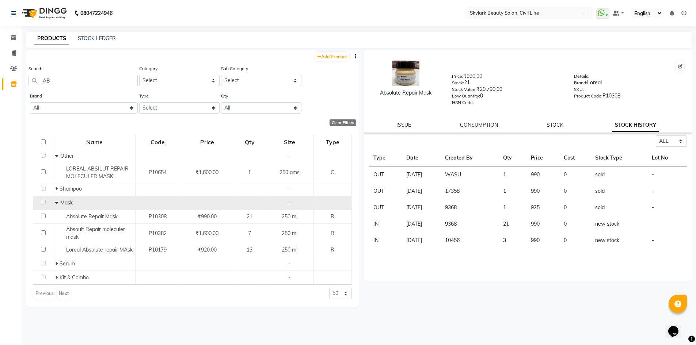
click at [549, 122] on link "STOCK" at bounding box center [554, 125] width 17 height 7
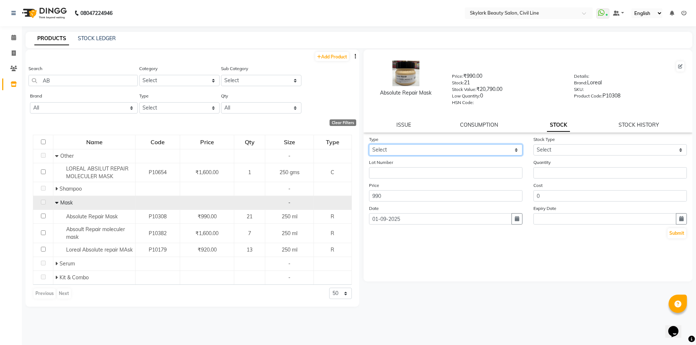
click at [478, 151] on select "Select In Out" at bounding box center [445, 149] width 153 height 11
click at [369, 144] on select "Select In Out" at bounding box center [445, 149] width 153 height 11
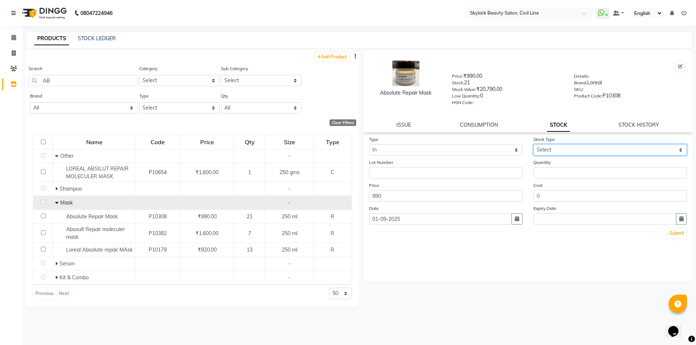
click at [552, 148] on select "Select New Stock Adjustment Return Other" at bounding box center [609, 149] width 153 height 11
click at [533, 144] on select "Select New Stock Adjustment Return Other" at bounding box center [609, 149] width 153 height 11
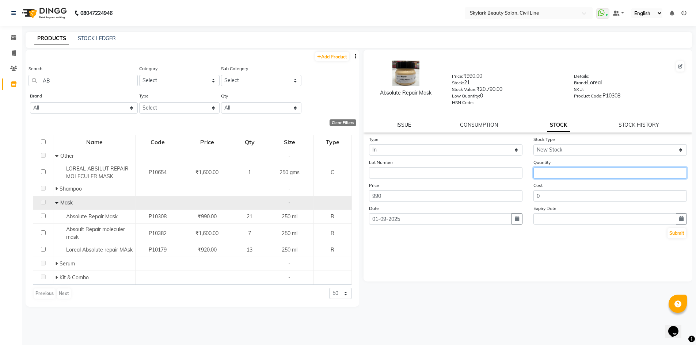
click at [541, 173] on input "number" at bounding box center [609, 172] width 153 height 11
click at [681, 234] on button "Submit" at bounding box center [676, 233] width 19 height 10
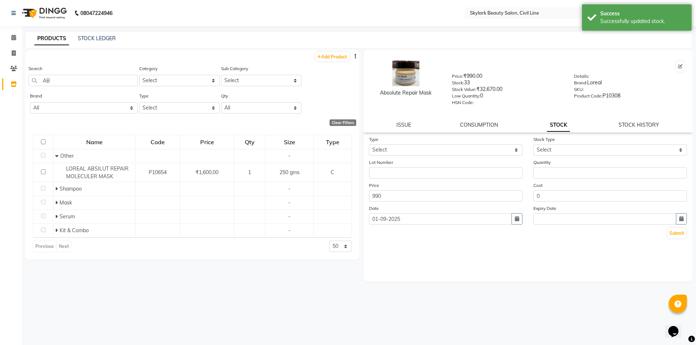
click at [91, 74] on div "Search AB" at bounding box center [82, 76] width 109 height 22
click at [91, 79] on input "AB" at bounding box center [82, 80] width 109 height 11
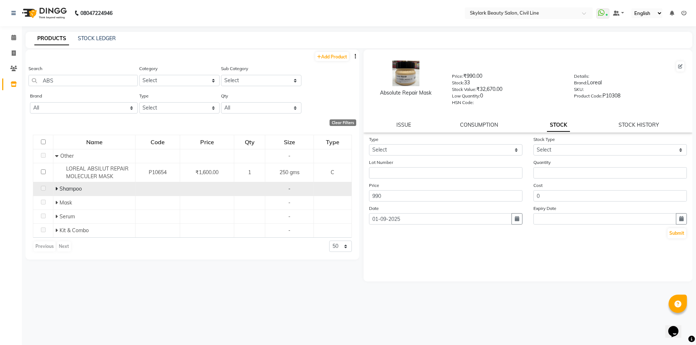
click at [58, 189] on span at bounding box center [57, 189] width 4 height 7
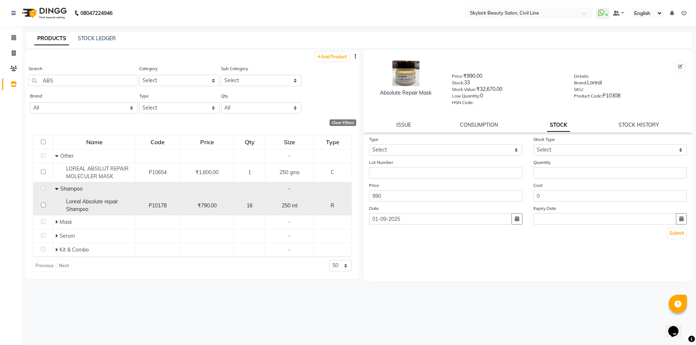
click at [232, 210] on td "₹790.00" at bounding box center [207, 205] width 54 height 19
drag, startPoint x: 235, startPoint y: 204, endPoint x: 222, endPoint y: 206, distance: 12.9
click at [230, 205] on td "₹790.00" at bounding box center [207, 205] width 54 height 19
click at [221, 206] on div "₹790.00" at bounding box center [207, 206] width 48 height 8
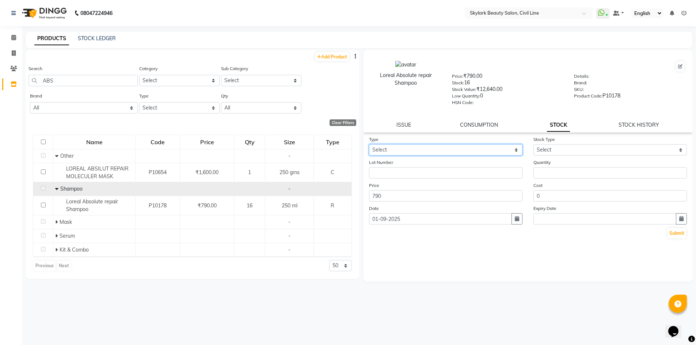
click at [480, 152] on select "Select In Out" at bounding box center [445, 149] width 153 height 11
click at [369, 144] on select "Select In Out" at bounding box center [445, 149] width 153 height 11
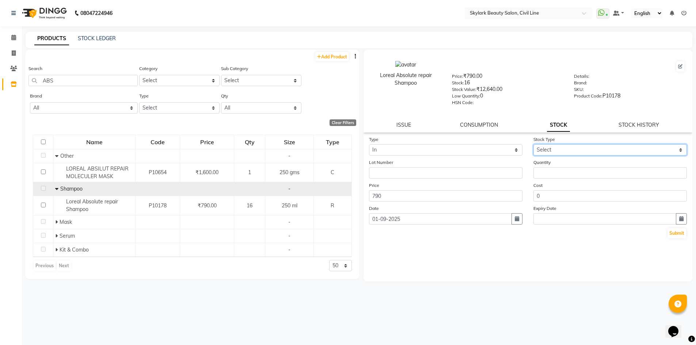
click at [553, 147] on select "Select New Stock Adjustment Return Other" at bounding box center [609, 149] width 153 height 11
click at [533, 144] on select "Select New Stock Adjustment Return Other" at bounding box center [609, 149] width 153 height 11
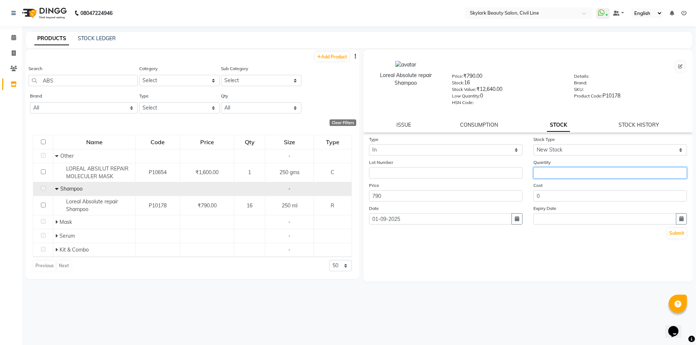
click at [546, 172] on input "number" at bounding box center [609, 172] width 153 height 11
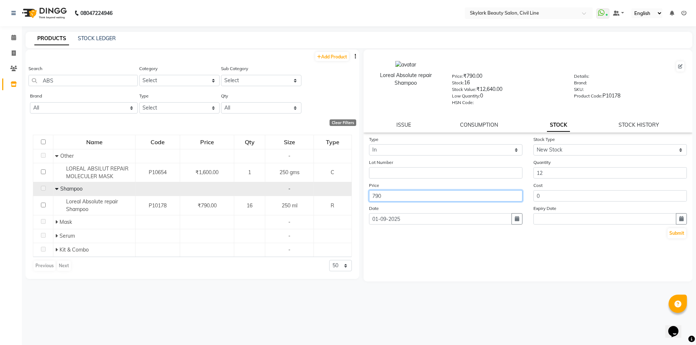
click at [461, 200] on input "790" at bounding box center [445, 195] width 153 height 11
click at [681, 233] on button "Submit" at bounding box center [676, 233] width 19 height 10
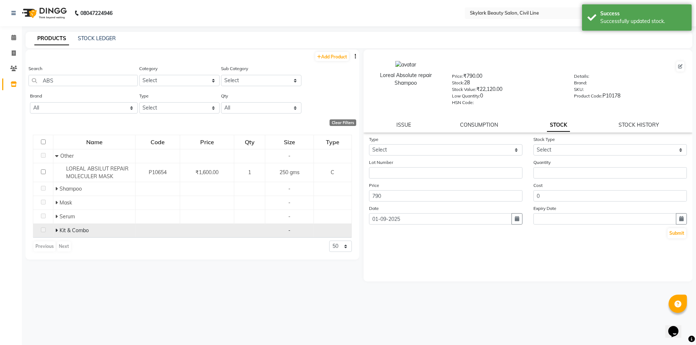
click at [59, 230] on span at bounding box center [57, 230] width 4 height 7
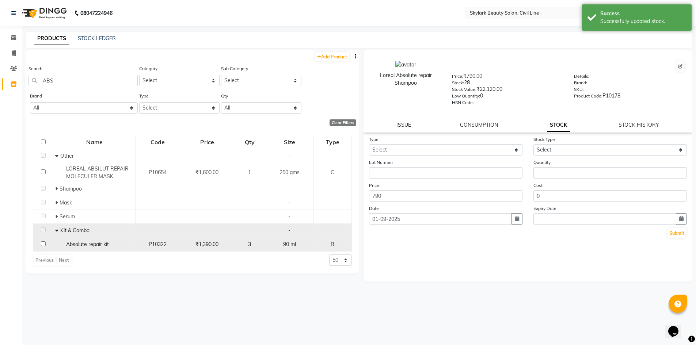
click at [240, 243] on div "3" at bounding box center [249, 245] width 25 height 8
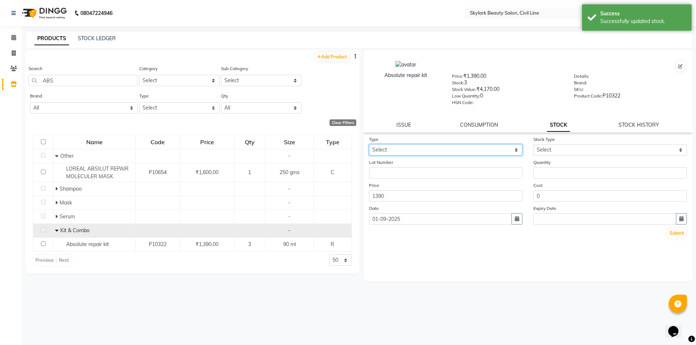
click at [481, 149] on select "Select In Out" at bounding box center [445, 149] width 153 height 11
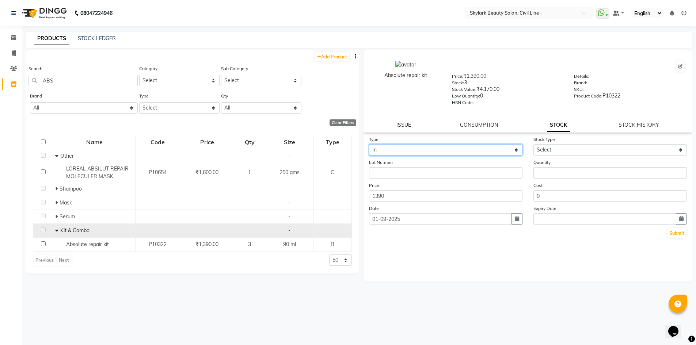
click at [369, 144] on select "Select In Out" at bounding box center [445, 149] width 153 height 11
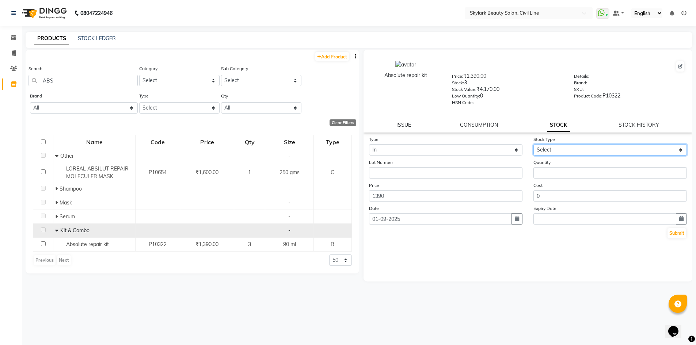
click at [545, 150] on select "Select New Stock Adjustment Return Other" at bounding box center [609, 149] width 153 height 11
click at [533, 144] on select "Select New Stock Adjustment Return Other" at bounding box center [609, 149] width 153 height 11
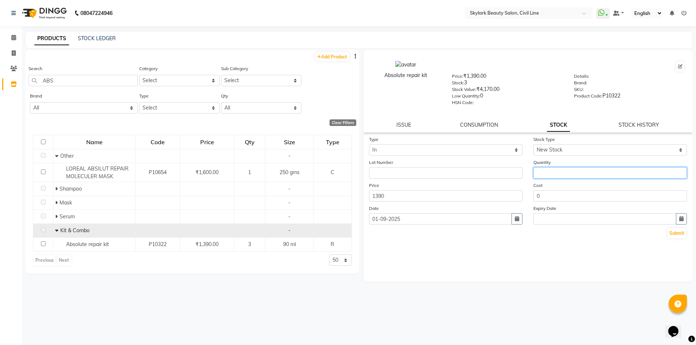
click at [550, 173] on input "number" at bounding box center [609, 172] width 153 height 11
click at [671, 233] on button "Submit" at bounding box center [676, 233] width 19 height 10
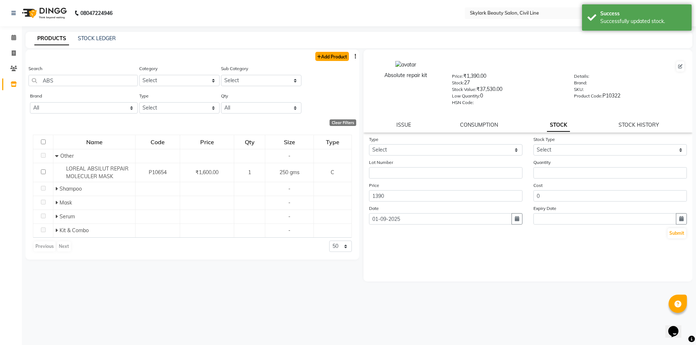
click at [328, 55] on link "Add Product" at bounding box center [332, 56] width 34 height 9
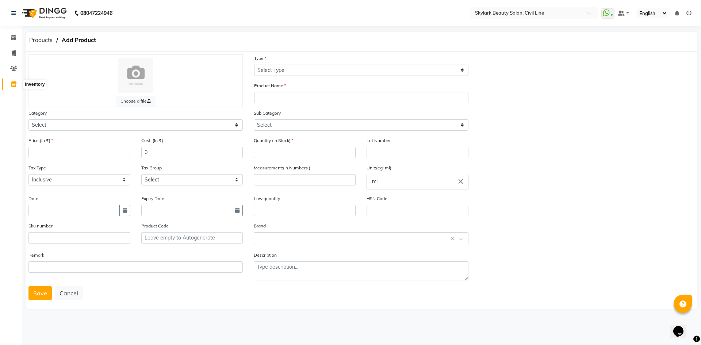
drag, startPoint x: 14, startPoint y: 85, endPoint x: 10, endPoint y: 72, distance: 14.5
click at [14, 85] on icon at bounding box center [14, 83] width 6 height 5
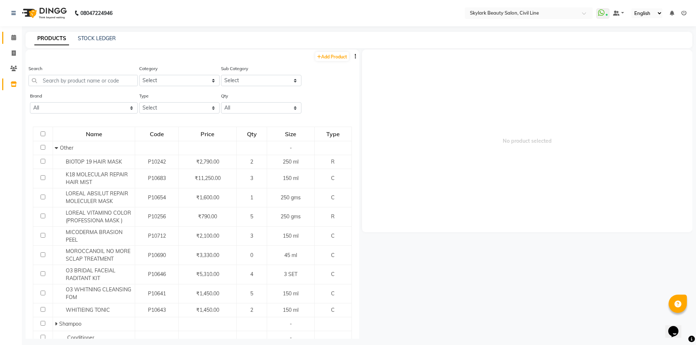
click at [6, 39] on link "Calendar" at bounding box center [11, 38] width 18 height 12
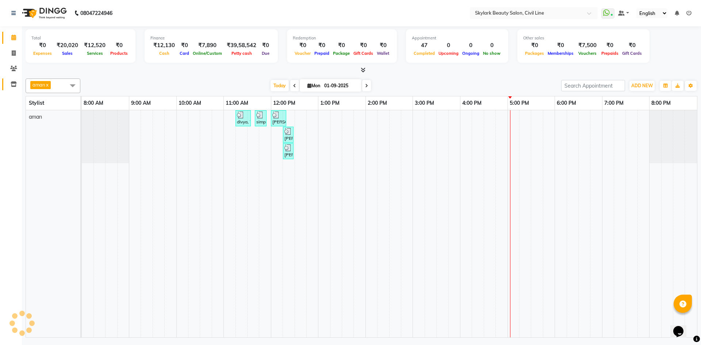
click at [14, 79] on link "Inventory" at bounding box center [11, 85] width 18 height 12
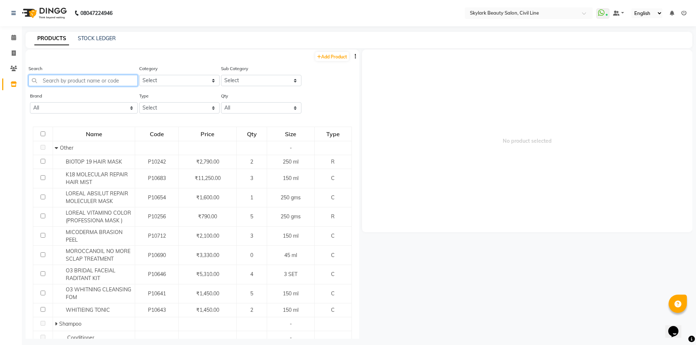
click at [87, 81] on input "text" at bounding box center [82, 80] width 109 height 11
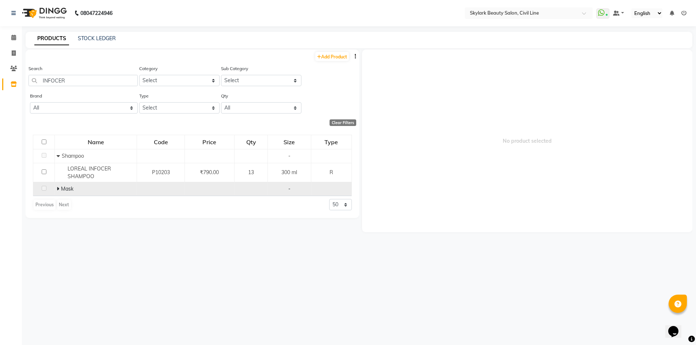
click at [57, 186] on span at bounding box center [58, 189] width 3 height 7
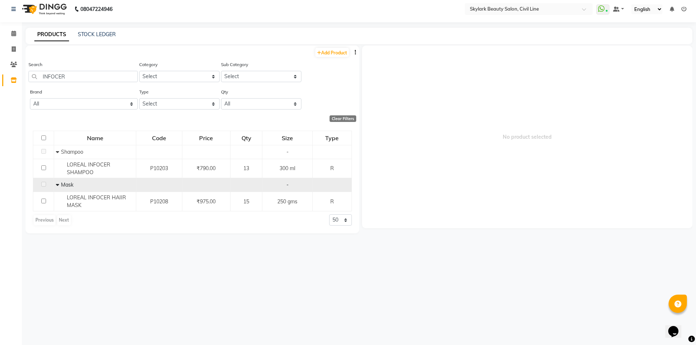
scroll to position [5, 0]
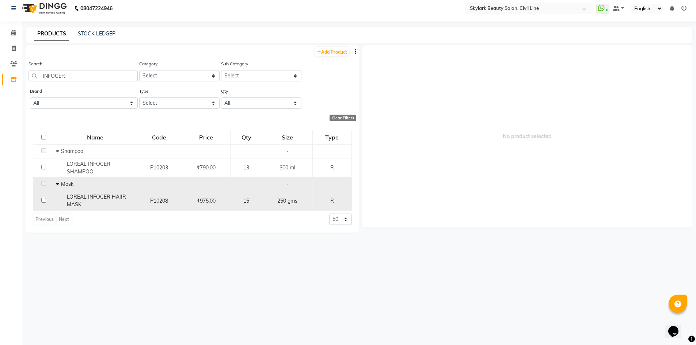
click at [216, 204] on span "₹975.00" at bounding box center [206, 201] width 19 height 7
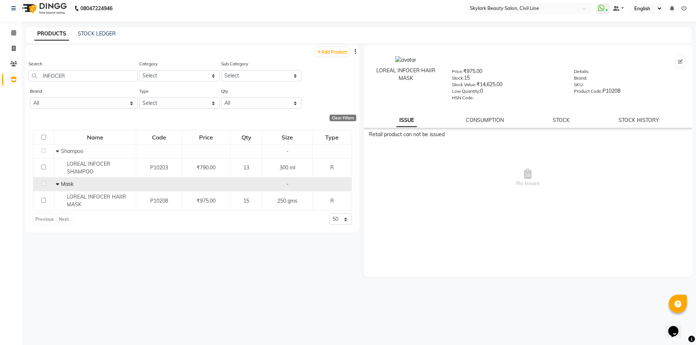
click at [571, 117] on div "ISSUE CONSUMPTION STOCK STOCK HISTORY" at bounding box center [528, 121] width 312 height 8
click at [567, 119] on link "STOCK" at bounding box center [561, 120] width 17 height 7
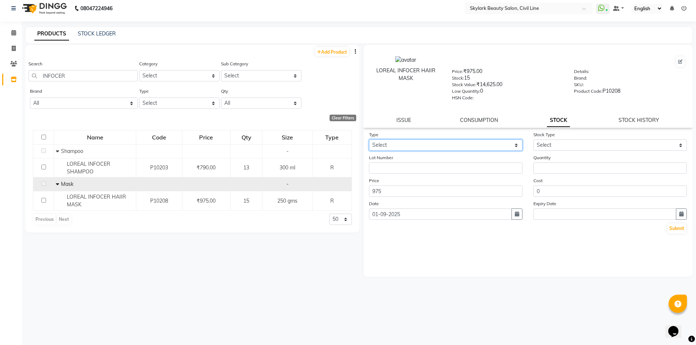
click at [516, 141] on select "Select In Out" at bounding box center [445, 145] width 153 height 11
click at [369, 140] on select "Select In Out" at bounding box center [445, 145] width 153 height 11
click at [548, 146] on select "Select New Stock Adjustment Return Other" at bounding box center [609, 145] width 153 height 11
click at [533, 140] on select "Select New Stock Adjustment Return Other" at bounding box center [609, 145] width 153 height 11
click at [556, 162] on div "Quantity" at bounding box center [610, 164] width 164 height 20
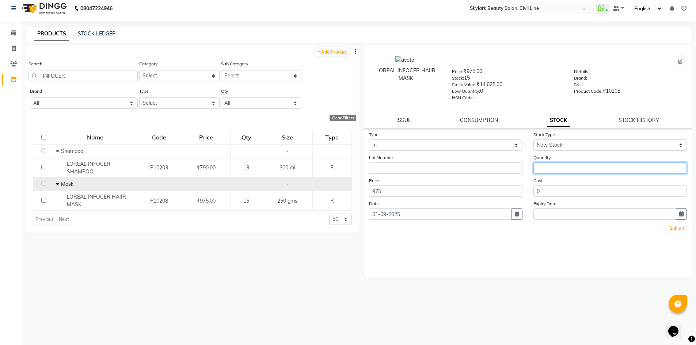
click at [556, 168] on input "number" at bounding box center [609, 168] width 153 height 11
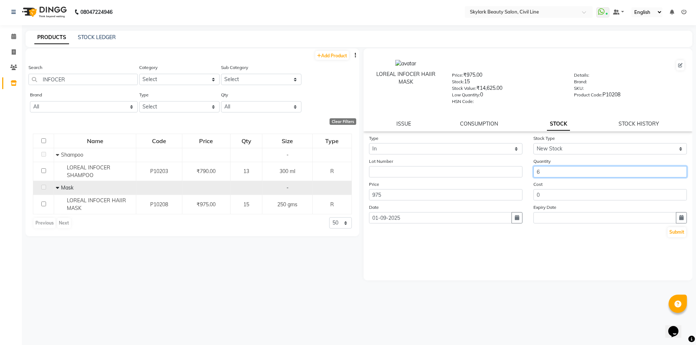
scroll to position [0, 0]
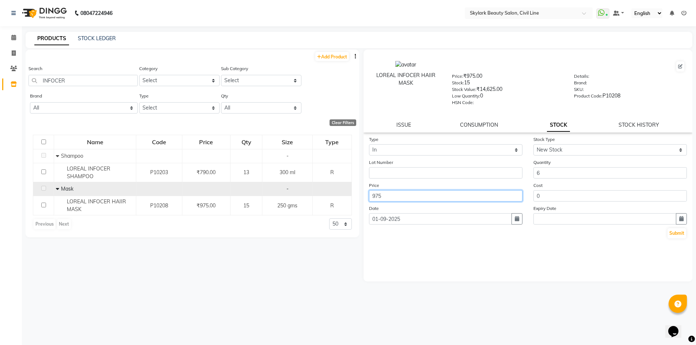
click at [445, 197] on input "975" at bounding box center [445, 195] width 153 height 11
click at [673, 233] on button "Submit" at bounding box center [676, 233] width 19 height 10
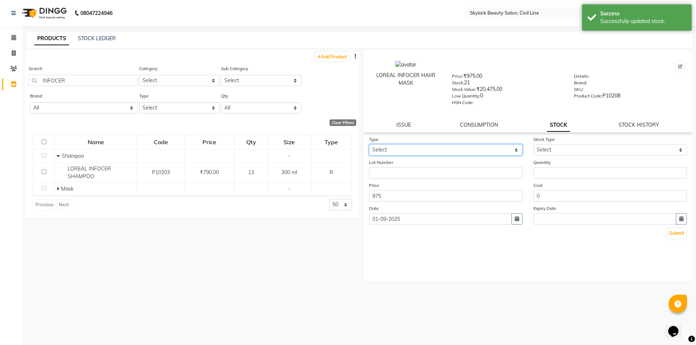
click at [448, 147] on select "Select In Out" at bounding box center [445, 149] width 153 height 11
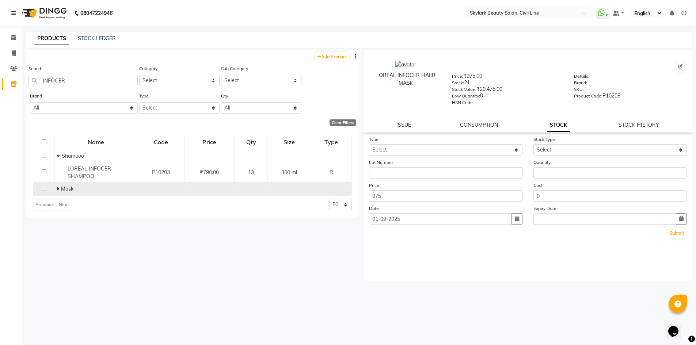
click at [59, 191] on icon at bounding box center [58, 188] width 3 height 5
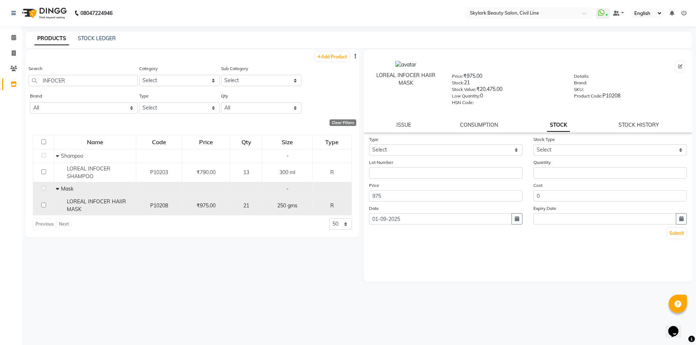
click at [227, 206] on div "₹975.00" at bounding box center [206, 206] width 42 height 8
click at [237, 205] on div "21" at bounding box center [246, 206] width 26 height 8
click at [211, 205] on span "₹975.00" at bounding box center [206, 205] width 19 height 7
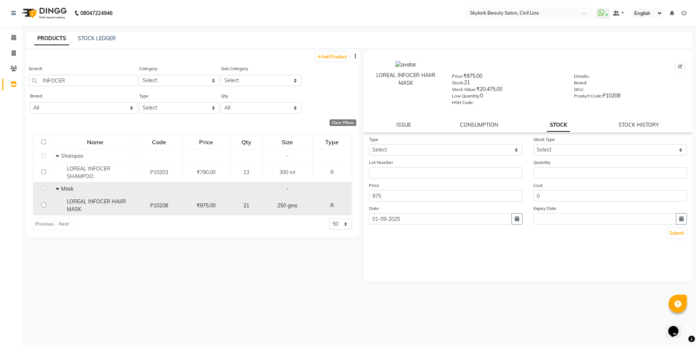
click at [291, 205] on span "250 gms" at bounding box center [287, 205] width 20 height 7
click at [274, 205] on div "250 gms" at bounding box center [287, 206] width 44 height 8
click at [254, 206] on div "21" at bounding box center [246, 206] width 26 height 8
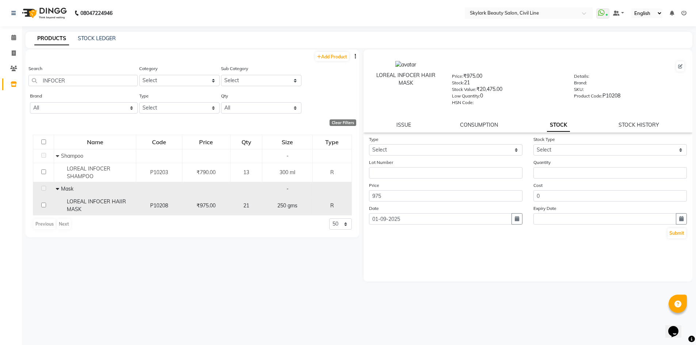
click at [254, 206] on div "21" at bounding box center [246, 206] width 26 height 8
click at [48, 205] on td at bounding box center [43, 205] width 21 height 19
click at [44, 204] on input "checkbox" at bounding box center [43, 205] width 5 height 5
click at [224, 205] on div "₹975.00" at bounding box center [206, 206] width 42 height 8
click at [399, 125] on link "ISSUE" at bounding box center [403, 125] width 15 height 7
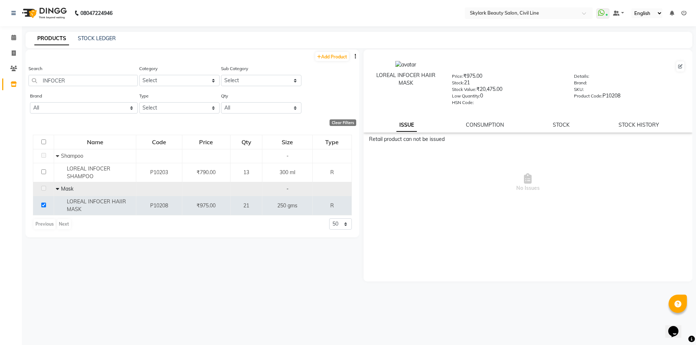
drag, startPoint x: 476, startPoint y: 119, endPoint x: 483, endPoint y: 120, distance: 7.1
click at [482, 120] on div "LOREAL INFOCER HAIIR MASK Price: ₹975.00 Stock: 21 Stock Value: ₹20,475.00 Low …" at bounding box center [527, 91] width 329 height 83
click at [481, 129] on div "CONSUMPTION" at bounding box center [485, 125] width 38 height 8
click at [492, 125] on link "CONSUMPTION" at bounding box center [485, 125] width 38 height 7
click at [555, 123] on div "LOREAL INFOCER HAIIR MASK Price: ₹975.00 Stock: 21 Stock Value: ₹20,475.00 Low …" at bounding box center [527, 91] width 329 height 83
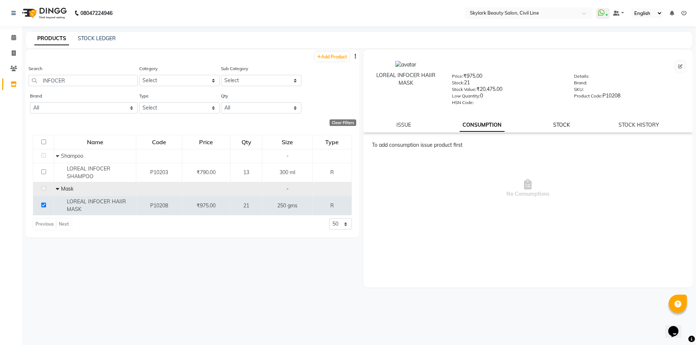
click at [559, 124] on link "STOCK" at bounding box center [561, 125] width 17 height 7
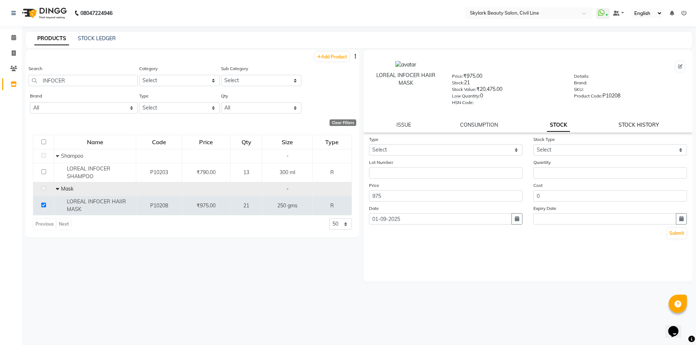
click at [647, 122] on link "STOCK HISTORY" at bounding box center [638, 125] width 41 height 7
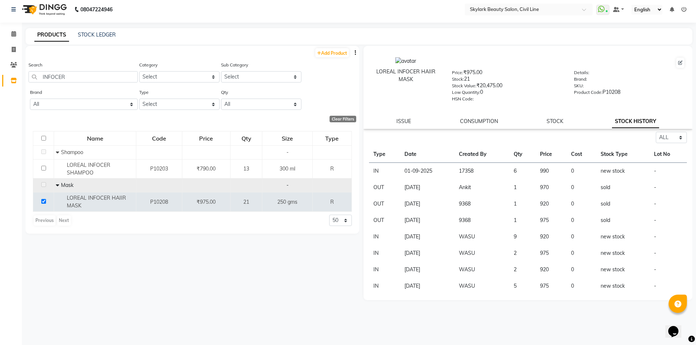
scroll to position [5, 0]
click at [510, 170] on td "6" at bounding box center [522, 170] width 26 height 17
click at [219, 245] on div "Add Product Search INFOCER Category Select Hair Skin Makeup Personal Care Appli…" at bounding box center [193, 189] width 334 height 289
click at [222, 236] on div "Add Product Search INFOCER Category Select Hair Skin Makeup Personal Care Appli…" at bounding box center [193, 189] width 334 height 289
drag, startPoint x: 223, startPoint y: 236, endPoint x: 487, endPoint y: 172, distance: 271.3
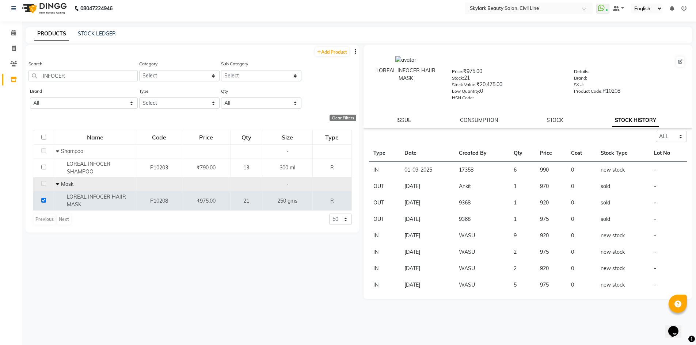
click at [259, 230] on div "Add Product Search INFOCER Category Select Hair Skin Makeup Personal Care Appli…" at bounding box center [193, 189] width 334 height 289
click at [11, 80] on icon at bounding box center [14, 79] width 6 height 5
click at [15, 62] on icon at bounding box center [13, 63] width 7 height 5
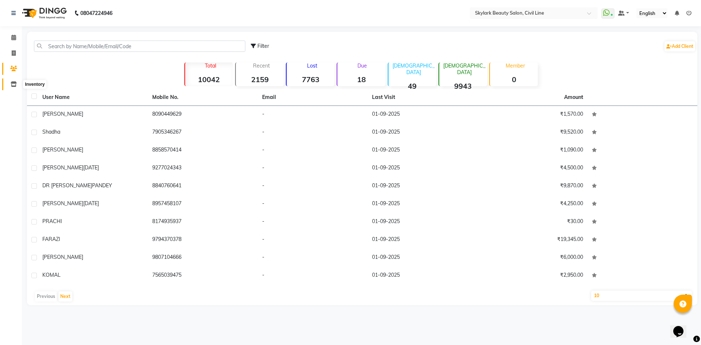
click at [12, 85] on icon at bounding box center [14, 83] width 6 height 5
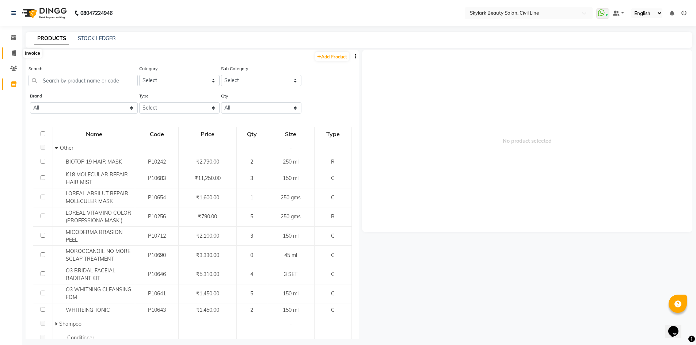
click at [12, 55] on icon at bounding box center [14, 52] width 4 height 5
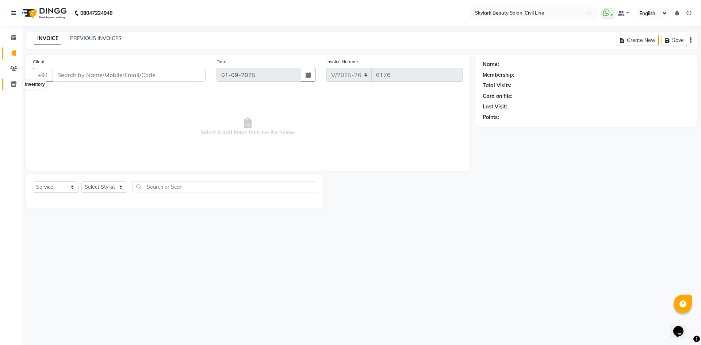
click at [13, 81] on icon at bounding box center [14, 83] width 6 height 5
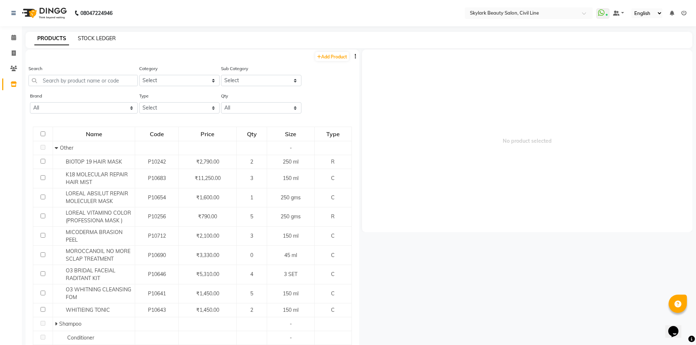
click at [87, 38] on link "STOCK LEDGER" at bounding box center [97, 38] width 38 height 7
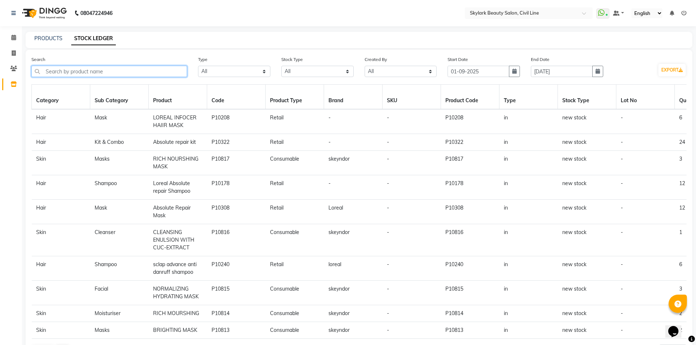
click at [83, 70] on input "text" at bounding box center [109, 71] width 156 height 11
click at [47, 37] on link "PRODUCTS" at bounding box center [48, 38] width 28 height 7
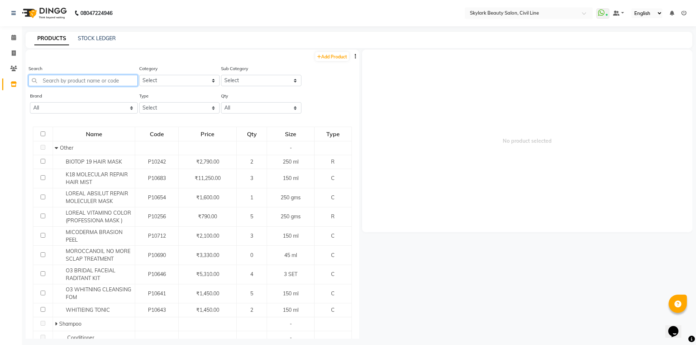
click at [71, 78] on input "text" at bounding box center [82, 80] width 109 height 11
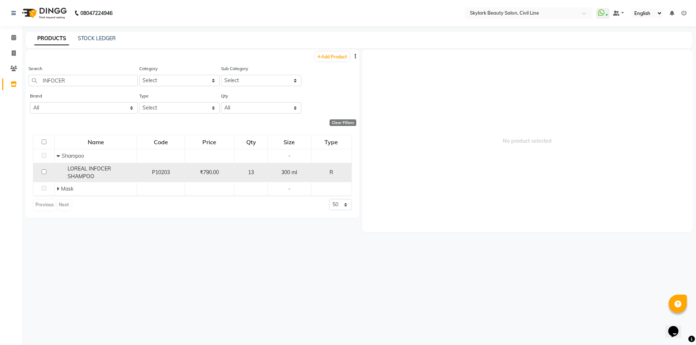
drag, startPoint x: 199, startPoint y: 172, endPoint x: 205, endPoint y: 175, distance: 7.1
click at [202, 175] on div "₹790.00" at bounding box center [209, 173] width 43 height 8
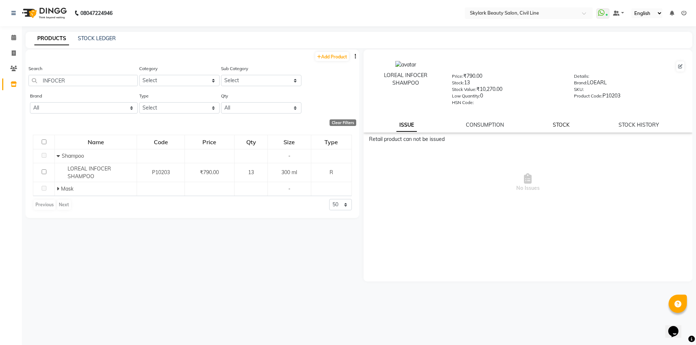
click at [557, 125] on link "STOCK" at bounding box center [561, 125] width 17 height 7
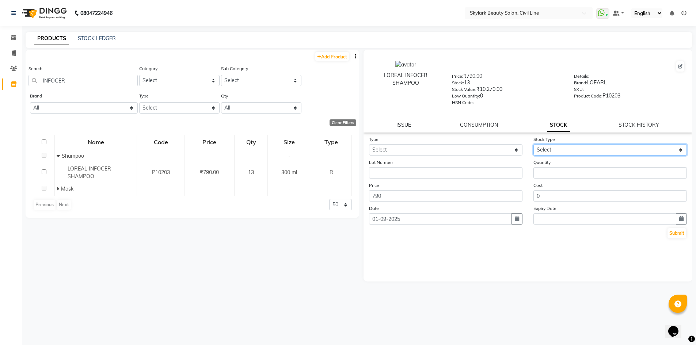
click at [566, 149] on select "Select" at bounding box center [609, 149] width 153 height 11
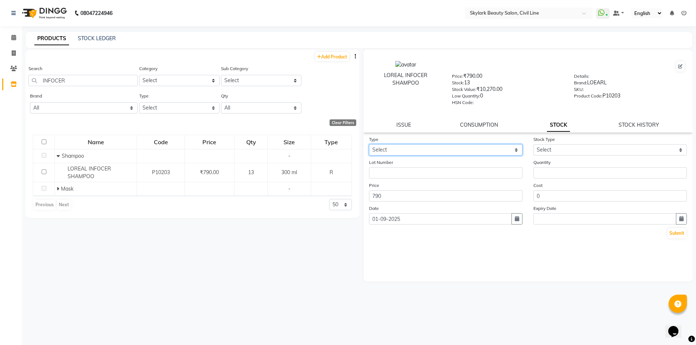
click at [404, 149] on select "Select In Out" at bounding box center [445, 149] width 153 height 11
click at [369, 144] on select "Select In Out" at bounding box center [445, 149] width 153 height 11
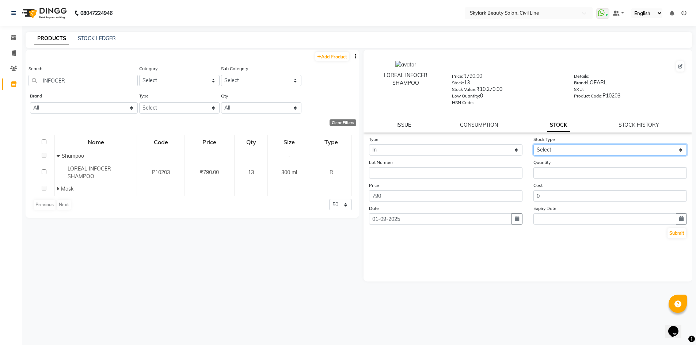
click at [557, 150] on select "Select New Stock Adjustment Return Other" at bounding box center [609, 149] width 153 height 11
click at [533, 144] on select "Select New Stock Adjustment Return Other" at bounding box center [609, 149] width 153 height 11
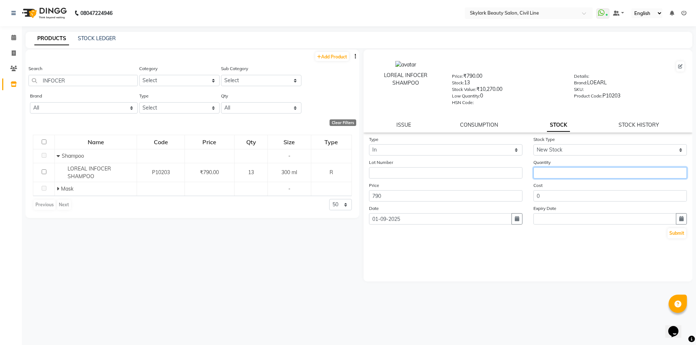
click at [534, 173] on input "number" at bounding box center [609, 172] width 153 height 11
click at [548, 172] on input "number" at bounding box center [609, 172] width 153 height 11
click at [675, 233] on button "Submit" at bounding box center [676, 233] width 19 height 10
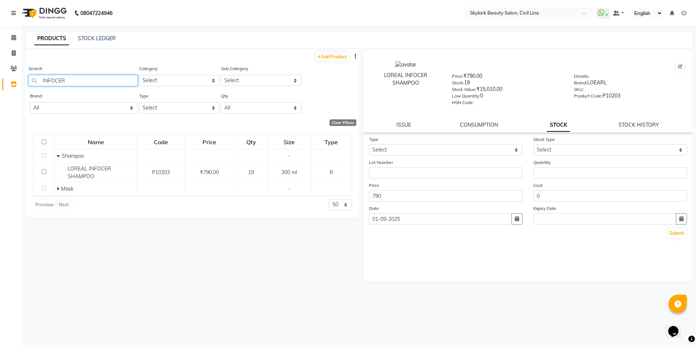
click at [79, 80] on input "INFOCER" at bounding box center [82, 80] width 109 height 11
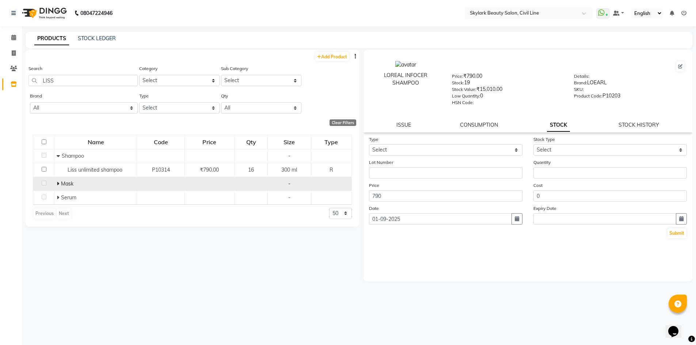
click at [60, 183] on span at bounding box center [59, 183] width 4 height 7
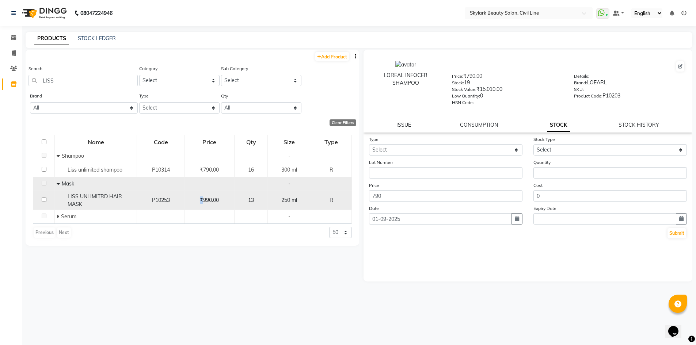
click at [202, 201] on span "₹990.00" at bounding box center [209, 200] width 19 height 7
click at [217, 199] on span "₹990.00" at bounding box center [209, 200] width 19 height 7
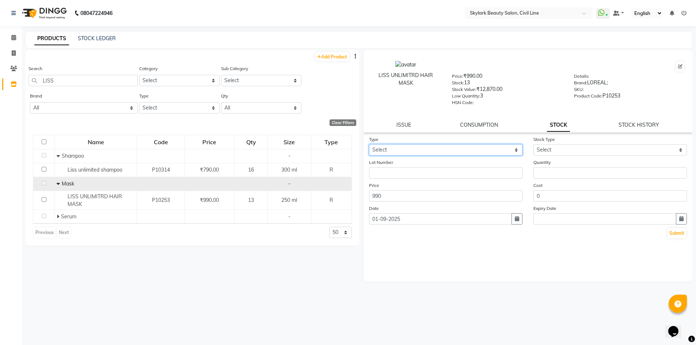
click at [432, 146] on select "Select In Out" at bounding box center [445, 149] width 153 height 11
click at [369, 144] on select "Select In Out" at bounding box center [445, 149] width 153 height 11
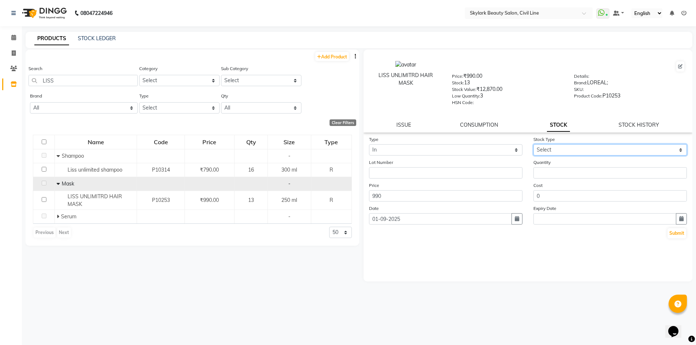
click at [554, 148] on select "Select New Stock Adjustment Return Other" at bounding box center [609, 149] width 153 height 11
click at [533, 144] on select "Select New Stock Adjustment Return Other" at bounding box center [609, 149] width 153 height 11
drag, startPoint x: 559, startPoint y: 166, endPoint x: 556, endPoint y: 174, distance: 8.8
click at [556, 174] on div "Quantity" at bounding box center [610, 169] width 164 height 20
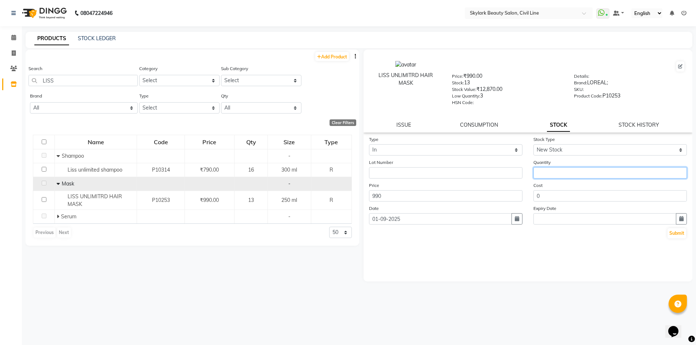
click at [555, 175] on input "number" at bounding box center [609, 172] width 153 height 11
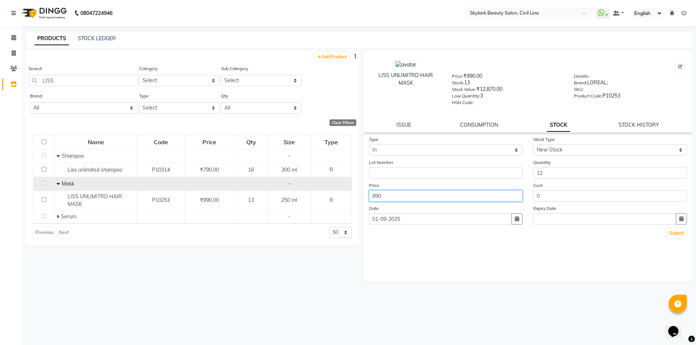
click at [389, 198] on input "990" at bounding box center [445, 195] width 153 height 11
click at [681, 231] on button "Submit" at bounding box center [676, 233] width 19 height 10
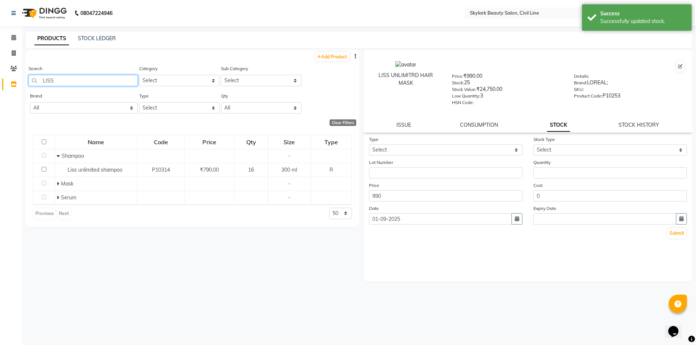
click at [75, 82] on input "LISS" at bounding box center [82, 80] width 109 height 11
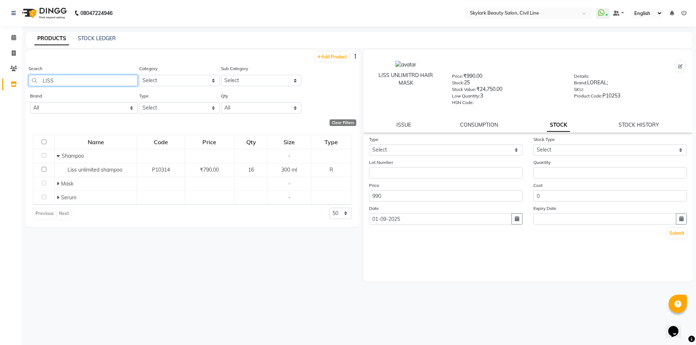
click at [72, 84] on input "LISS" at bounding box center [82, 80] width 109 height 11
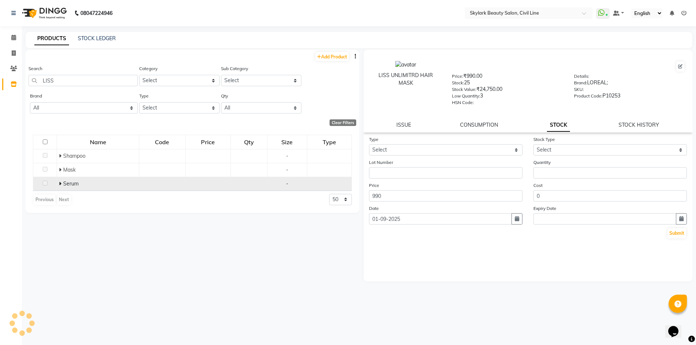
click at [66, 181] on span "Serum" at bounding box center [70, 183] width 15 height 7
click at [61, 184] on icon at bounding box center [60, 183] width 3 height 5
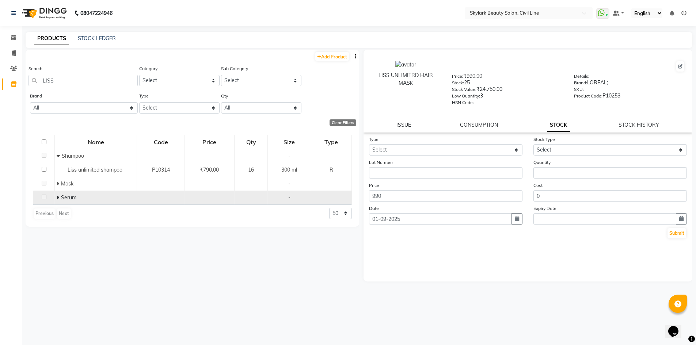
click at [58, 197] on icon at bounding box center [58, 197] width 3 height 5
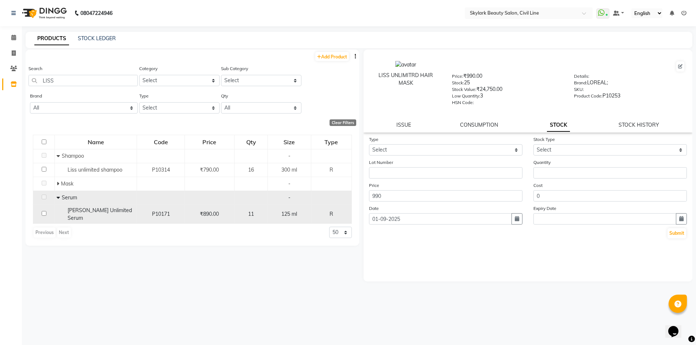
click at [228, 214] on div "₹890.00" at bounding box center [209, 214] width 43 height 8
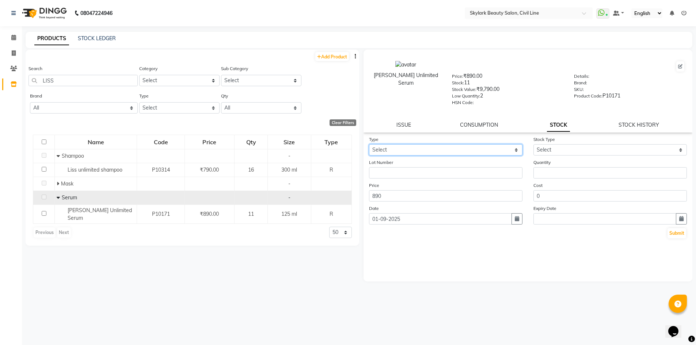
click at [407, 152] on select "Select In Out" at bounding box center [445, 149] width 153 height 11
click at [369, 144] on select "Select In Out" at bounding box center [445, 149] width 153 height 11
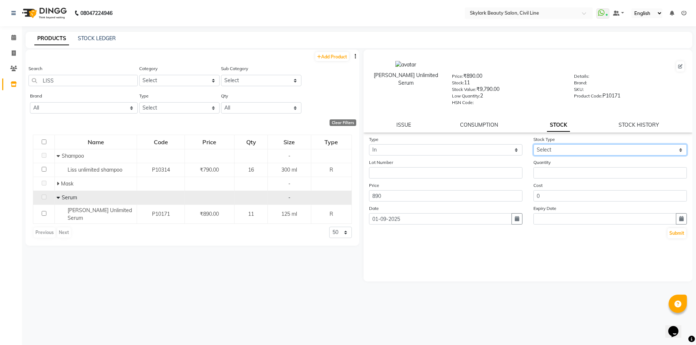
click at [549, 150] on select "Select New Stock Adjustment Return Other" at bounding box center [609, 149] width 153 height 11
click at [533, 144] on select "Select New Stock Adjustment Return Other" at bounding box center [609, 149] width 153 height 11
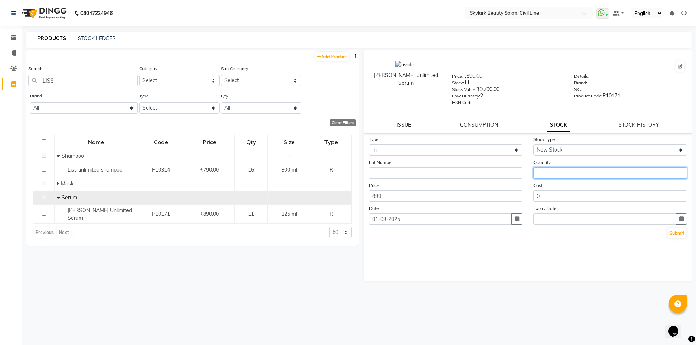
click at [556, 176] on input "number" at bounding box center [609, 172] width 153 height 11
click at [561, 177] on input "number" at bounding box center [609, 172] width 153 height 11
click at [686, 231] on button "Submit" at bounding box center [676, 233] width 19 height 10
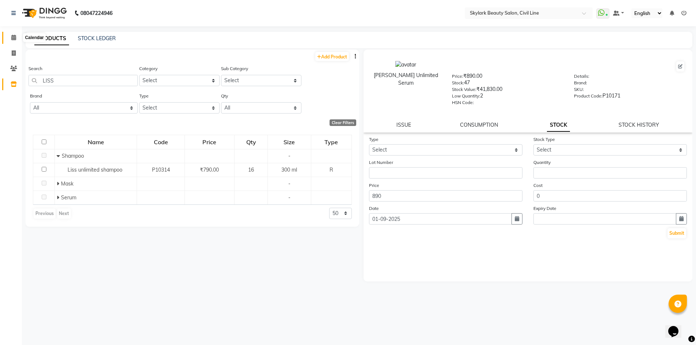
click at [18, 41] on span at bounding box center [13, 38] width 13 height 8
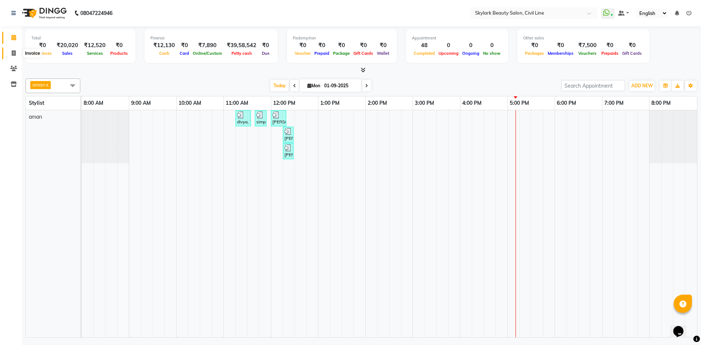
click at [14, 52] on icon at bounding box center [14, 52] width 4 height 5
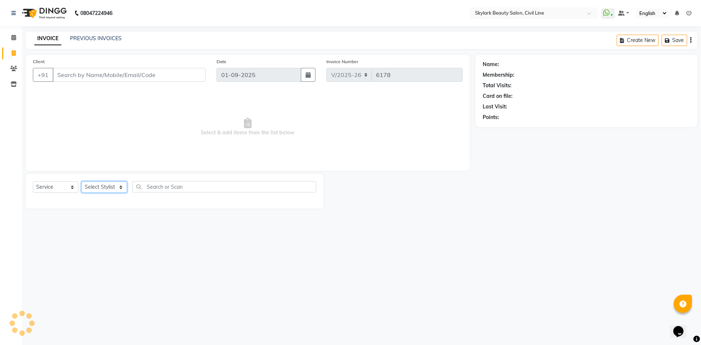
click at [94, 189] on select "Select Stylist" at bounding box center [104, 187] width 46 height 11
click at [81, 182] on select "Select Stylist [PERSON_NAME] [PERSON_NAME] [PERSON_NAME] WASU" at bounding box center [104, 187] width 46 height 11
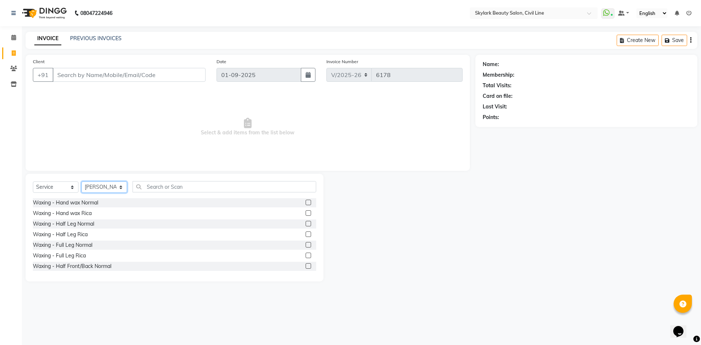
click at [110, 189] on select "Select Stylist [PERSON_NAME] [PERSON_NAME] [PERSON_NAME] WASU" at bounding box center [104, 187] width 46 height 11
click at [81, 182] on select "Select Stylist [PERSON_NAME] [PERSON_NAME] [PERSON_NAME] WASU" at bounding box center [104, 187] width 46 height 11
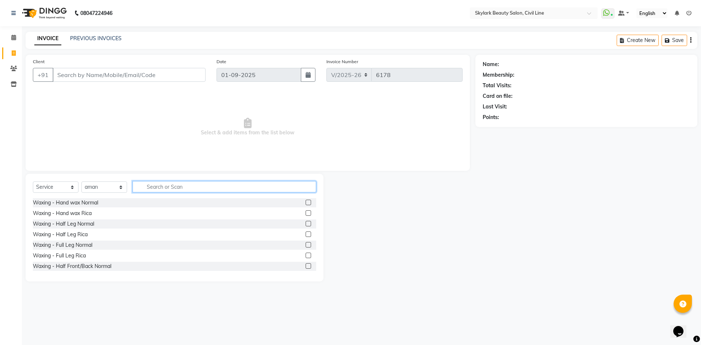
click at [179, 187] on input "text" at bounding box center [225, 186] width 184 height 11
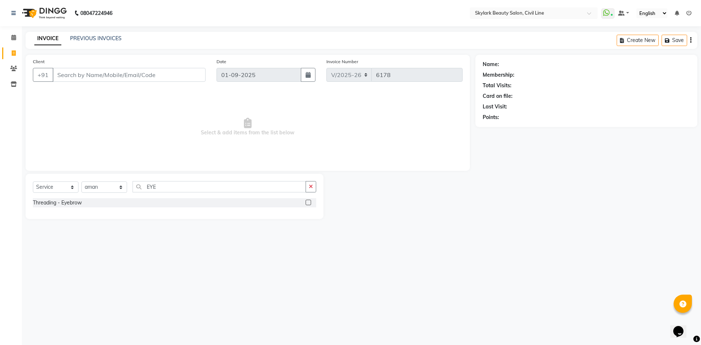
click at [308, 203] on label at bounding box center [308, 202] width 5 height 5
click at [308, 203] on input "checkbox" at bounding box center [308, 203] width 5 height 5
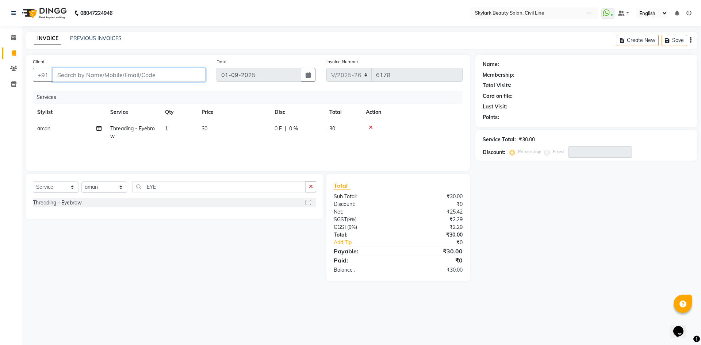
click at [146, 76] on input "Client" at bounding box center [129, 75] width 153 height 14
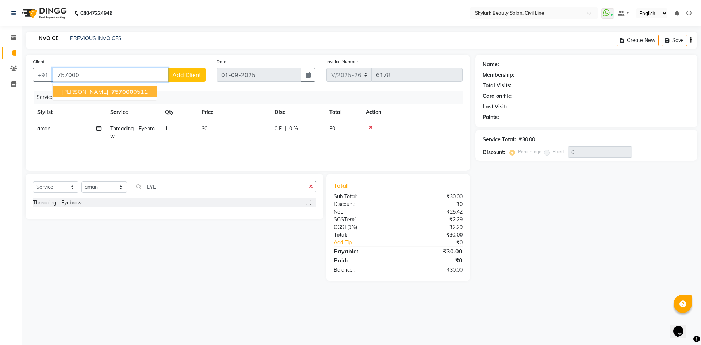
drag, startPoint x: 137, startPoint y: 92, endPoint x: 134, endPoint y: 97, distance: 5.2
click at [136, 94] on ngb-highlight "757000 0511" at bounding box center [129, 91] width 38 height 7
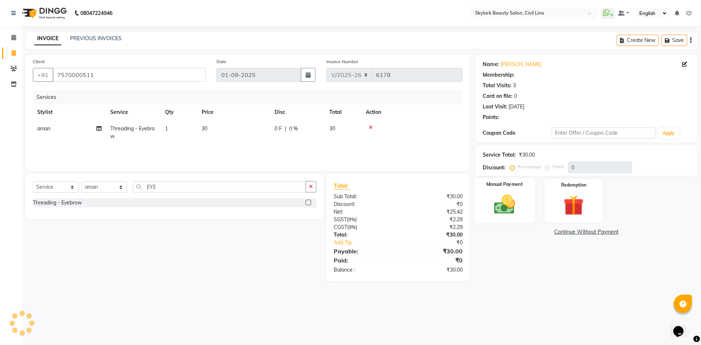
click at [505, 209] on img at bounding box center [505, 205] width 34 height 24
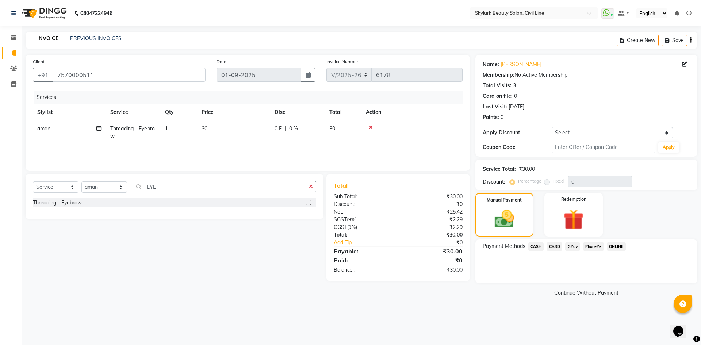
click at [535, 248] on span "CASH" at bounding box center [537, 247] width 16 height 8
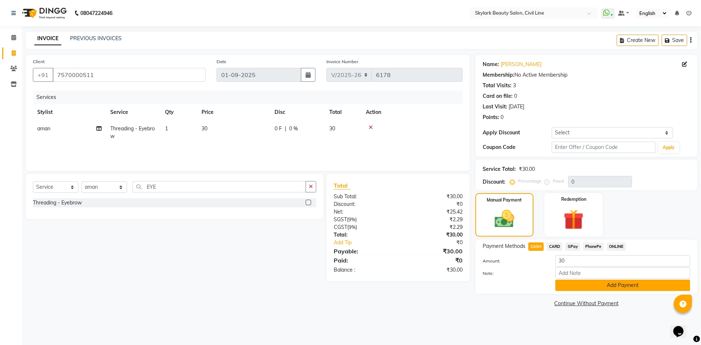
click at [581, 287] on button "Add Payment" at bounding box center [623, 285] width 135 height 11
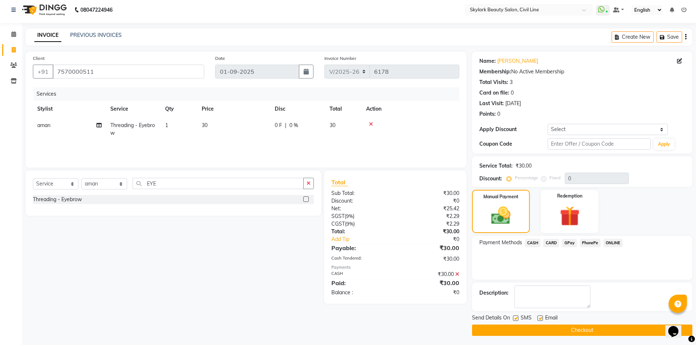
scroll to position [5, 0]
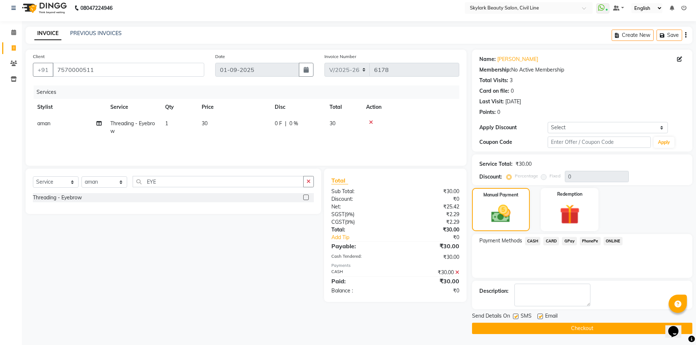
click at [557, 325] on button "Checkout" at bounding box center [582, 328] width 220 height 11
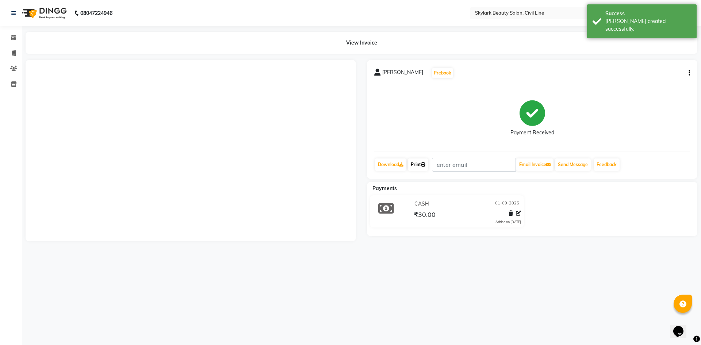
click at [426, 165] on icon at bounding box center [423, 165] width 4 height 4
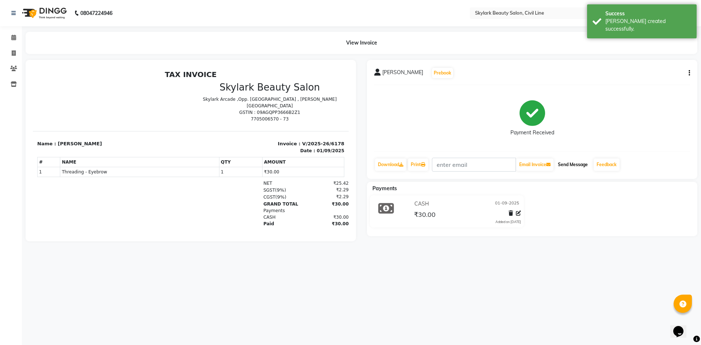
click at [569, 164] on button "Send Message" at bounding box center [573, 165] width 36 height 12
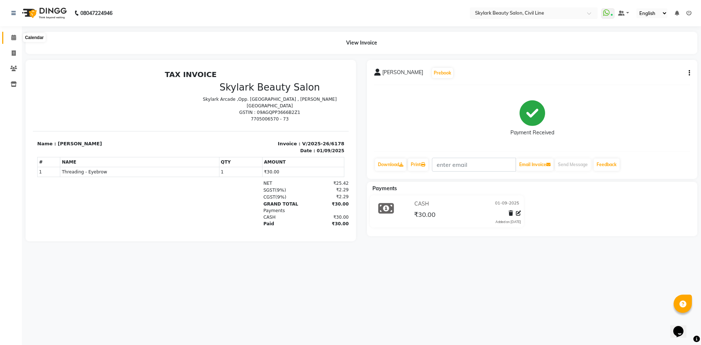
click at [14, 42] on span at bounding box center [13, 38] width 13 height 8
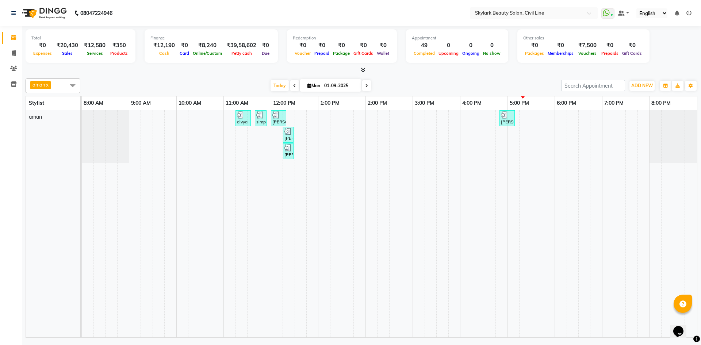
click at [669, 61] on div "Total ₹0 Expenses ₹20,430 Sales ₹12,580 Services ₹350 Products Finance ₹12,190 …" at bounding box center [362, 47] width 672 height 36
click at [513, 115] on div at bounding box center [507, 114] width 12 height 7
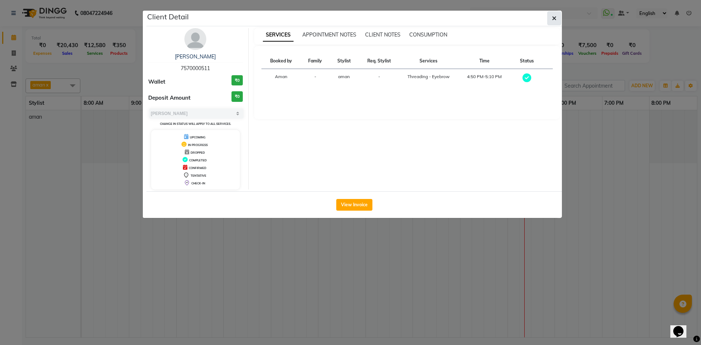
click at [555, 20] on icon "button" at bounding box center [554, 18] width 4 height 6
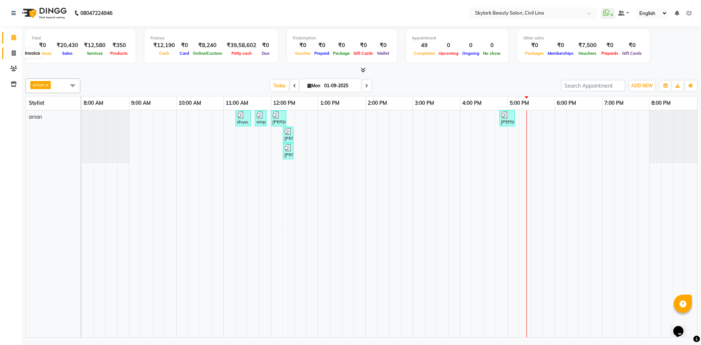
click at [15, 54] on icon at bounding box center [14, 52] width 4 height 5
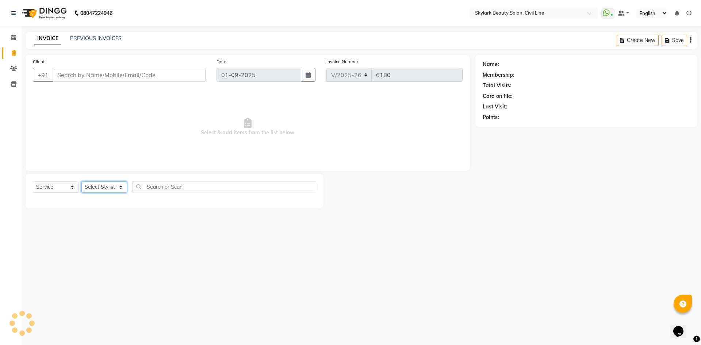
drag, startPoint x: 102, startPoint y: 192, endPoint x: 102, endPoint y: 188, distance: 4.0
click at [102, 189] on select "Select Stylist" at bounding box center [104, 187] width 46 height 11
drag, startPoint x: 117, startPoint y: 219, endPoint x: 114, endPoint y: 193, distance: 26.0
click at [117, 218] on main "INVOICE PREVIOUS INVOICES Create New Save Client +91 Date 01-09-2025 Invoice Nu…" at bounding box center [361, 126] width 679 height 188
click at [114, 191] on select "Select Stylist [PERSON_NAME] [PERSON_NAME] [PERSON_NAME] WASU" at bounding box center [104, 187] width 46 height 11
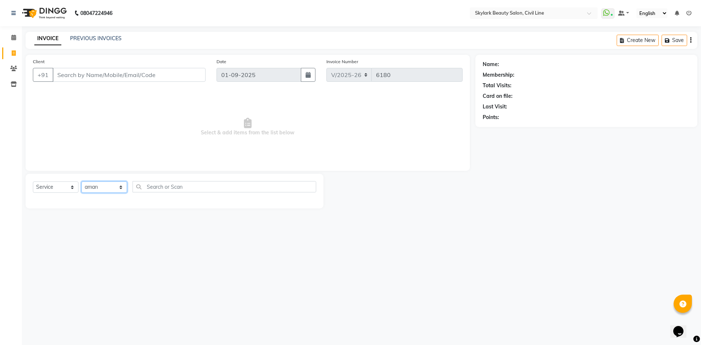
click at [81, 182] on select "Select Stylist [PERSON_NAME] [PERSON_NAME] [PERSON_NAME] WASU" at bounding box center [104, 187] width 46 height 11
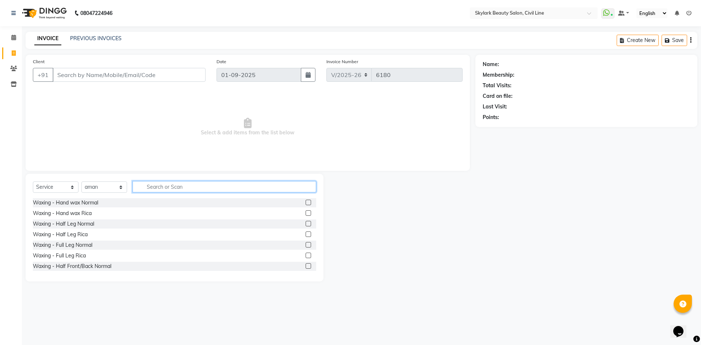
click at [163, 188] on input "text" at bounding box center [225, 186] width 184 height 11
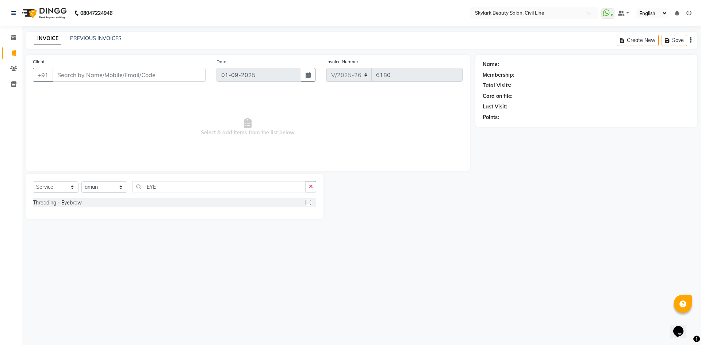
click at [309, 202] on label at bounding box center [308, 202] width 5 height 5
click at [309, 202] on input "checkbox" at bounding box center [308, 203] width 5 height 5
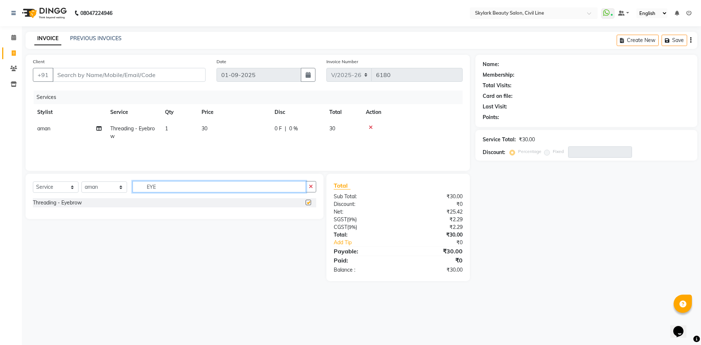
click at [261, 190] on input "EYE" at bounding box center [220, 186] width 174 height 11
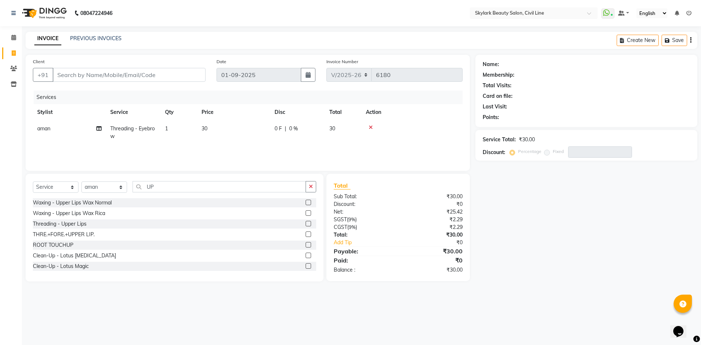
click at [306, 223] on label at bounding box center [308, 223] width 5 height 5
click at [306, 223] on input "checkbox" at bounding box center [308, 224] width 5 height 5
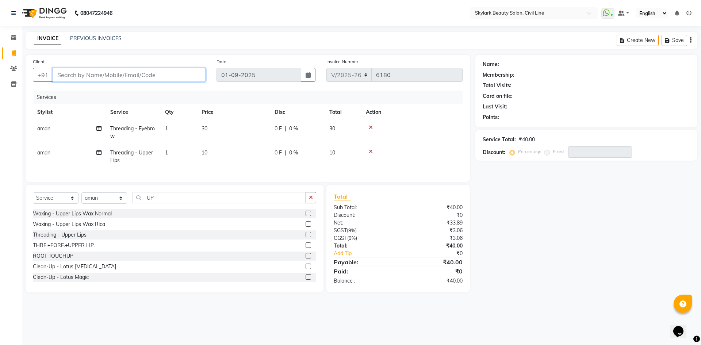
click at [142, 79] on input "Client" at bounding box center [129, 75] width 153 height 14
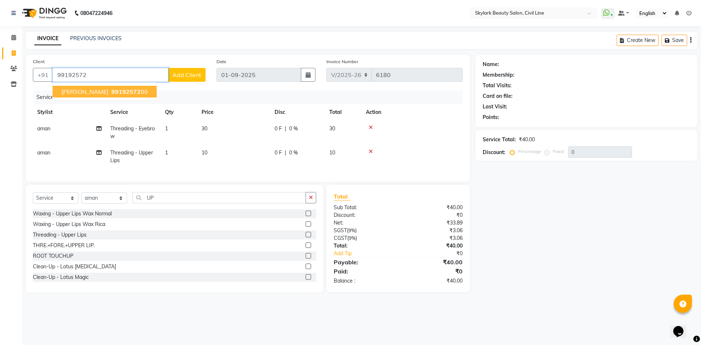
click at [96, 87] on button "RENU 99192572 80" at bounding box center [105, 92] width 104 height 12
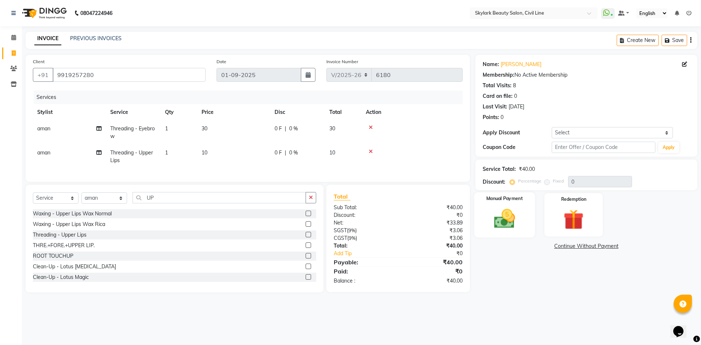
click at [519, 205] on div "Manual Payment" at bounding box center [504, 215] width 61 height 45
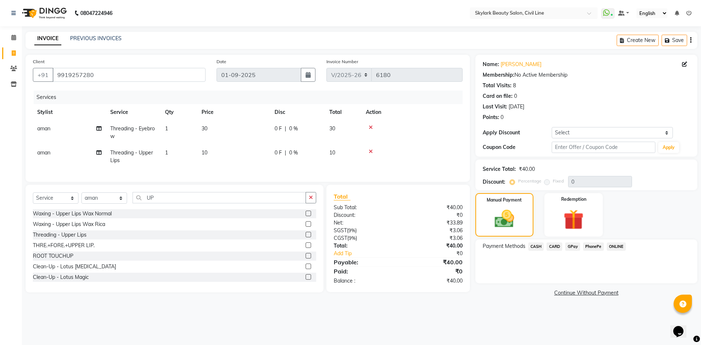
click at [537, 245] on span "CASH" at bounding box center [537, 247] width 16 height 8
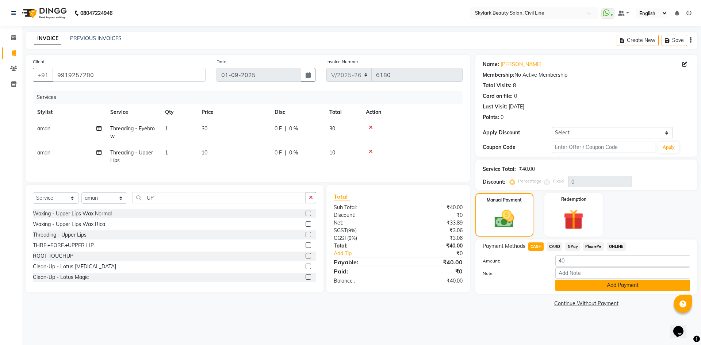
click at [573, 285] on button "Add Payment" at bounding box center [623, 285] width 135 height 11
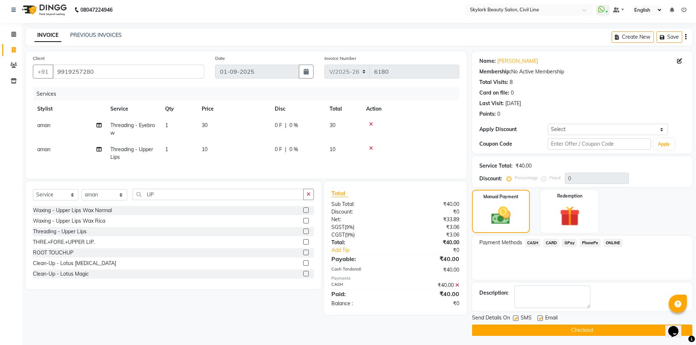
scroll to position [5, 0]
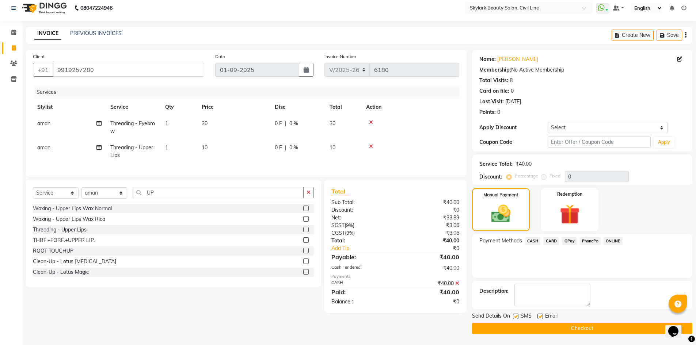
click at [572, 326] on button "Checkout" at bounding box center [582, 328] width 220 height 11
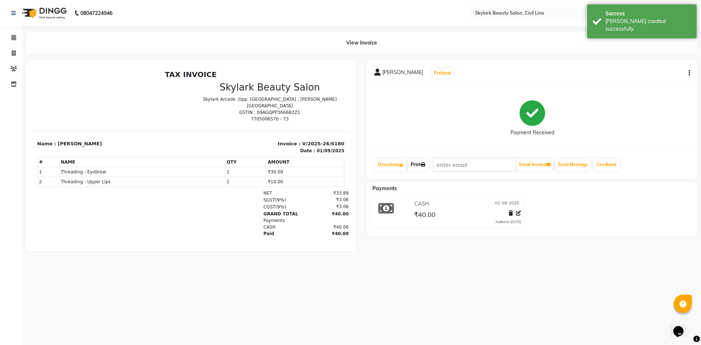
click at [416, 165] on link "Print" at bounding box center [418, 165] width 20 height 12
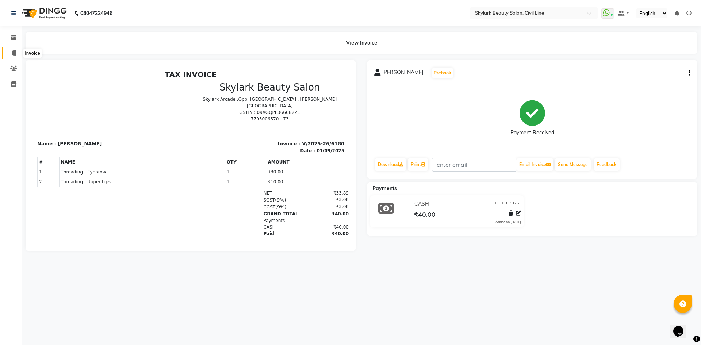
click at [14, 51] on icon at bounding box center [14, 52] width 4 height 5
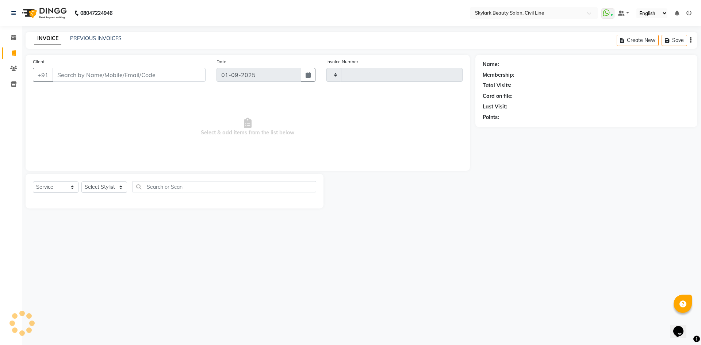
click at [128, 46] on div "INVOICE PREVIOUS INVOICES Create New Save" at bounding box center [362, 40] width 672 height 17
click at [113, 38] on link "PREVIOUS INVOICES" at bounding box center [96, 38] width 52 height 7
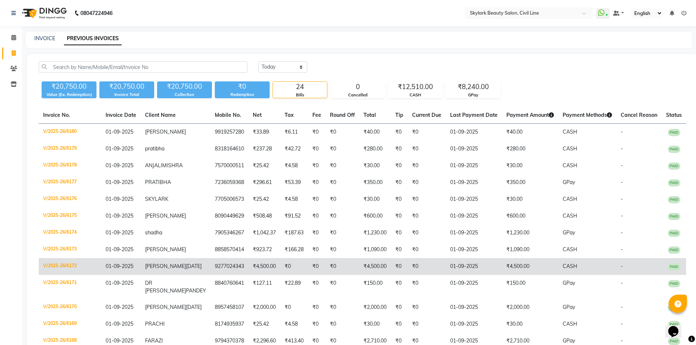
click at [474, 274] on td "01-09-2025" at bounding box center [474, 266] width 56 height 17
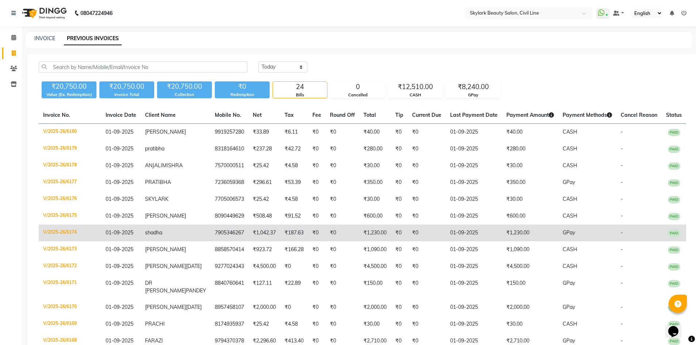
click at [446, 241] on td "01-09-2025" at bounding box center [474, 233] width 56 height 17
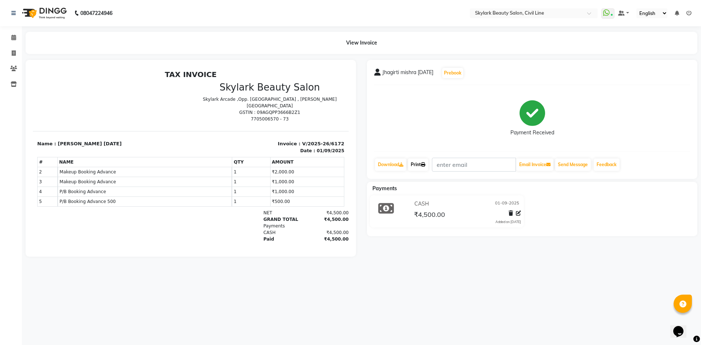
click at [426, 167] on link "Print" at bounding box center [418, 165] width 20 height 12
click at [13, 54] on icon at bounding box center [14, 52] width 4 height 5
select select "service"
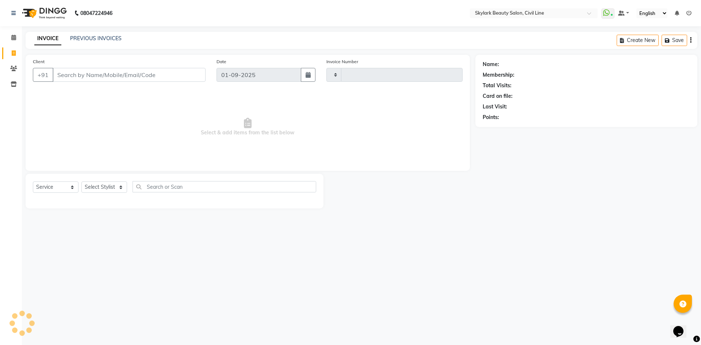
type input "6181"
select select "4588"
click at [12, 39] on icon at bounding box center [13, 37] width 5 height 5
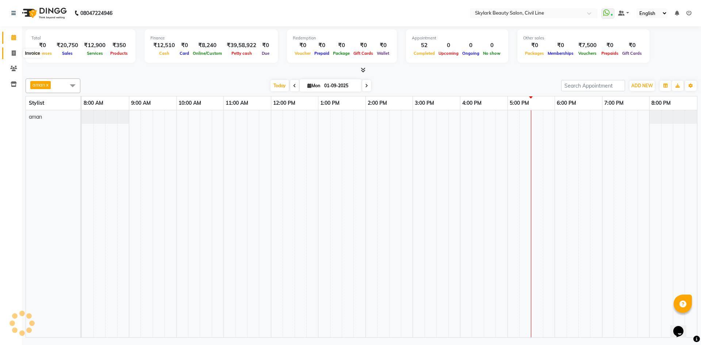
click at [12, 56] on span at bounding box center [13, 53] width 13 height 8
select select "service"
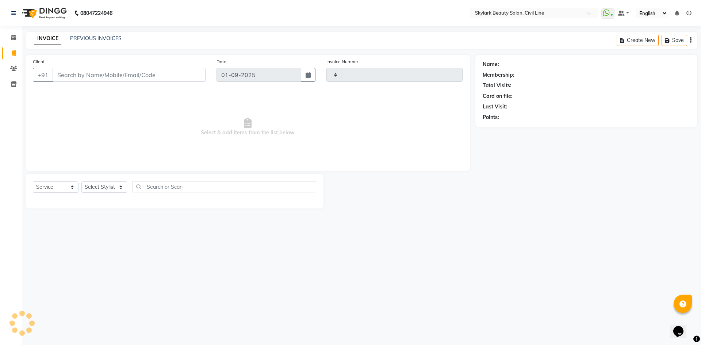
click at [100, 35] on div "PREVIOUS INVOICES" at bounding box center [96, 39] width 52 height 8
type input "6181"
select select "4588"
click at [114, 37] on link "PREVIOUS INVOICES" at bounding box center [96, 38] width 52 height 7
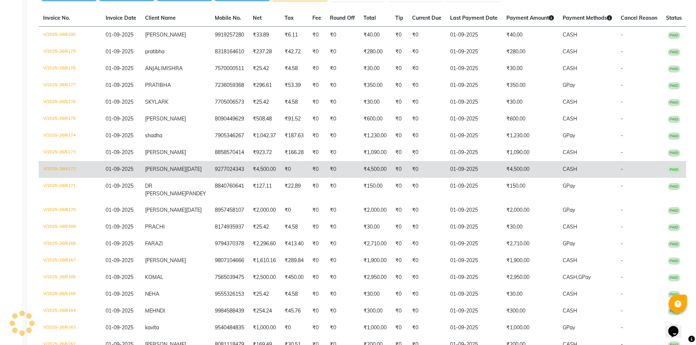
scroll to position [110, 0]
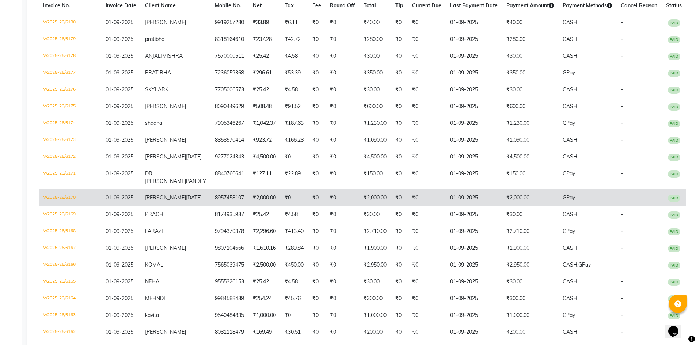
click at [446, 206] on td "01-09-2025" at bounding box center [474, 198] width 56 height 17
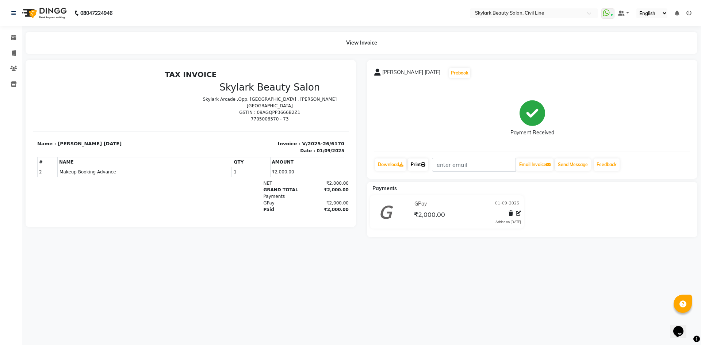
click at [422, 167] on link "Print" at bounding box center [418, 165] width 20 height 12
click at [12, 15] on icon at bounding box center [13, 13] width 4 height 5
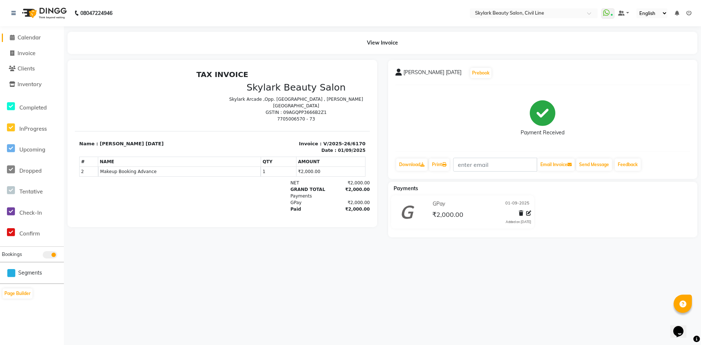
click at [19, 40] on span "Calendar" at bounding box center [29, 37] width 23 height 7
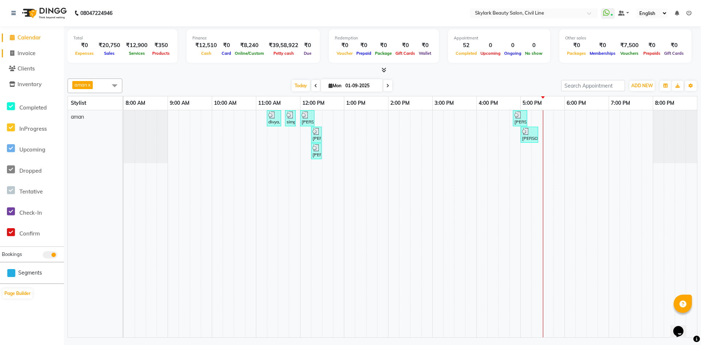
click at [22, 51] on span "Invoice" at bounding box center [27, 53] width 18 height 7
select select "service"
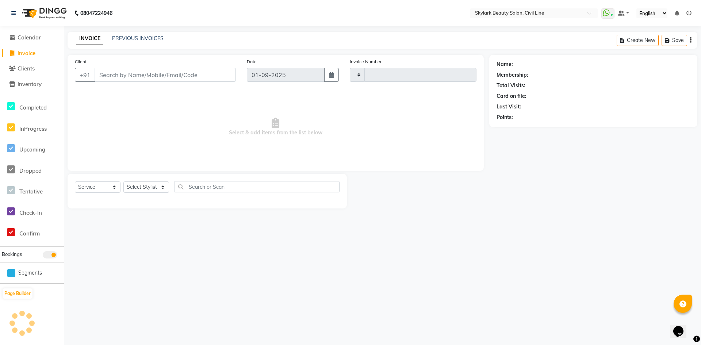
type input "6181"
select select "4588"
click at [34, 36] on span "Calendar" at bounding box center [29, 37] width 23 height 7
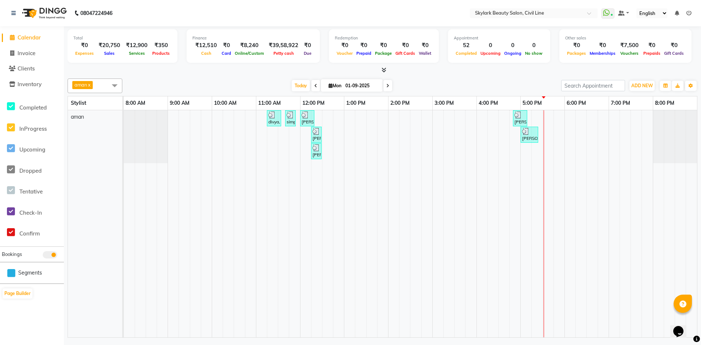
click at [505, 79] on div "aman x Select All aman Ankit GAGAN WAHLA GURWINDER SINGH WASU Today Mon 01-09-2…" at bounding box center [383, 86] width 630 height 15
click at [29, 52] on span "Invoice" at bounding box center [27, 53] width 18 height 7
select select "service"
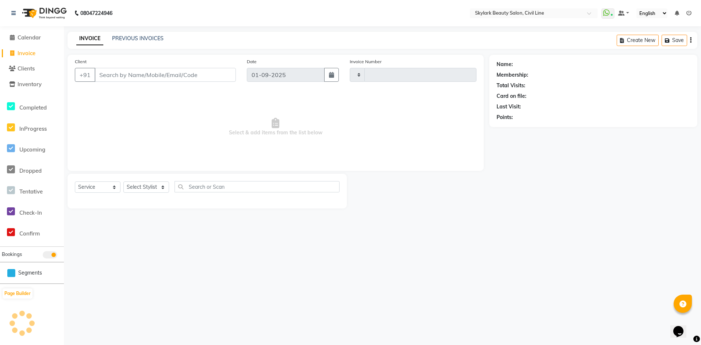
type input "6181"
select select "4588"
click at [144, 38] on link "PREVIOUS INVOICES" at bounding box center [138, 38] width 52 height 7
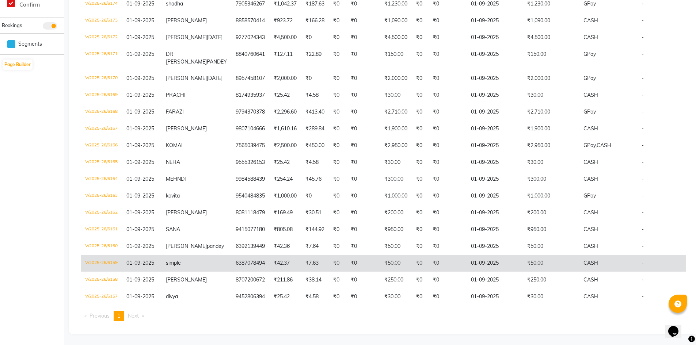
scroll to position [281, 0]
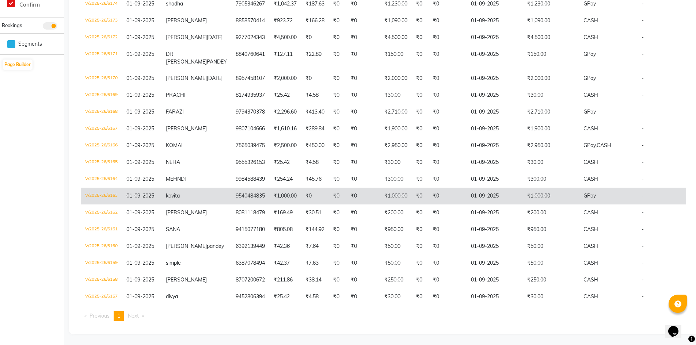
click at [349, 188] on td "₹0" at bounding box center [363, 196] width 34 height 17
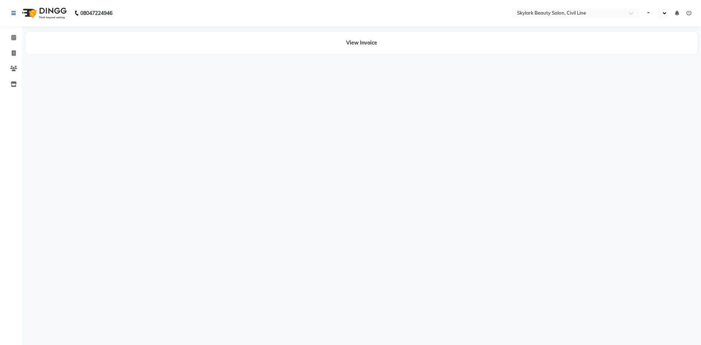
select select "en"
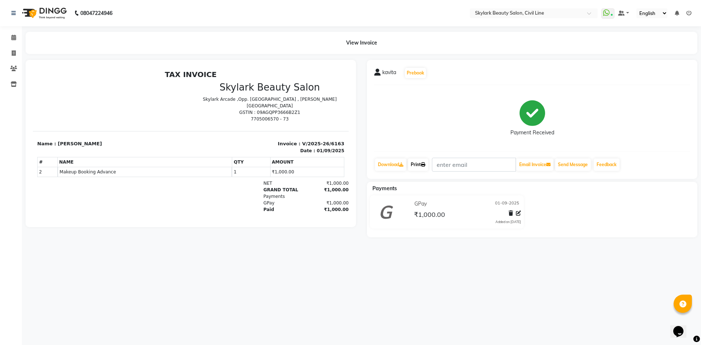
click link "Print"
click span
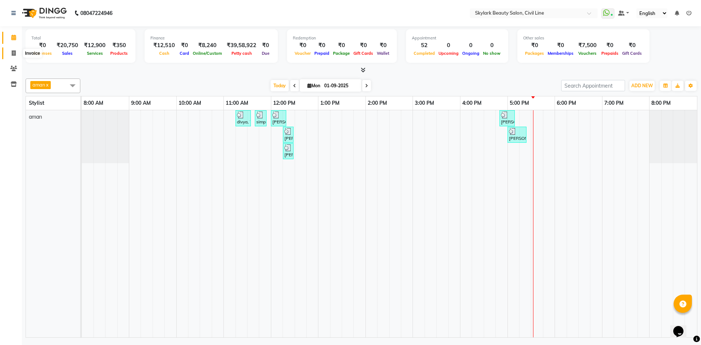
click span
select select "service"
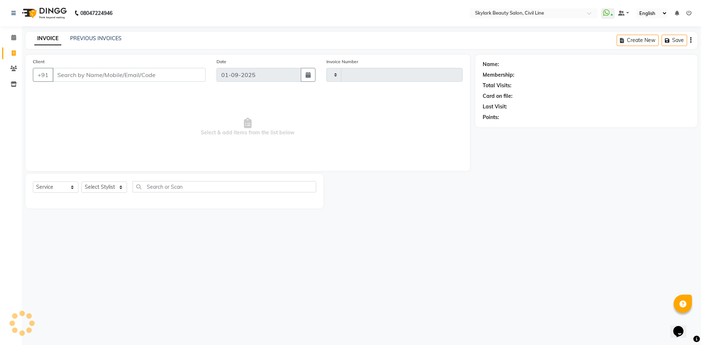
type input "6181"
select select "4588"
click div "INVOICE PREVIOUS INVOICES Create New Save"
click link "PREVIOUS INVOICES"
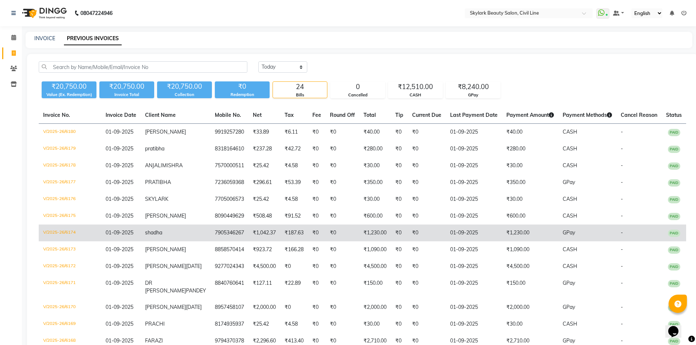
click td "01-09-2025"
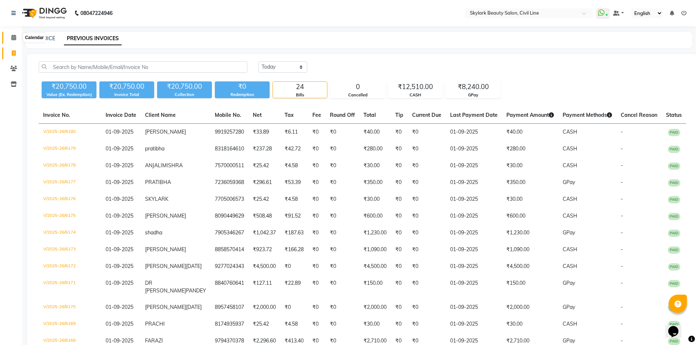
click icon
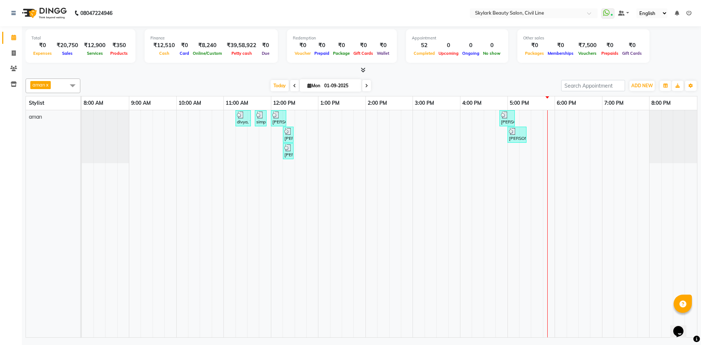
click span
click div "Ankit"
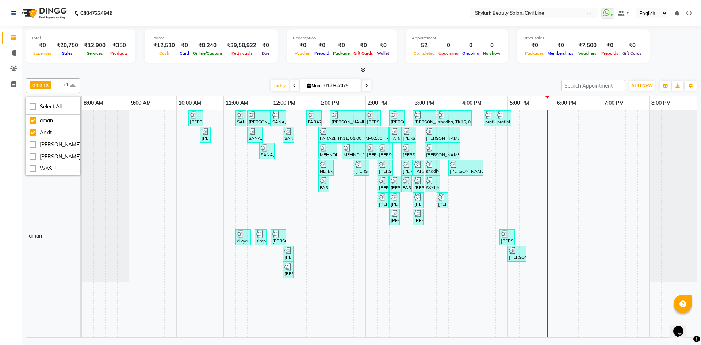
click div "Today Mon 01-09-2025"
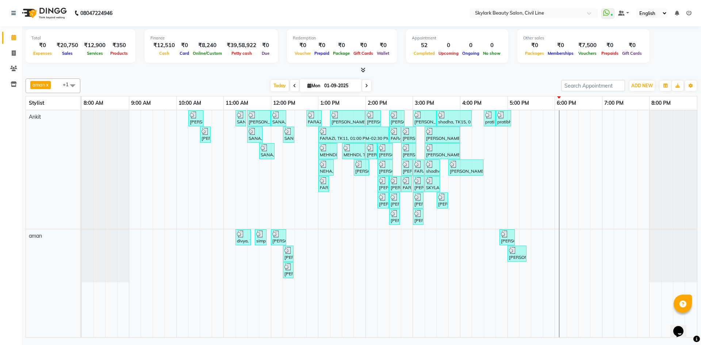
click span
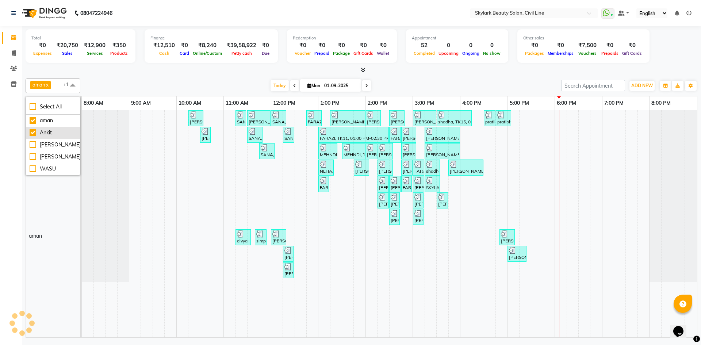
click div "Ankit"
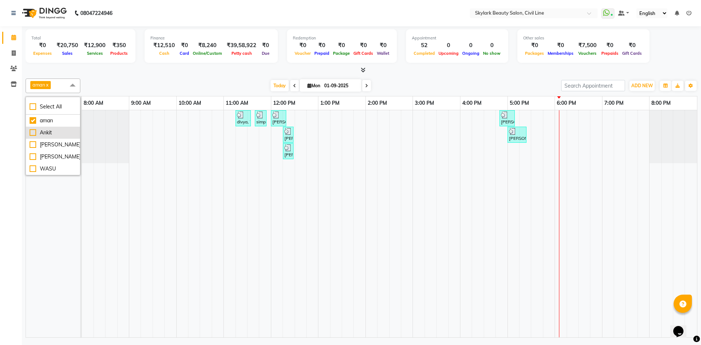
click div "Ankit"
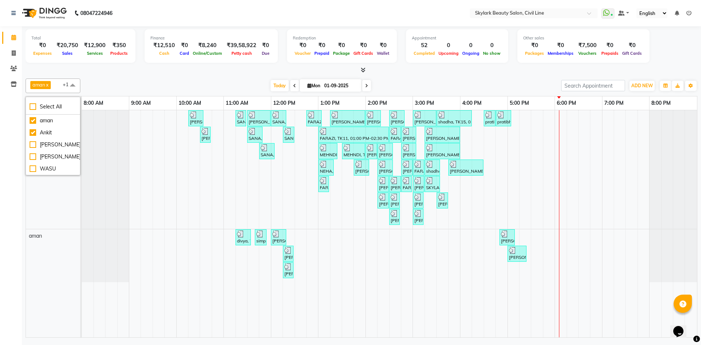
click div "Today Mon 01-09-2025"
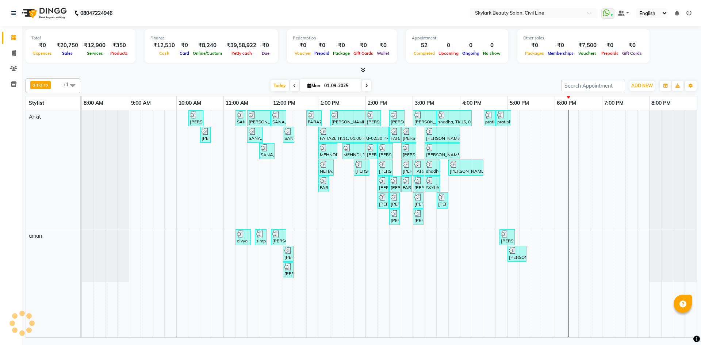
click span "aman x Ankit x +1"
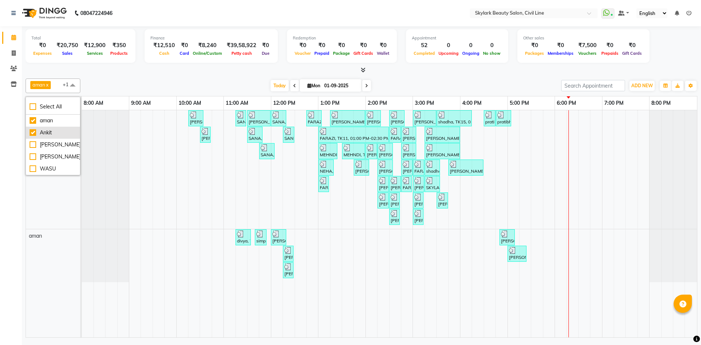
click div "Ankit"
checkbox input "false"
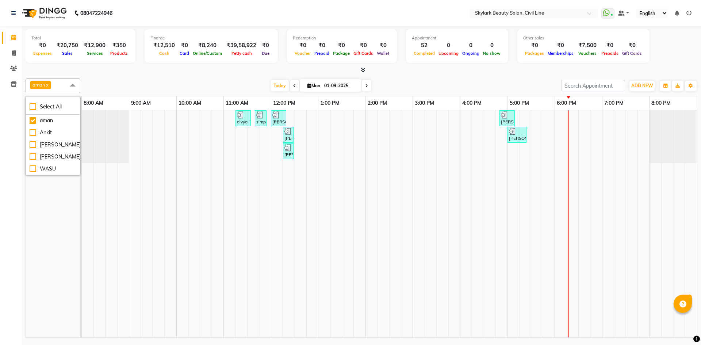
click div "divya, TK01, 11:15 AM-11:35 AM, Threading - Eyebrow simple, TK03, 11:40 AM-11:5…"
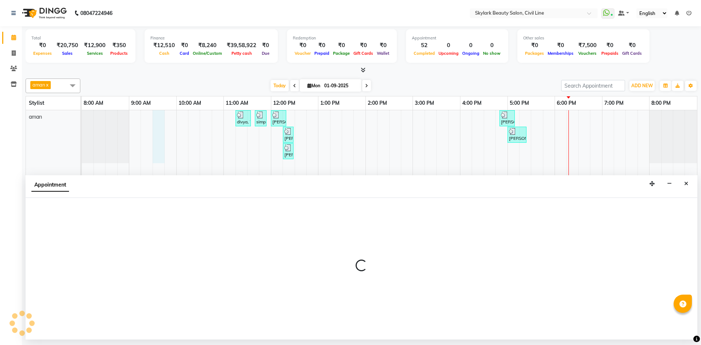
select select "85071"
select select "570"
select select "tentative"
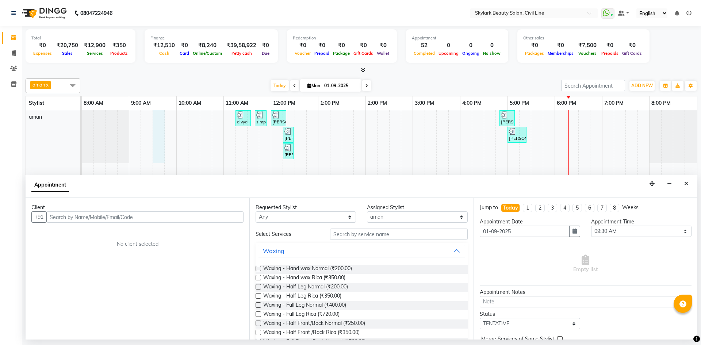
click td
click icon "Close"
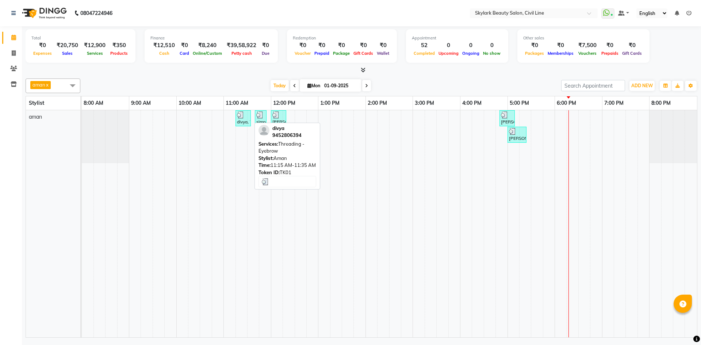
click div
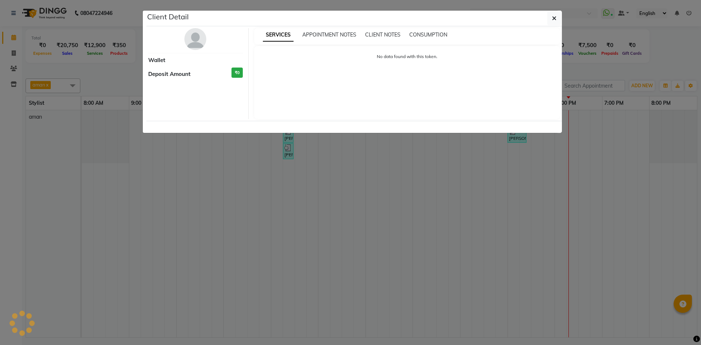
select select "3"
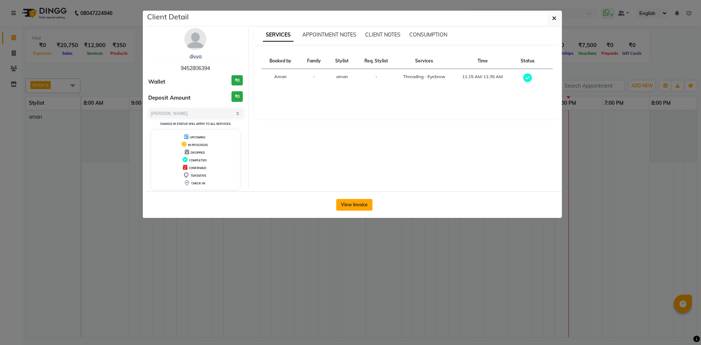
click button "View Invoice"
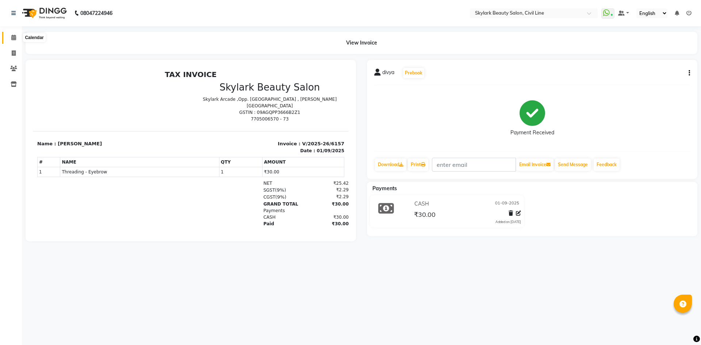
click span
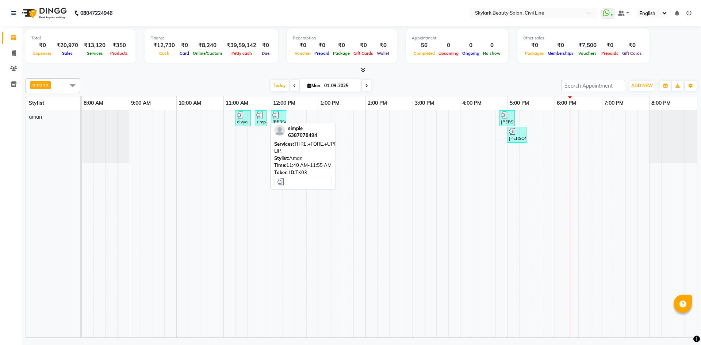
click div "simple, TK03, 11:40 AM-11:55 AM, THRE.+FORE.+UPPER LIP."
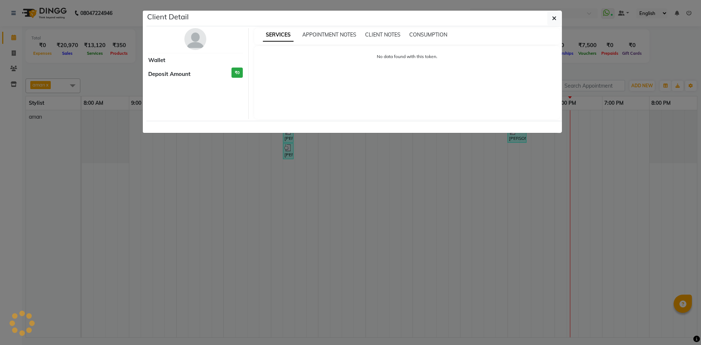
select select "3"
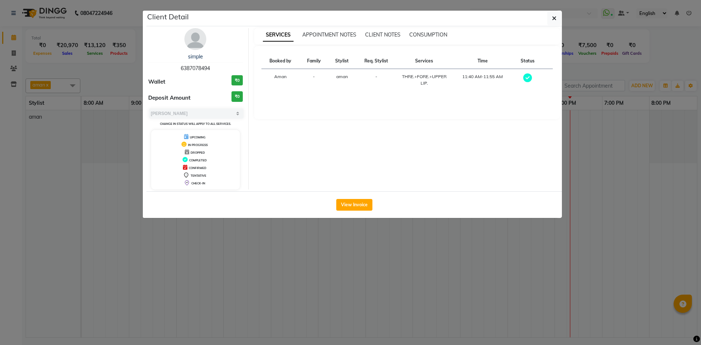
click div "View Invoice"
click button "View Invoice"
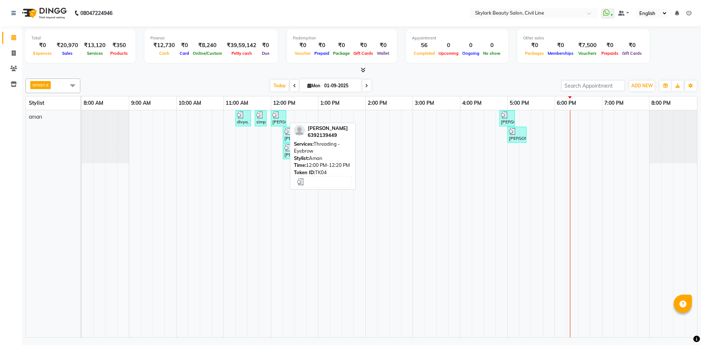
click div
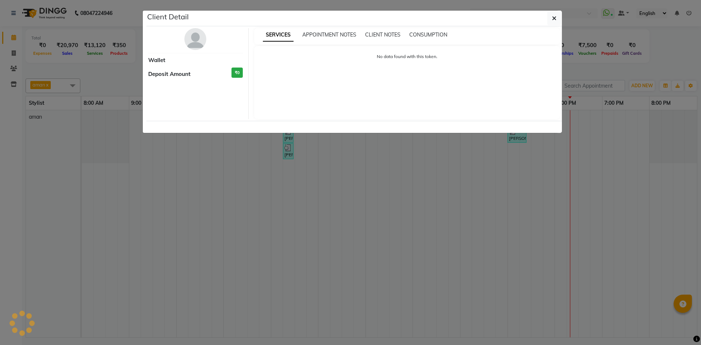
select select "3"
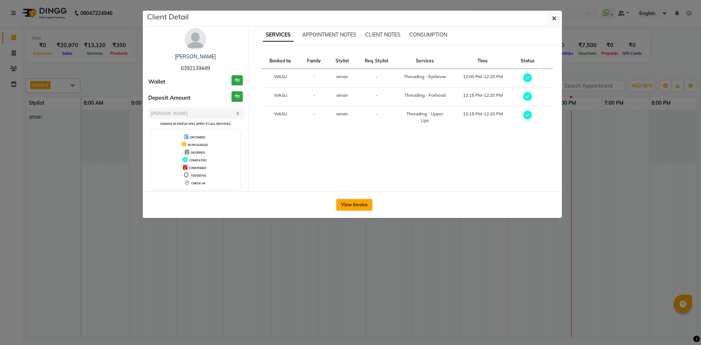
click button "View Invoice"
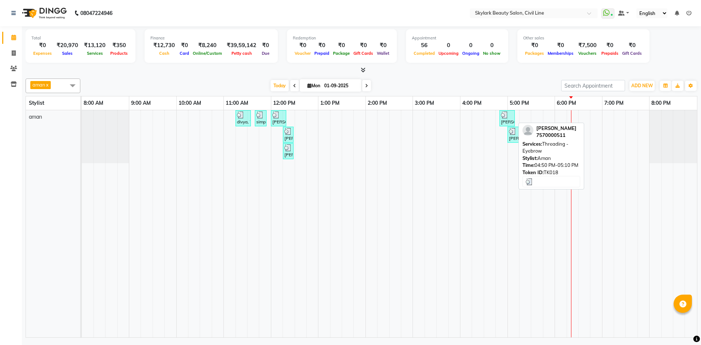
click div
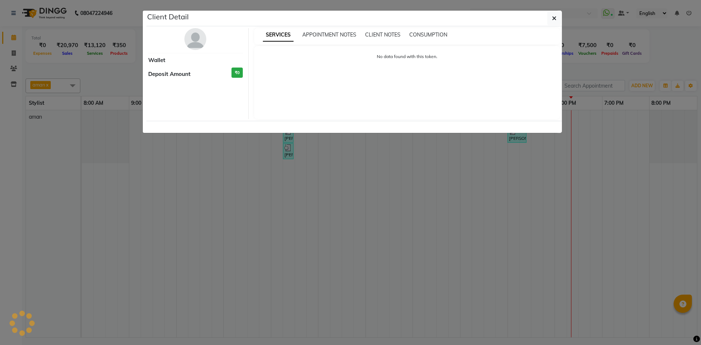
select select "3"
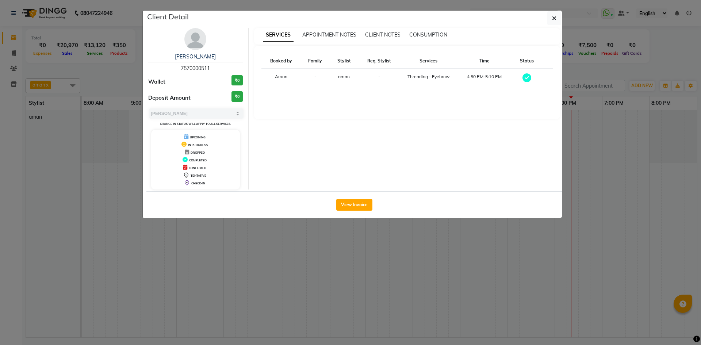
click div "SERVICES APPOINTMENT NOTES CLIENT NOTES CONSUMPTION Booked by Family Stylist Re…"
click icon "button"
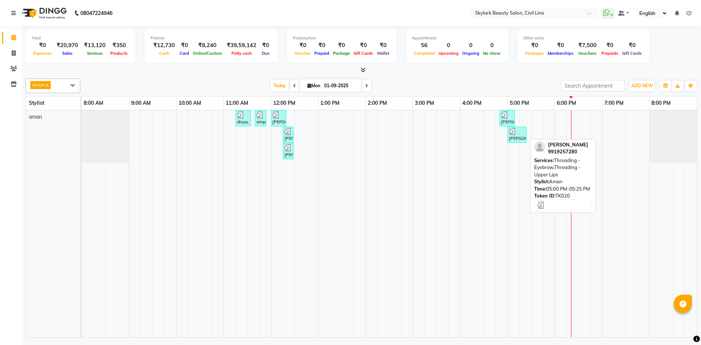
click div
select select "3"
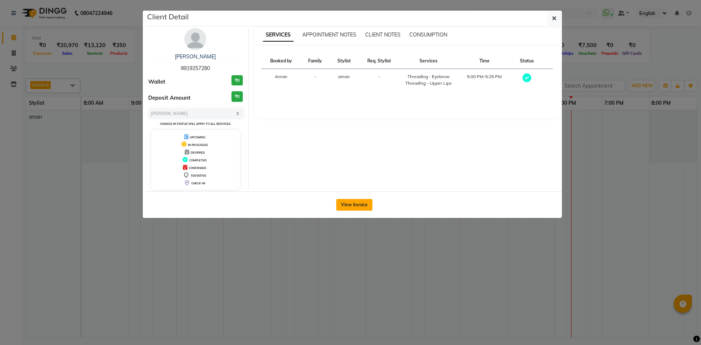
click button "View Invoice"
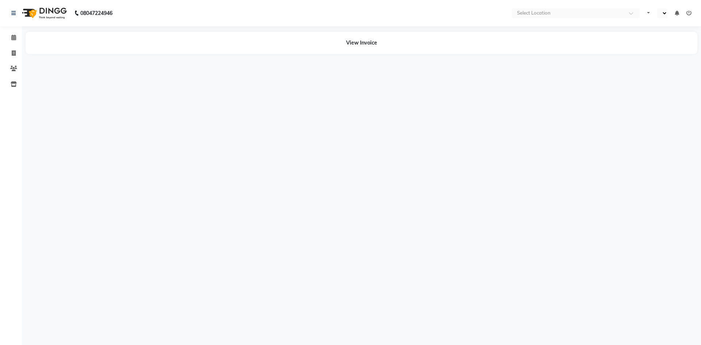
select select "en"
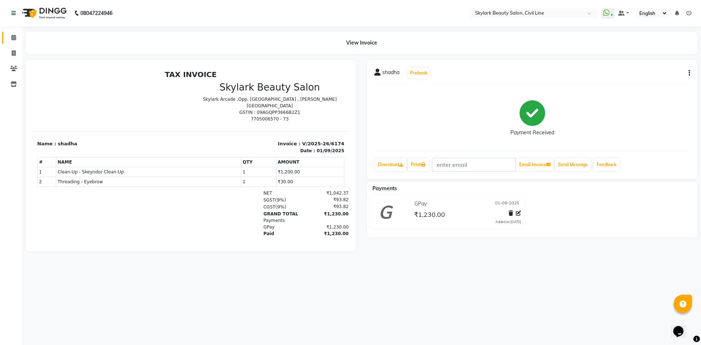
click at [15, 33] on link "Calendar" at bounding box center [11, 38] width 18 height 12
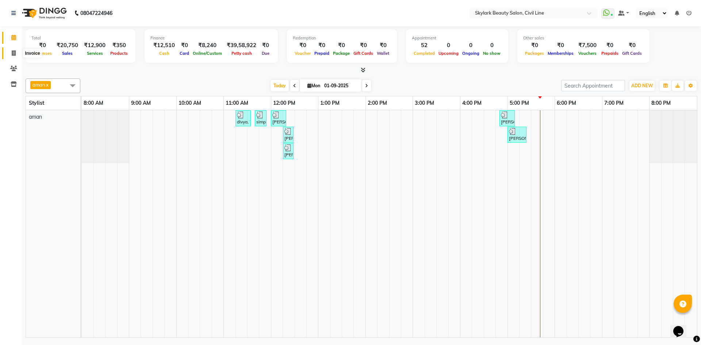
click at [10, 53] on span at bounding box center [13, 53] width 13 height 8
select select "service"
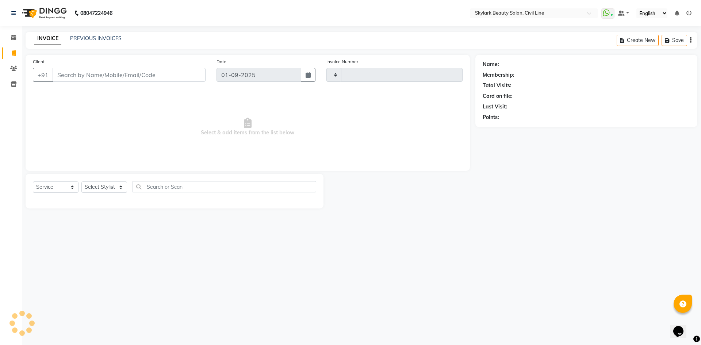
type input "6181"
select select "4588"
click at [82, 36] on link "PREVIOUS INVOICES" at bounding box center [96, 38] width 52 height 7
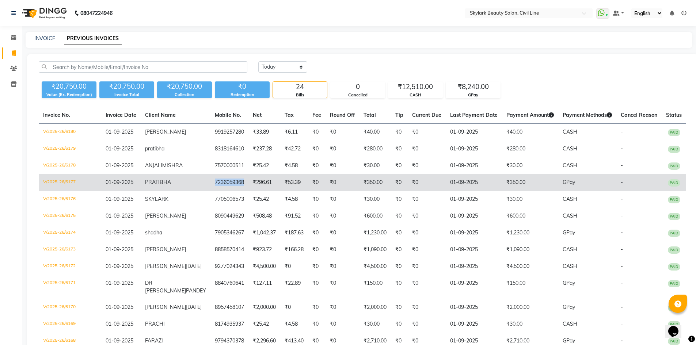
drag, startPoint x: 196, startPoint y: 187, endPoint x: 227, endPoint y: 191, distance: 31.4
click at [227, 191] on td "7236059368" at bounding box center [229, 182] width 38 height 17
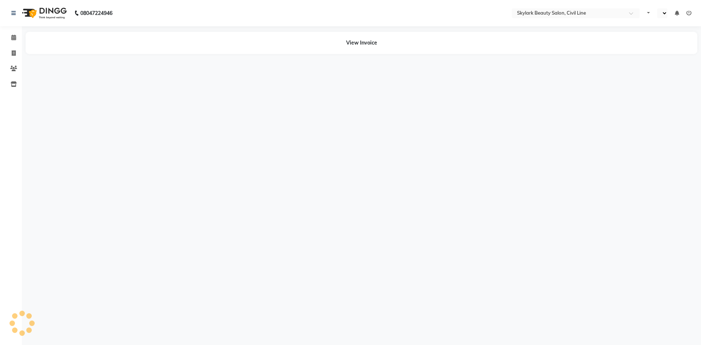
select select "en"
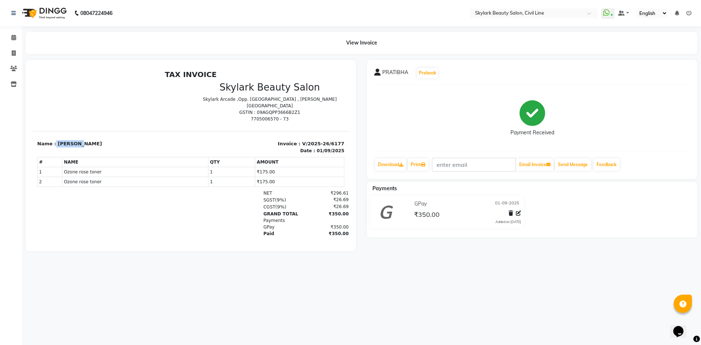
drag, startPoint x: 54, startPoint y: 137, endPoint x: 79, endPoint y: 137, distance: 24.8
click at [79, 140] on p "Name : PRATIBHA" at bounding box center [111, 143] width 149 height 7
copy p "PRATIBHA"
click at [406, 304] on div "08047224946 Select Location × Skylark Beauty Salon, Civil Line WhatsApp Status …" at bounding box center [350, 172] width 701 height 345
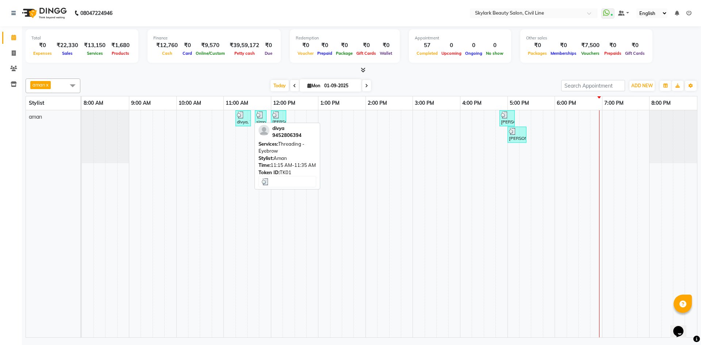
click at [246, 118] on div at bounding box center [243, 114] width 12 height 7
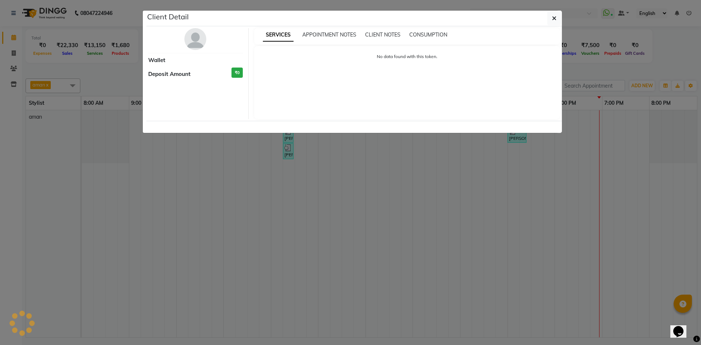
select select "3"
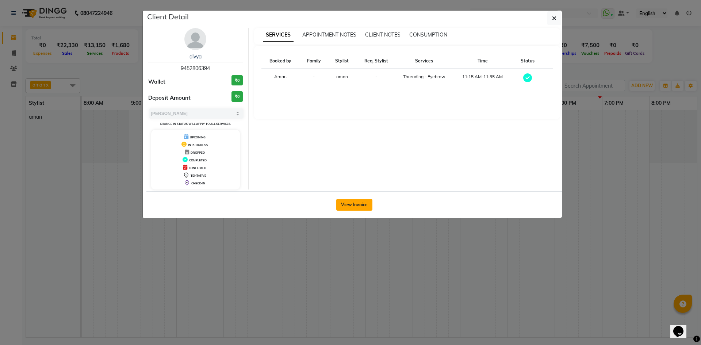
click at [369, 203] on button "View Invoice" at bounding box center [354, 205] width 36 height 12
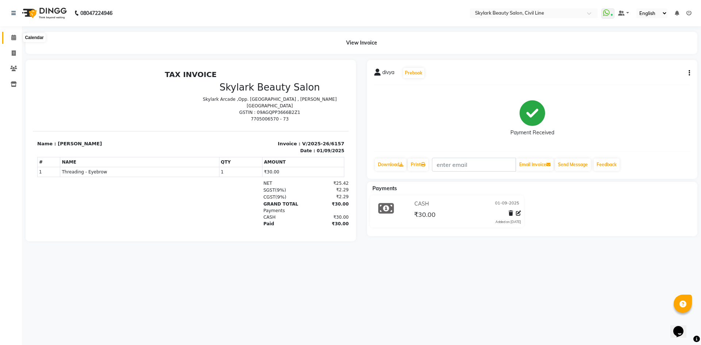
click at [14, 37] on icon at bounding box center [13, 37] width 5 height 5
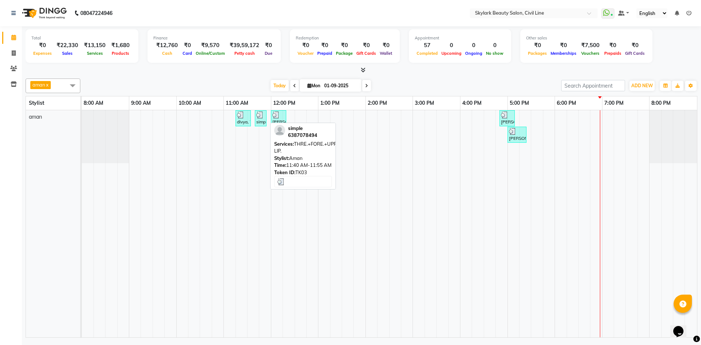
click at [263, 122] on div "simple, TK03, 11:40 AM-11:55 AM, THRE.+FORE.+UPPER LIP." at bounding box center [261, 118] width 10 height 14
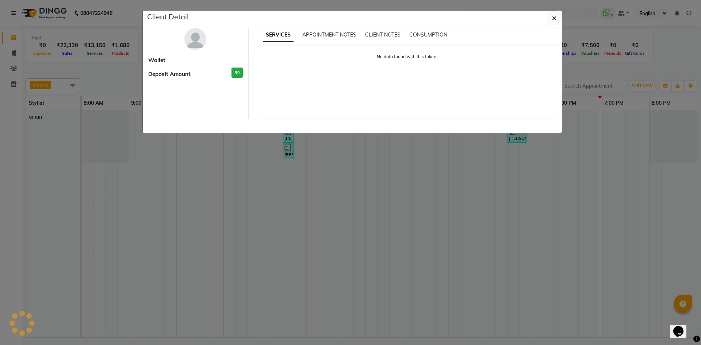
select select "3"
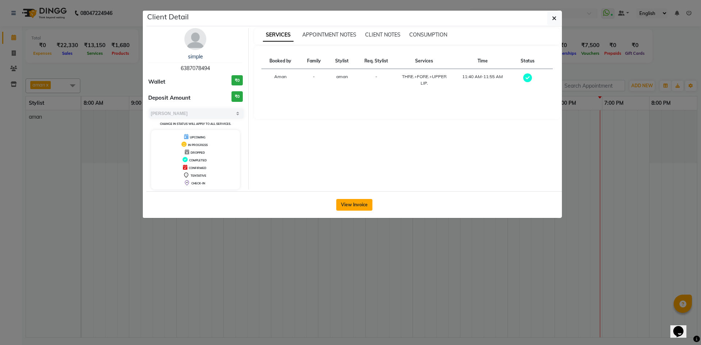
click at [364, 205] on button "View Invoice" at bounding box center [354, 205] width 36 height 12
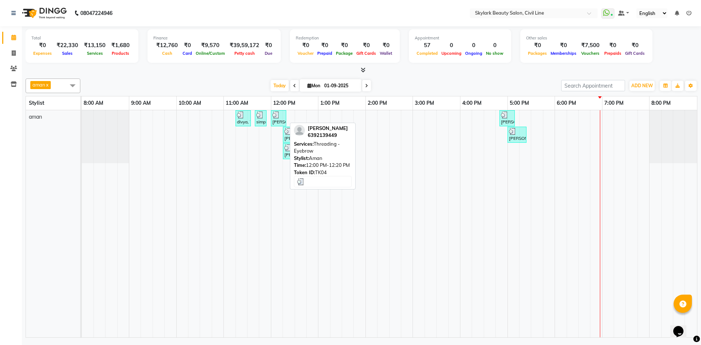
click at [280, 116] on div at bounding box center [278, 114] width 12 height 7
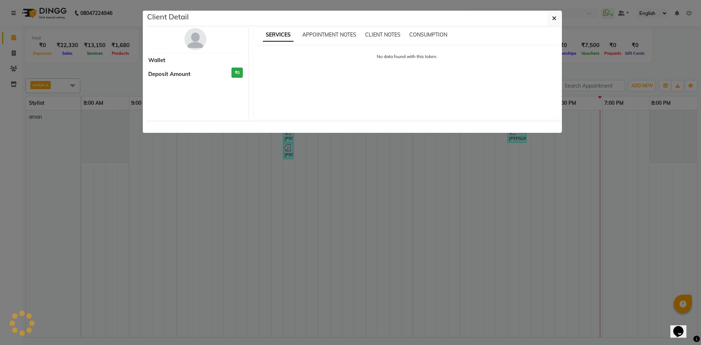
select select "3"
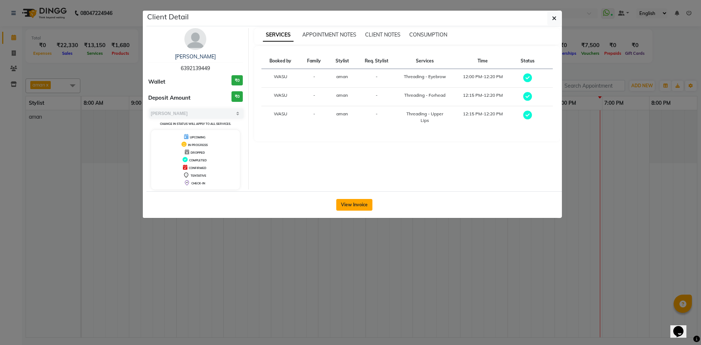
click at [358, 202] on button "View Invoice" at bounding box center [354, 205] width 36 height 12
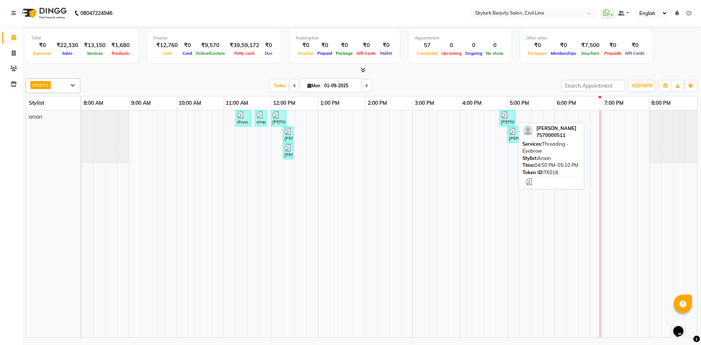
click at [510, 115] on div at bounding box center [507, 114] width 12 height 7
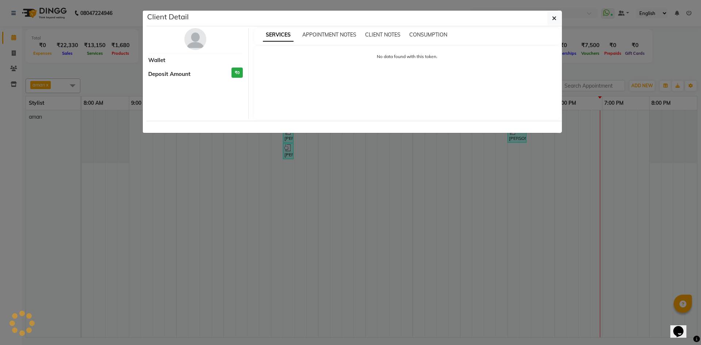
select select "3"
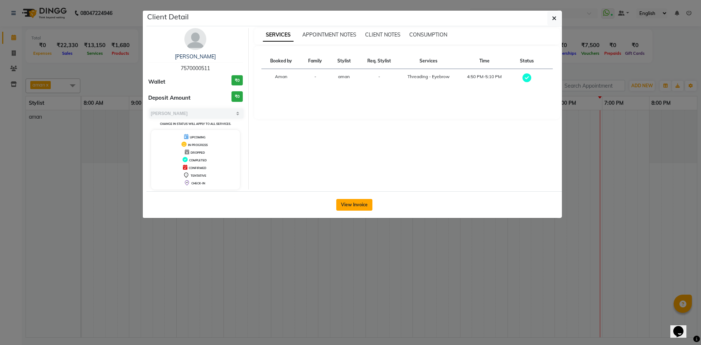
click at [355, 201] on button "View Invoice" at bounding box center [354, 205] width 36 height 12
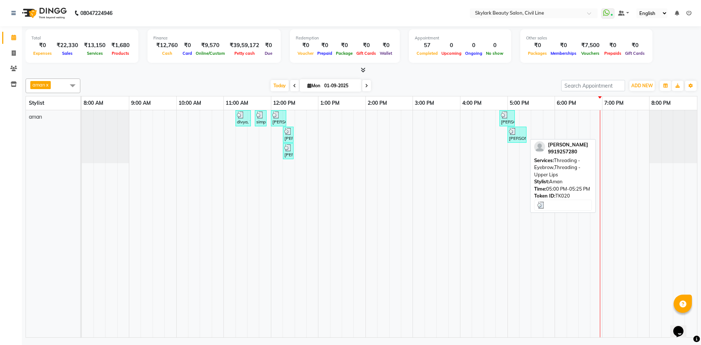
click at [523, 133] on div at bounding box center [517, 131] width 16 height 7
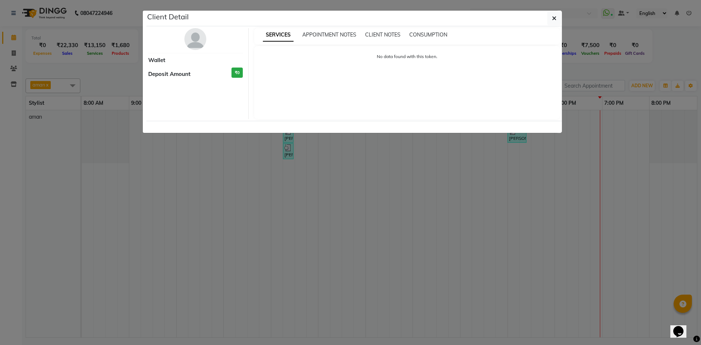
select select "3"
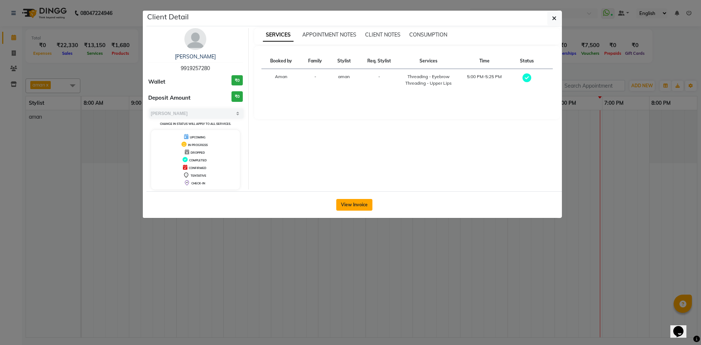
click at [363, 202] on button "View Invoice" at bounding box center [354, 205] width 36 height 12
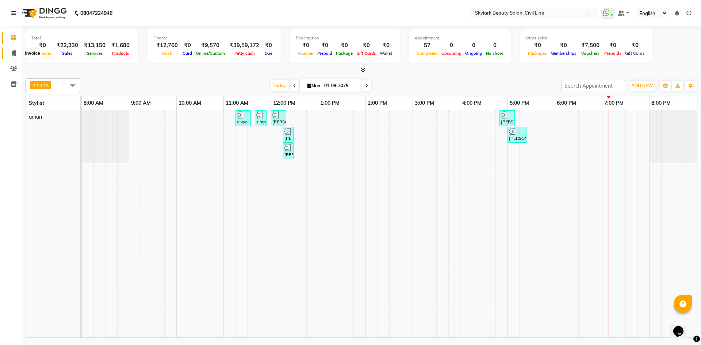
click at [14, 52] on icon at bounding box center [14, 52] width 4 height 5
select select "service"
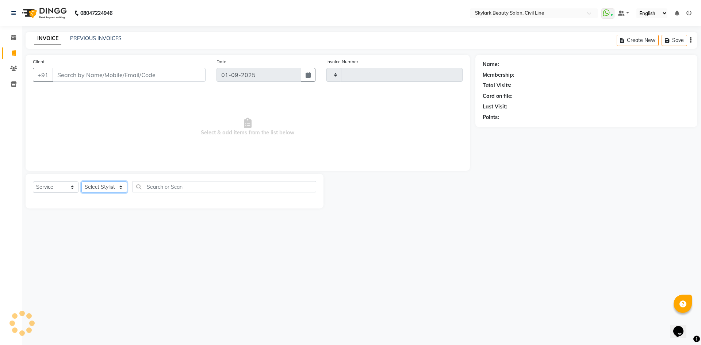
click at [113, 186] on select "Select Stylist" at bounding box center [104, 187] width 46 height 11
click at [202, 188] on input "text" at bounding box center [225, 186] width 184 height 11
type input "6185"
click at [93, 185] on select "Select Stylist" at bounding box center [104, 187] width 46 height 11
select select "4588"
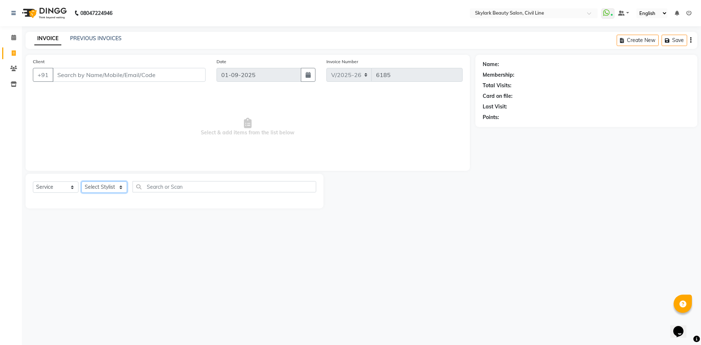
select select "85071"
click at [81, 182] on select "Select Stylist [PERSON_NAME] [PERSON_NAME] [PERSON_NAME] WASU" at bounding box center [104, 187] width 46 height 11
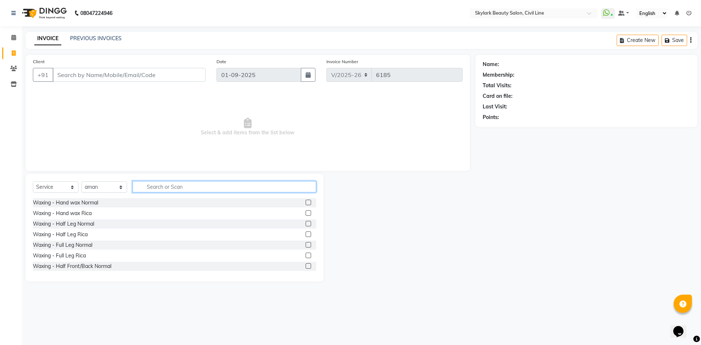
click at [239, 187] on input "text" at bounding box center [225, 186] width 184 height 11
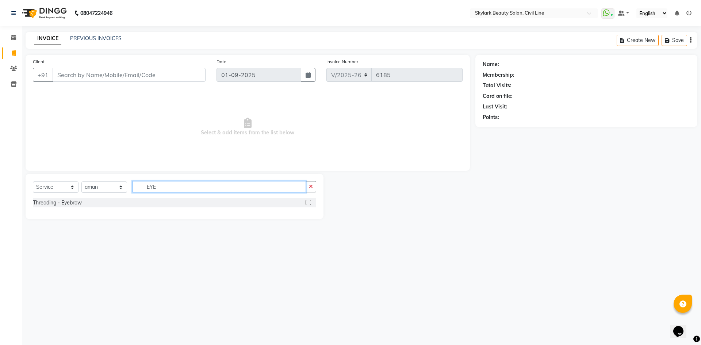
type input "EYE"
click at [309, 202] on label at bounding box center [308, 202] width 5 height 5
click at [309, 202] on input "checkbox" at bounding box center [308, 203] width 5 height 5
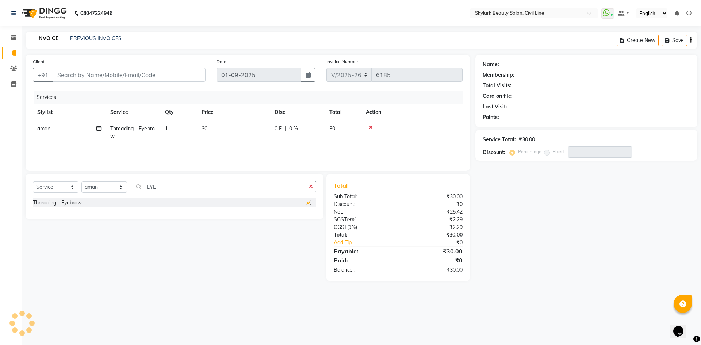
checkbox input "false"
click at [180, 128] on td "1" at bounding box center [179, 133] width 37 height 24
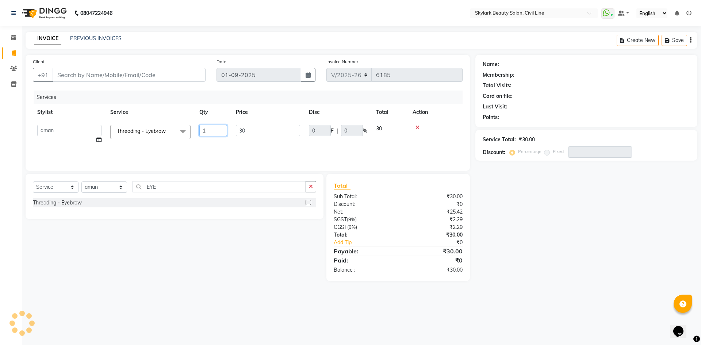
click at [221, 134] on input "1" at bounding box center [213, 130] width 28 height 11
type input "2"
click at [260, 151] on div "Services Stylist Service Qty Price Disc Total Action [PERSON_NAME] [PERSON_NAME…" at bounding box center [248, 127] width 430 height 73
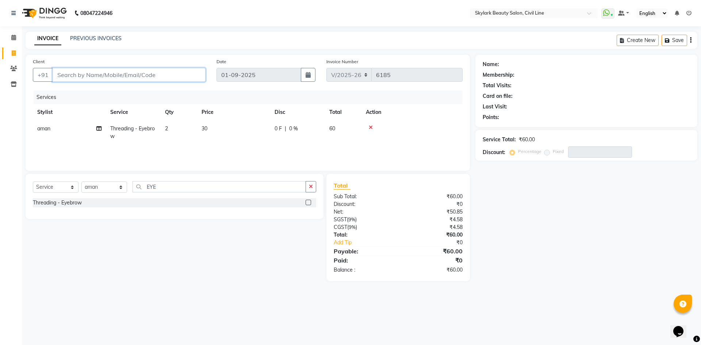
click at [136, 79] on input "Client" at bounding box center [129, 75] width 153 height 14
type input "9"
type input "0"
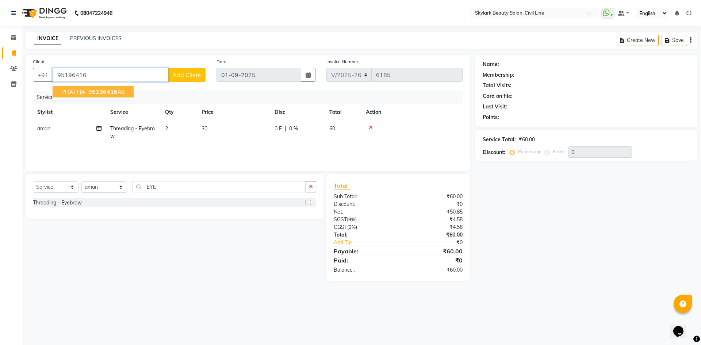
click at [125, 91] on button "PRATHA 95196416 48" at bounding box center [93, 92] width 81 height 12
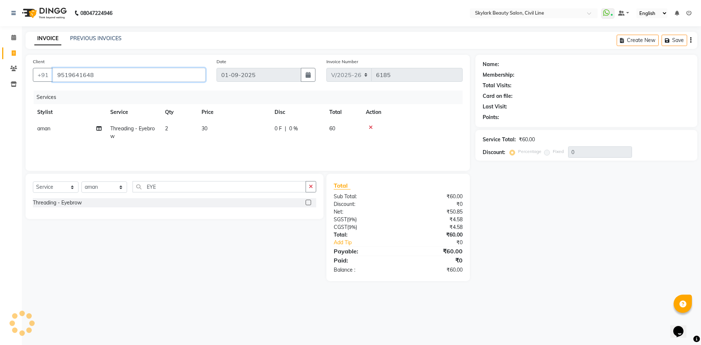
type input "9519641648"
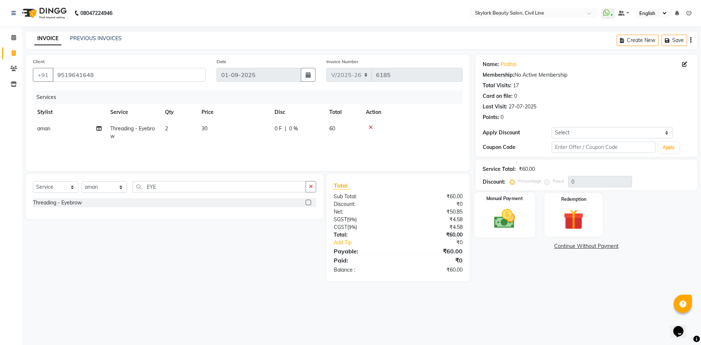
click at [502, 214] on img at bounding box center [505, 219] width 34 height 24
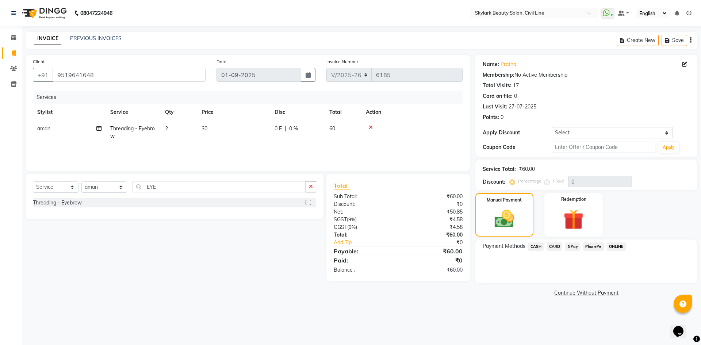
click at [538, 246] on span "CASH" at bounding box center [537, 247] width 16 height 8
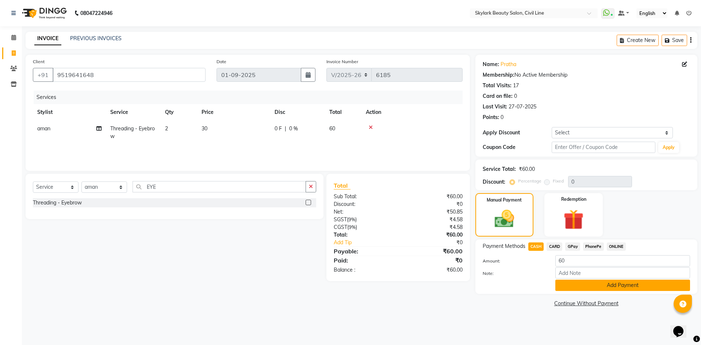
click at [581, 288] on button "Add Payment" at bounding box center [623, 285] width 135 height 11
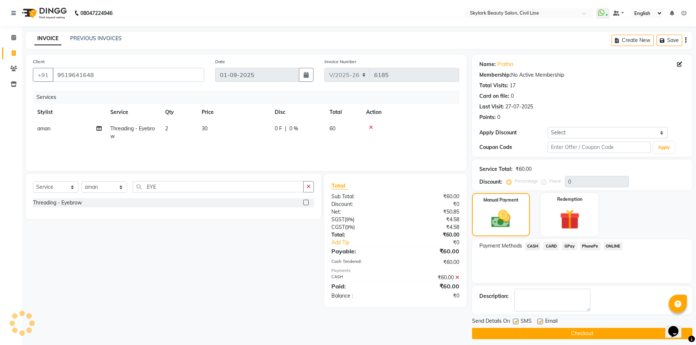
click at [580, 331] on button "Checkout" at bounding box center [582, 333] width 220 height 11
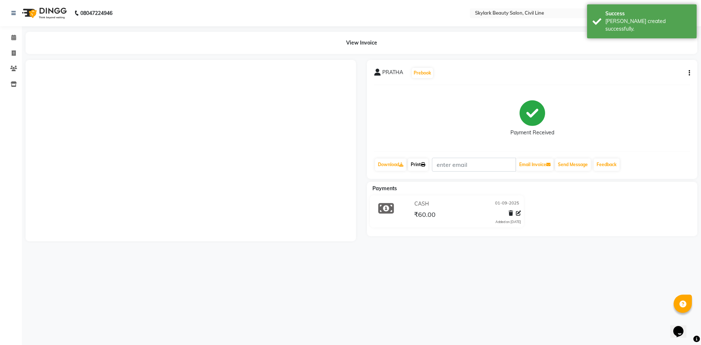
click at [426, 166] on icon at bounding box center [423, 165] width 4 height 4
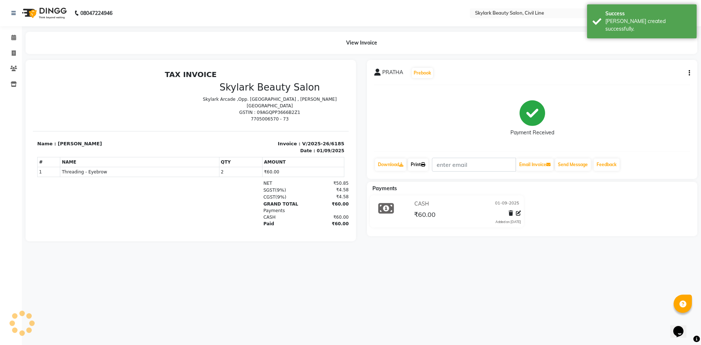
click at [424, 166] on icon at bounding box center [423, 165] width 4 height 4
click at [569, 161] on button "Send Message" at bounding box center [573, 165] width 36 height 12
click at [418, 164] on link "Print" at bounding box center [418, 165] width 20 height 12
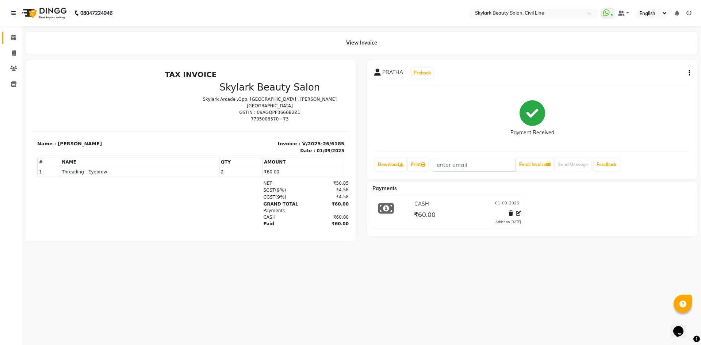
click at [13, 34] on span at bounding box center [13, 38] width 13 height 8
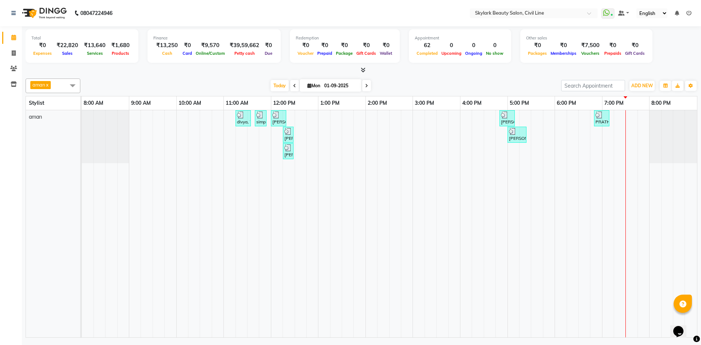
click at [681, 164] on div "divya, TK01, 11:15 AM-11:35 AM, Threading - Eyebrow simple, TK03, 11:40 AM-11:5…" at bounding box center [389, 223] width 615 height 227
click at [15, 51] on icon at bounding box center [14, 52] width 4 height 5
select select "service"
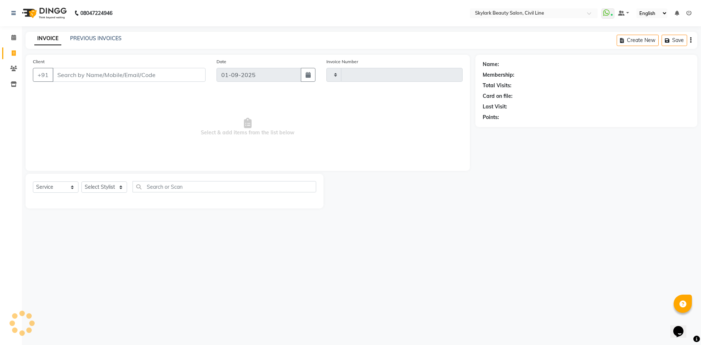
type input "6186"
select select "4588"
click at [95, 186] on select "Select Stylist" at bounding box center [104, 187] width 46 height 11
select select "85071"
click at [81, 182] on select "Select Stylist [PERSON_NAME] [PERSON_NAME] [PERSON_NAME] WASU" at bounding box center [104, 187] width 46 height 11
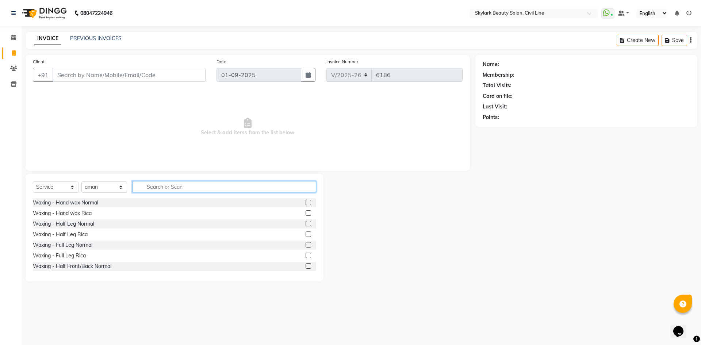
click at [170, 189] on input "text" at bounding box center [225, 186] width 184 height 11
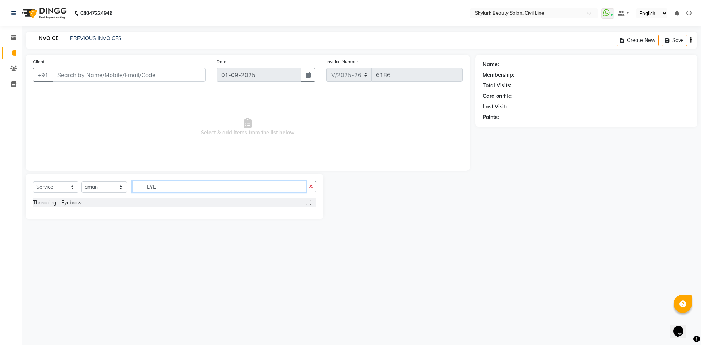
type input "EYE"
drag, startPoint x: 309, startPoint y: 203, endPoint x: 284, endPoint y: 179, distance: 34.6
click at [309, 203] on label at bounding box center [308, 202] width 5 height 5
click at [309, 203] on input "checkbox" at bounding box center [308, 203] width 5 height 5
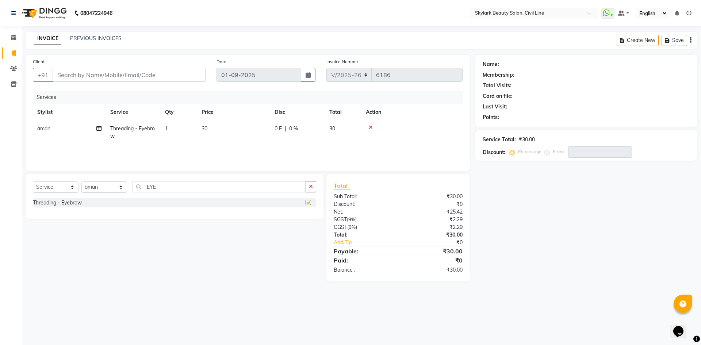
checkbox input "false"
click at [152, 75] on input "Client" at bounding box center [129, 75] width 153 height 14
type input "9"
type input "0"
type input "9918030604"
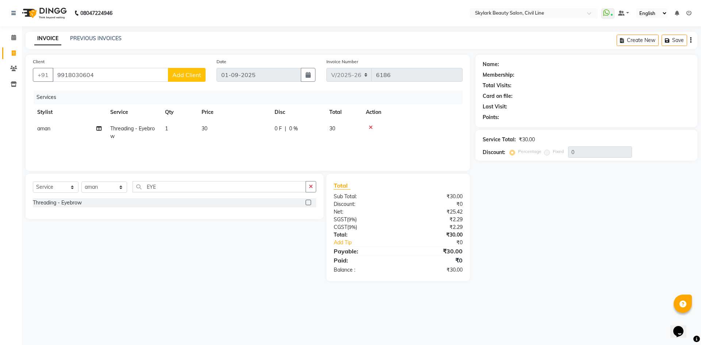
click at [180, 75] on span "Add Client" at bounding box center [186, 74] width 29 height 7
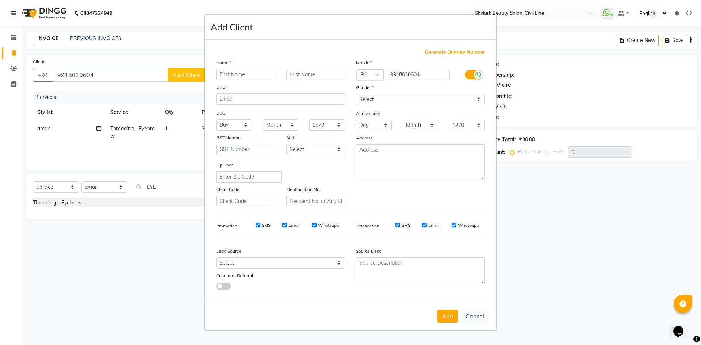
click at [233, 77] on input "text" at bounding box center [245, 74] width 59 height 11
type input "ARYA"
click at [374, 99] on select "Select [DEMOGRAPHIC_DATA] [DEMOGRAPHIC_DATA] Other Prefer Not To Say" at bounding box center [420, 99] width 129 height 11
click at [356, 94] on select "Select [DEMOGRAPHIC_DATA] [DEMOGRAPHIC_DATA] Other Prefer Not To Say" at bounding box center [420, 99] width 129 height 11
click at [375, 100] on select "Select [DEMOGRAPHIC_DATA] [DEMOGRAPHIC_DATA] Other Prefer Not To Say" at bounding box center [420, 99] width 129 height 11
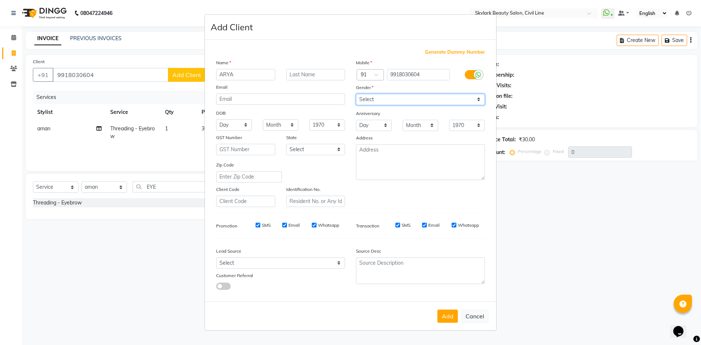
select select "[DEMOGRAPHIC_DATA]"
click at [356, 94] on select "Select [DEMOGRAPHIC_DATA] [DEMOGRAPHIC_DATA] Other Prefer Not To Say" at bounding box center [420, 99] width 129 height 11
click at [442, 317] on button "Add" at bounding box center [448, 316] width 20 height 13
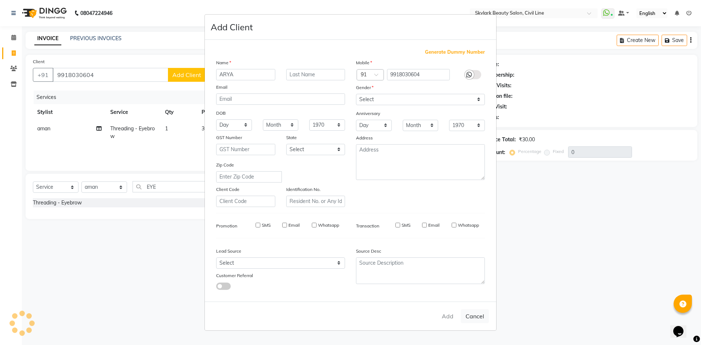
select select
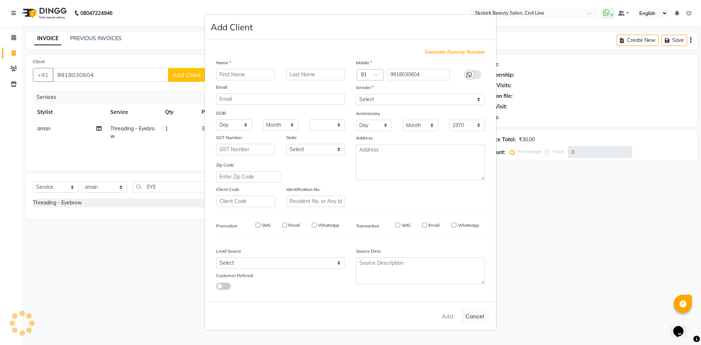
select select
checkbox input "false"
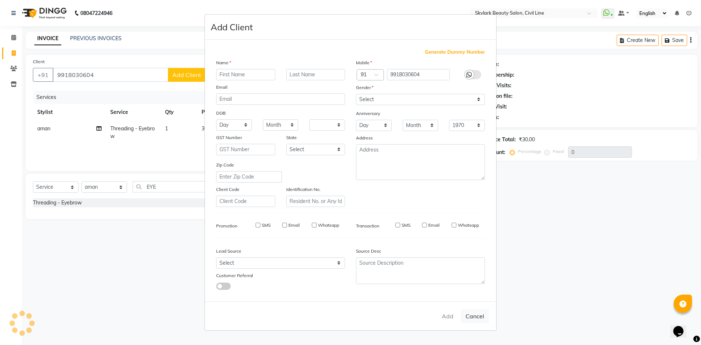
checkbox input "false"
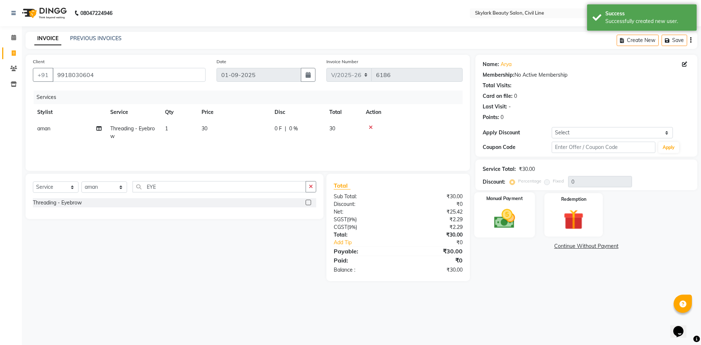
click at [519, 213] on img at bounding box center [505, 219] width 34 height 24
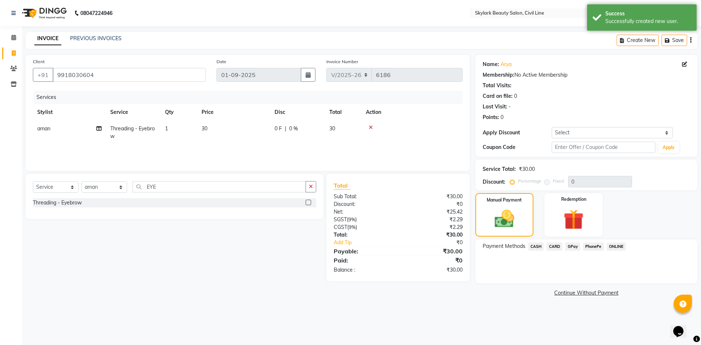
click at [540, 246] on span "CASH" at bounding box center [537, 247] width 16 height 8
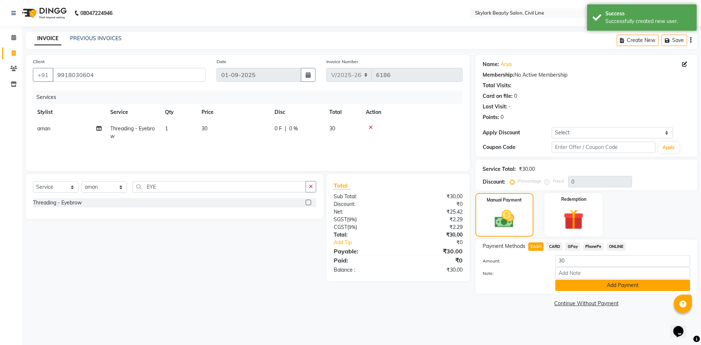
click at [587, 286] on button "Add Payment" at bounding box center [623, 285] width 135 height 11
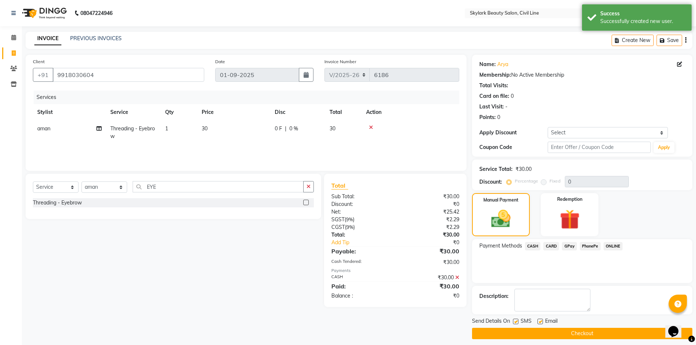
click at [579, 336] on button "Checkout" at bounding box center [582, 333] width 220 height 11
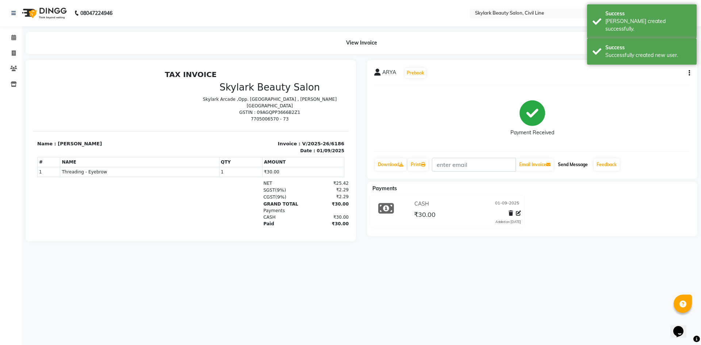
click at [579, 165] on button "Send Message" at bounding box center [573, 165] width 36 height 12
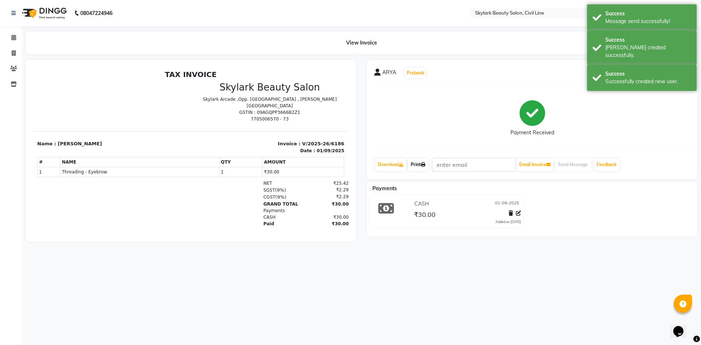
click at [426, 165] on icon at bounding box center [423, 165] width 4 height 4
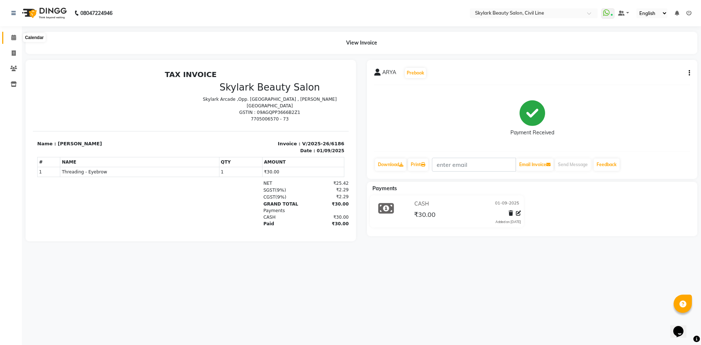
click at [11, 36] on icon at bounding box center [13, 37] width 5 height 5
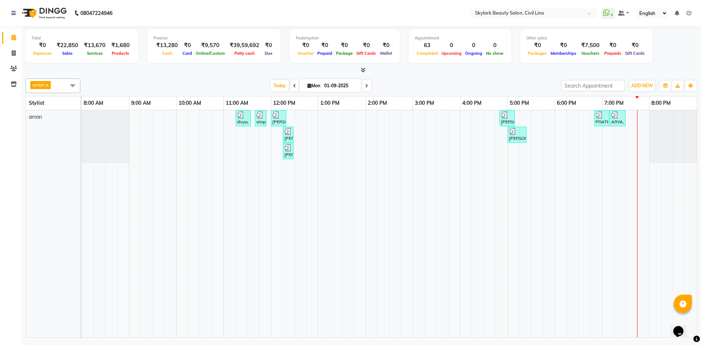
click at [66, 81] on span at bounding box center [72, 86] width 15 height 14
click at [33, 130] on div "Ankit" at bounding box center [53, 133] width 47 height 8
checkbox input "true"
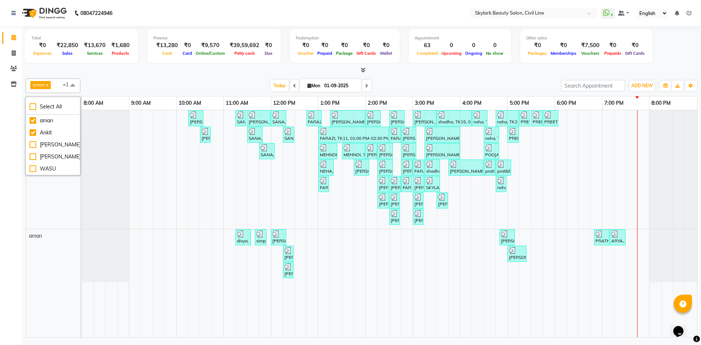
click at [174, 77] on div "aman x Ankit x +1 Select All [PERSON_NAME] [PERSON_NAME] [PERSON_NAME] WASU [DA…" at bounding box center [362, 207] width 672 height 262
click at [690, 13] on icon at bounding box center [689, 13] width 5 height 5
